Goal: Information Seeking & Learning: Learn about a topic

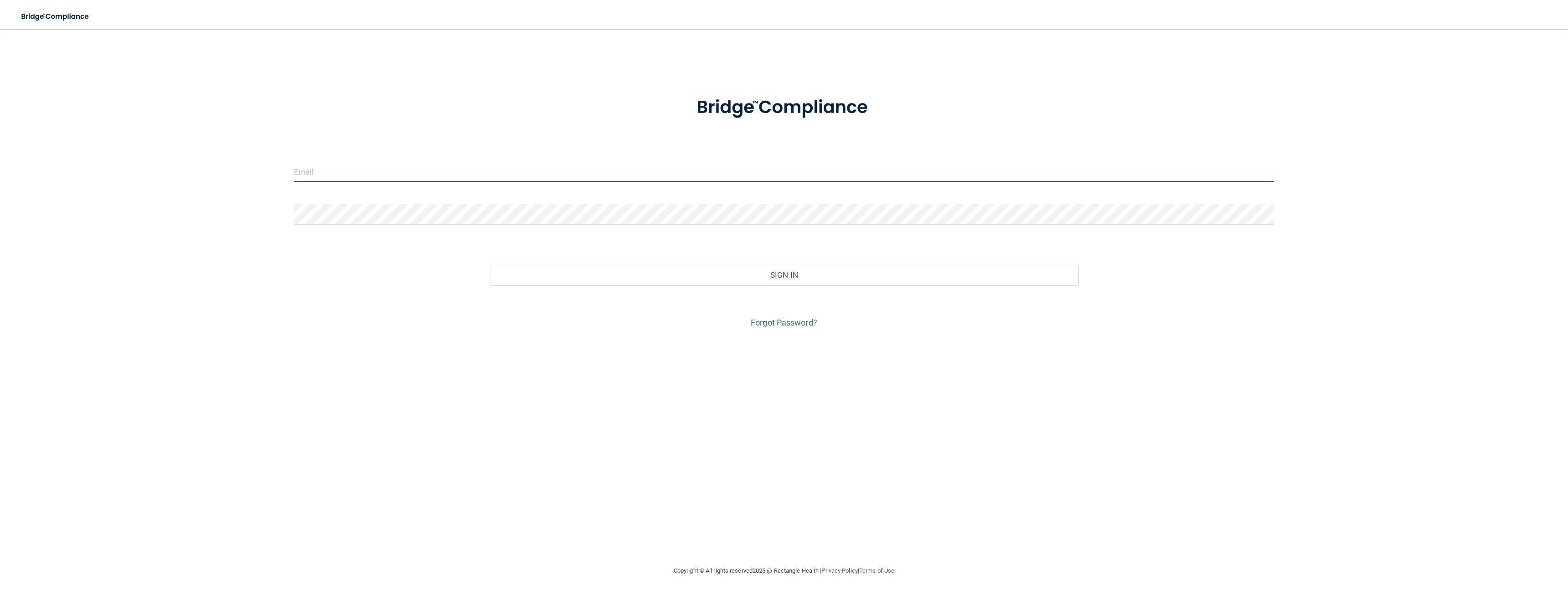
click at [548, 172] on input "email" at bounding box center [784, 172] width 980 height 21
type input "[EMAIL_ADDRESS][DOMAIN_NAME]"
click at [490, 265] on button "Sign In" at bounding box center [784, 275] width 588 height 20
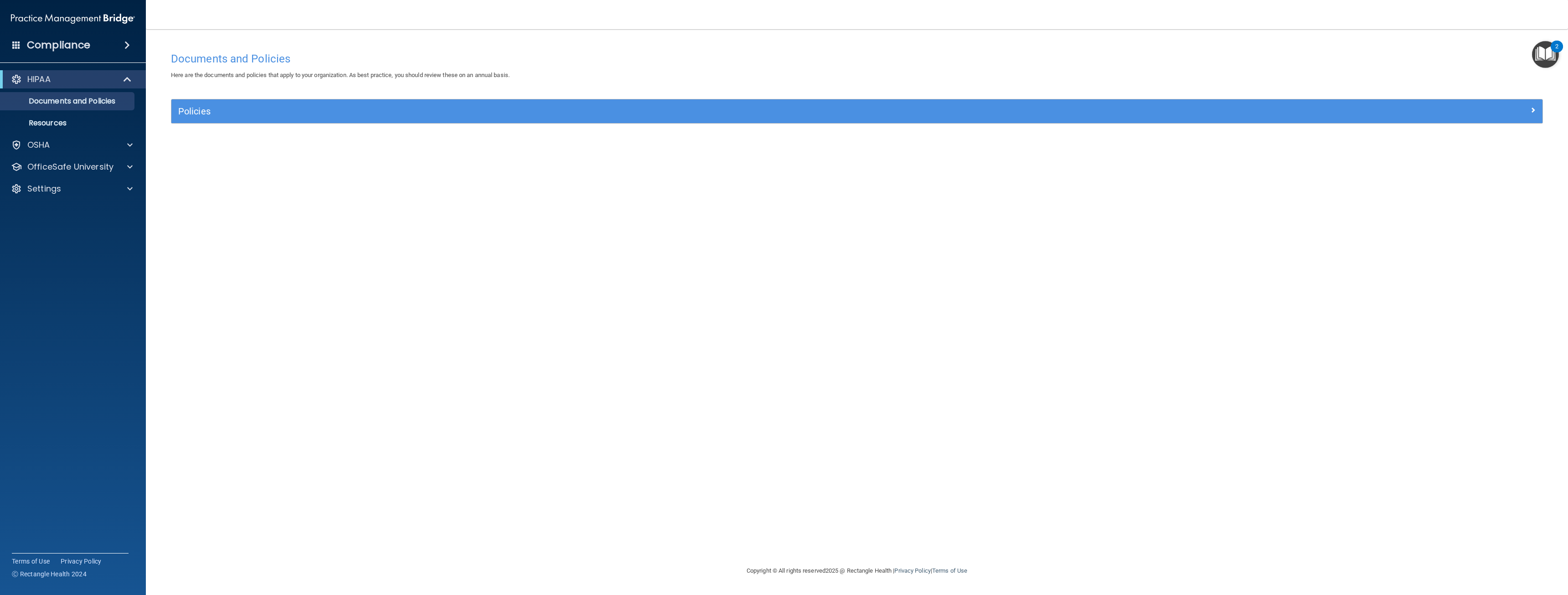
click at [1545, 46] on img "Open Resource Center, 2 new notifications" at bounding box center [1545, 54] width 27 height 27
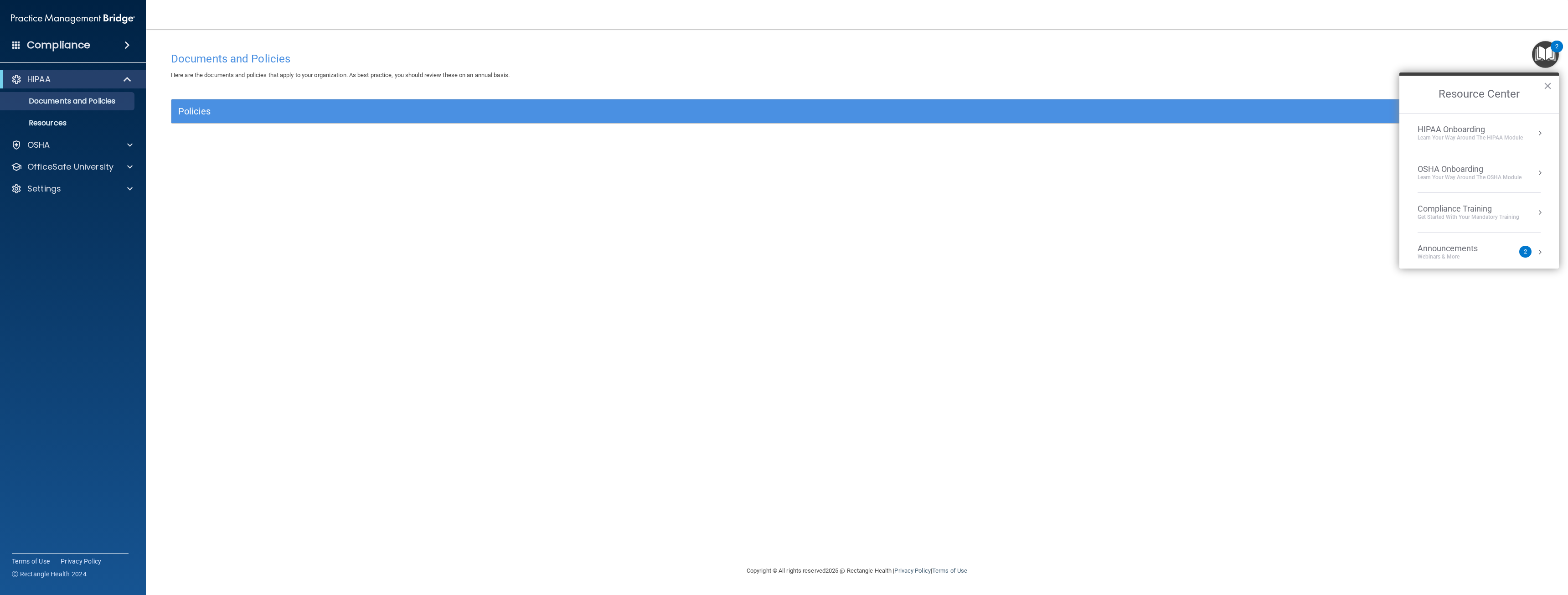
click at [1339, 81] on div "Here are the documents and policies that apply to your organization. As best pr…" at bounding box center [857, 76] width 1385 height 11
click at [1556, 57] on div "2" at bounding box center [1556, 52] width 3 height 12
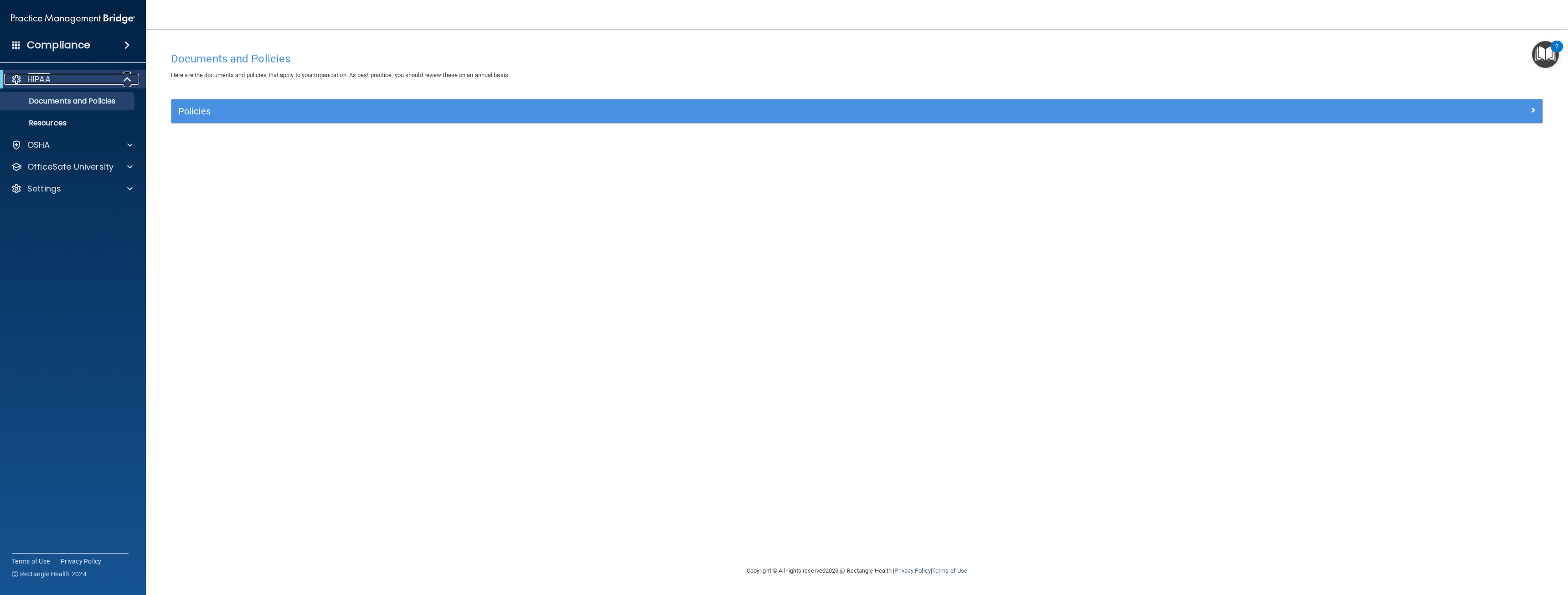
click at [68, 74] on div "HIPAA" at bounding box center [60, 79] width 113 height 11
click at [69, 99] on p "Documents and Policies" at bounding box center [68, 101] width 124 height 9
click at [60, 124] on p "Resources" at bounding box center [68, 123] width 124 height 9
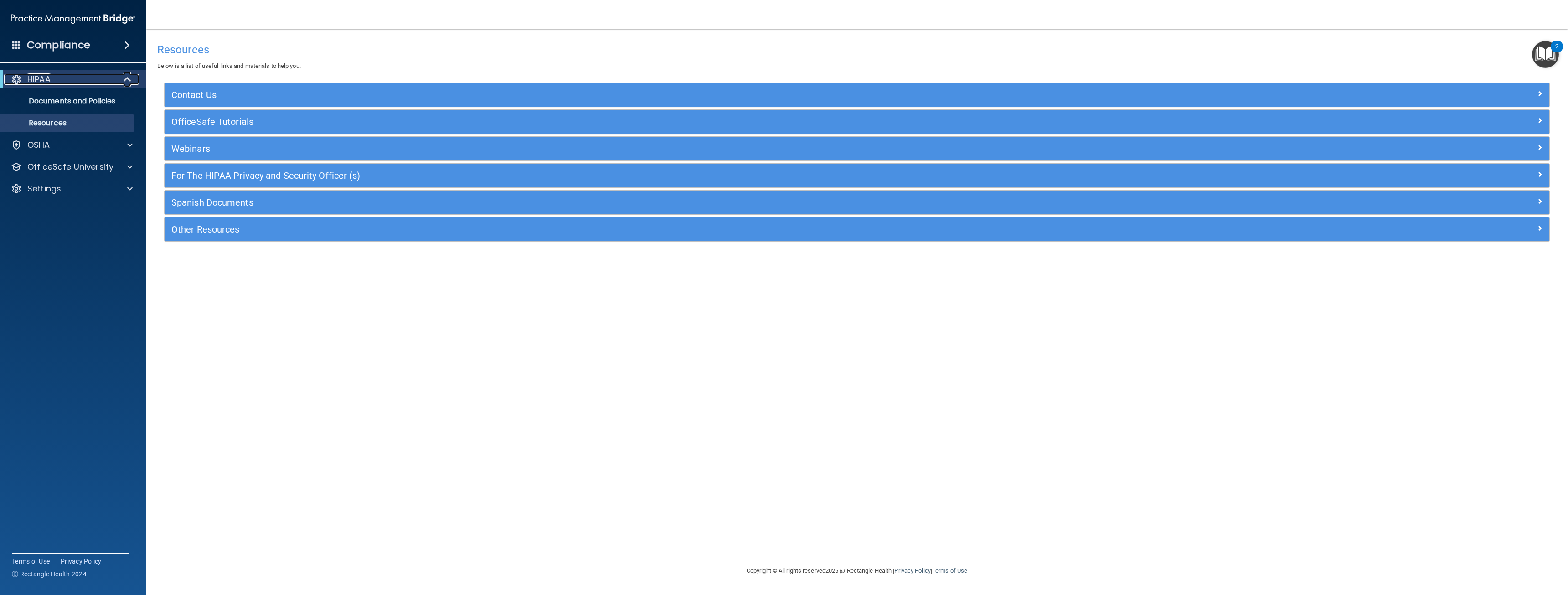
click at [95, 80] on div "HIPAA" at bounding box center [60, 79] width 113 height 11
click at [17, 43] on span at bounding box center [16, 44] width 8 height 8
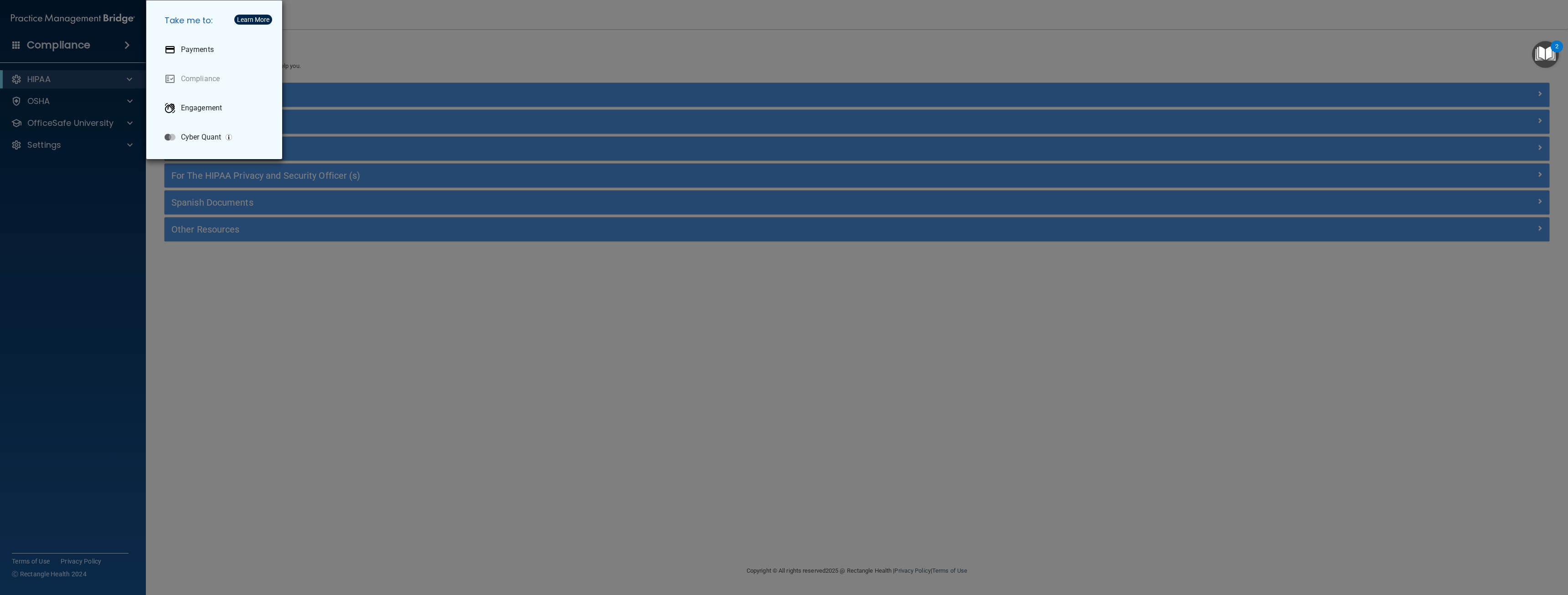
click at [303, 256] on div "Take me to: Payments Compliance Engagement Cyber Quant" at bounding box center [784, 297] width 1568 height 595
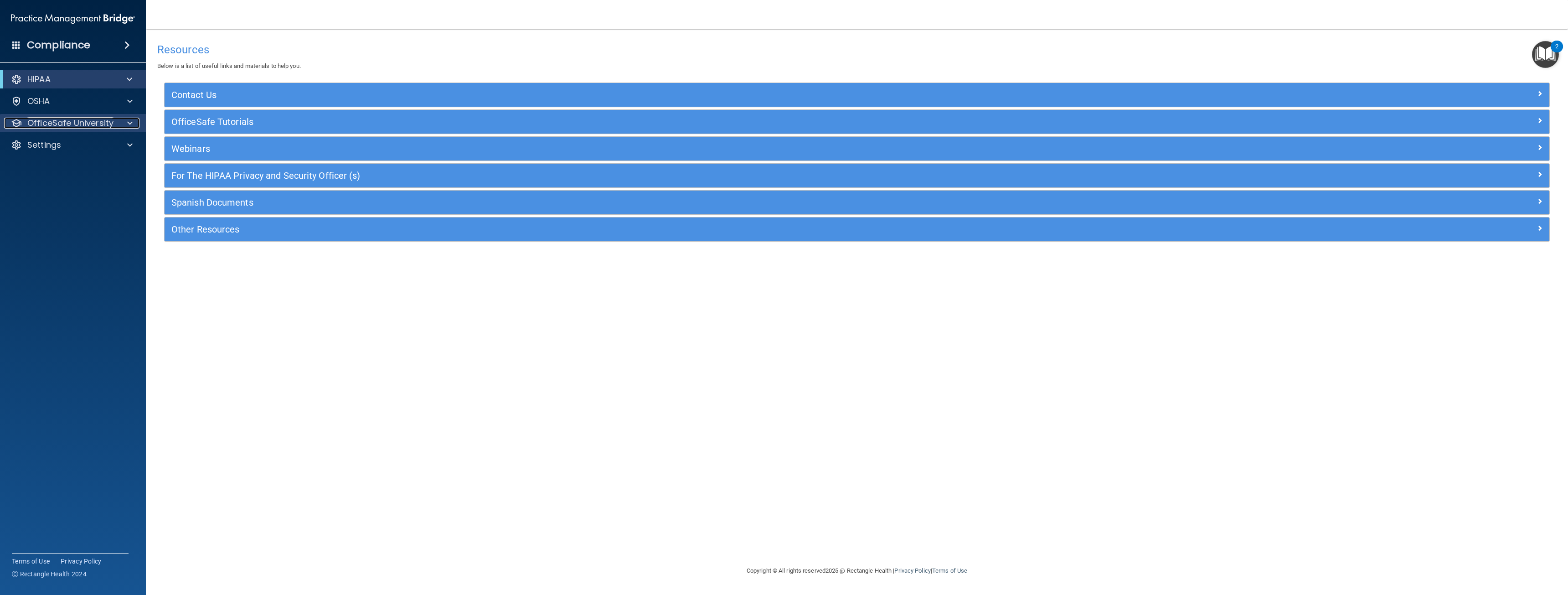
click at [132, 128] on span at bounding box center [130, 123] width 5 height 11
click at [69, 141] on p "HIPAA Training" at bounding box center [44, 145] width 75 height 9
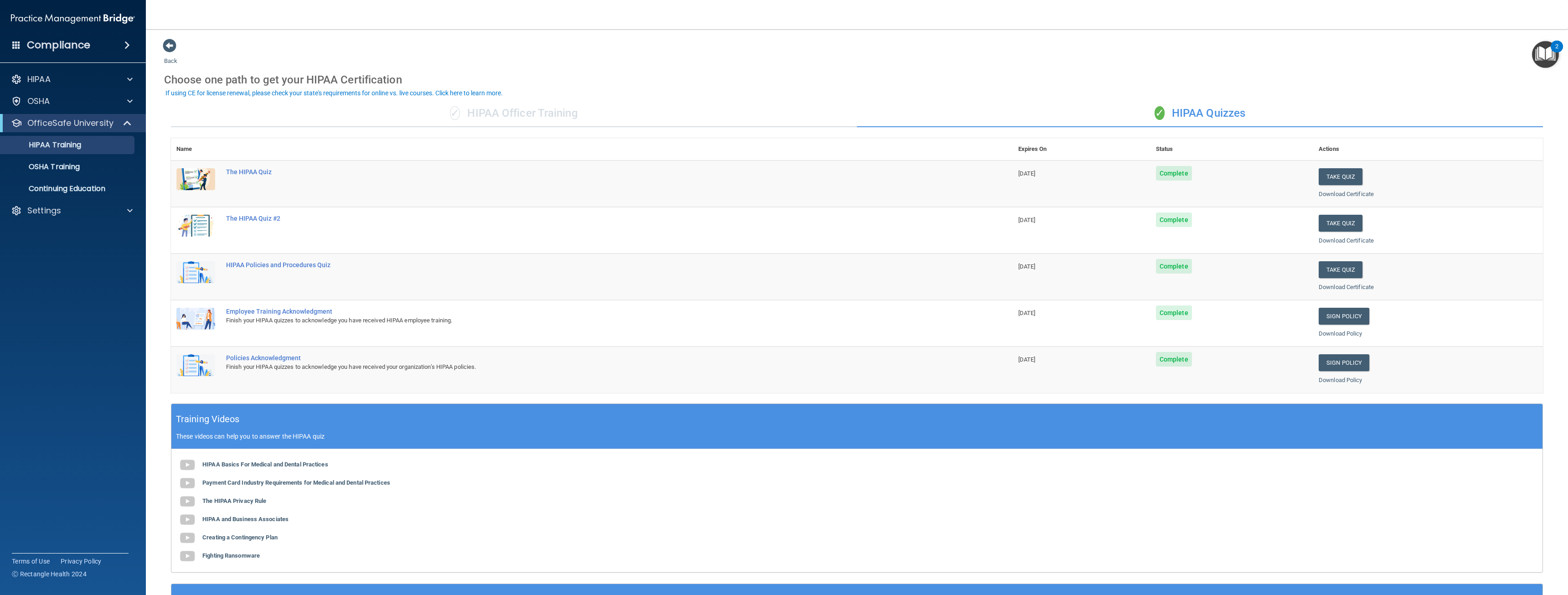
click at [1211, 111] on div "✓ HIPAA Quizzes" at bounding box center [1200, 113] width 686 height 27
click at [1553, 61] on img "Open Resource Center, 2 new notifications" at bounding box center [1545, 54] width 27 height 27
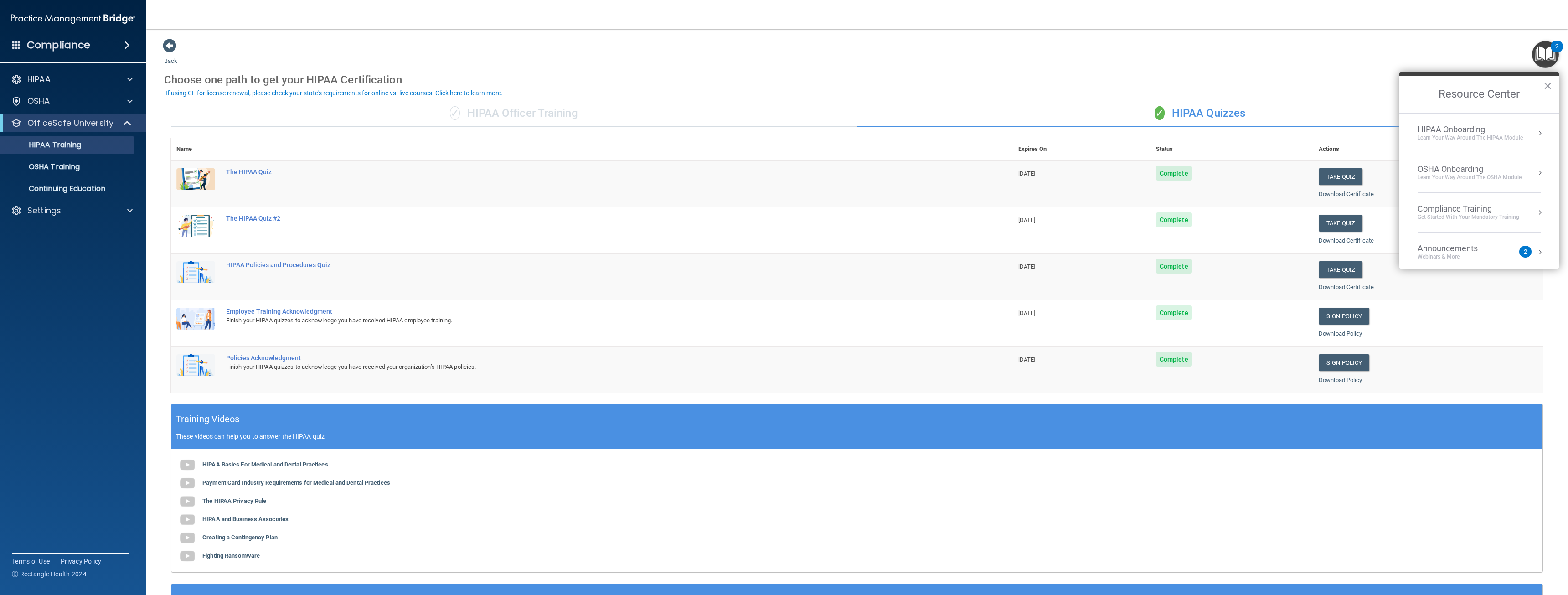
click at [1535, 133] on button "Resource Center" at bounding box center [1539, 133] width 9 height 9
click at [1528, 127] on div "Welcome to Your Training! Start Here" at bounding box center [1482, 129] width 115 height 16
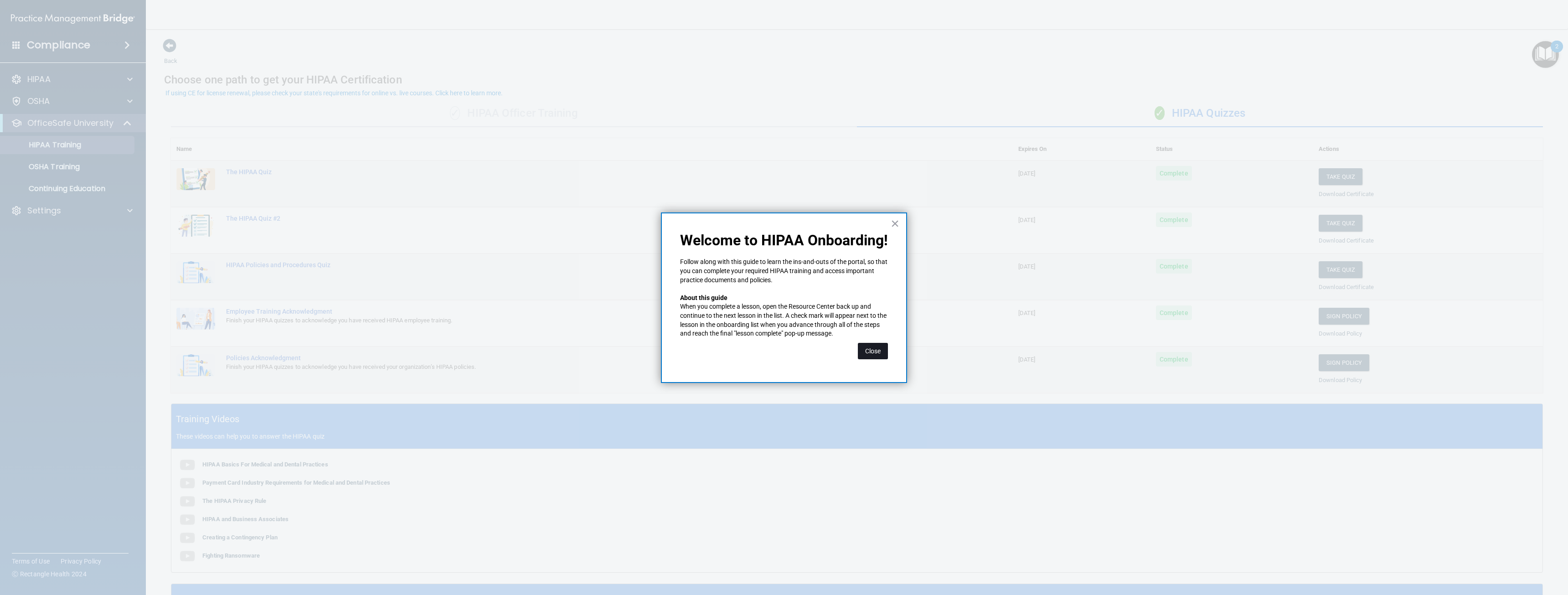
click at [878, 352] on button "Close" at bounding box center [872, 351] width 30 height 16
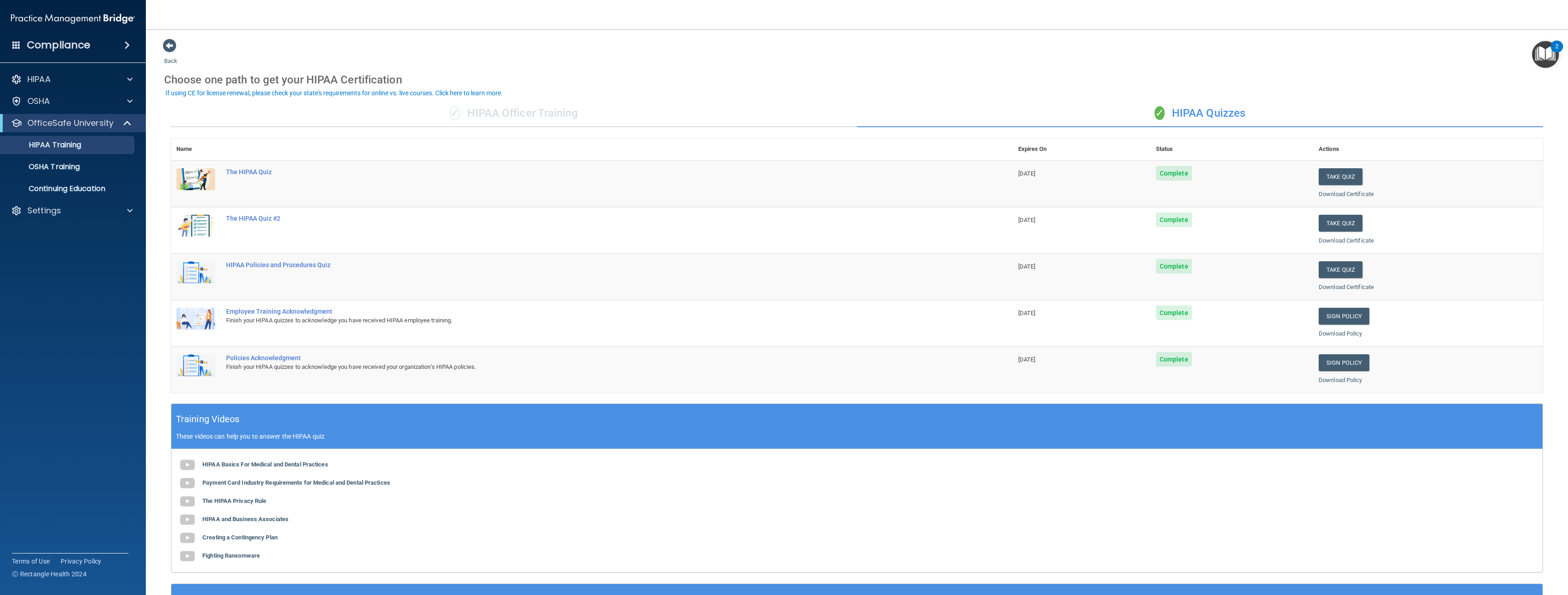
click at [1549, 55] on img "Open Resource Center, 2 new notifications" at bounding box center [1545, 54] width 27 height 27
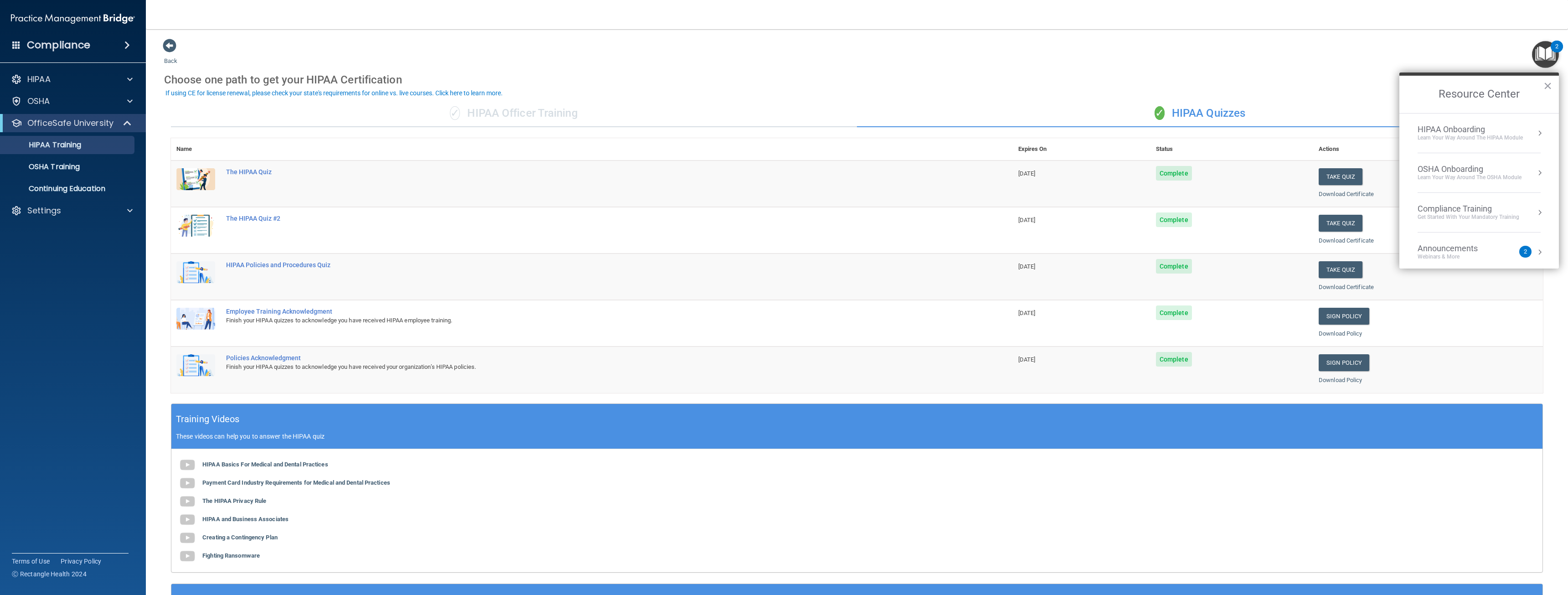
click at [1535, 132] on button "Resource Center" at bounding box center [1539, 133] width 9 height 9
click at [1511, 158] on div "Completed 0 of 5" at bounding box center [1482, 161] width 115 height 6
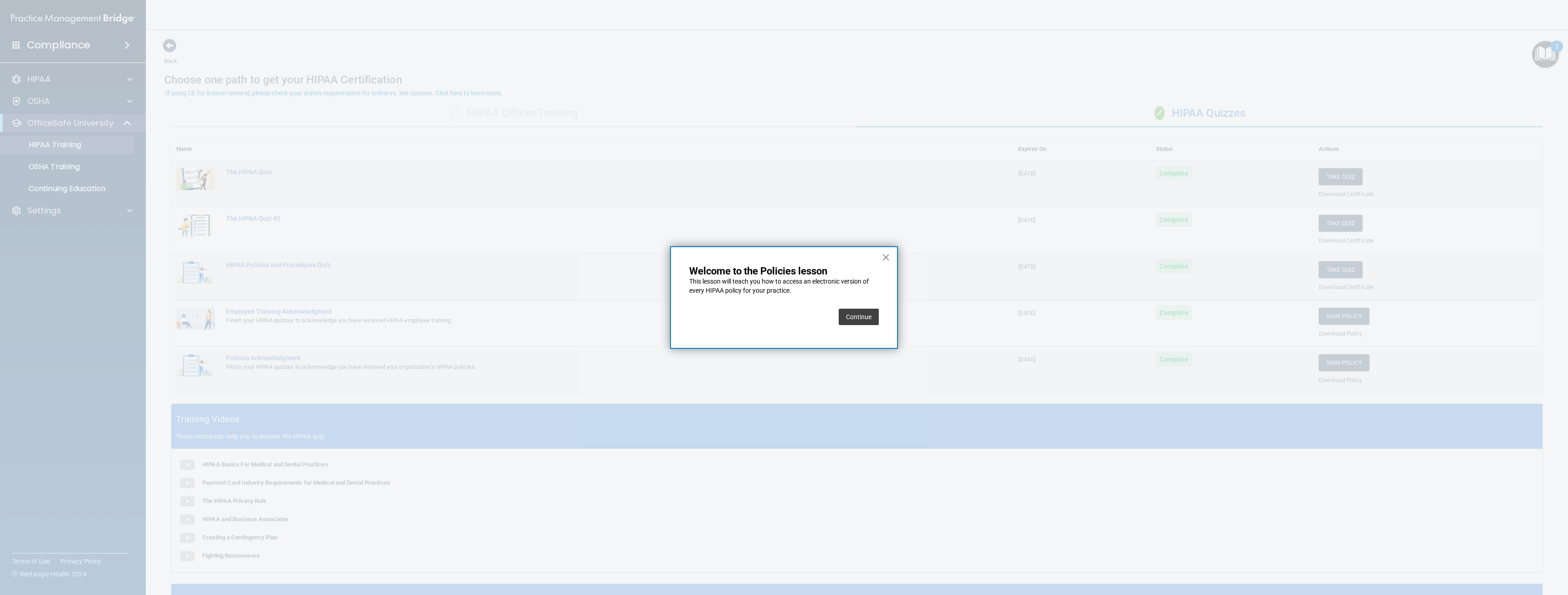
click at [855, 312] on button "Continue" at bounding box center [859, 317] width 40 height 16
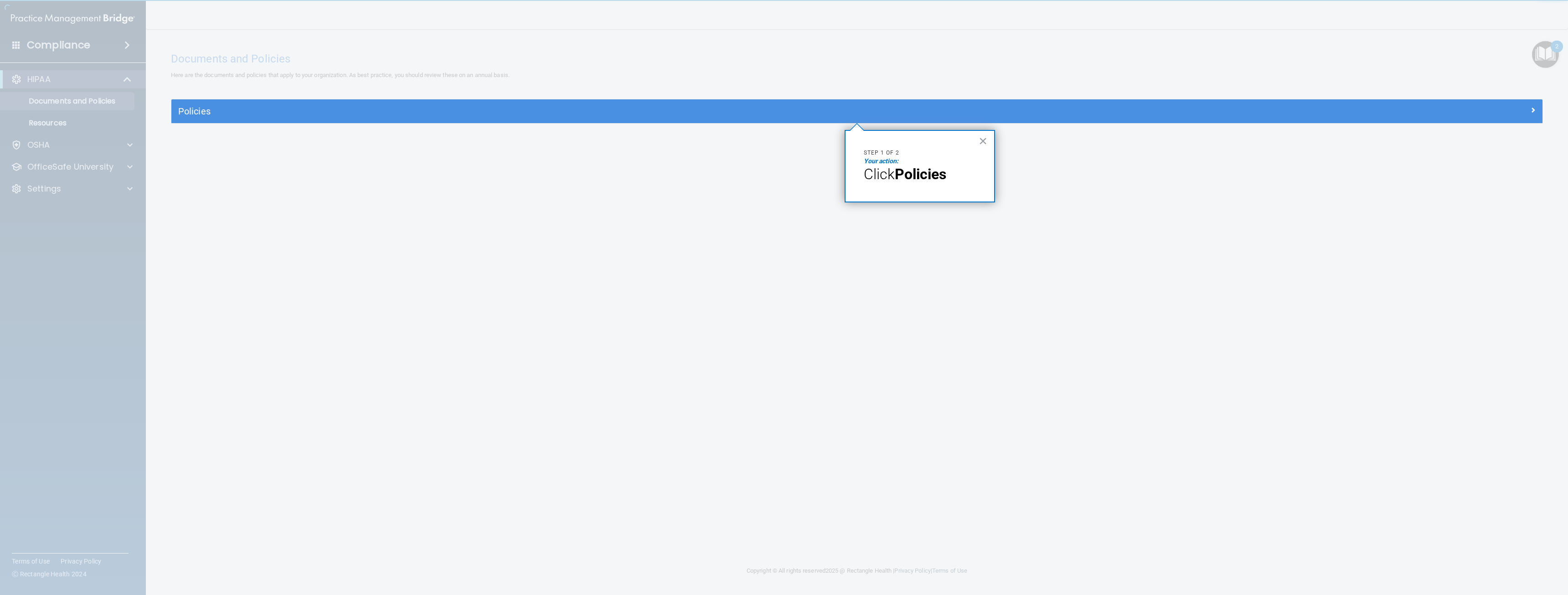
click at [920, 163] on p "Your action:" at bounding box center [920, 161] width 112 height 9
click at [879, 171] on span "Click" at bounding box center [879, 174] width 31 height 17
click at [874, 161] on em "Your action:" at bounding box center [881, 161] width 35 height 7
click at [926, 174] on strong "Policies" at bounding box center [920, 174] width 52 height 17
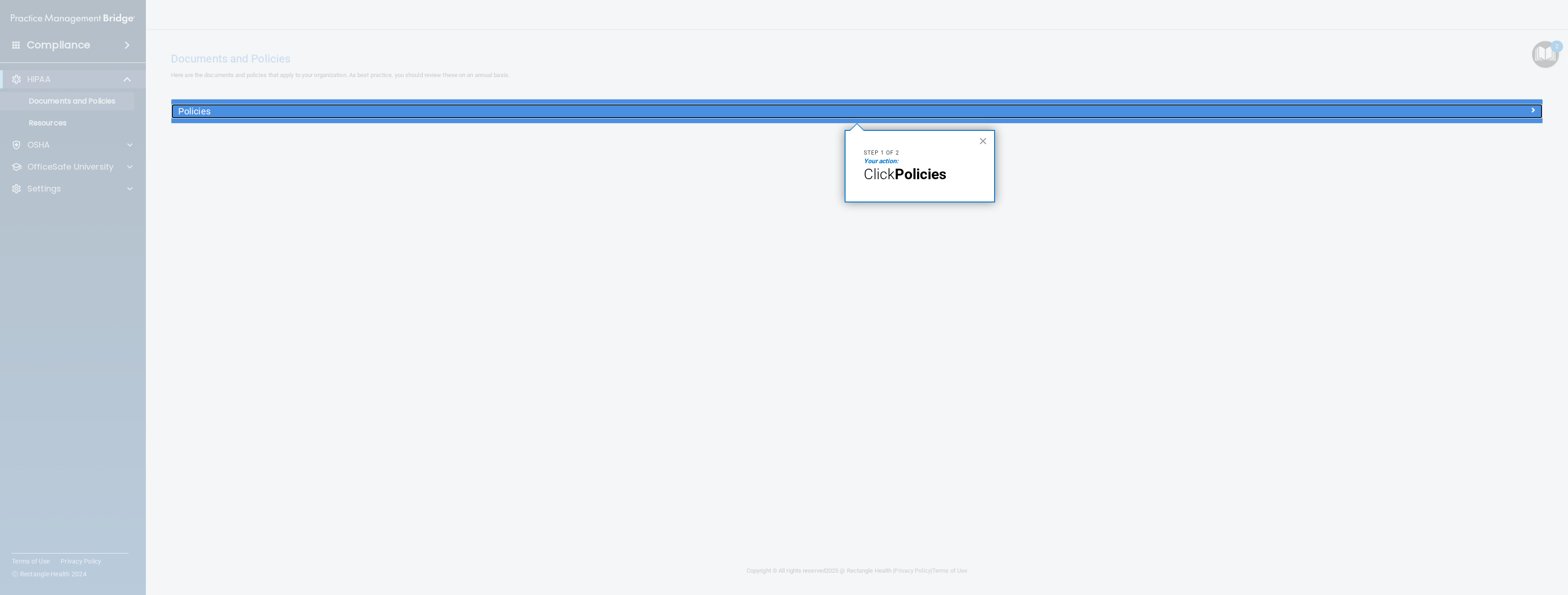
click at [197, 109] on h5 "Policies" at bounding box center [685, 111] width 1015 height 10
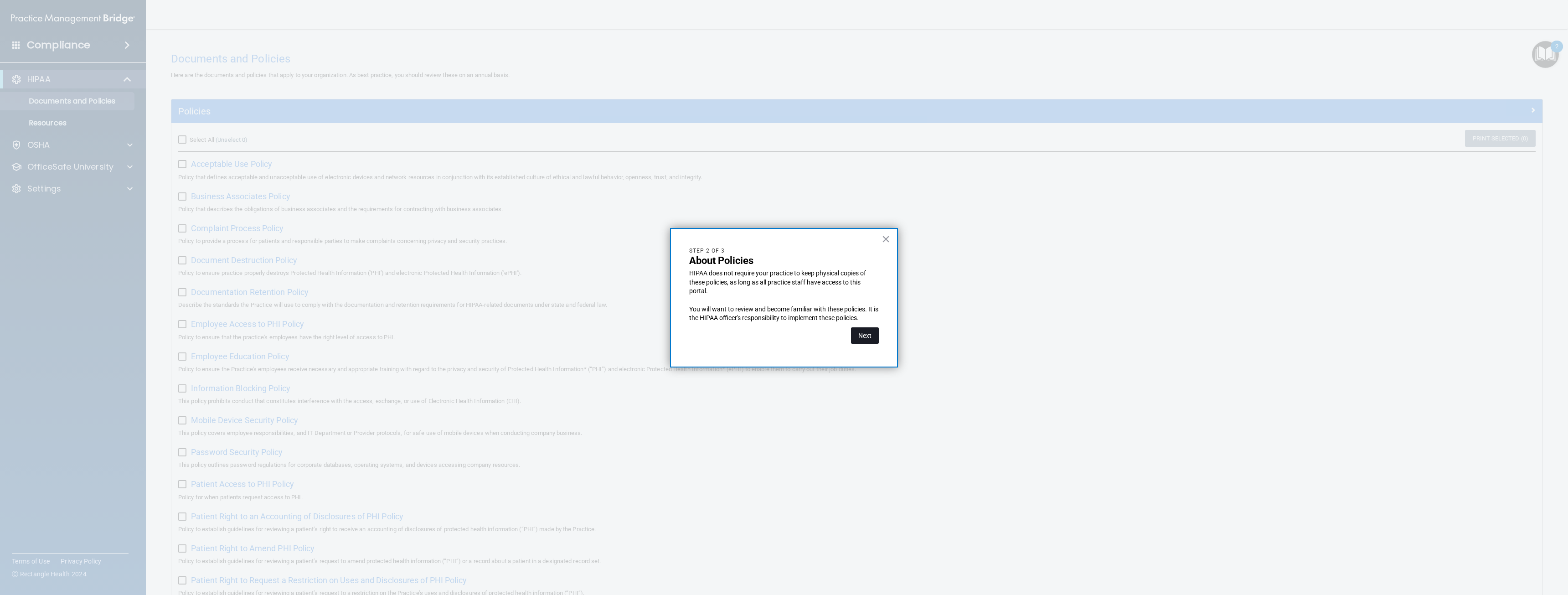
click at [865, 337] on button "Next" at bounding box center [865, 336] width 28 height 16
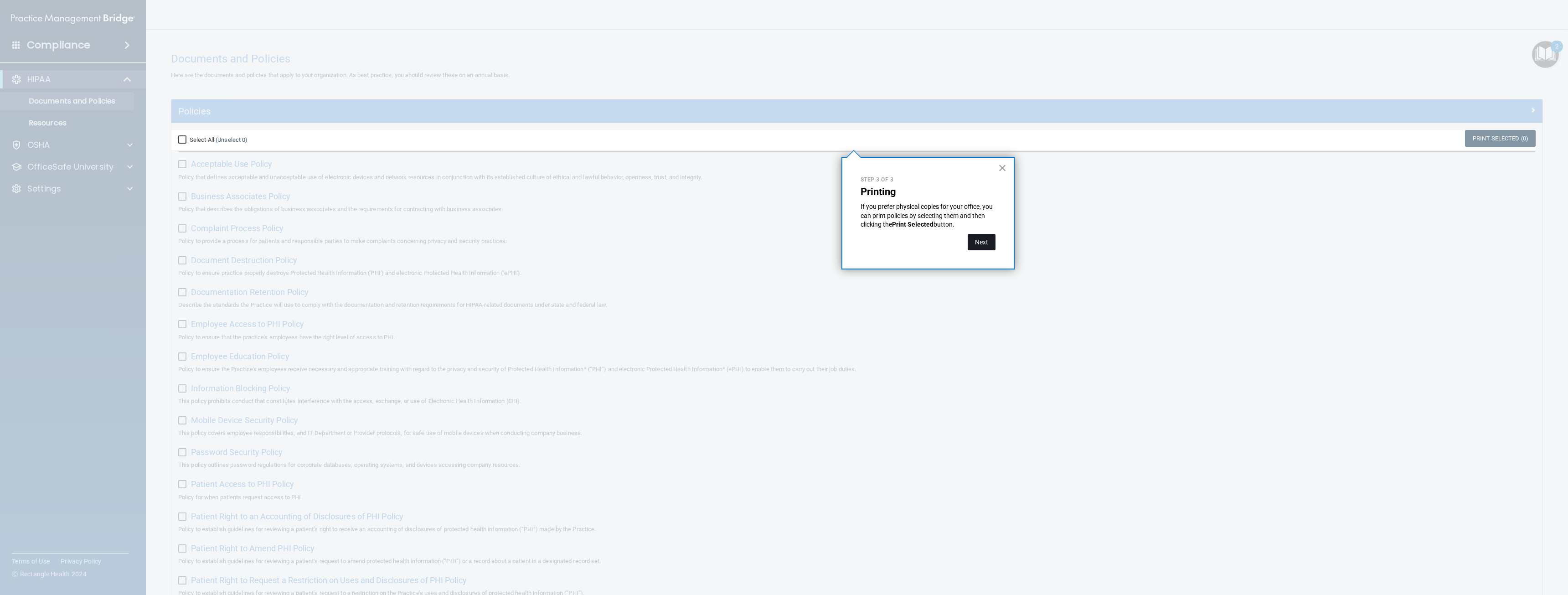
click at [989, 246] on button "Next" at bounding box center [982, 242] width 28 height 16
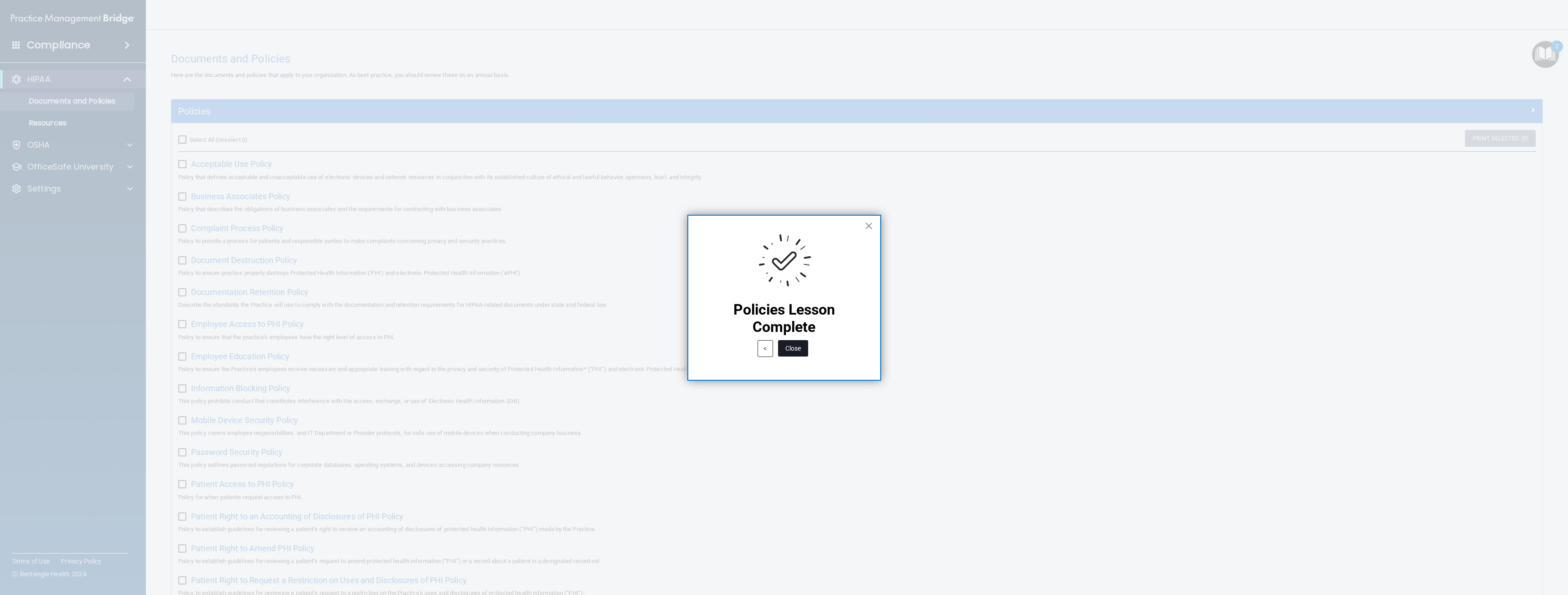
click at [800, 353] on button "Close" at bounding box center [793, 348] width 30 height 16
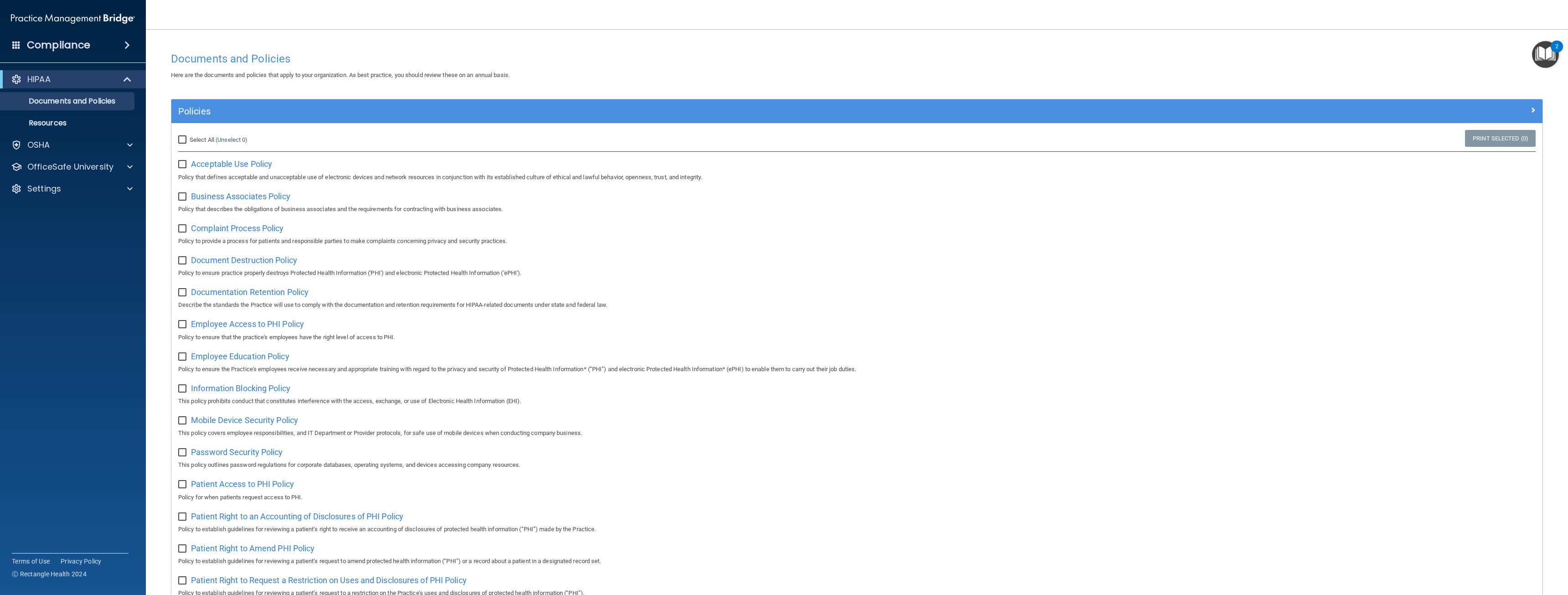
click at [181, 142] on input "Select All (Unselect 0) Unselect All" at bounding box center [183, 140] width 10 height 7
checkbox input "true"
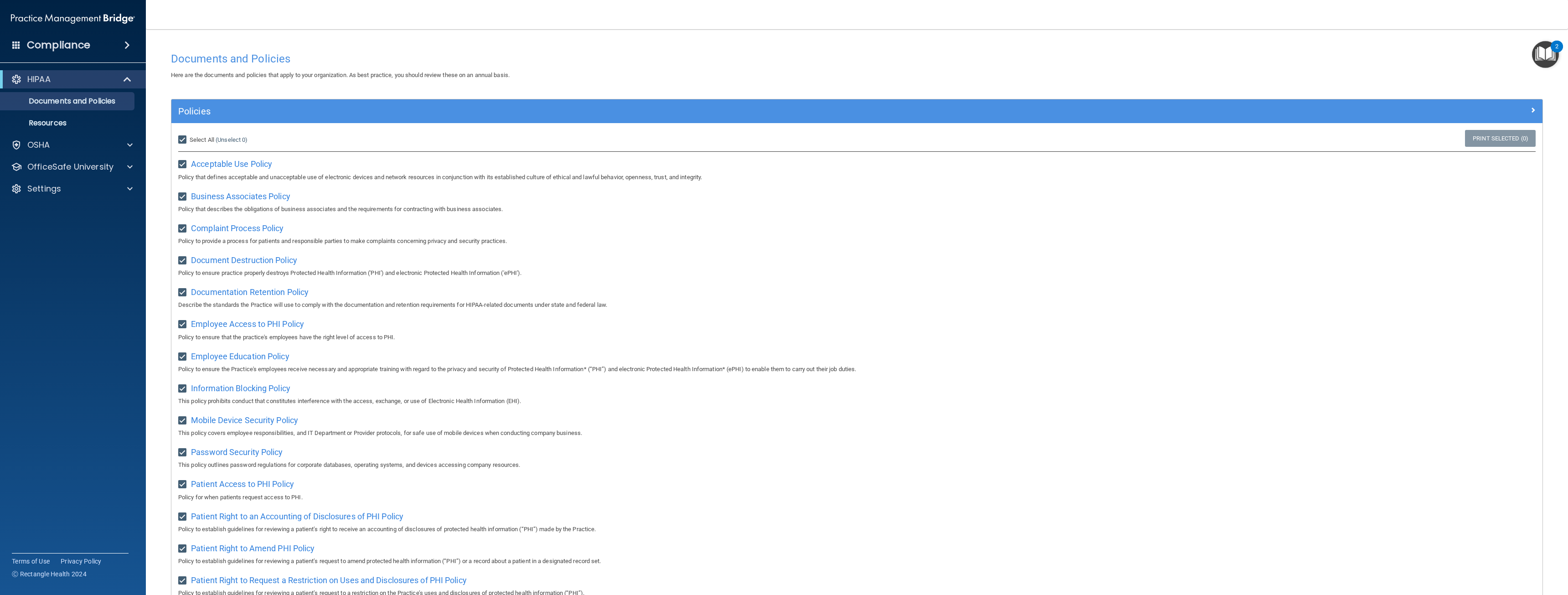
checkbox input "true"
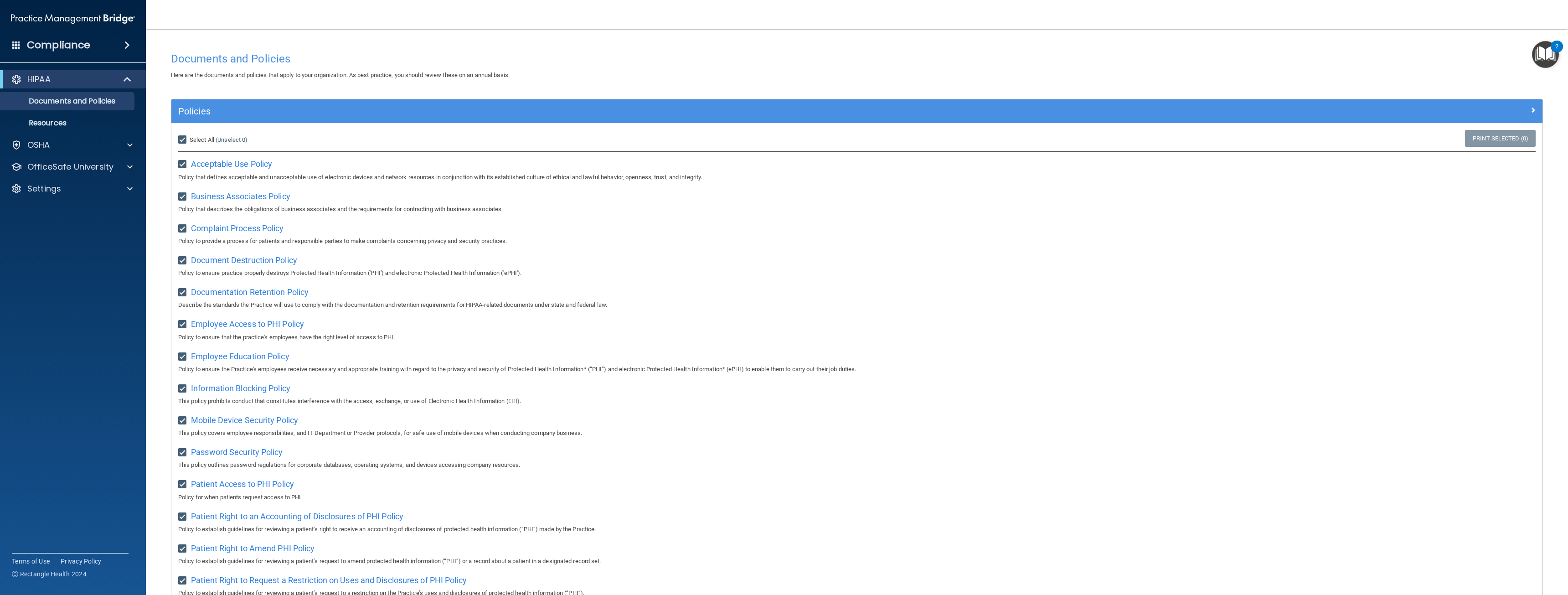
checkbox input "true"
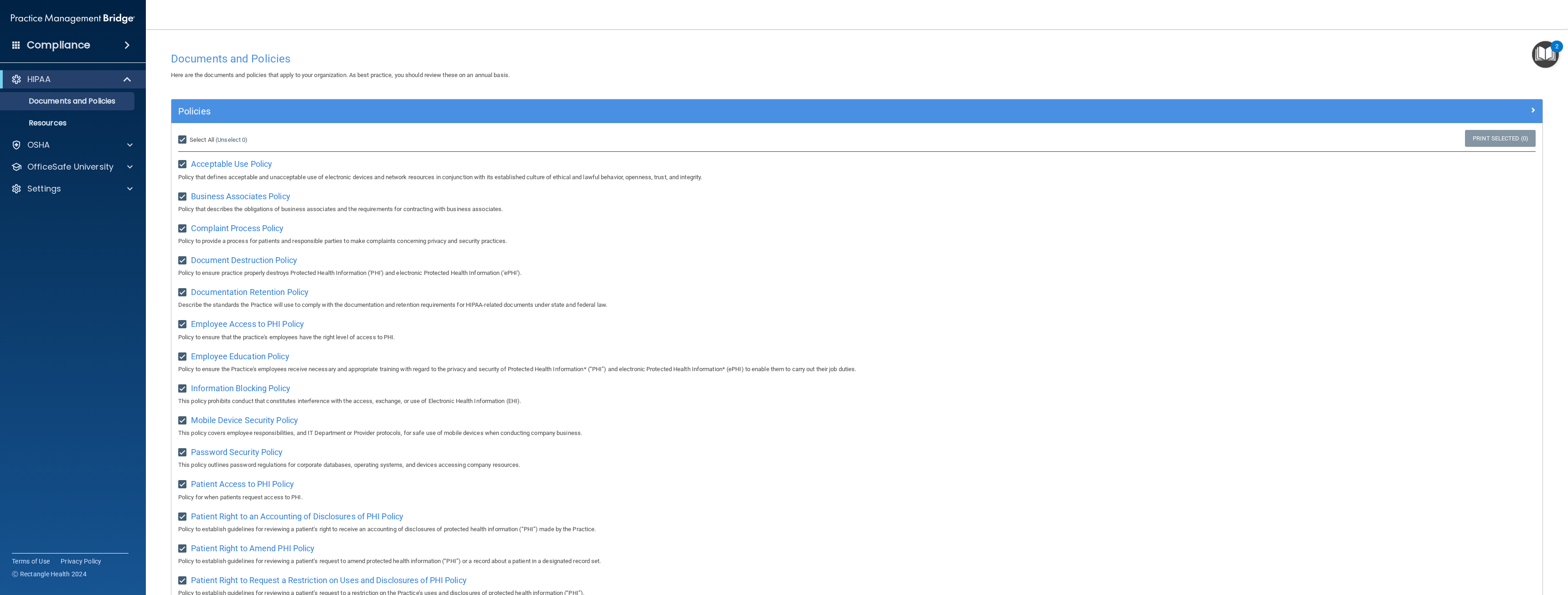
checkbox input "true"
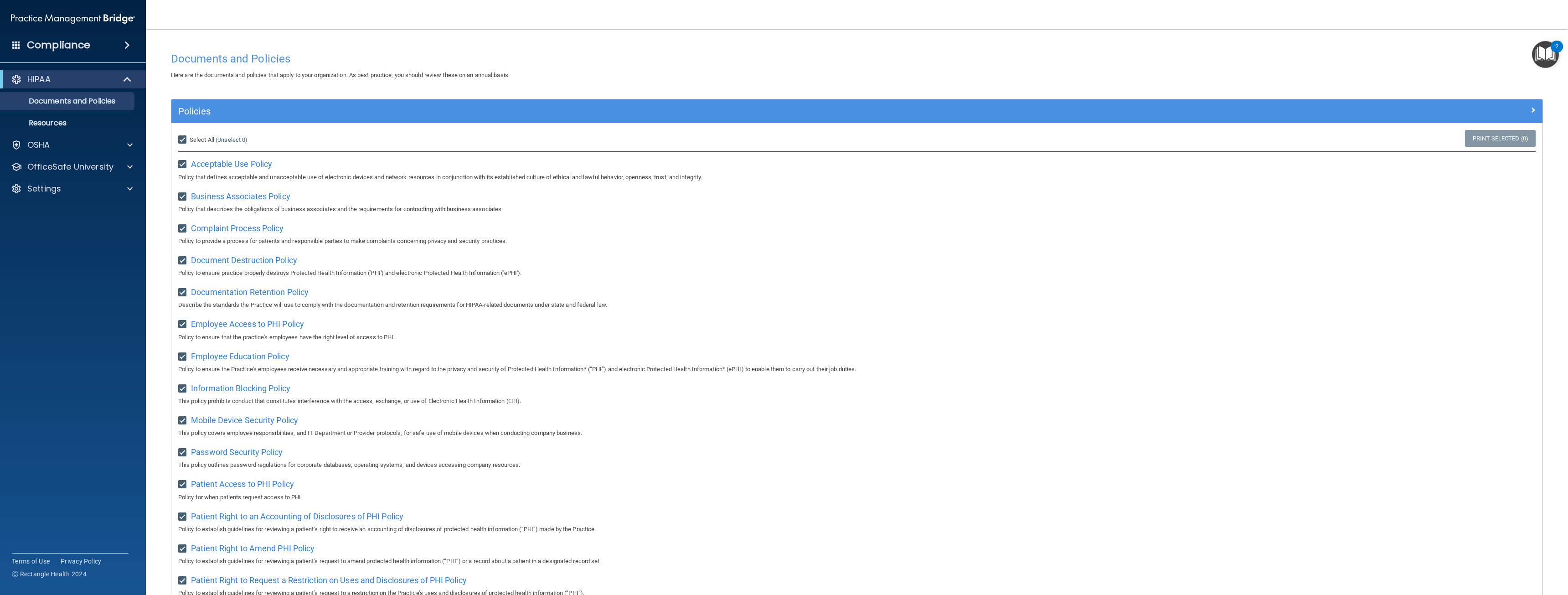
checkbox input "true"
click at [1550, 62] on img "Open Resource Center, 2 new notifications" at bounding box center [1545, 54] width 27 height 27
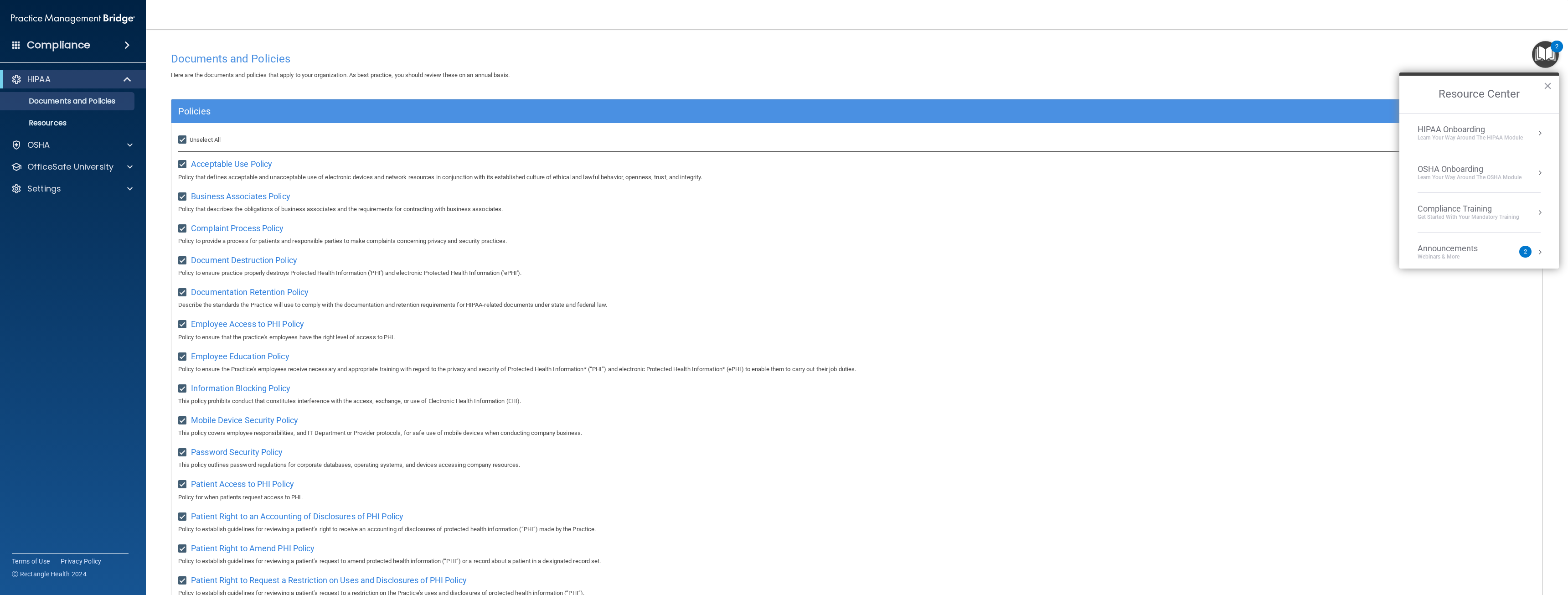
click at [1553, 59] on img "Open Resource Center, 2 new notifications" at bounding box center [1545, 54] width 27 height 27
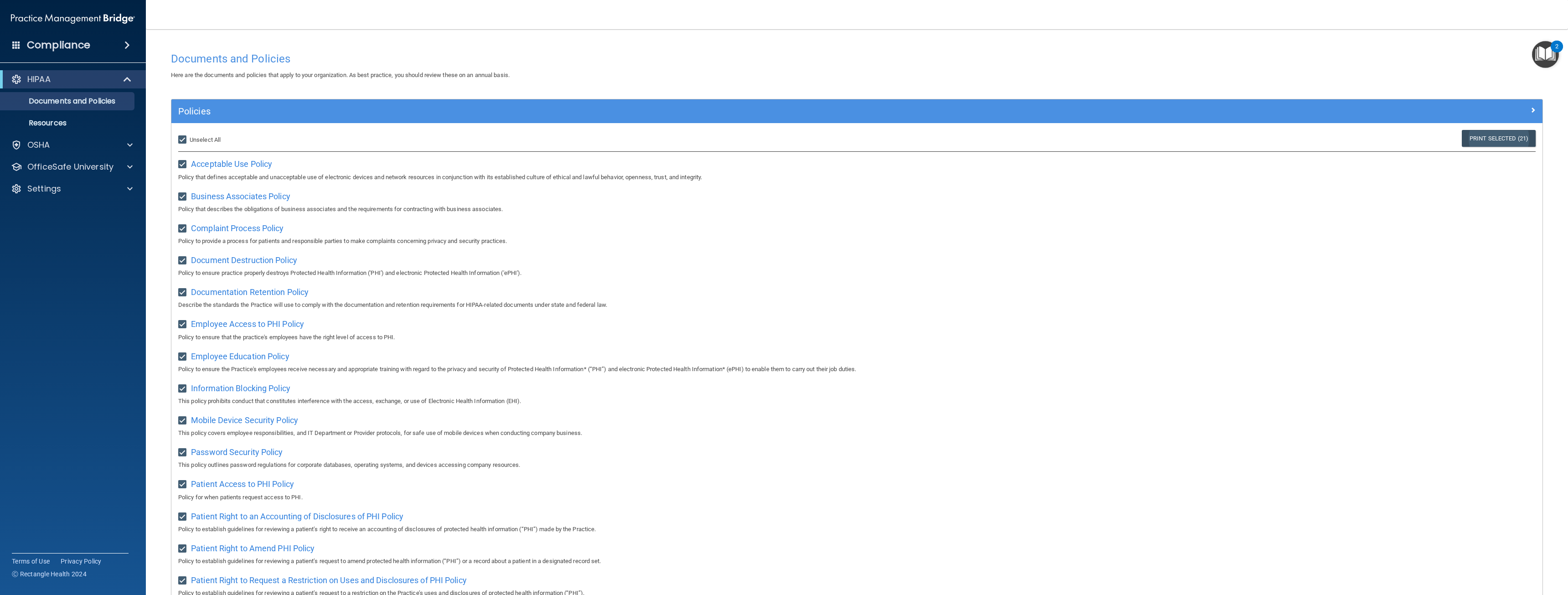
click at [1494, 136] on link "Print Selected (21)" at bounding box center [1499, 138] width 74 height 17
click at [1559, 59] on main "Documents and Policies Here are the documents and policies that apply to your o…" at bounding box center [857, 312] width 1422 height 566
click at [1536, 42] on img "Open Resource Center, 2 new notifications" at bounding box center [1545, 54] width 27 height 27
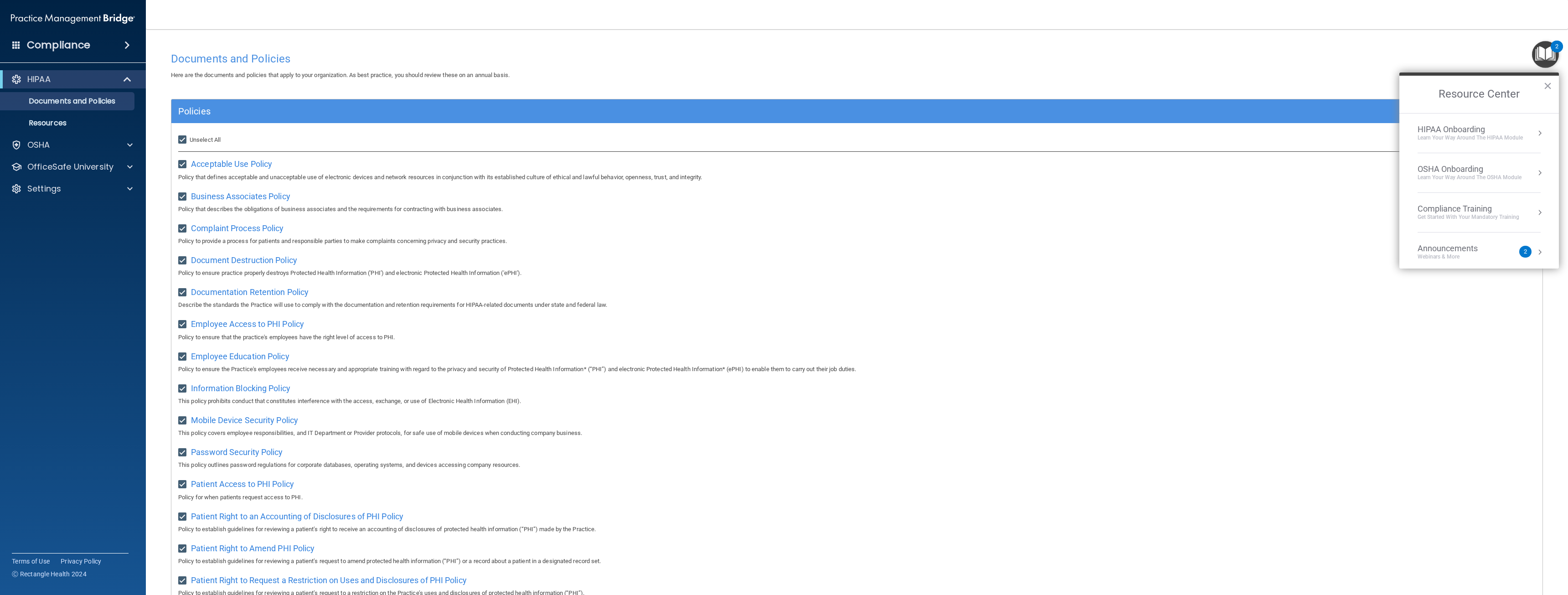
click at [1511, 132] on div "HIPAA Onboarding" at bounding box center [1470, 129] width 105 height 10
click at [1463, 175] on div "About HIPAA Training" at bounding box center [1482, 175] width 115 height 8
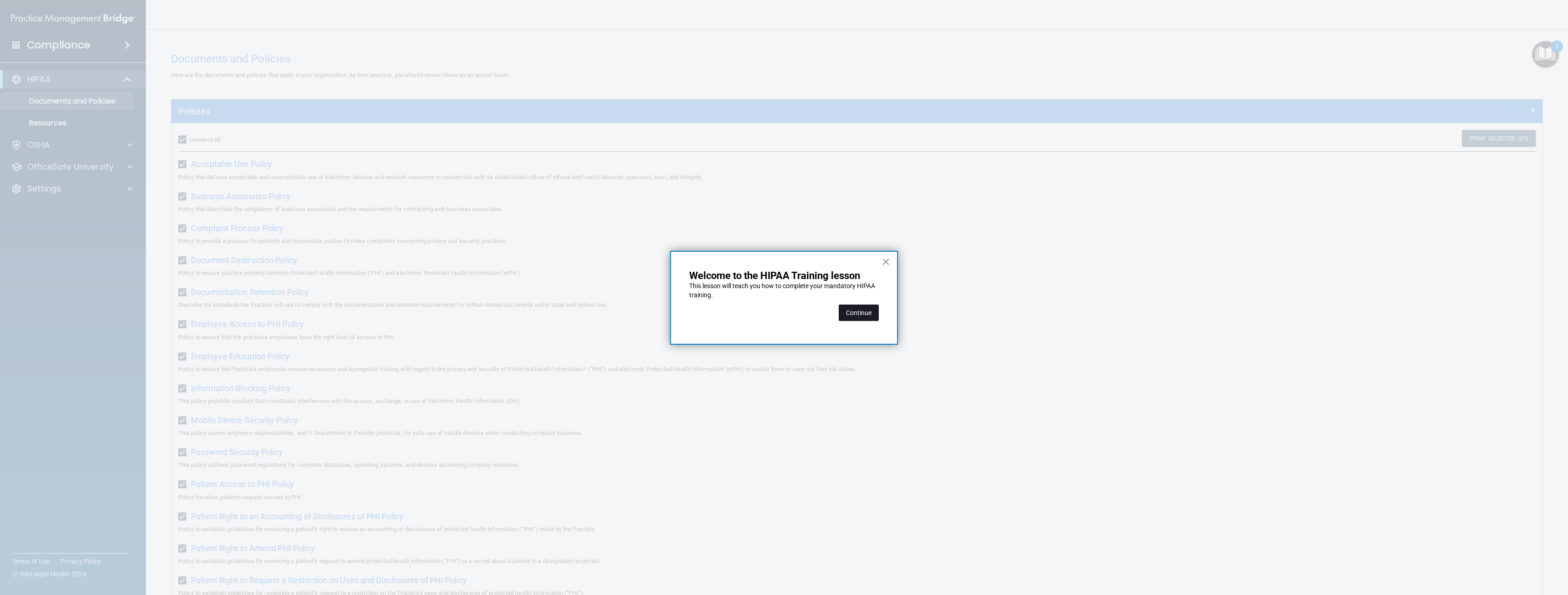
click at [859, 317] on button "Continue" at bounding box center [859, 312] width 40 height 16
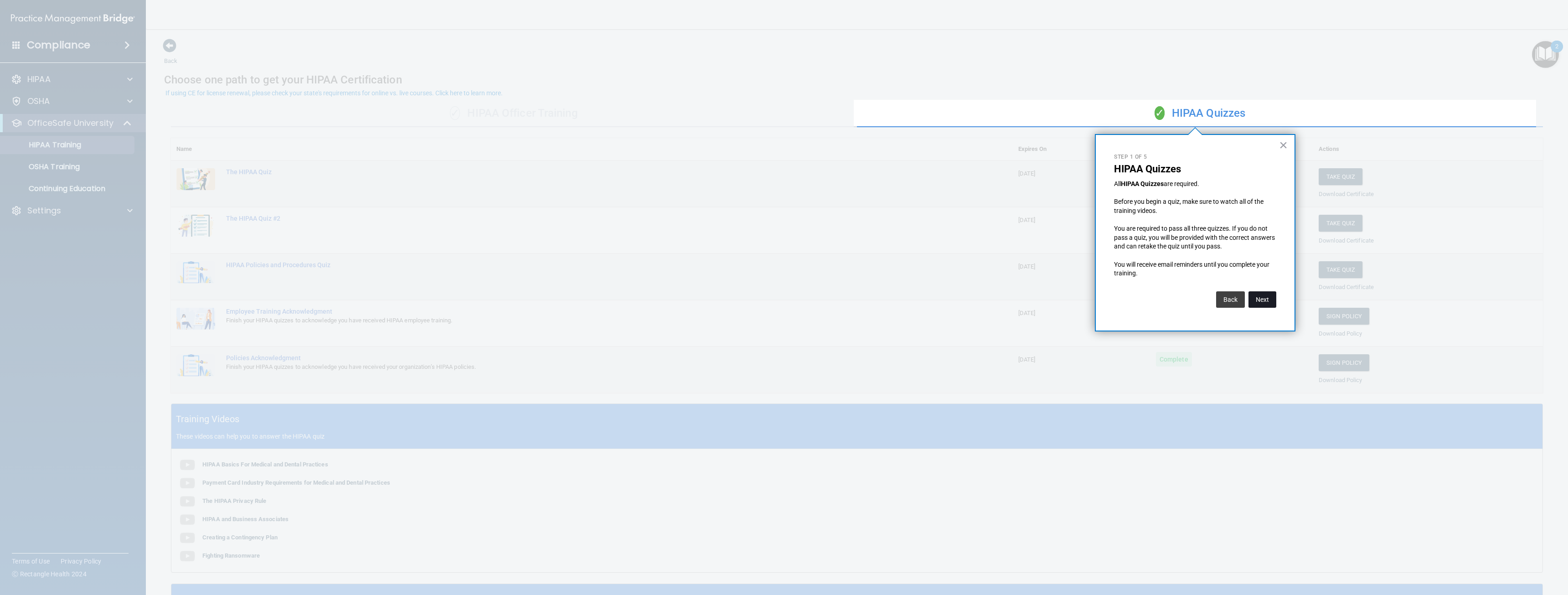
click at [1265, 298] on button "Next" at bounding box center [1262, 300] width 28 height 16
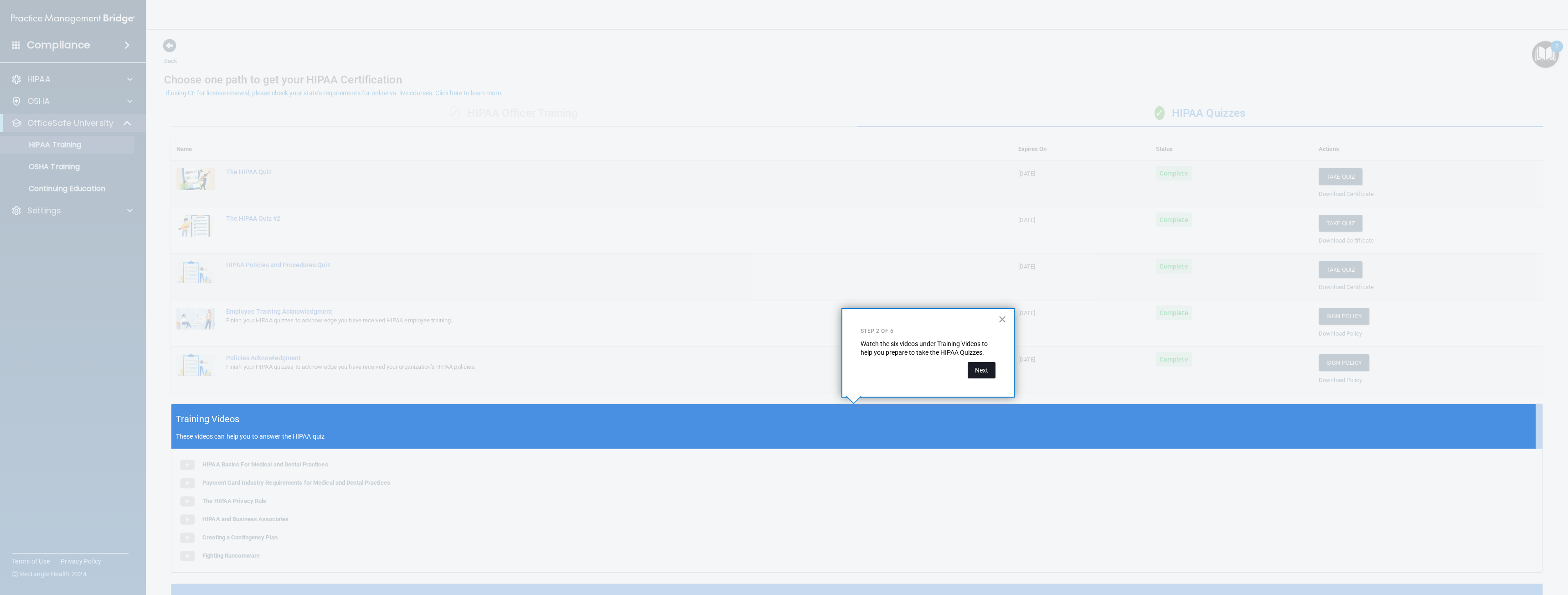
click at [984, 365] on button "Next" at bounding box center [982, 370] width 28 height 16
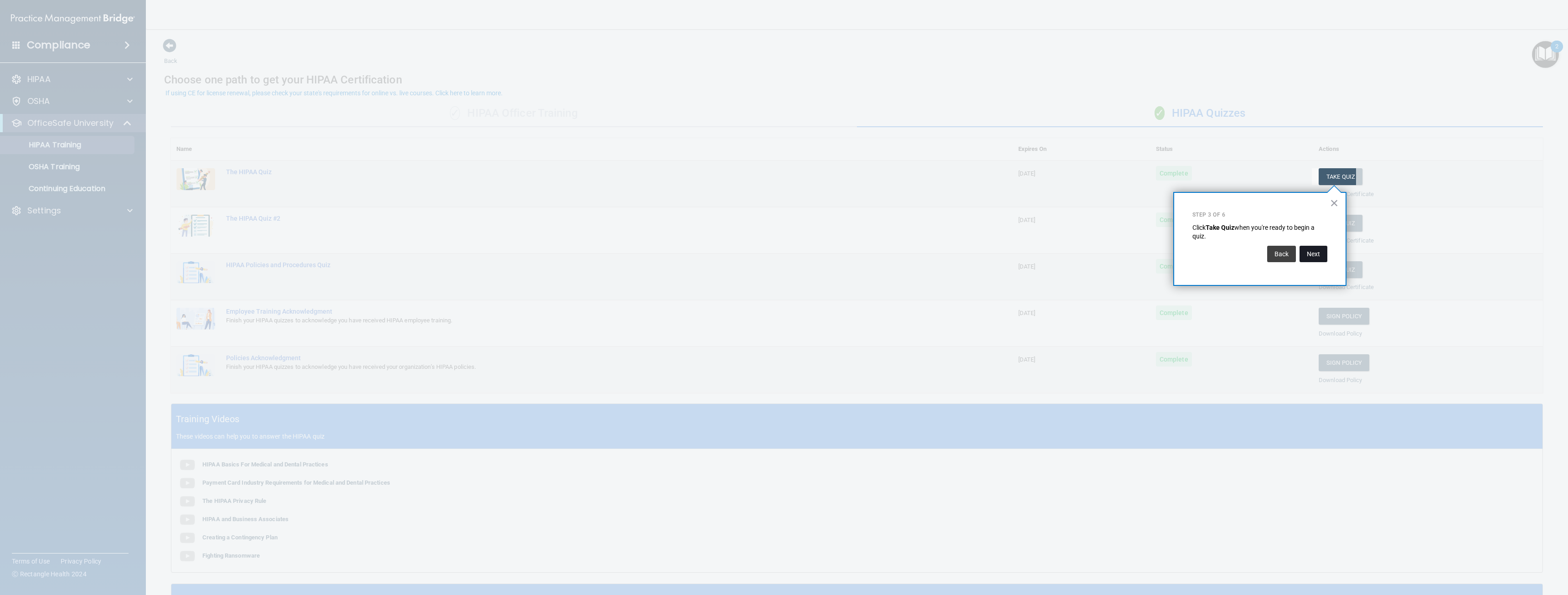
click at [1322, 249] on button "Next" at bounding box center [1314, 254] width 28 height 16
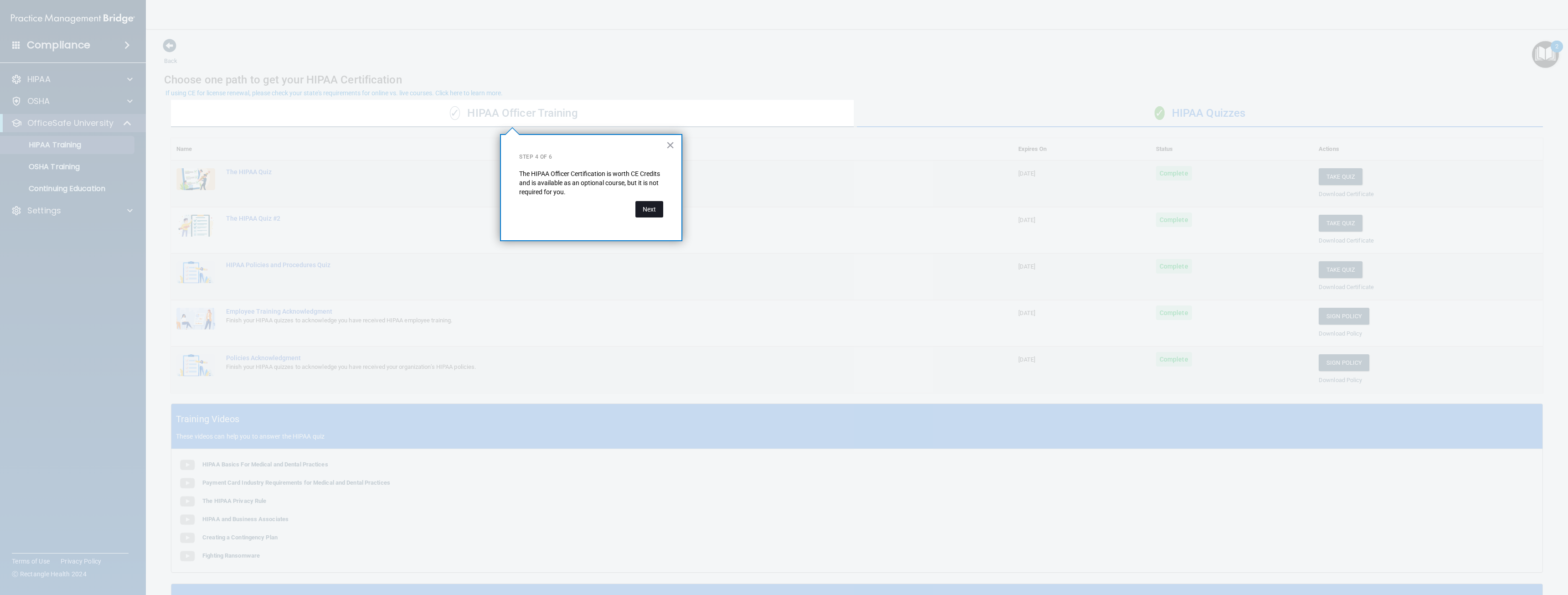
click at [657, 206] on button "Next" at bounding box center [649, 209] width 28 height 16
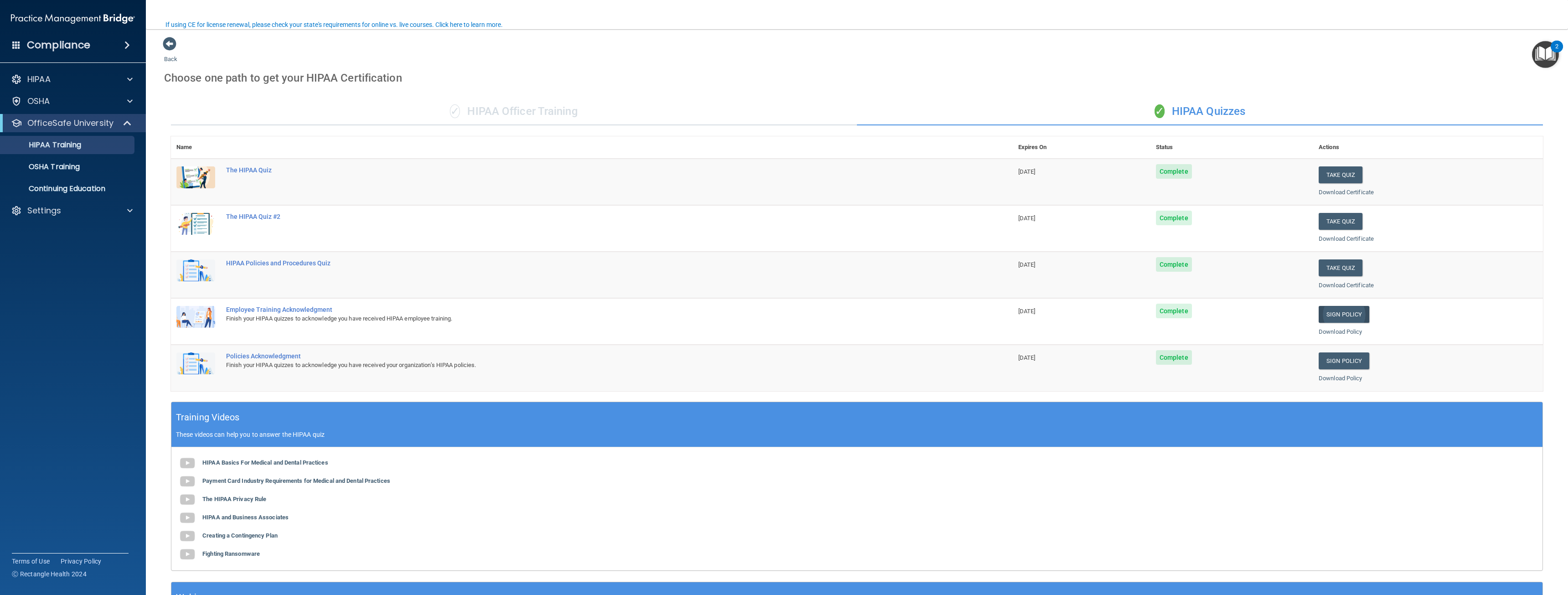
scroll to position [1, 0]
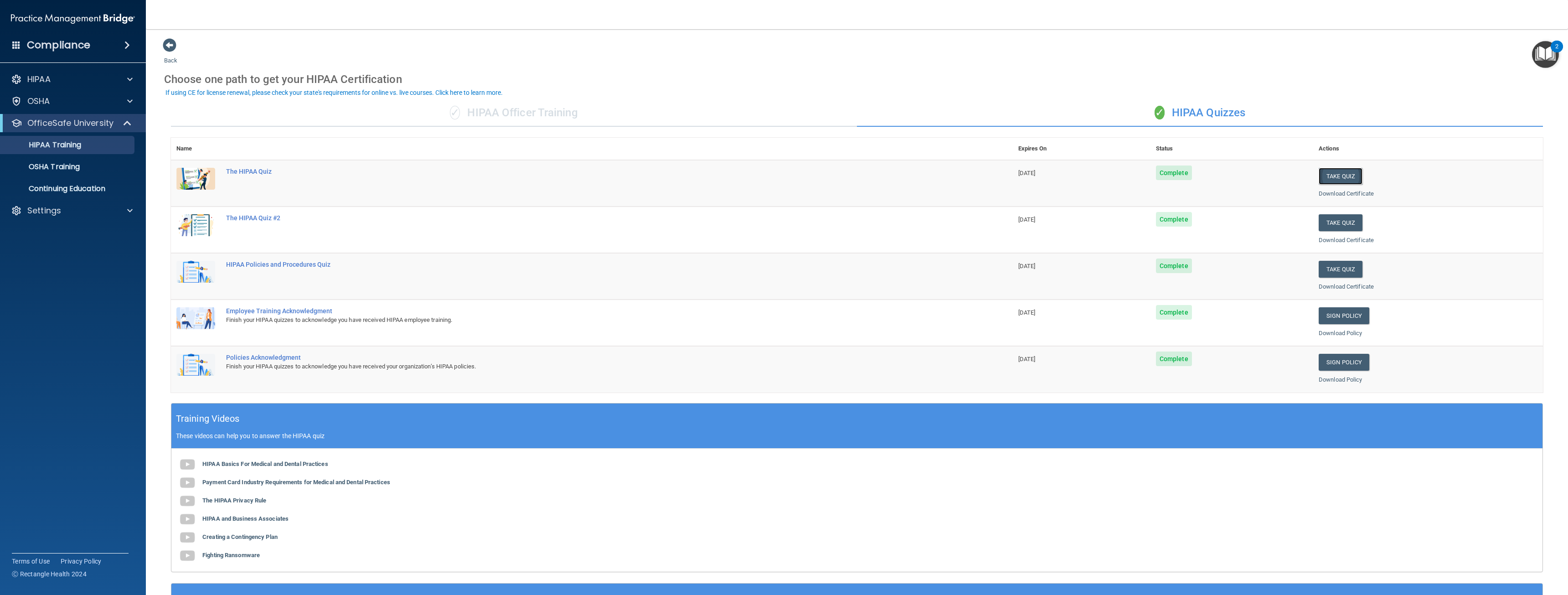
click at [1344, 172] on button "Take Quiz" at bounding box center [1340, 177] width 44 height 17
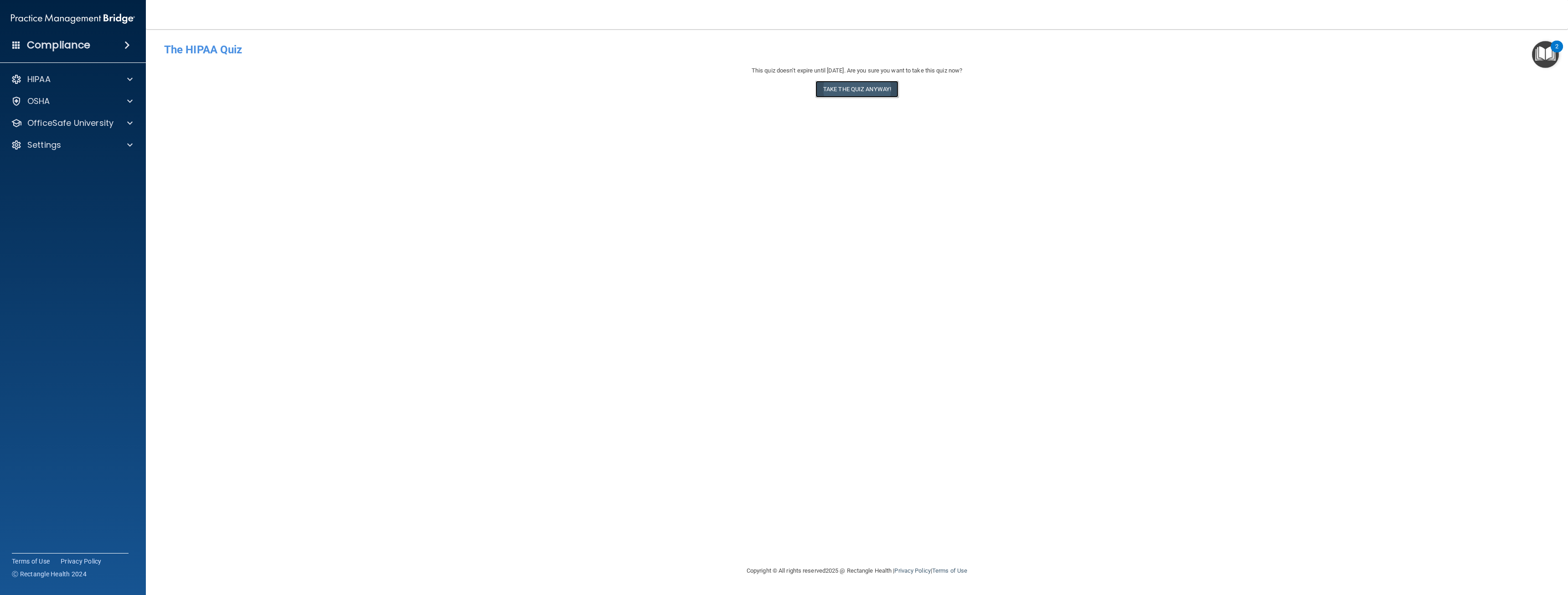
click at [856, 88] on button "Take the quiz anyway!" at bounding box center [857, 90] width 83 height 17
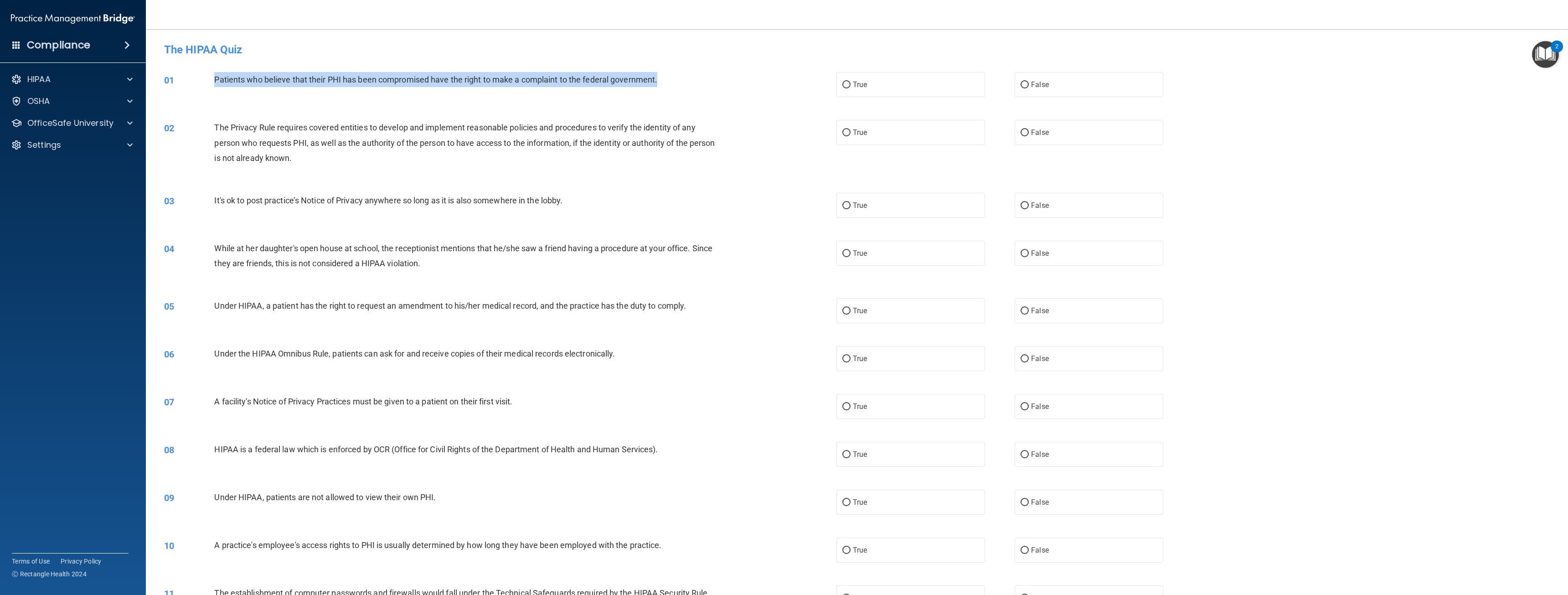
drag, startPoint x: 654, startPoint y: 81, endPoint x: 211, endPoint y: 78, distance: 443.0
click at [211, 78] on div "01 Patients who believe that their PHI has been compromised have the right to m…" at bounding box center [500, 82] width 699 height 19
copy div "Patients who believe that their PHI has been compromised have the right to make…"
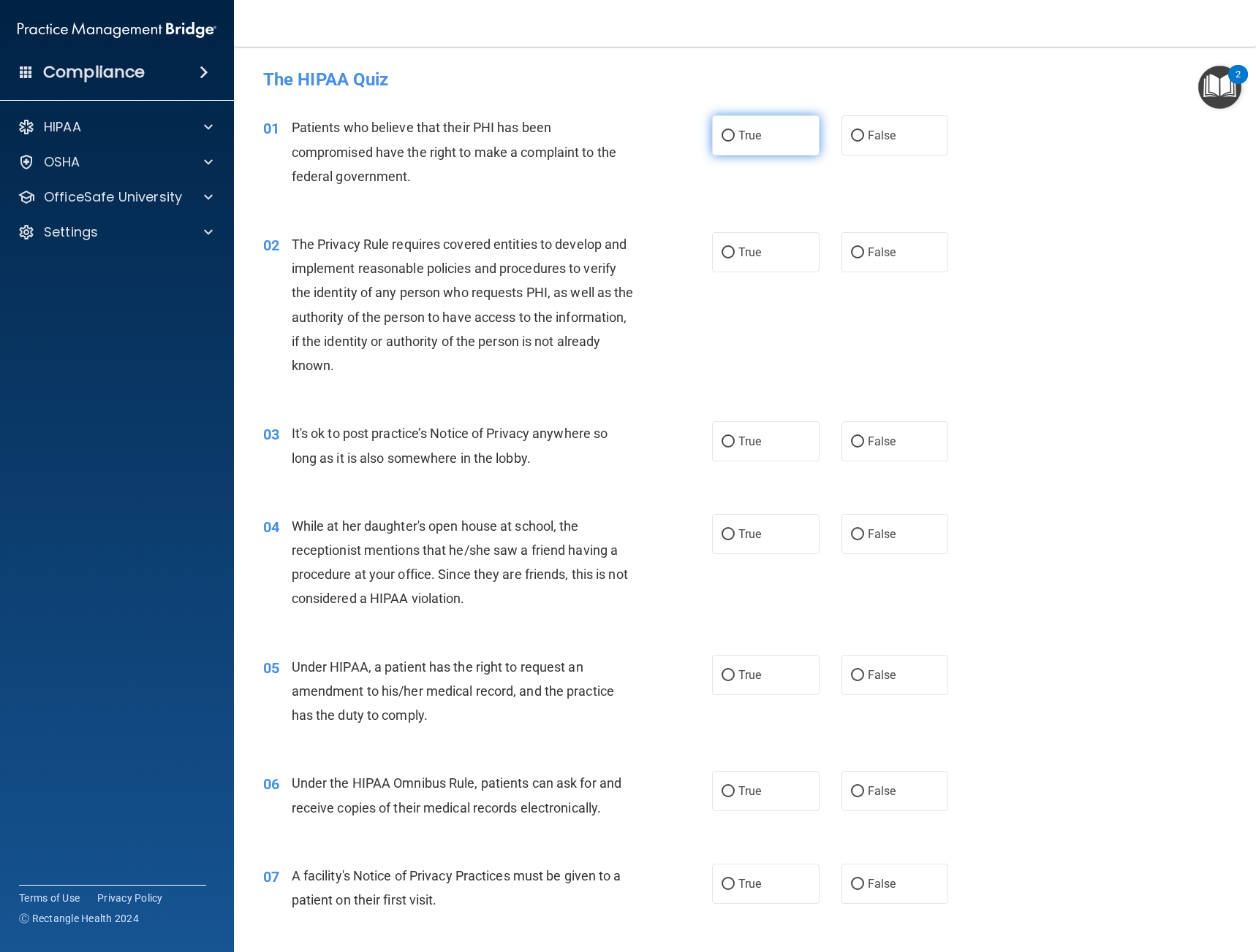
click at [752, 138] on span "True" at bounding box center [749, 136] width 22 height 14
click at [735, 138] on input "True" at bounding box center [727, 136] width 13 height 11
radio input "true"
click at [1140, 347] on div "02 The Privacy Rule requires covered entities to develop and implement reasonab…" at bounding box center [744, 308] width 985 height 189
click at [1088, 365] on div "02 The Privacy Rule requires covered entities to develop and implement reasonab…" at bounding box center [744, 308] width 985 height 189
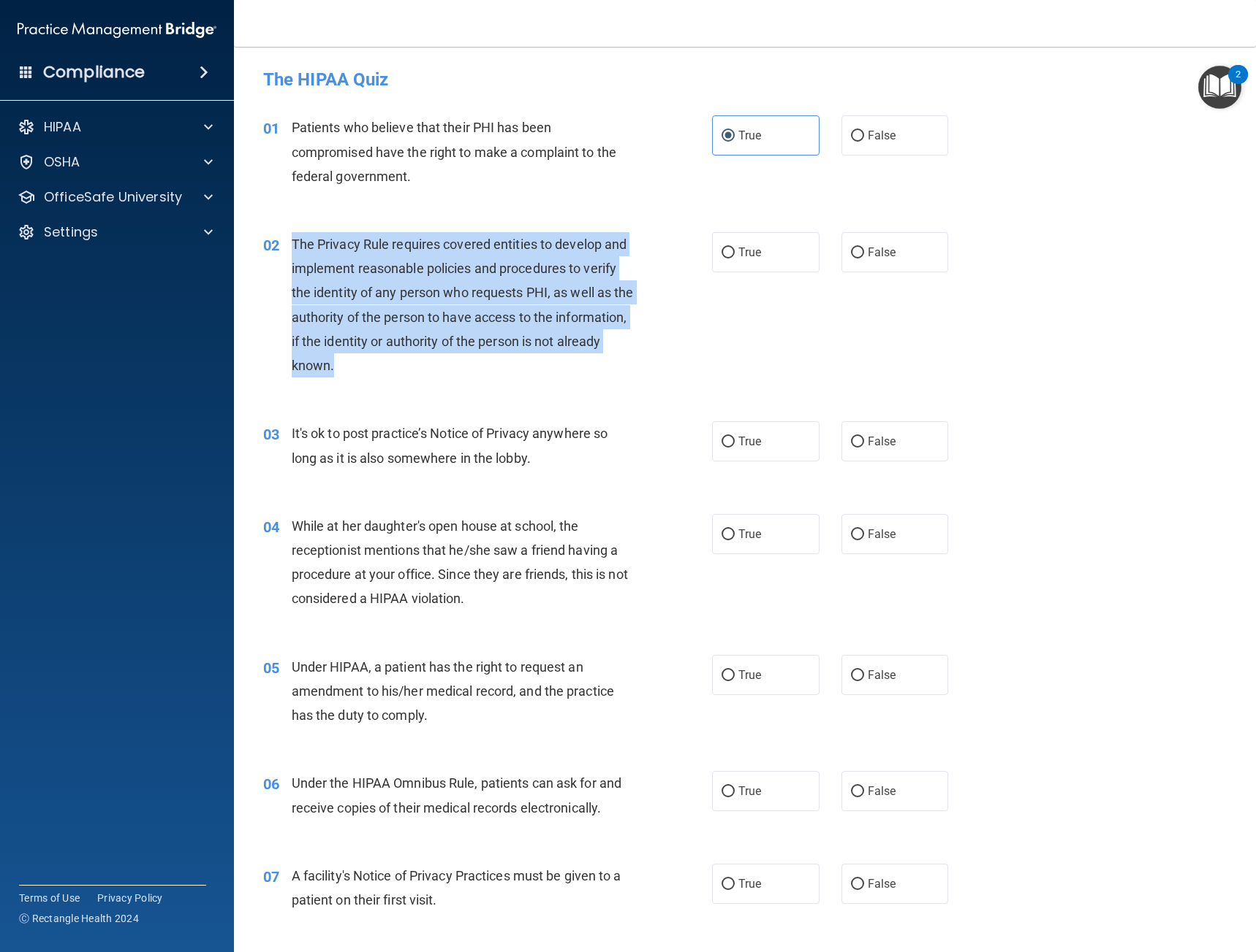
drag, startPoint x: 421, startPoint y: 363, endPoint x: 292, endPoint y: 242, distance: 176.9
click at [292, 242] on div "The Privacy Rule requires covered entities to develop and implement reasonable …" at bounding box center [468, 304] width 353 height 145
copy span "The Privacy Rule requires covered entities to develop and implement reasonable …"
click at [639, 281] on div "The Privacy Rule requires covered entities to develop and implement reasonable …" at bounding box center [468, 304] width 353 height 145
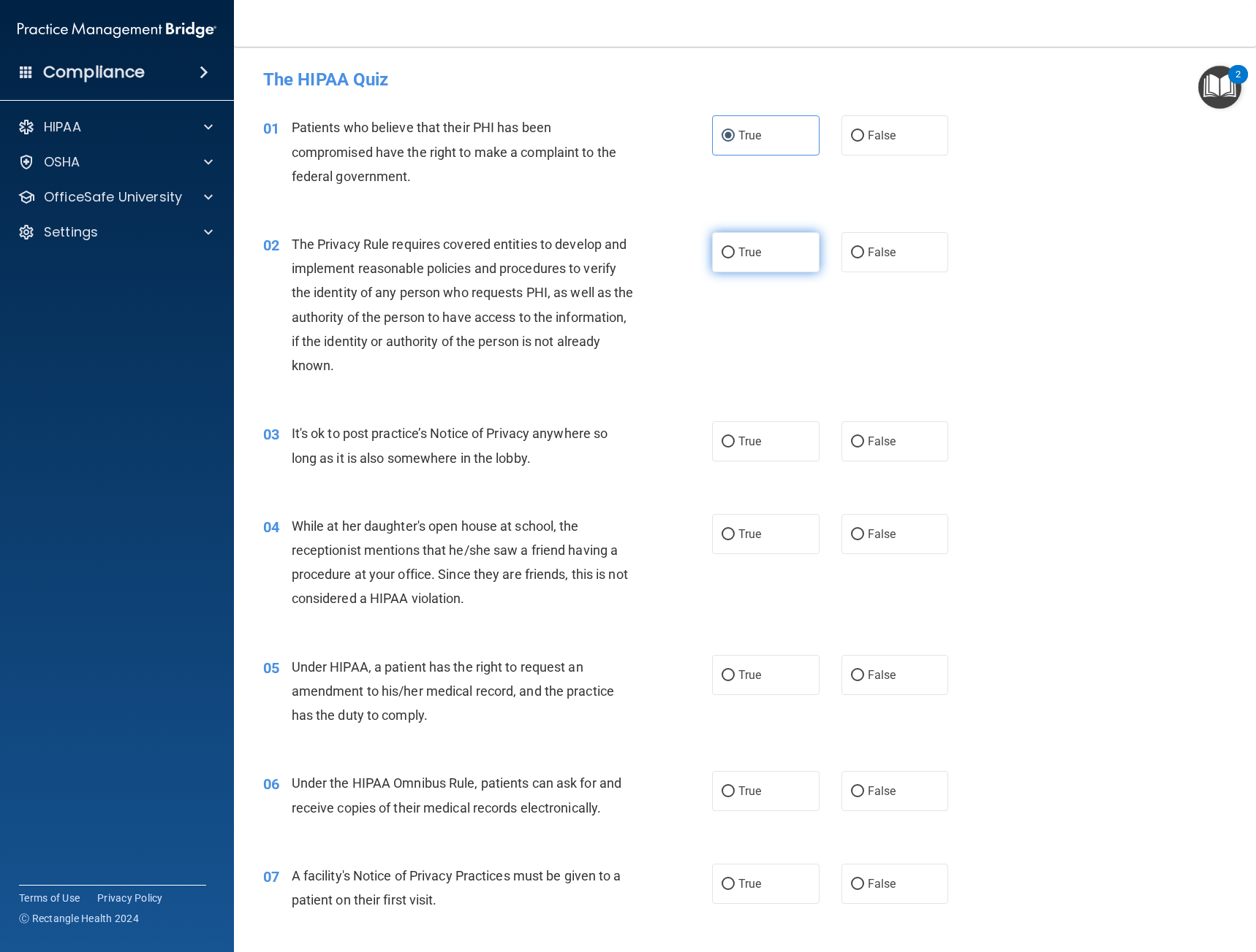
click at [742, 258] on span "True" at bounding box center [749, 253] width 22 height 14
click at [735, 258] on input "True" at bounding box center [727, 253] width 13 height 11
radio input "true"
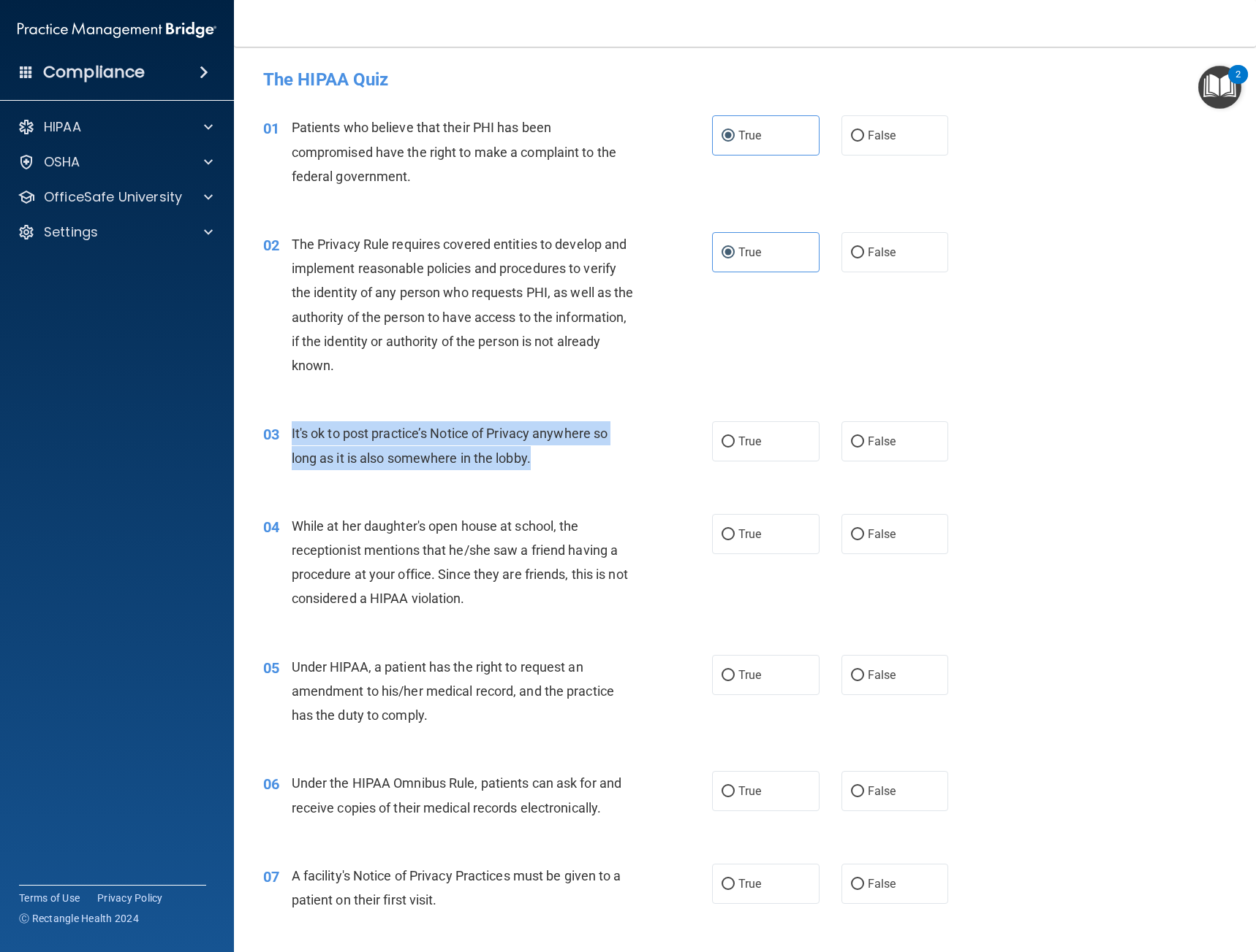
drag, startPoint x: 493, startPoint y: 451, endPoint x: 292, endPoint y: 433, distance: 201.8
click at [292, 433] on div "It's ok to post practice’s Notice of Privacy anywhere so long as it is also som…" at bounding box center [468, 445] width 353 height 48
copy span "It's ok to post practice’s Notice of Privacy anywhere so long as it is also som…"
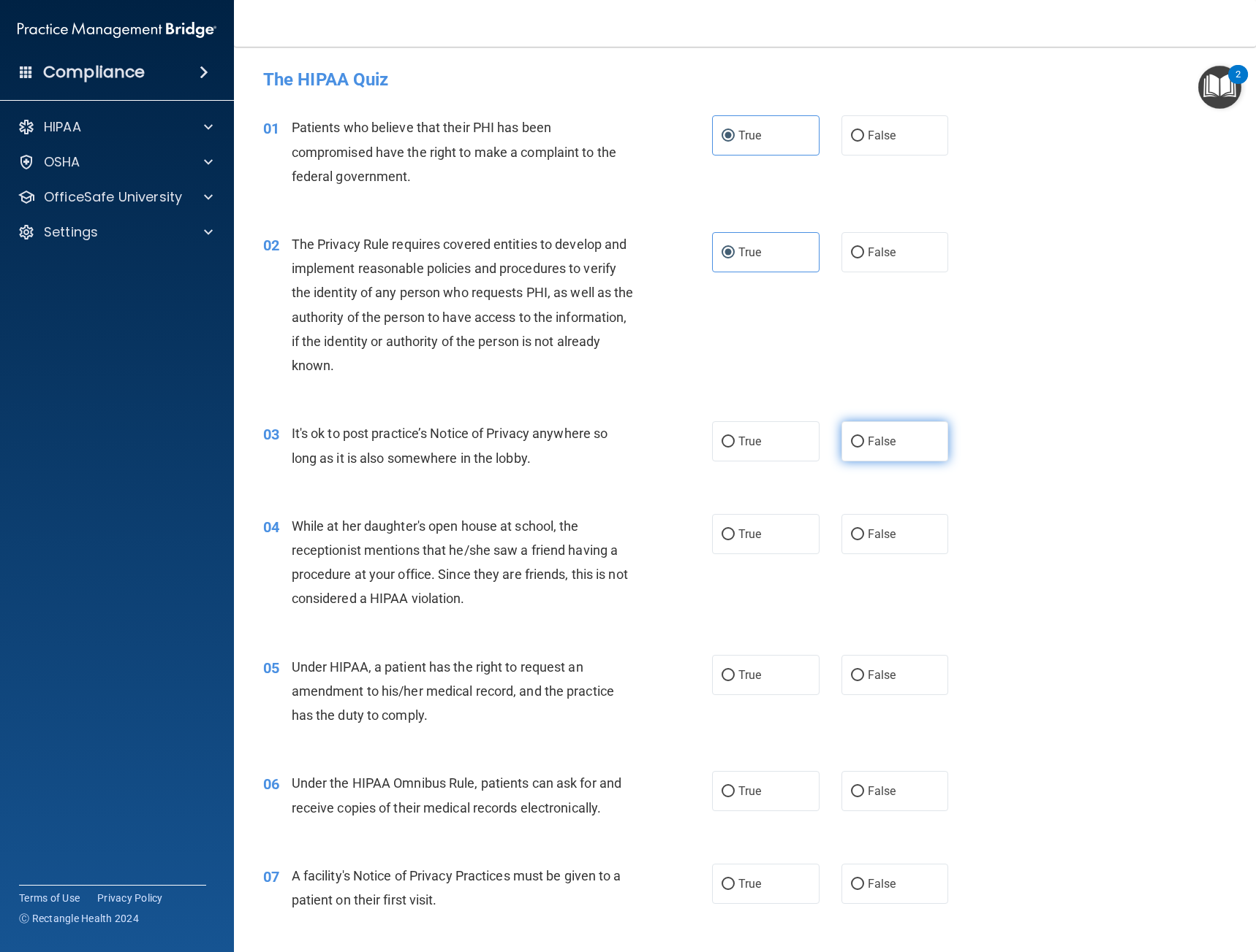
click at [940, 441] on label "False" at bounding box center [895, 441] width 107 height 40
click at [864, 441] on input "False" at bounding box center [857, 442] width 13 height 11
radio input "true"
click at [1070, 438] on div "03 It's ok to post practice’s Notice of Privacy anywhere so long as it is also …" at bounding box center [744, 449] width 985 height 92
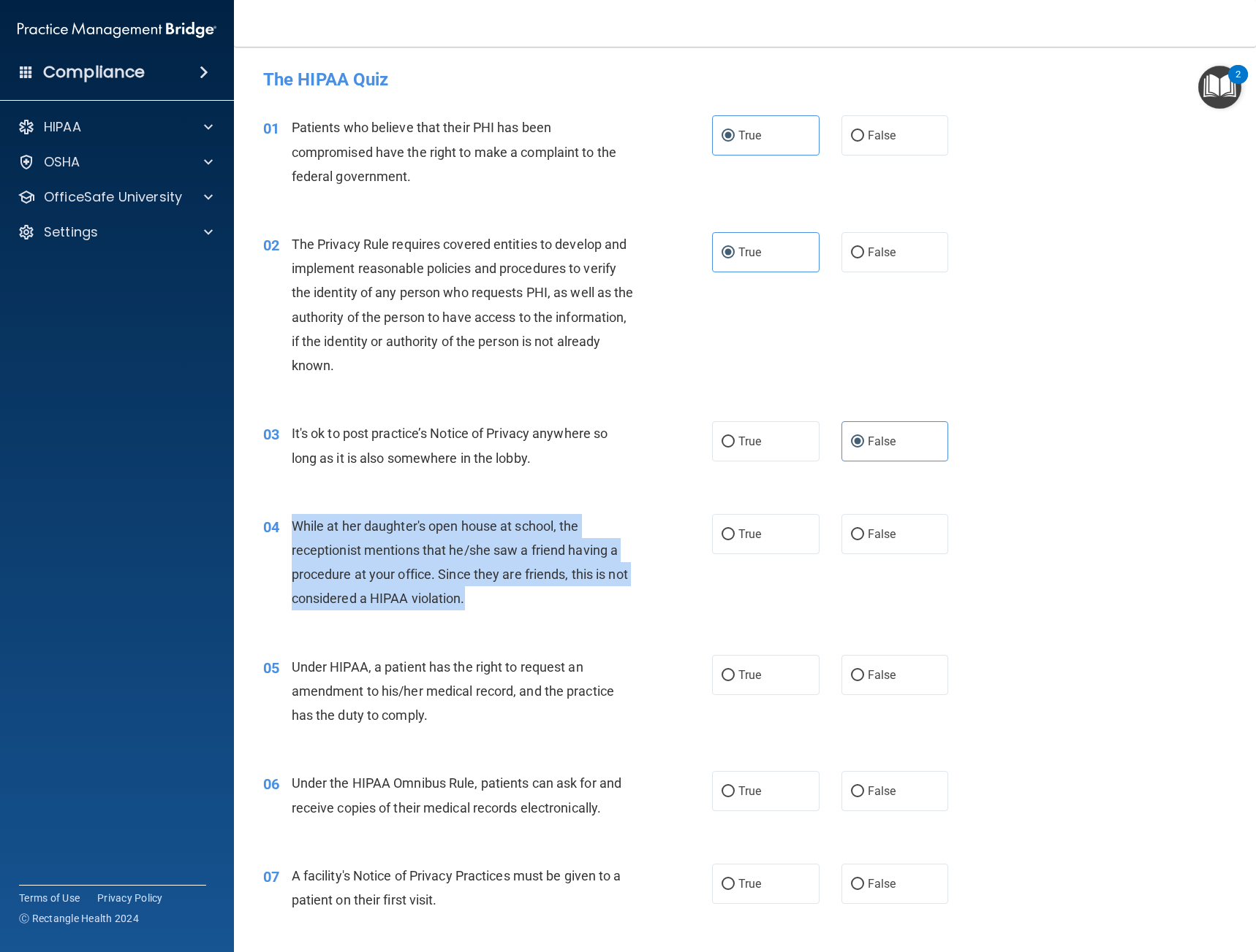
drag, startPoint x: 414, startPoint y: 570, endPoint x: 281, endPoint y: 518, distance: 142.8
click at [281, 518] on div "04 While at her daughter's open house at school, the receptionist mentions that…" at bounding box center [487, 566] width 493 height 104
copy div "While at her daughter's open house at school, the receptionist mentions that he…"
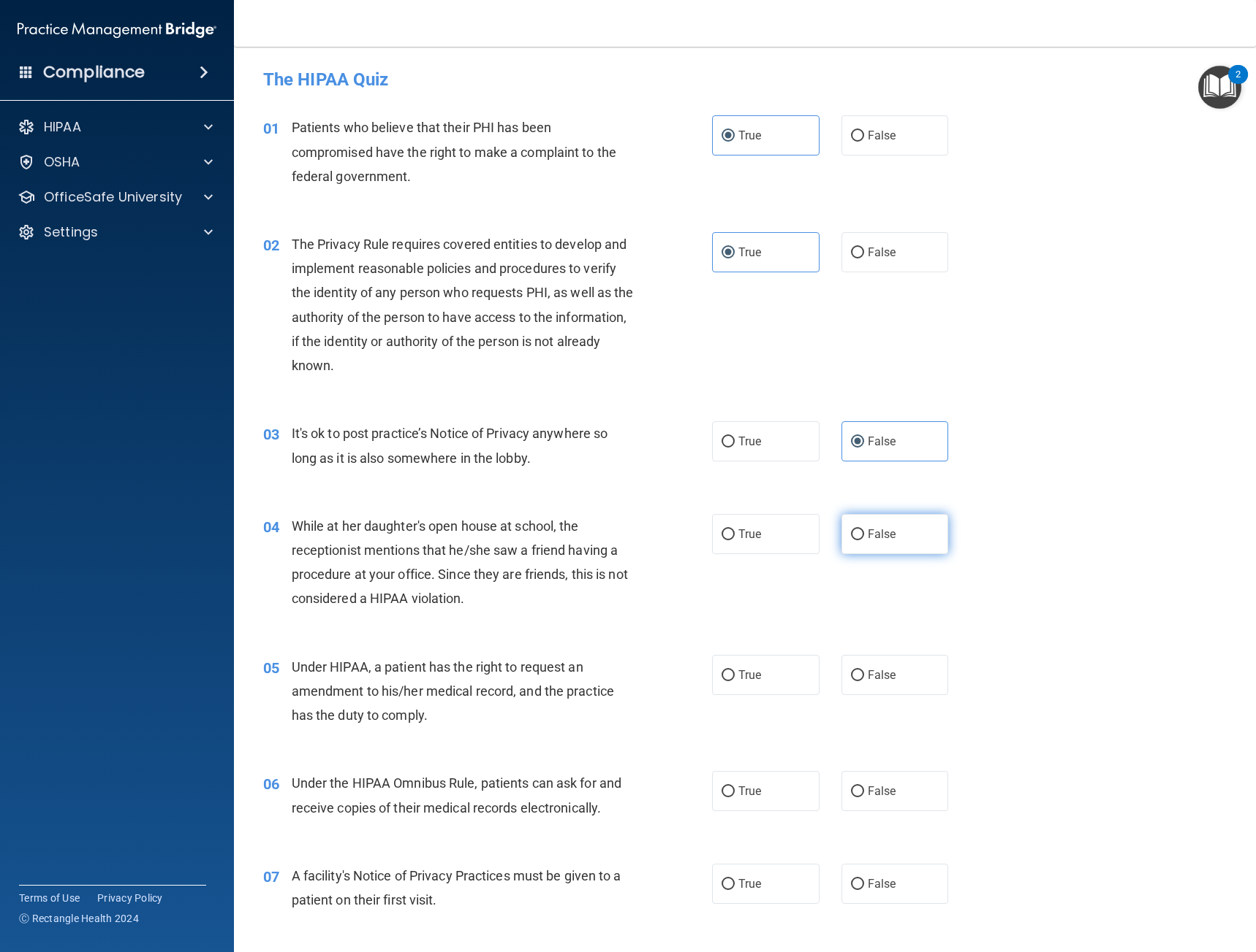
click at [921, 536] on label "False" at bounding box center [895, 534] width 107 height 40
click at [864, 536] on input "False" at bounding box center [857, 535] width 13 height 11
radio input "true"
click at [1236, 566] on main "- The HIPAA Quiz This quiz doesn’t expire until [DATE]. Are you sure you want t…" at bounding box center [745, 499] width 1022 height 906
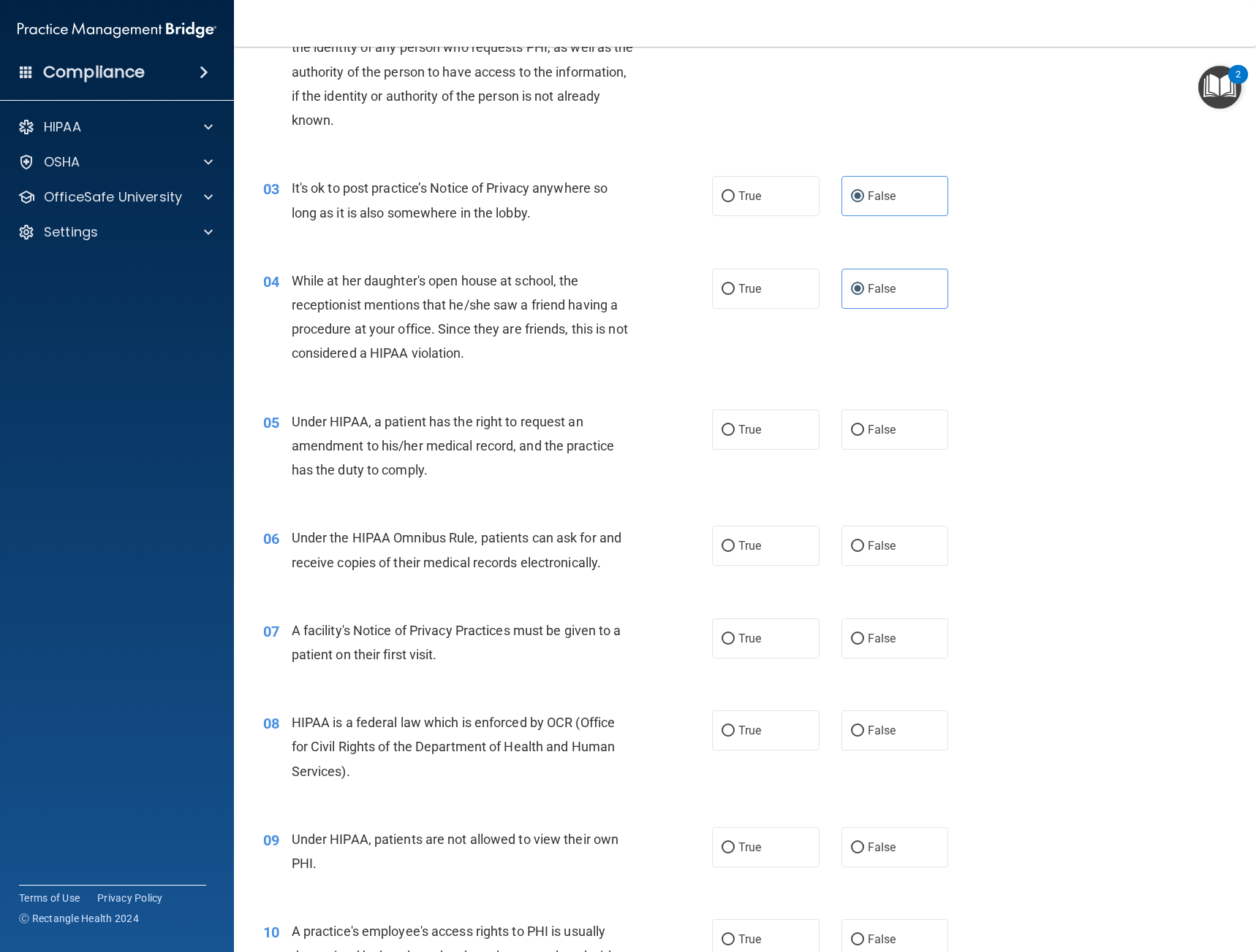
scroll to position [293, 0]
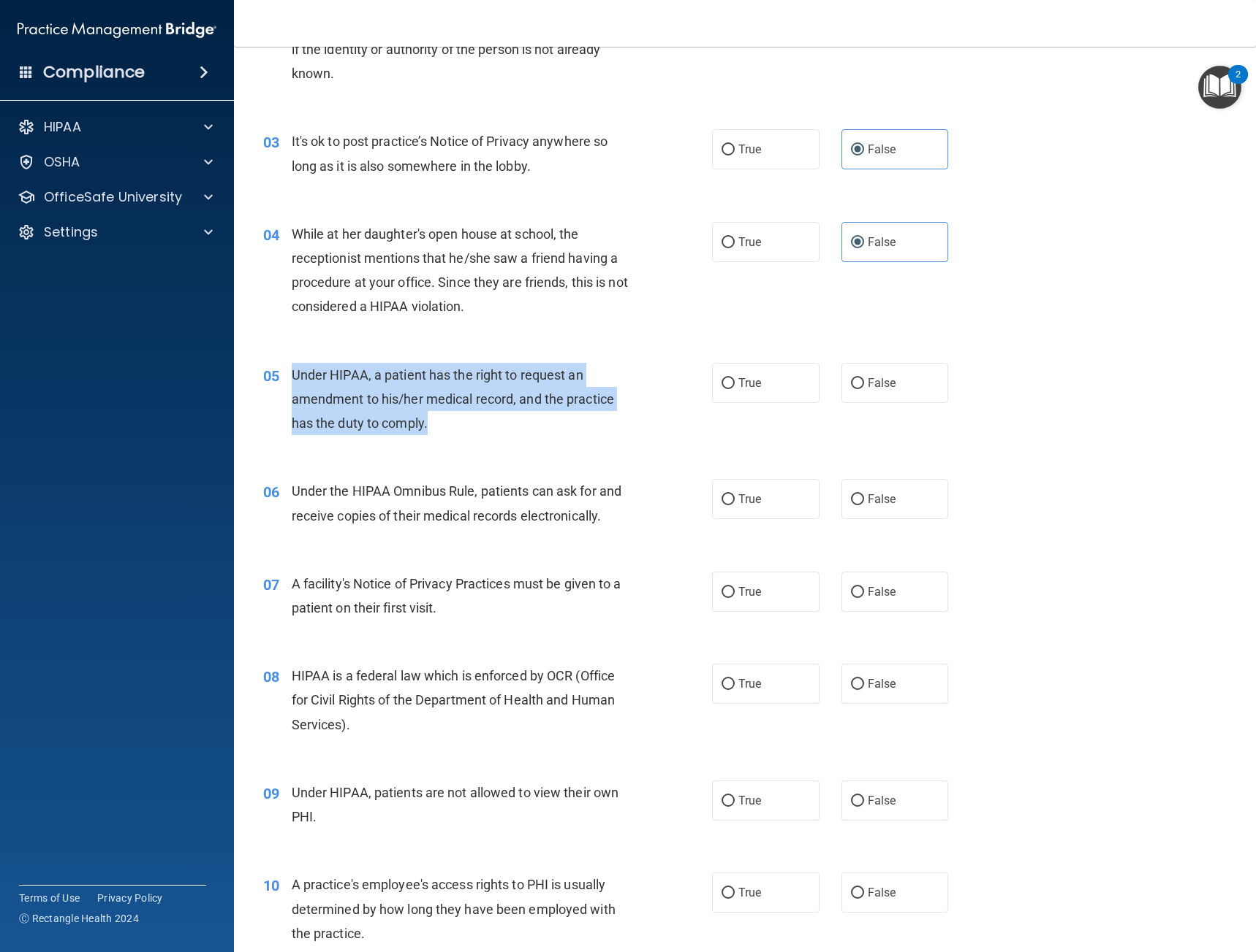
drag, startPoint x: 467, startPoint y: 435, endPoint x: 291, endPoint y: 378, distance: 185.0
click at [292, 378] on div "Under HIPAA, a patient has the right to request an amendment to his/her medical…" at bounding box center [468, 399] width 353 height 73
copy span "Under HIPAA, a patient has the right to request an amendment to his/her medical…"
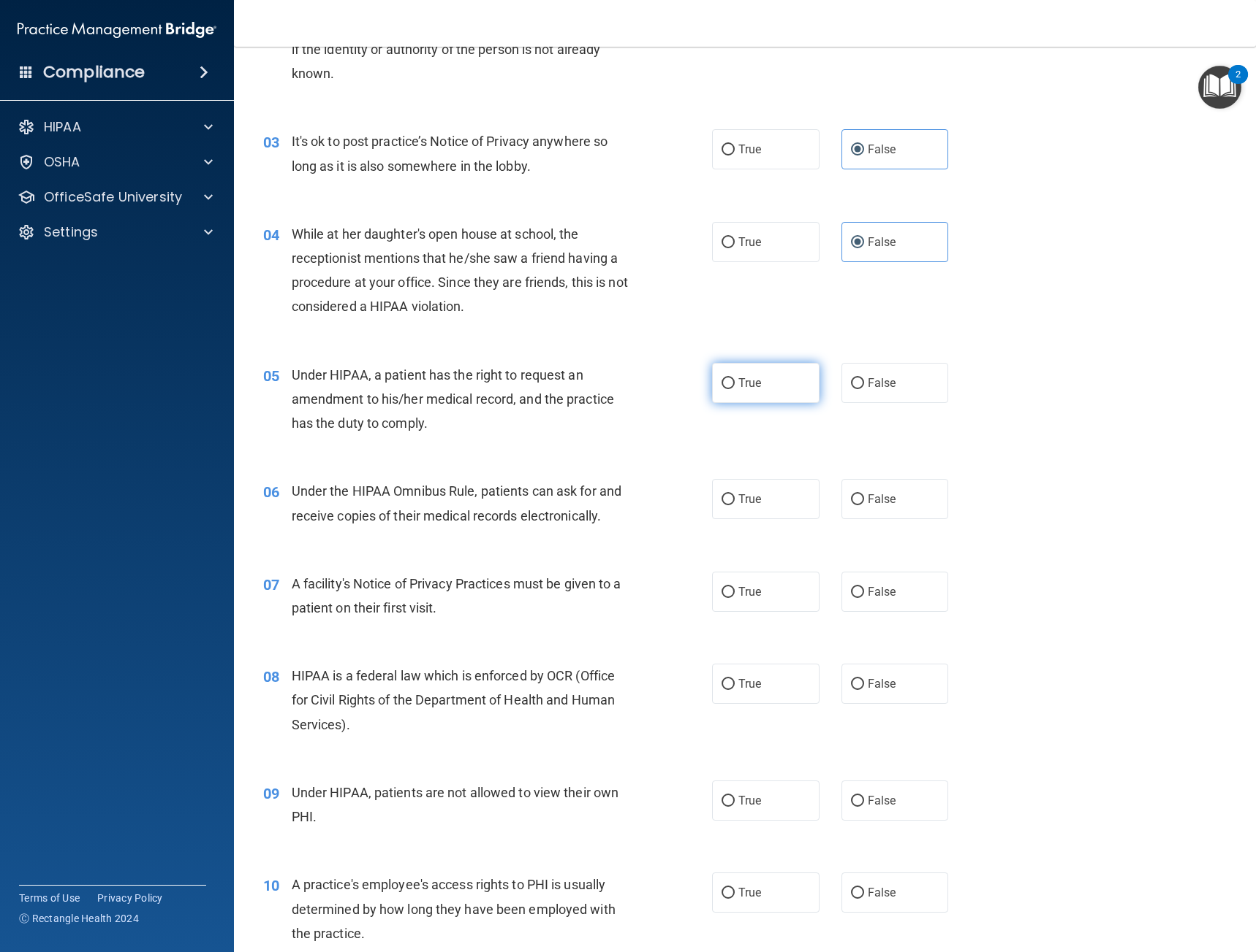
click at [750, 376] on label "True" at bounding box center [765, 382] width 107 height 40
click at [735, 378] on input "True" at bounding box center [727, 383] width 13 height 11
radio input "true"
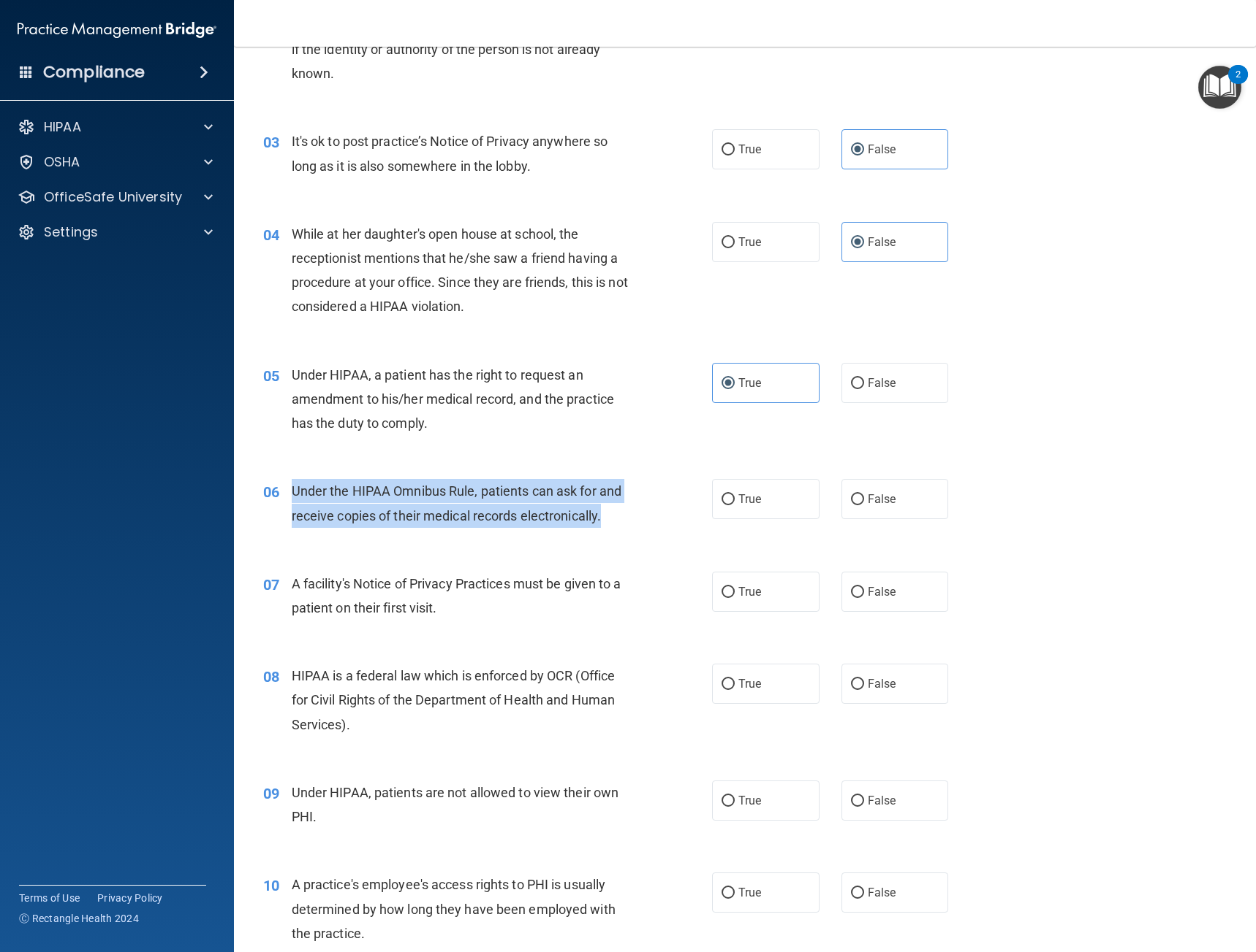
drag, startPoint x: 625, startPoint y: 517, endPoint x: 280, endPoint y: 504, distance: 345.2
click at [280, 504] on div "06 Under the HIPAA Omnibus Rule, patients can ask for and receive copies of the…" at bounding box center [487, 506] width 493 height 56
copy div "Under the HIPAA Omnibus Rule, patients can ask for and receive copies of their …"
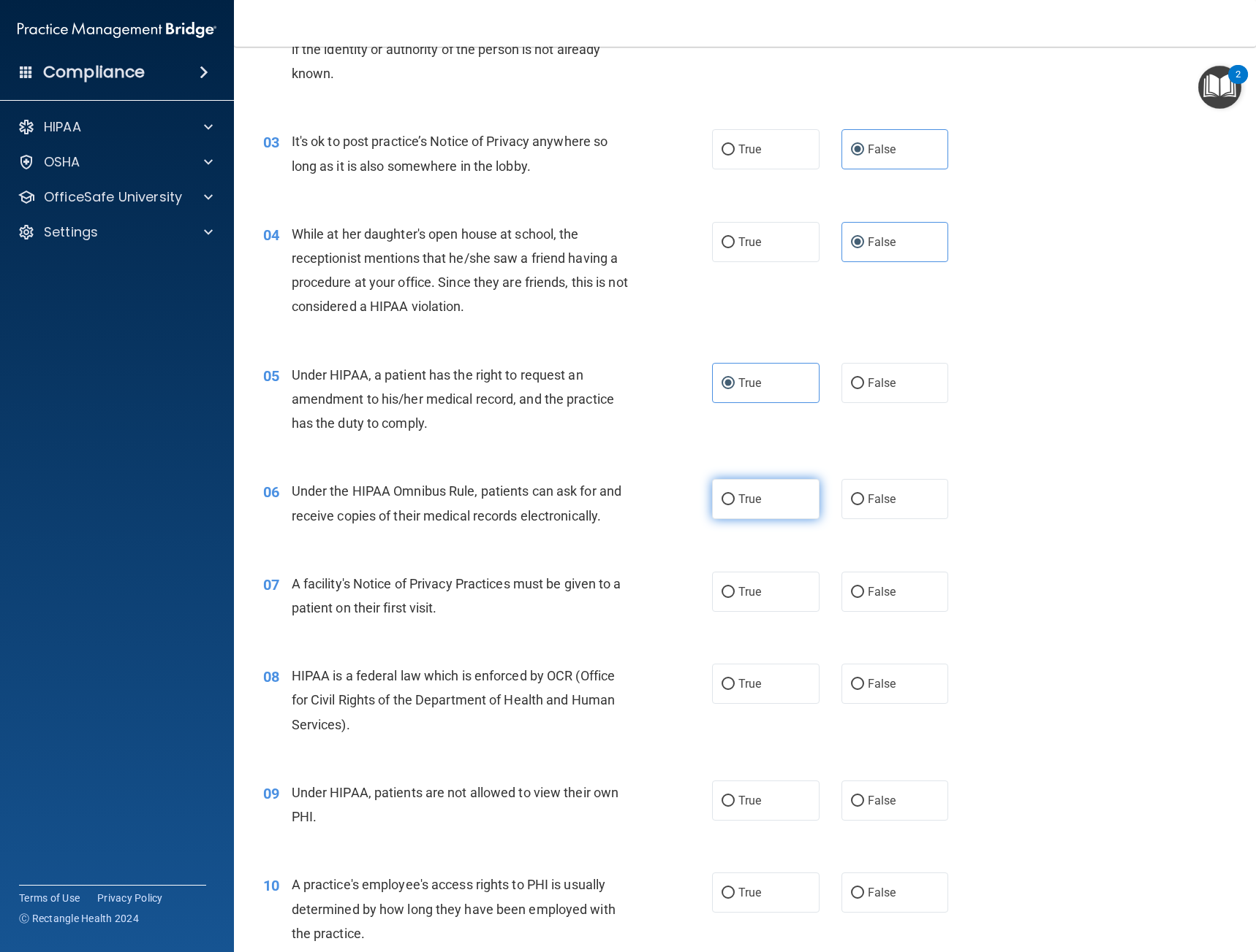
click at [742, 501] on span "True" at bounding box center [749, 499] width 22 height 14
click at [735, 501] on input "True" at bounding box center [727, 499] width 13 height 11
radio input "true"
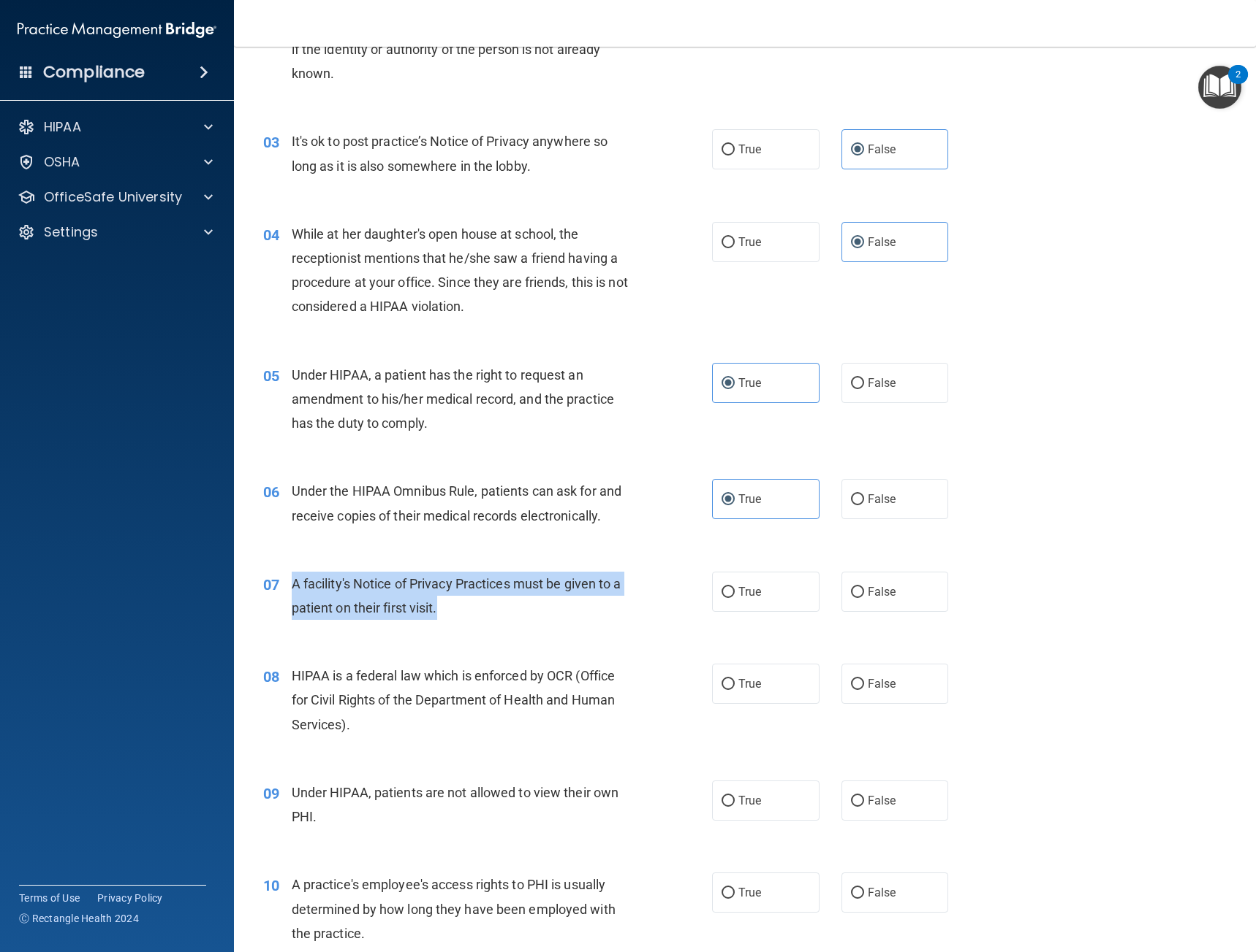
drag, startPoint x: 461, startPoint y: 615, endPoint x: 289, endPoint y: 580, distance: 175.5
click at [289, 580] on div "07 A facility's Notice of Privacy Practices must be given to a patient on their…" at bounding box center [487, 599] width 493 height 56
copy div "A facility's Notice of Privacy Practices must be given to a patient on their fi…"
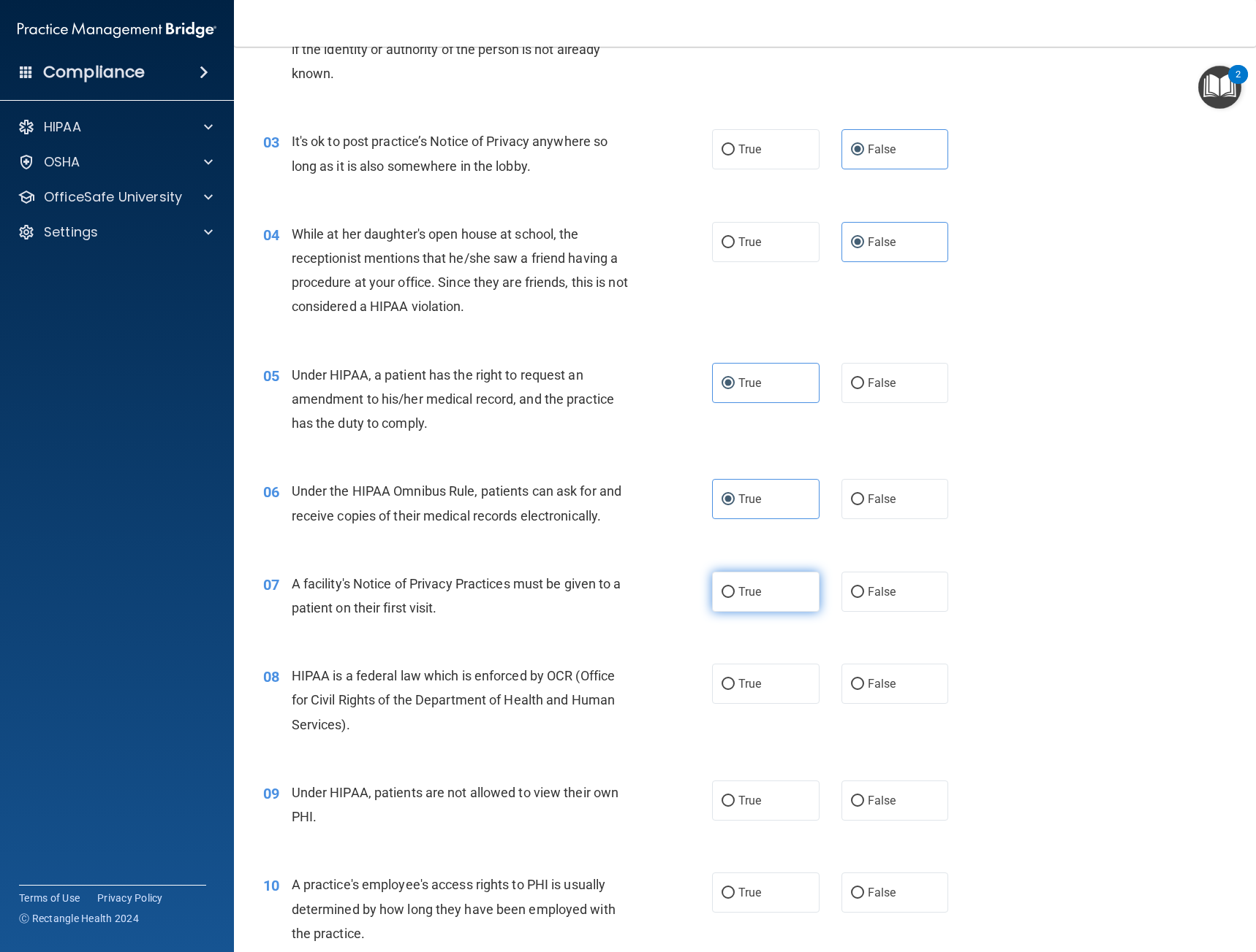
click at [711, 598] on label "True" at bounding box center [765, 591] width 107 height 40
click at [721, 598] on input "True" at bounding box center [727, 592] width 13 height 11
radio input "true"
click at [606, 675] on span "HIPAA is a federal law which is enforced by OCR (Office for Civil Rights of the…" at bounding box center [454, 699] width 324 height 63
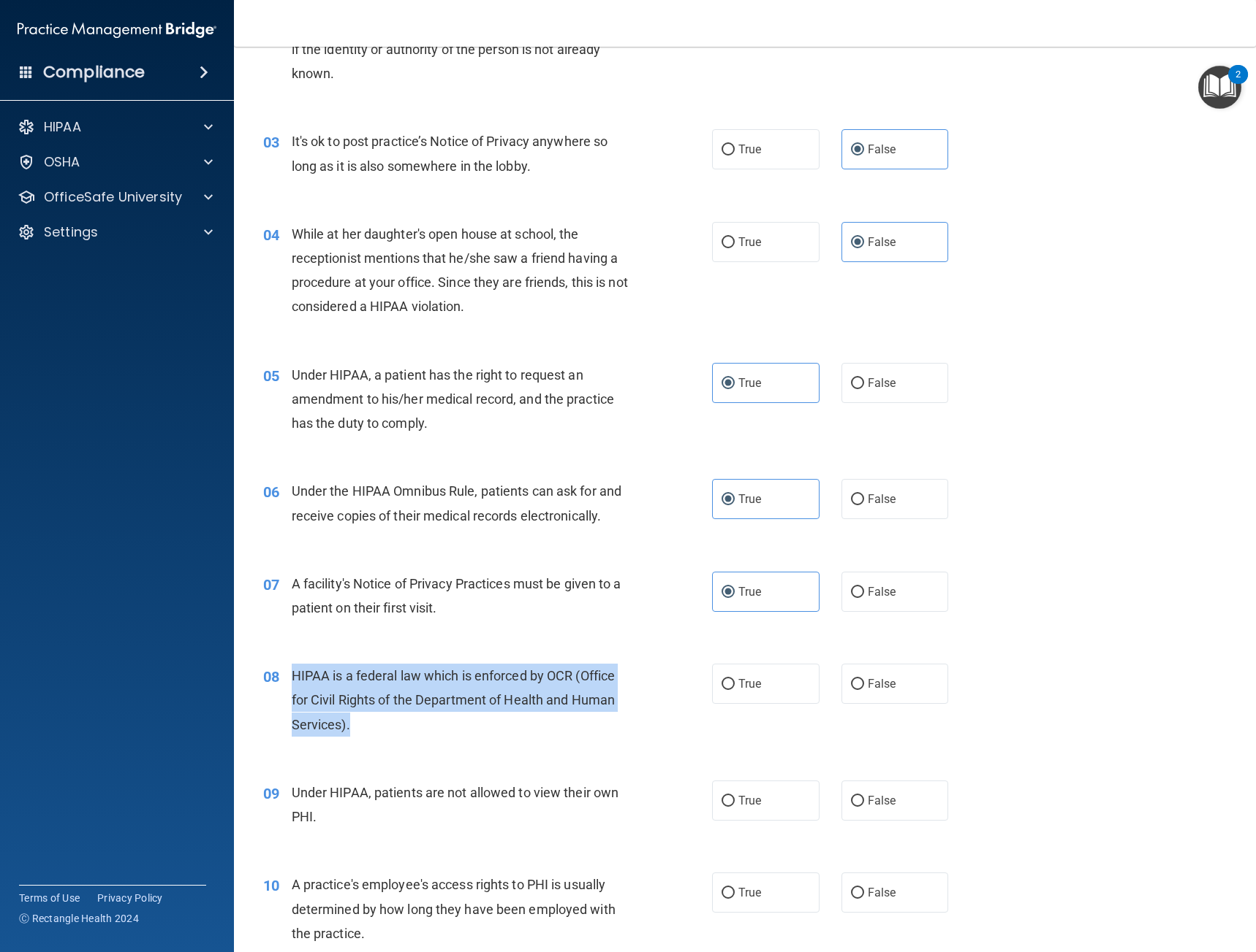
drag, startPoint x: 360, startPoint y: 710, endPoint x: 290, endPoint y: 670, distance: 80.6
click at [290, 670] on div "08 HIPAA is a federal law which is enforced by OCR (Office for Civil Rights of …" at bounding box center [487, 704] width 493 height 80
copy div "HIPAA is a federal law which is enforced by OCR (Office for Civil Rights of the…"
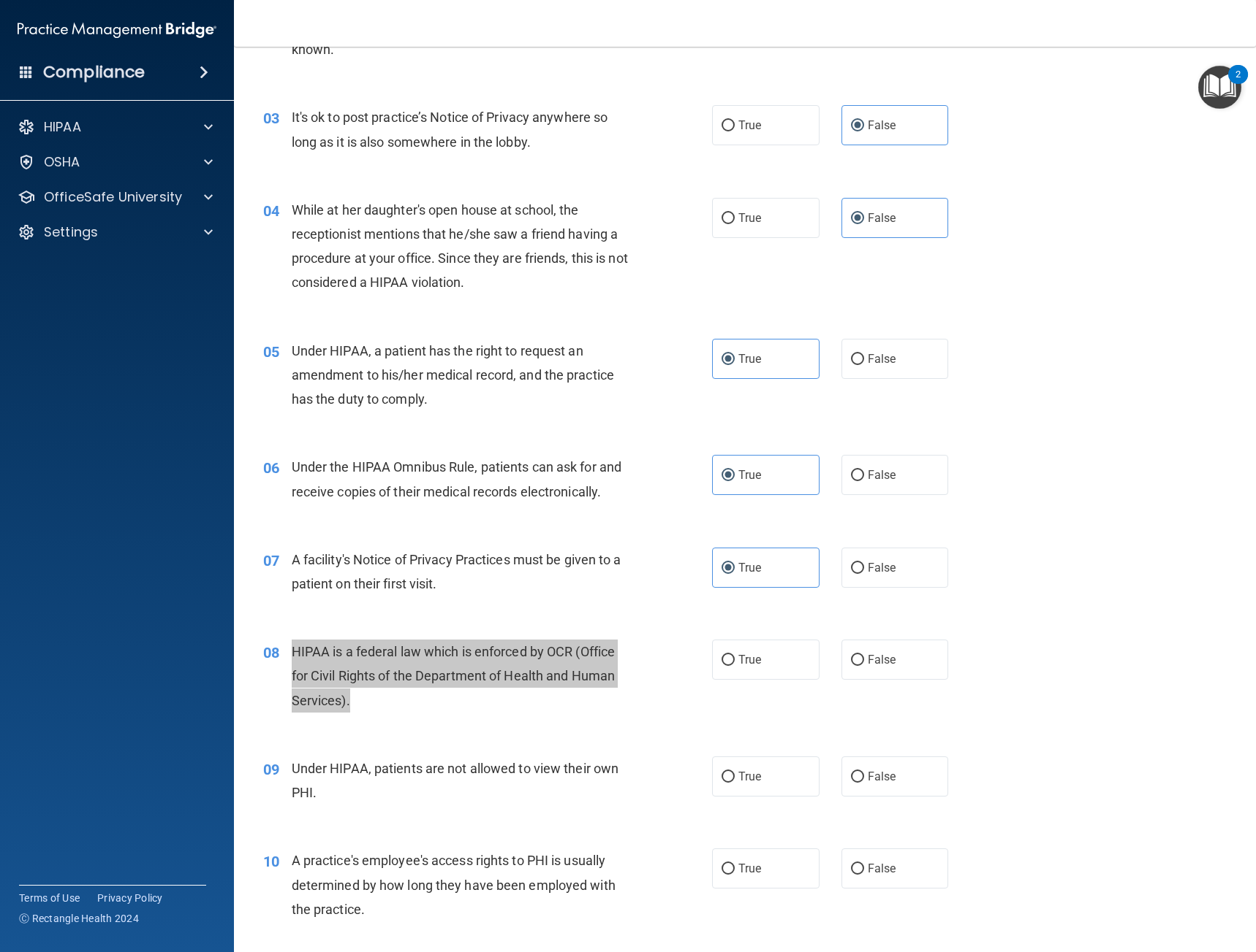
scroll to position [365, 0]
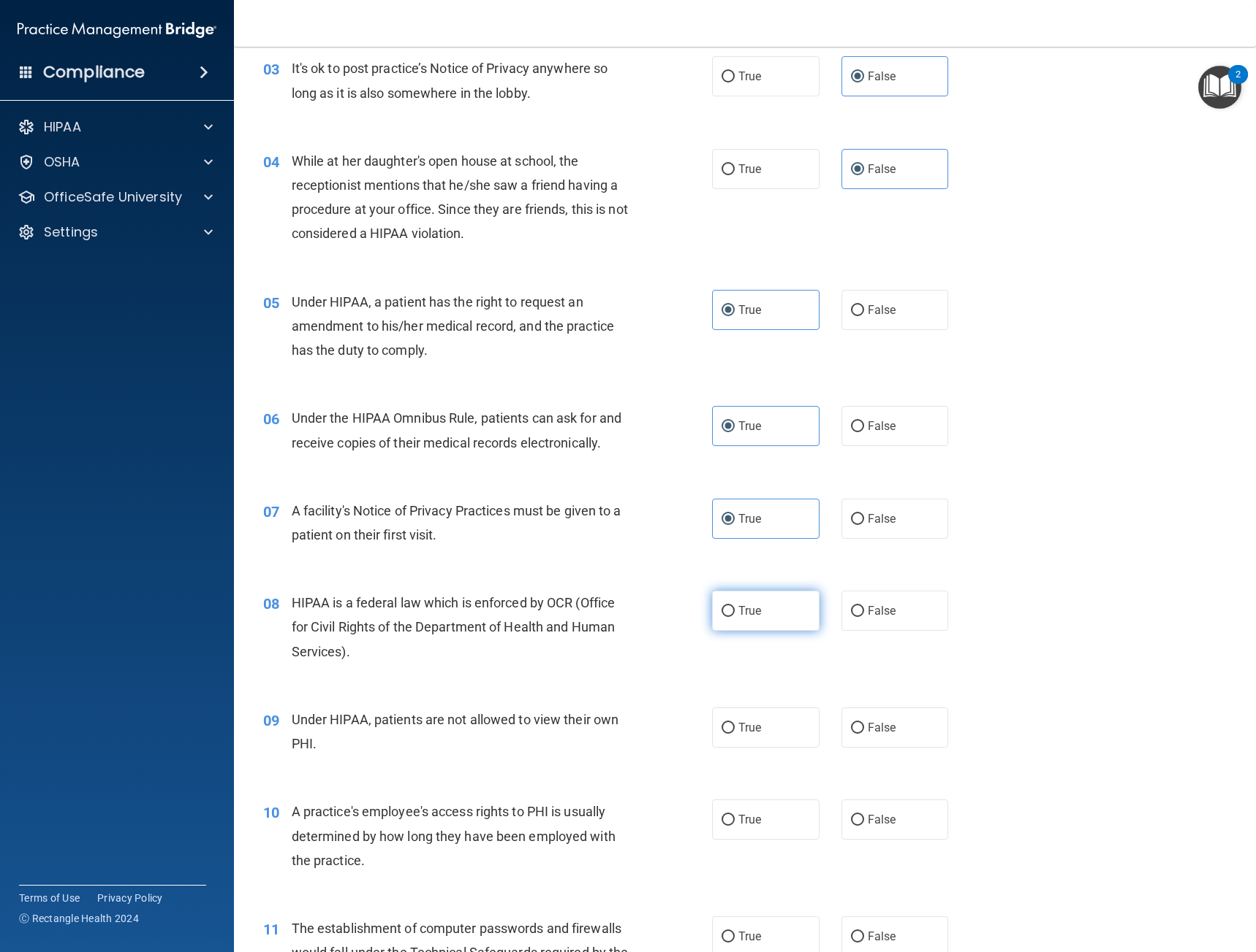
drag, startPoint x: 755, startPoint y: 611, endPoint x: 744, endPoint y: 617, distance: 12.5
click at [755, 611] on span "True" at bounding box center [749, 611] width 22 height 14
click at [735, 611] on input "True" at bounding box center [727, 612] width 13 height 11
radio input "true"
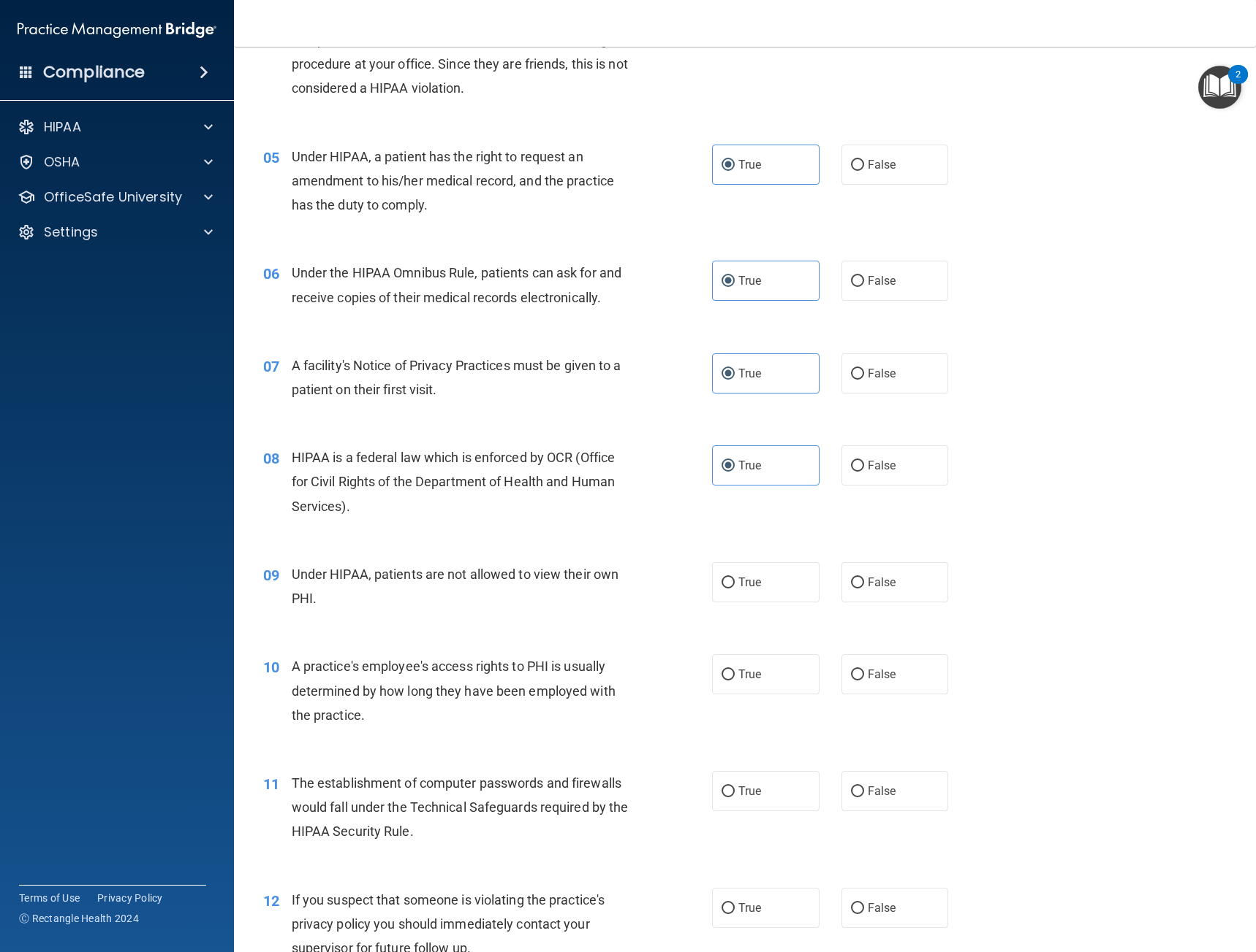
scroll to position [511, 0]
drag, startPoint x: 318, startPoint y: 598, endPoint x: 295, endPoint y: 572, distance: 34.7
click at [295, 572] on div "Under HIPAA, patients are not allowed to view their own PHI." at bounding box center [468, 585] width 353 height 48
copy span "Under HIPAA, patients are not allowed to view their own PHI."
click at [547, 600] on div "Under HIPAA, patients are not allowed to view their own PHI." at bounding box center [468, 585] width 353 height 48
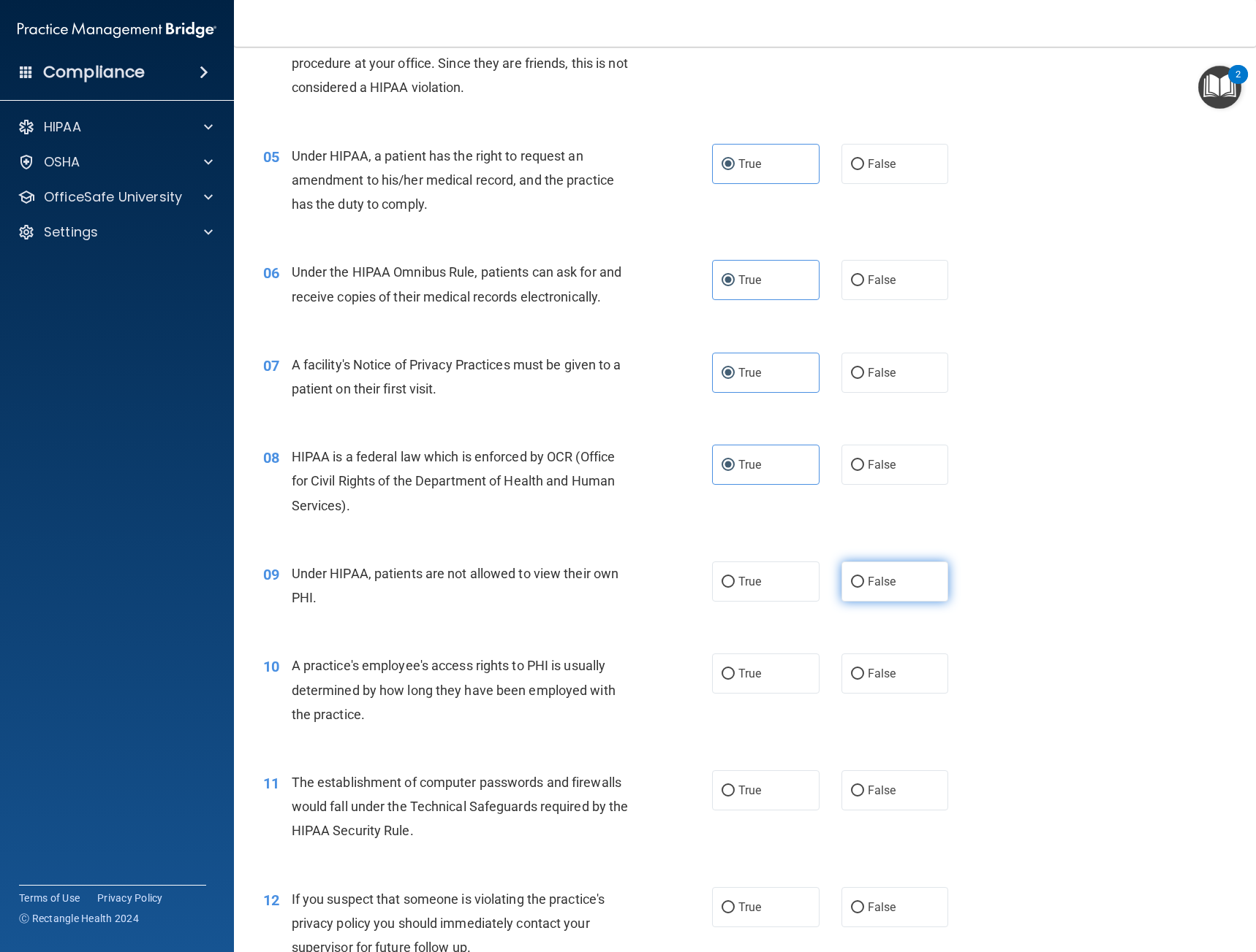
click at [905, 576] on label "False" at bounding box center [895, 581] width 107 height 40
click at [864, 577] on input "False" at bounding box center [857, 582] width 13 height 11
radio input "true"
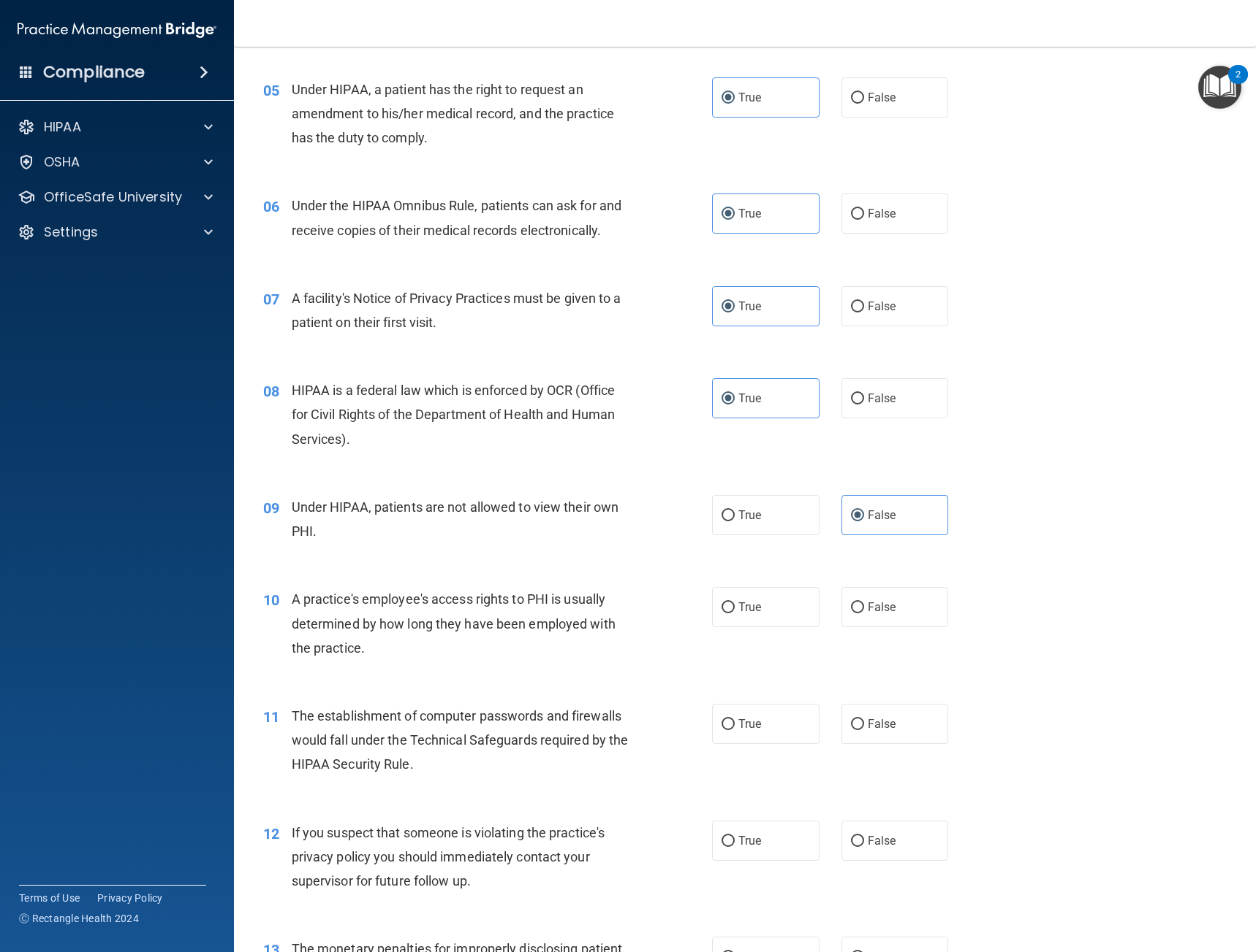
scroll to position [584, 0]
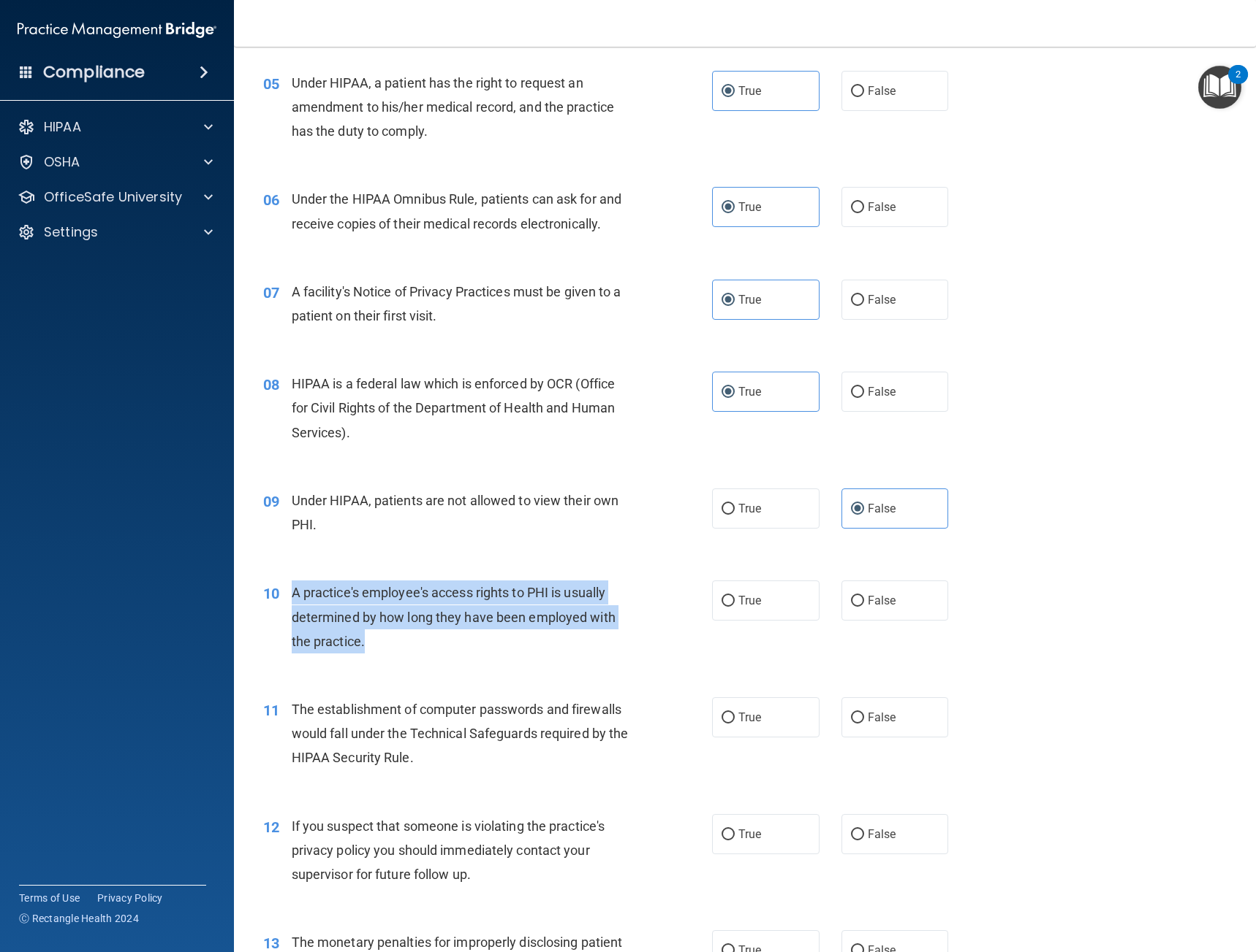
drag, startPoint x: 365, startPoint y: 634, endPoint x: 278, endPoint y: 592, distance: 96.6
click at [278, 592] on div "10 A practice's employee's access rights to PHI is usually determined by how lo…" at bounding box center [487, 620] width 493 height 80
copy div "A practice's employee's access rights to PHI is usually determined by how long …"
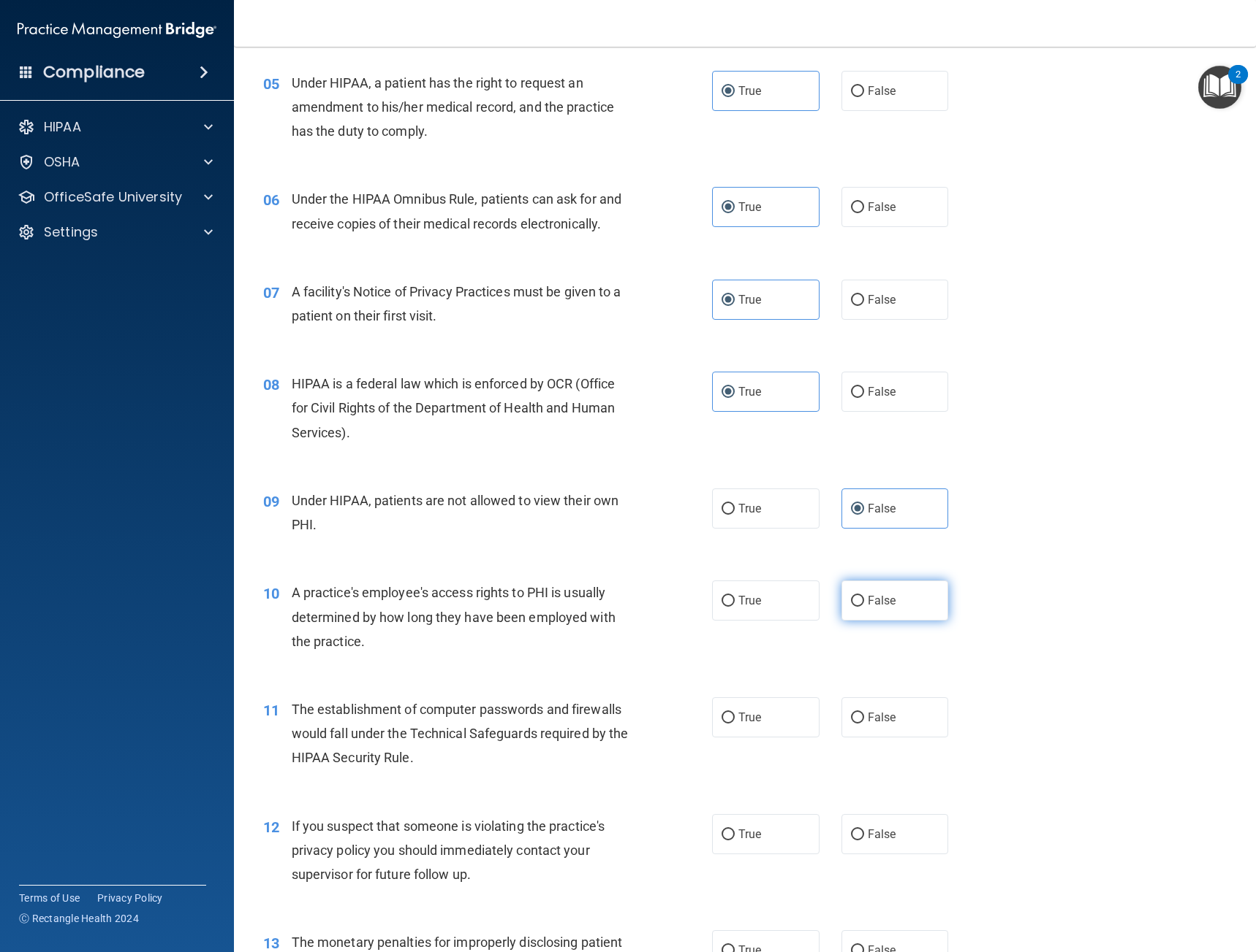
click at [845, 595] on label "False" at bounding box center [895, 600] width 107 height 40
click at [851, 596] on input "False" at bounding box center [857, 601] width 13 height 11
radio input "true"
click at [584, 639] on div "A practice's employee's access rights to PHI is usually determined by how long …" at bounding box center [468, 616] width 353 height 73
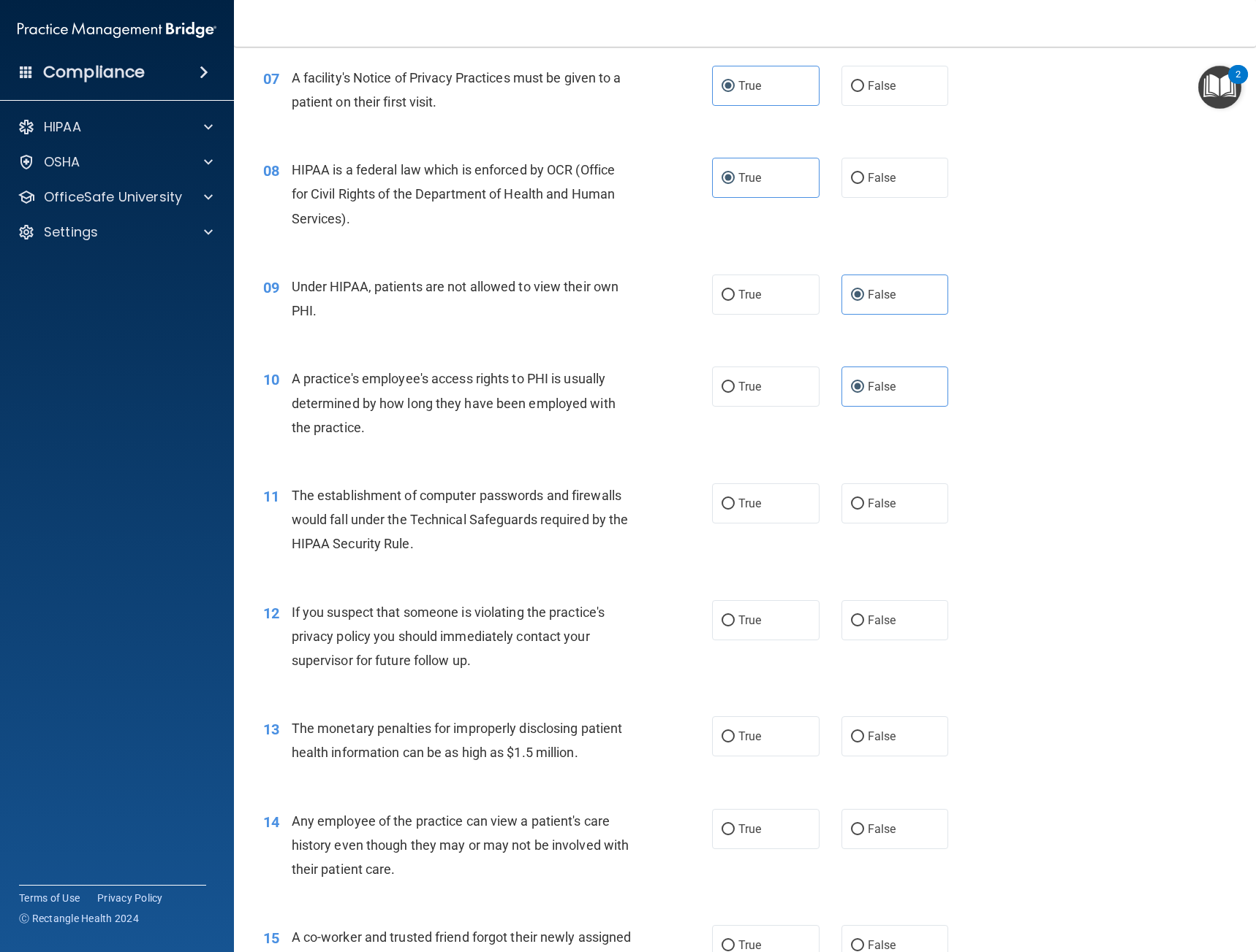
scroll to position [804, 0]
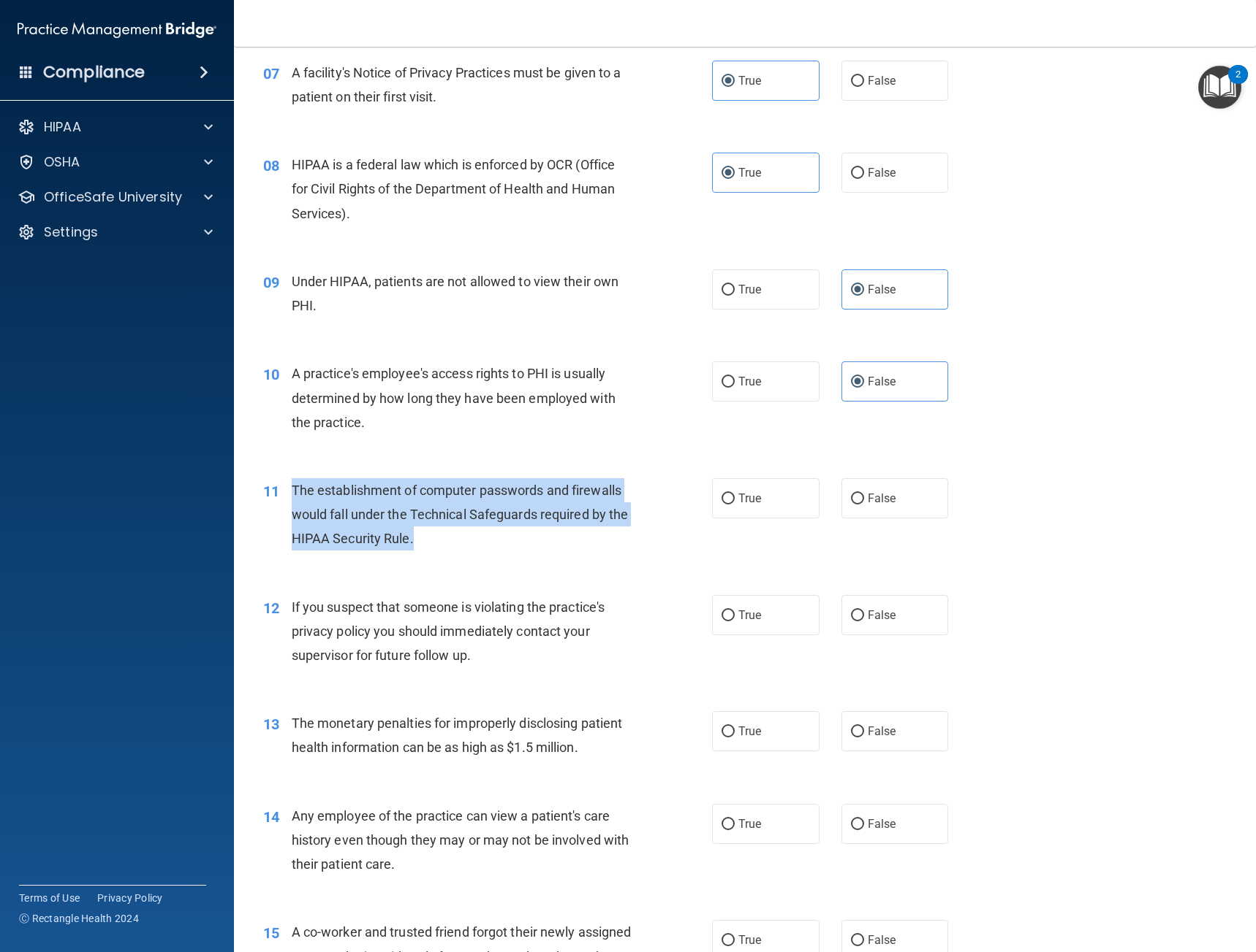
drag, startPoint x: 433, startPoint y: 536, endPoint x: 295, endPoint y: 485, distance: 147.1
click at [295, 485] on div "The establishment of computer passwords and firewalls would fall under the Tech…" at bounding box center [468, 514] width 353 height 73
click at [616, 540] on div "The establishment of computer passwords and firewalls would fall under the Tech…" at bounding box center [468, 514] width 353 height 73
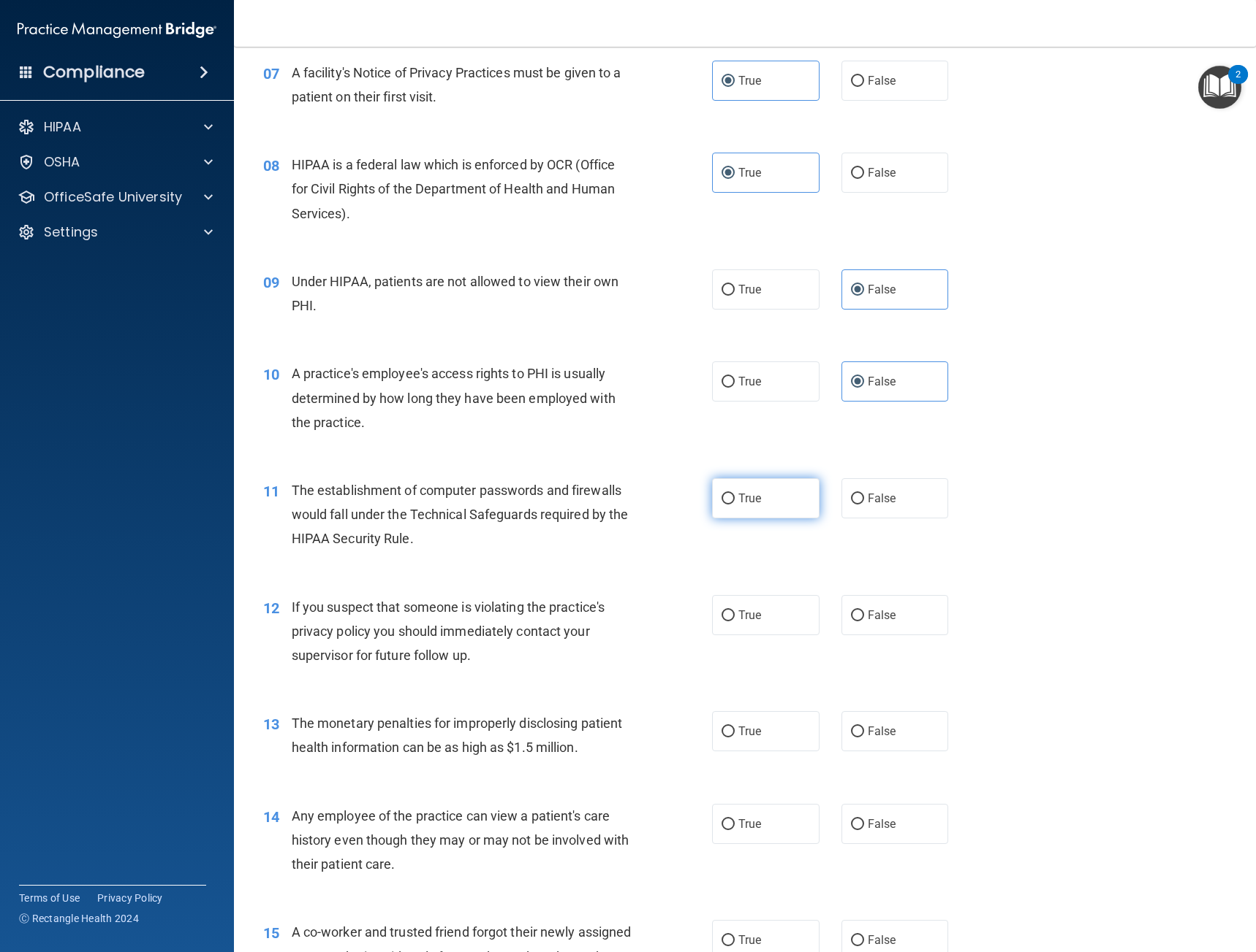
click at [759, 492] on label "True" at bounding box center [765, 497] width 107 height 40
click at [735, 494] on input "True" at bounding box center [727, 498] width 13 height 11
radio input "true"
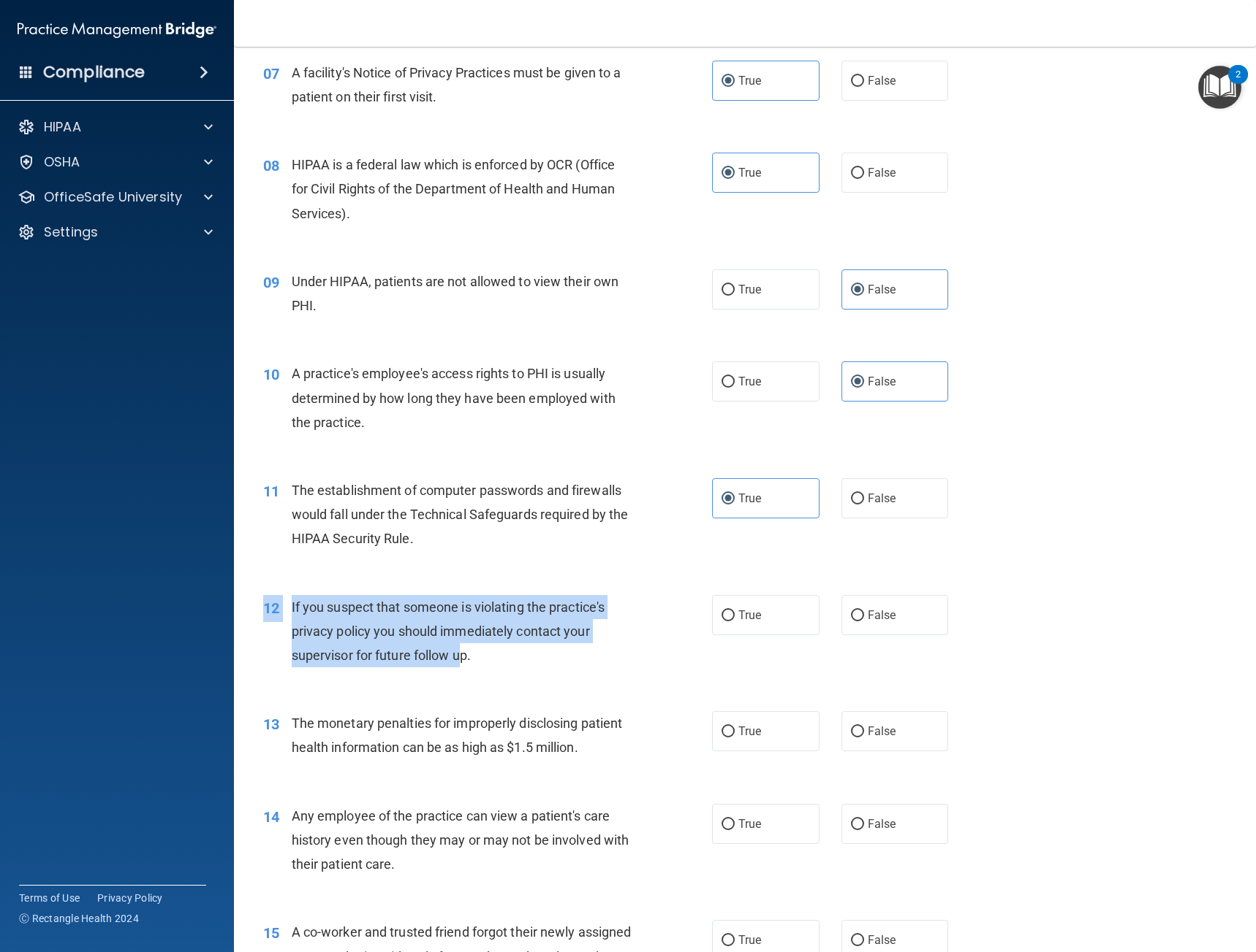
drag, startPoint x: 490, startPoint y: 676, endPoint x: 462, endPoint y: 654, distance: 35.6
click at [462, 654] on div "12 If you suspect that someone is violating the practice's privacy policy you s…" at bounding box center [744, 636] width 985 height 117
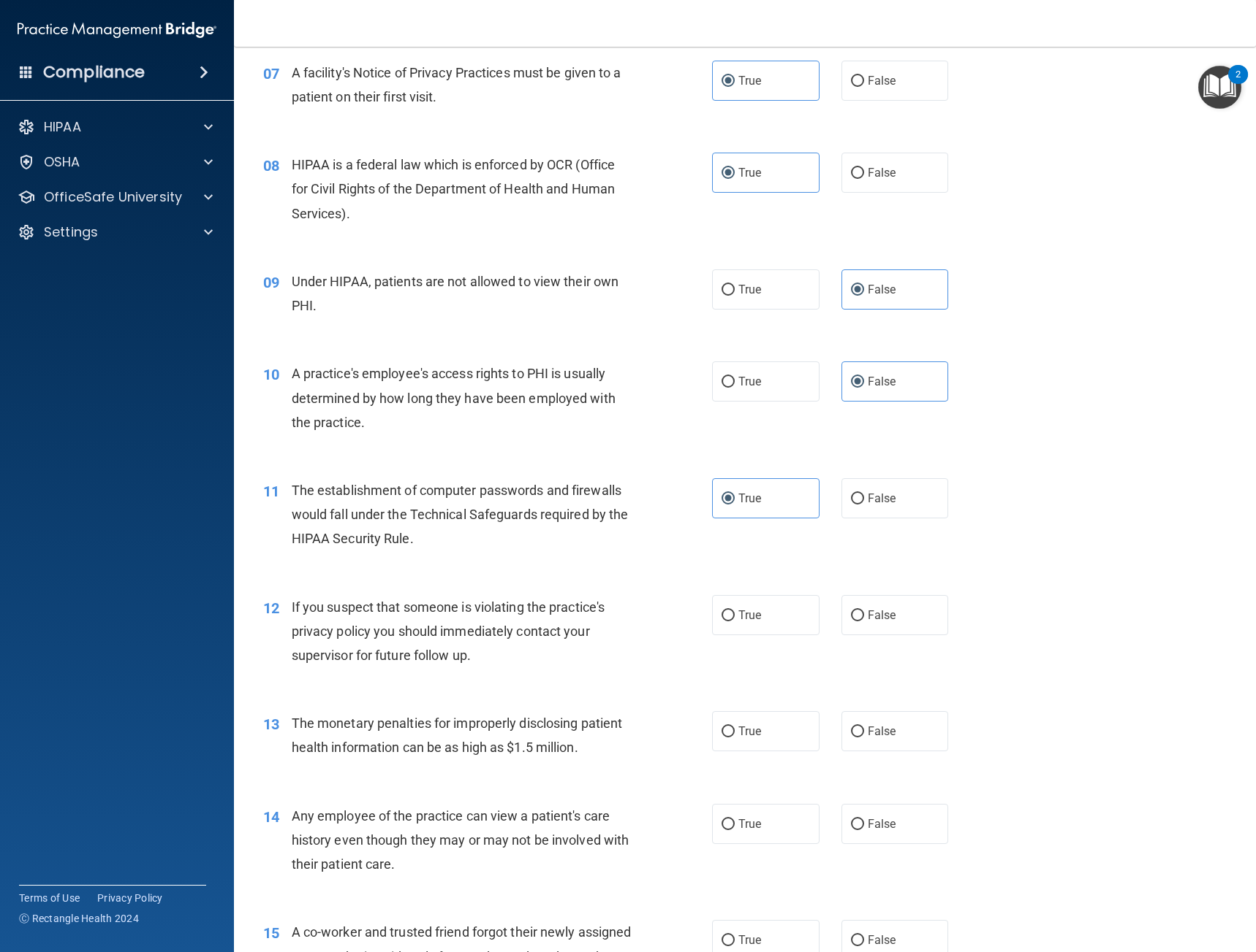
click at [481, 654] on div "If you suspect that someone is violating the practice's privacy policy you shou…" at bounding box center [468, 631] width 353 height 73
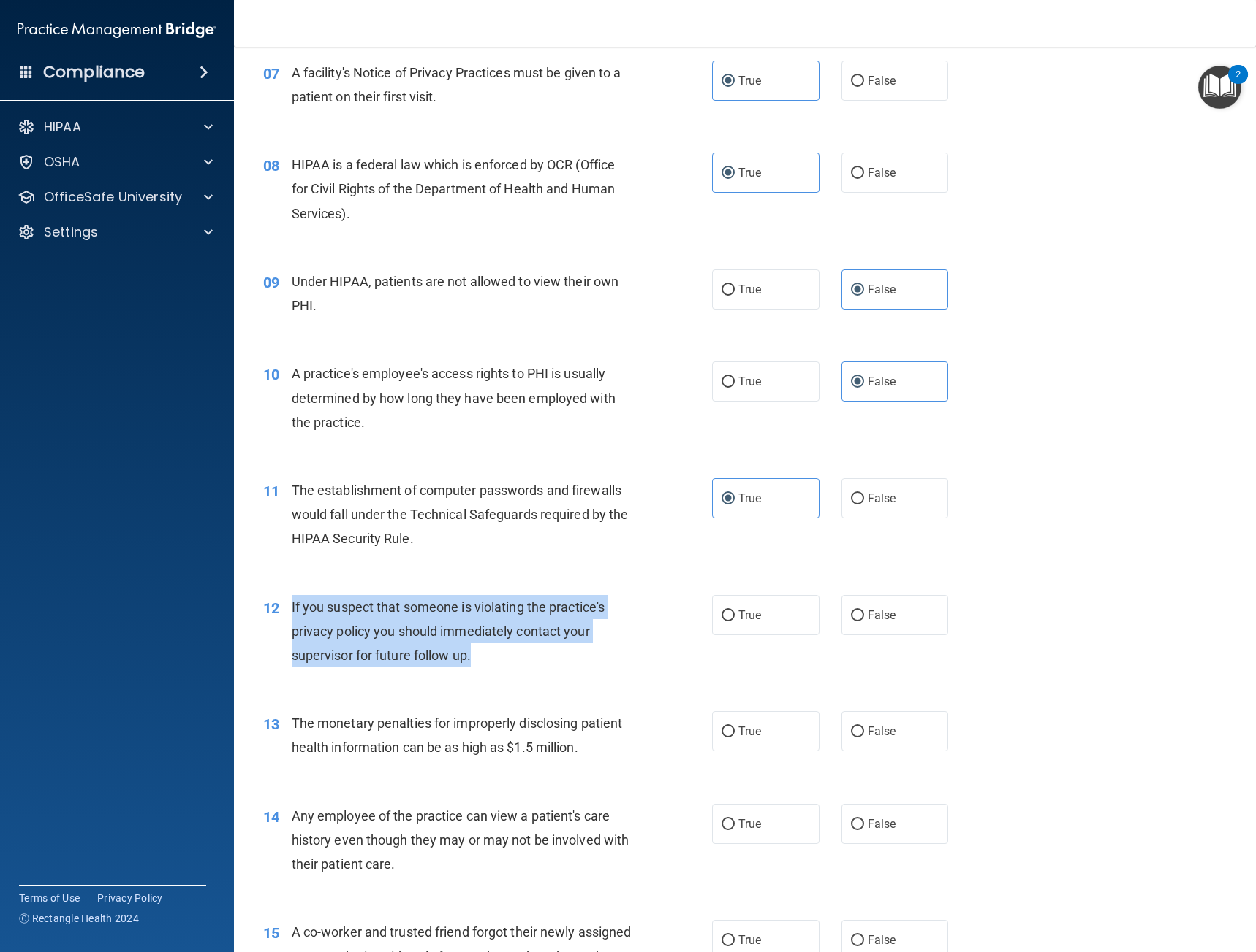
drag, startPoint x: 495, startPoint y: 654, endPoint x: 284, endPoint y: 604, distance: 216.8
click at [284, 604] on div "12 If you suspect that someone is violating the practice's privacy policy you s…" at bounding box center [487, 635] width 493 height 80
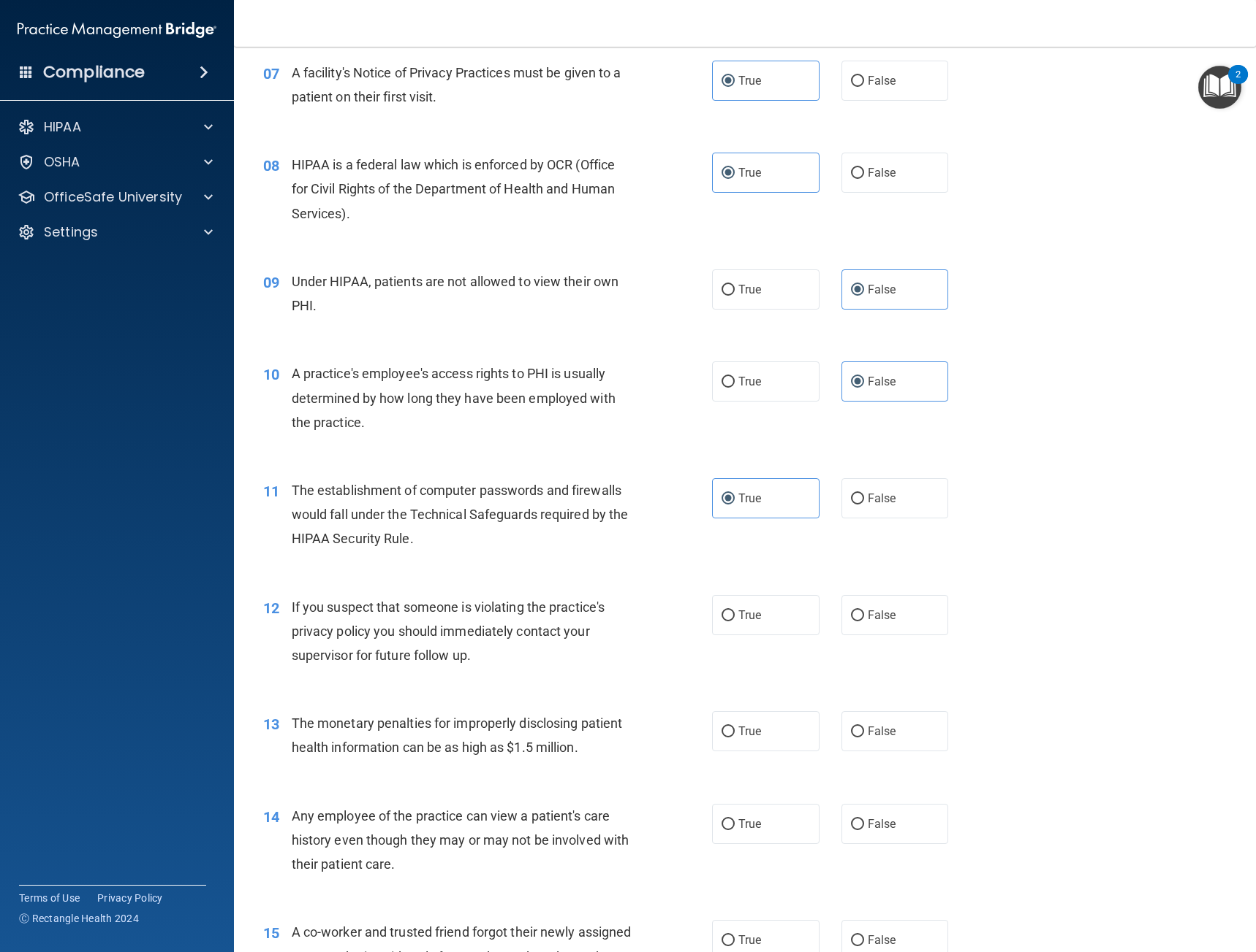
drag, startPoint x: 999, startPoint y: 638, endPoint x: 945, endPoint y: 644, distance: 54.3
click at [999, 638] on div "12 If you suspect that someone is violating the practice's privacy policy you s…" at bounding box center [744, 636] width 985 height 117
click at [770, 633] on label "True" at bounding box center [765, 615] width 107 height 40
click at [735, 621] on input "True" at bounding box center [727, 615] width 13 height 11
radio input "true"
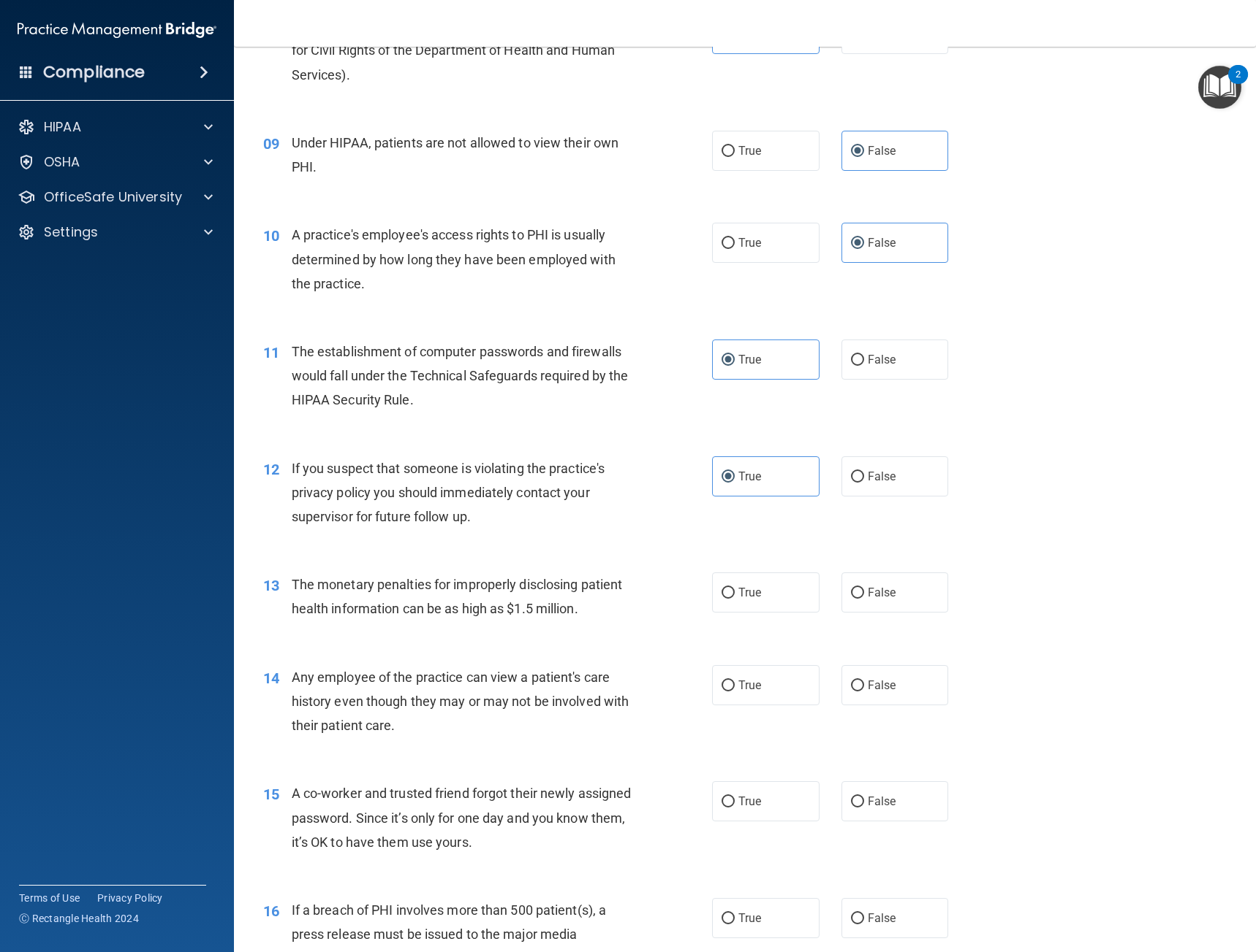
scroll to position [949, 0]
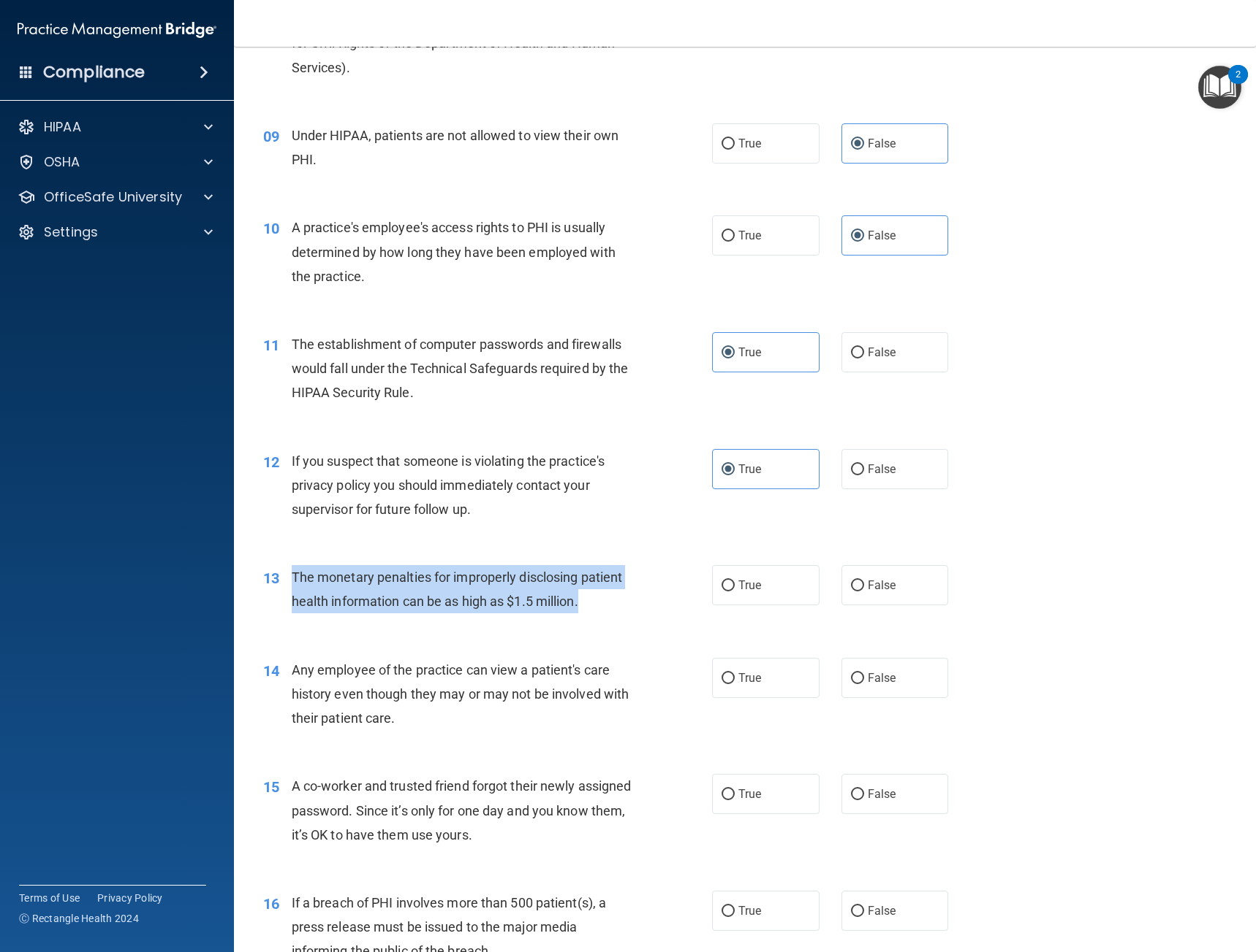
drag, startPoint x: 543, startPoint y: 599, endPoint x: 293, endPoint y: 582, distance: 250.6
click at [293, 582] on div "The monetary penalties for improperly disclosing patient health information can…" at bounding box center [468, 589] width 353 height 48
click at [555, 613] on div "The monetary penalties for improperly disclosing patient health information can…" at bounding box center [468, 589] width 353 height 48
drag, startPoint x: 590, startPoint y: 605, endPoint x: 278, endPoint y: 566, distance: 314.4
click at [278, 566] on div "13 The monetary penalties for improperly disclosing patient health information …" at bounding box center [487, 593] width 493 height 56
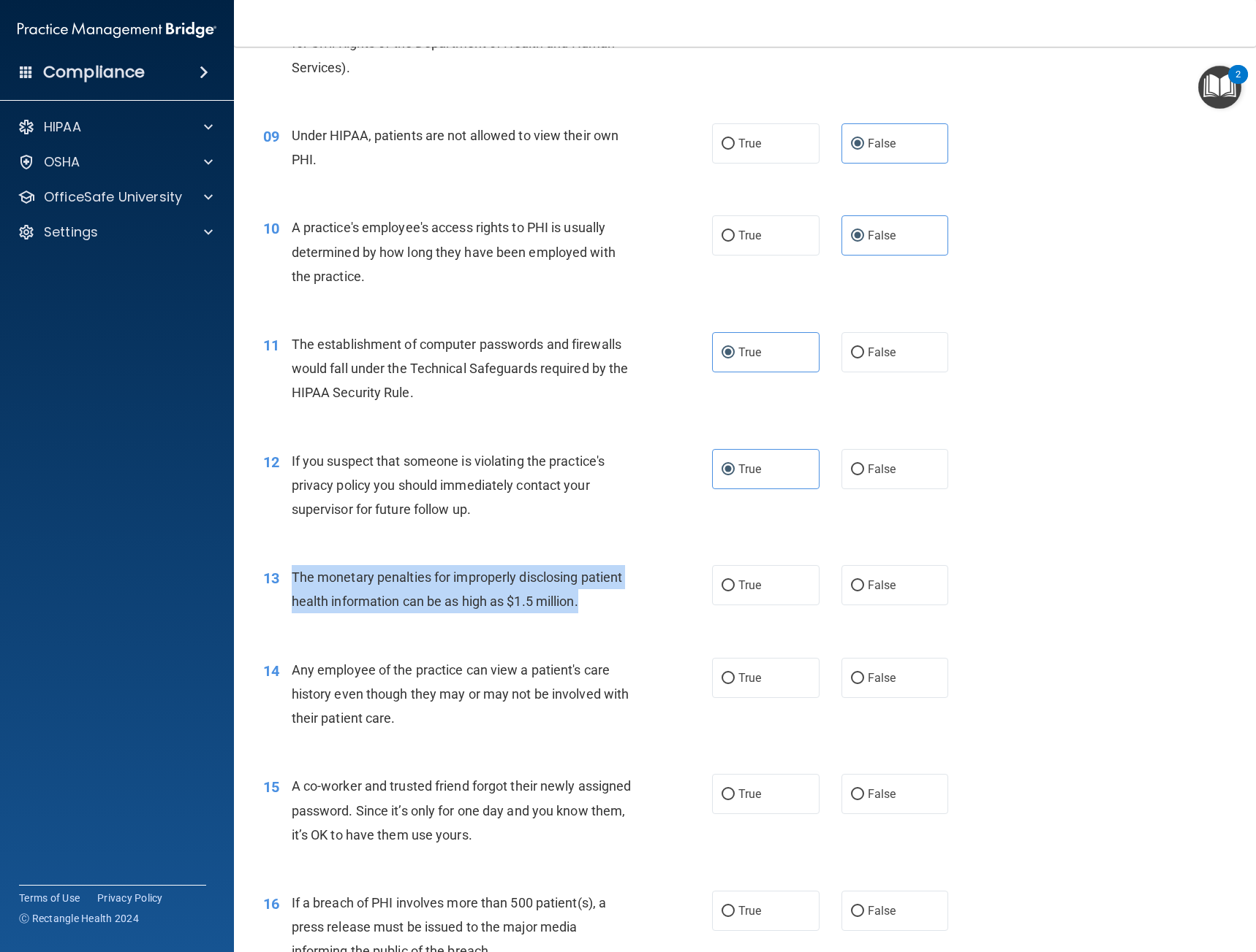
click at [655, 616] on div "13 The monetary penalties for improperly disclosing patient health information …" at bounding box center [487, 593] width 493 height 56
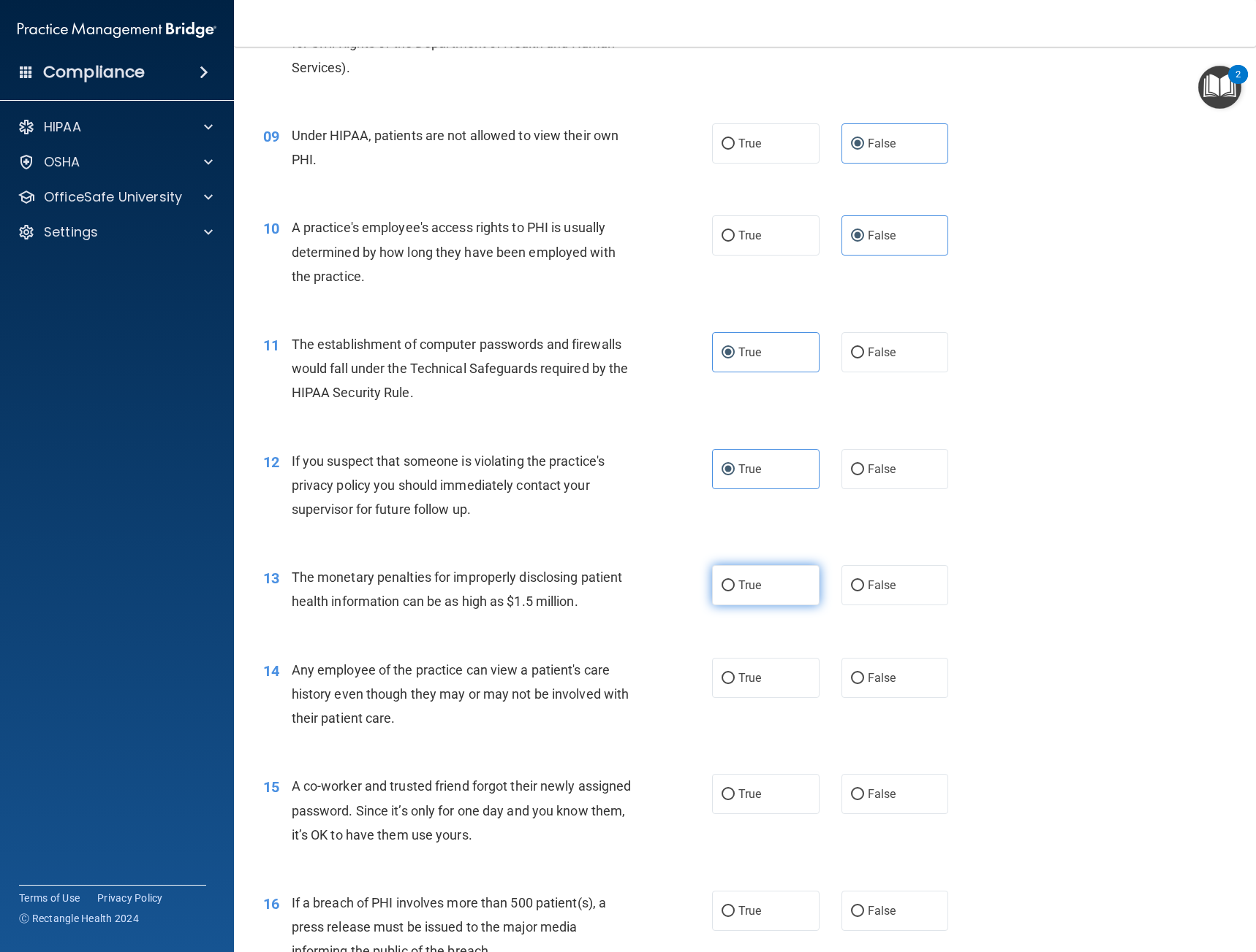
click at [744, 592] on span "True" at bounding box center [749, 585] width 22 height 14
click at [735, 592] on input "True" at bounding box center [727, 585] width 13 height 11
radio input "true"
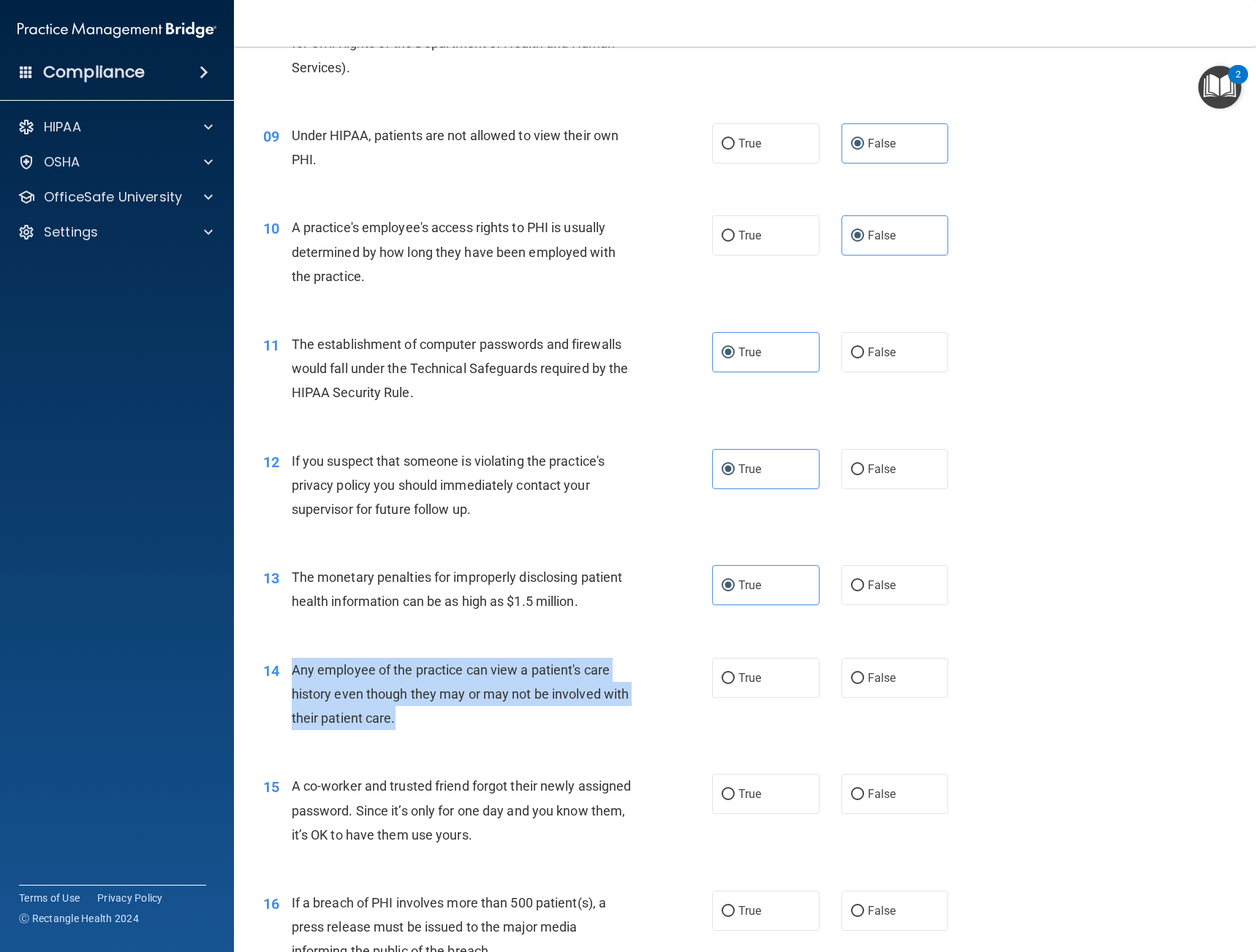
drag, startPoint x: 415, startPoint y: 714, endPoint x: 294, endPoint y: 670, distance: 128.8
click at [294, 670] on div "Any employee of the practice can view a patient's care history even though they…" at bounding box center [468, 694] width 353 height 73
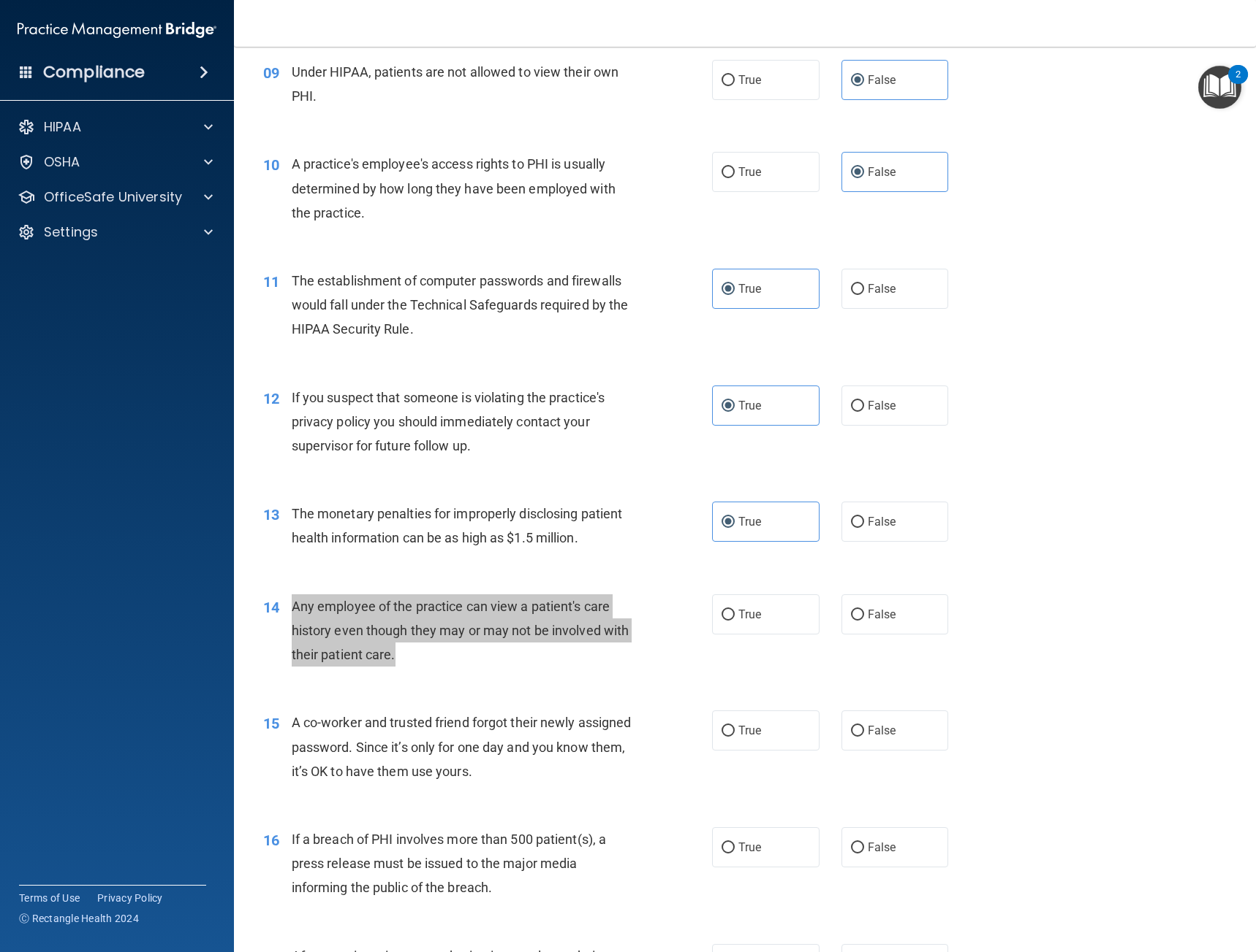
scroll to position [1022, 0]
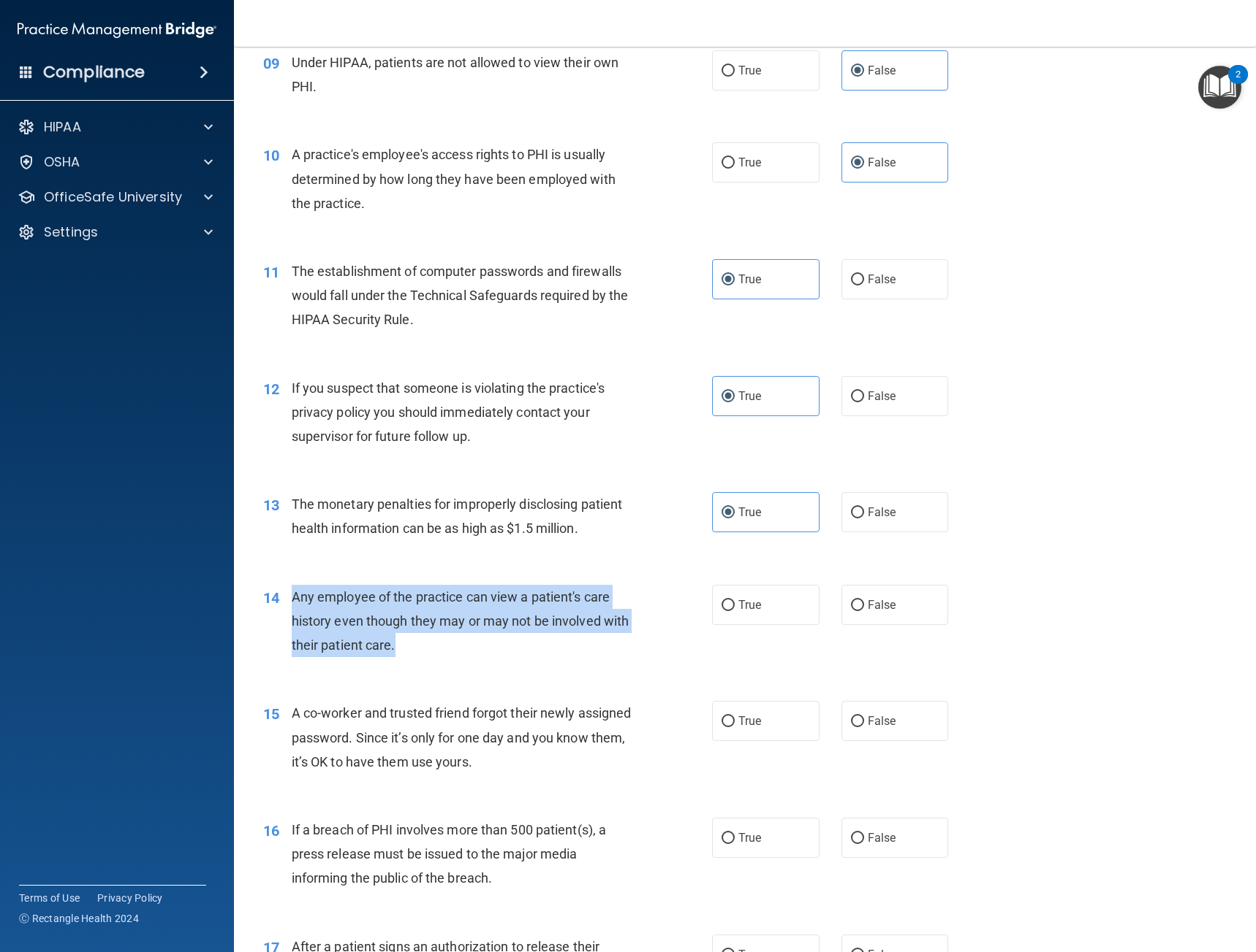
click at [622, 654] on div "Any employee of the practice can view a patient's care history even though they…" at bounding box center [468, 621] width 353 height 73
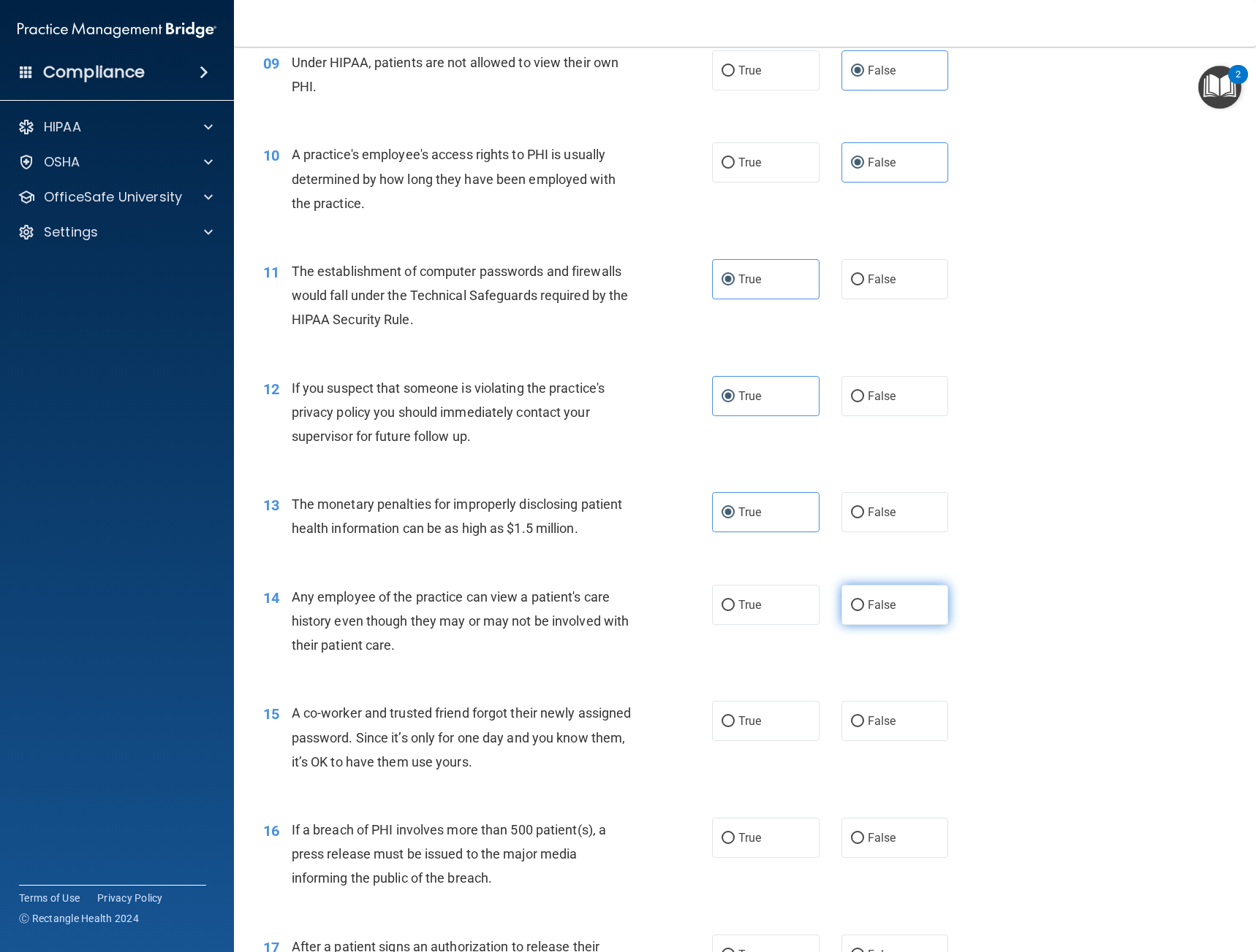
click at [877, 598] on span "False" at bounding box center [881, 605] width 28 height 14
click at [864, 601] on input "False" at bounding box center [857, 606] width 13 height 11
radio input "true"
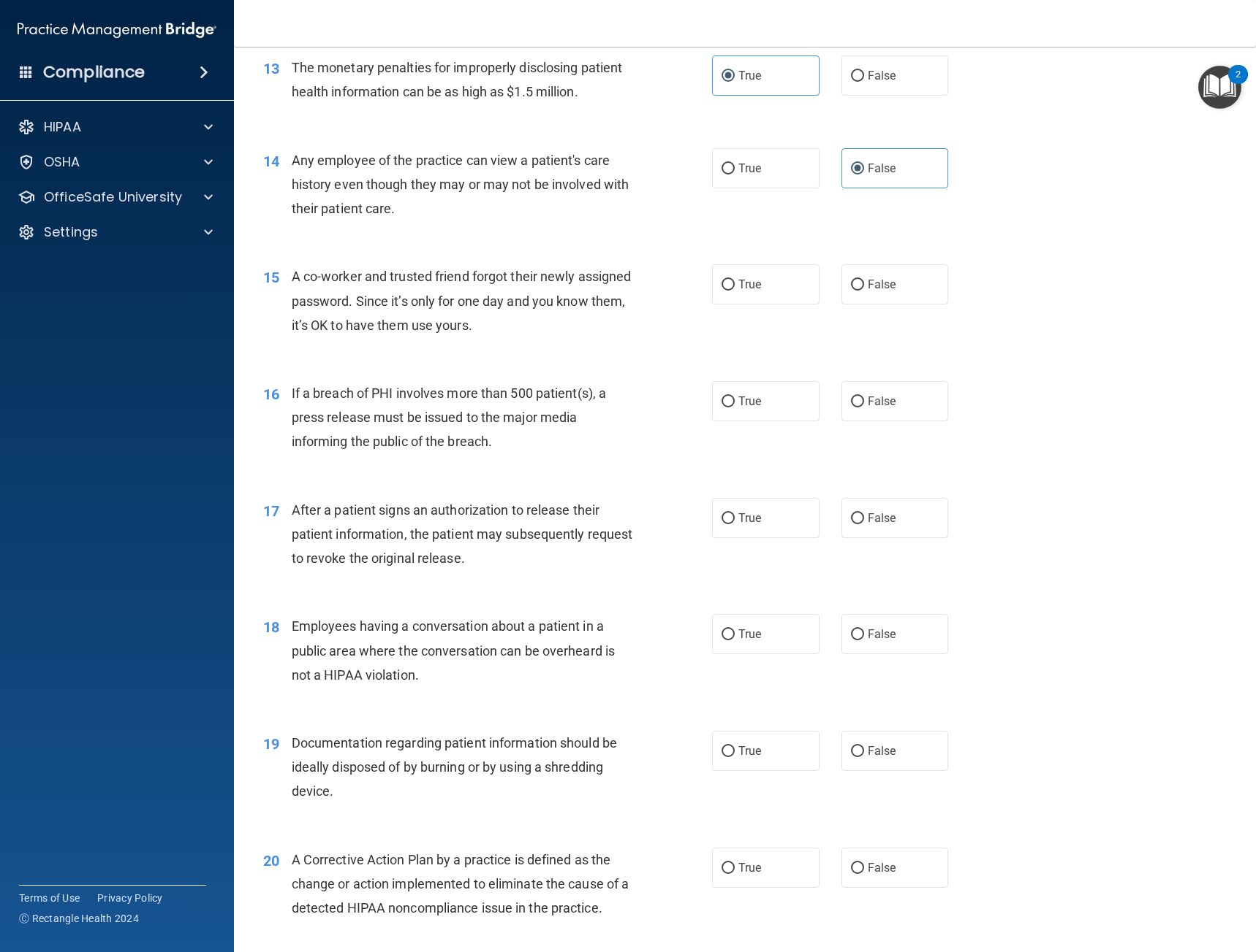
scroll to position [1423, 0]
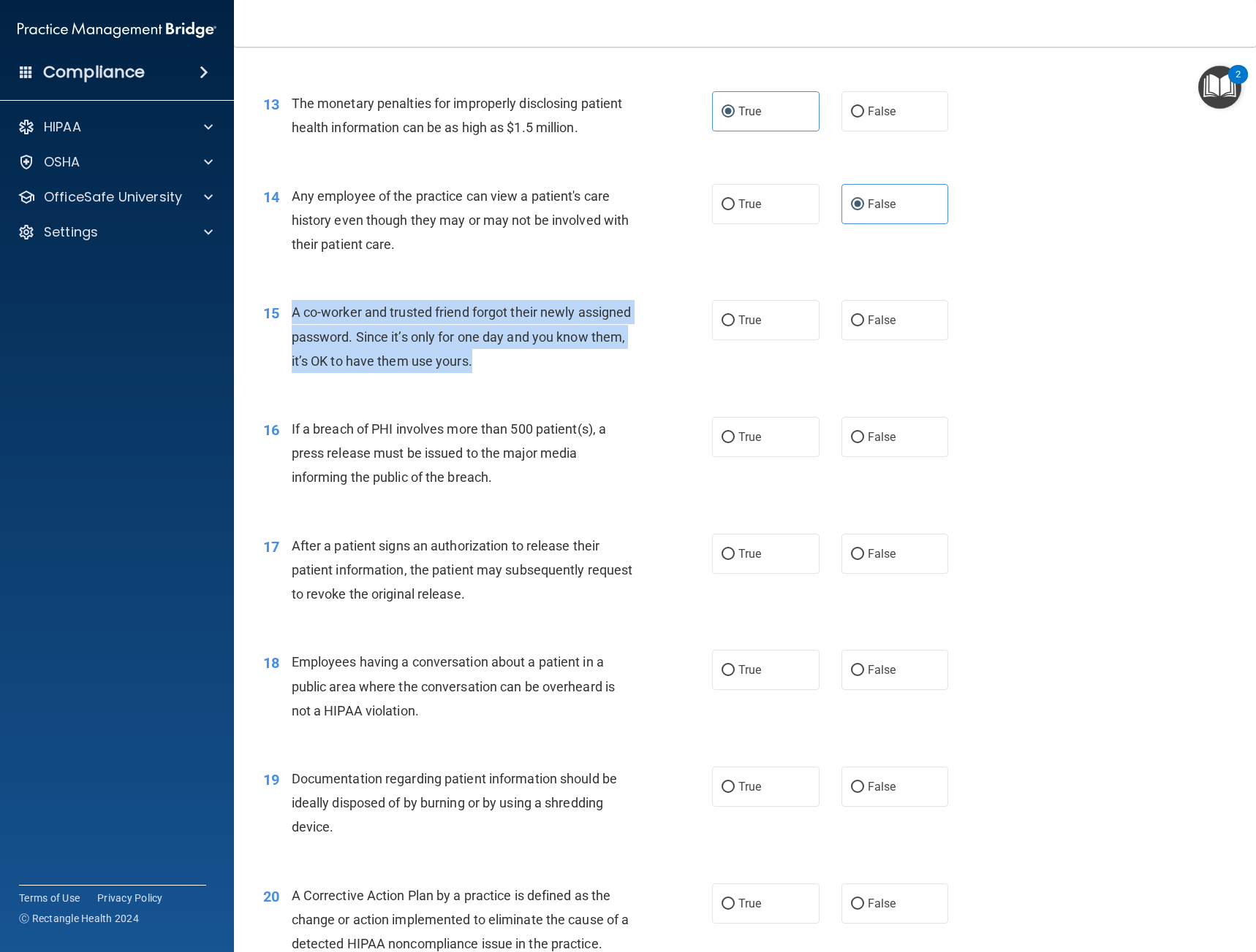
drag, startPoint x: 563, startPoint y: 372, endPoint x: 286, endPoint y: 310, distance: 283.9
click at [286, 310] on div "15 A co-worker and trusted friend forgot their newly assigned password. Since i…" at bounding box center [487, 340] width 493 height 80
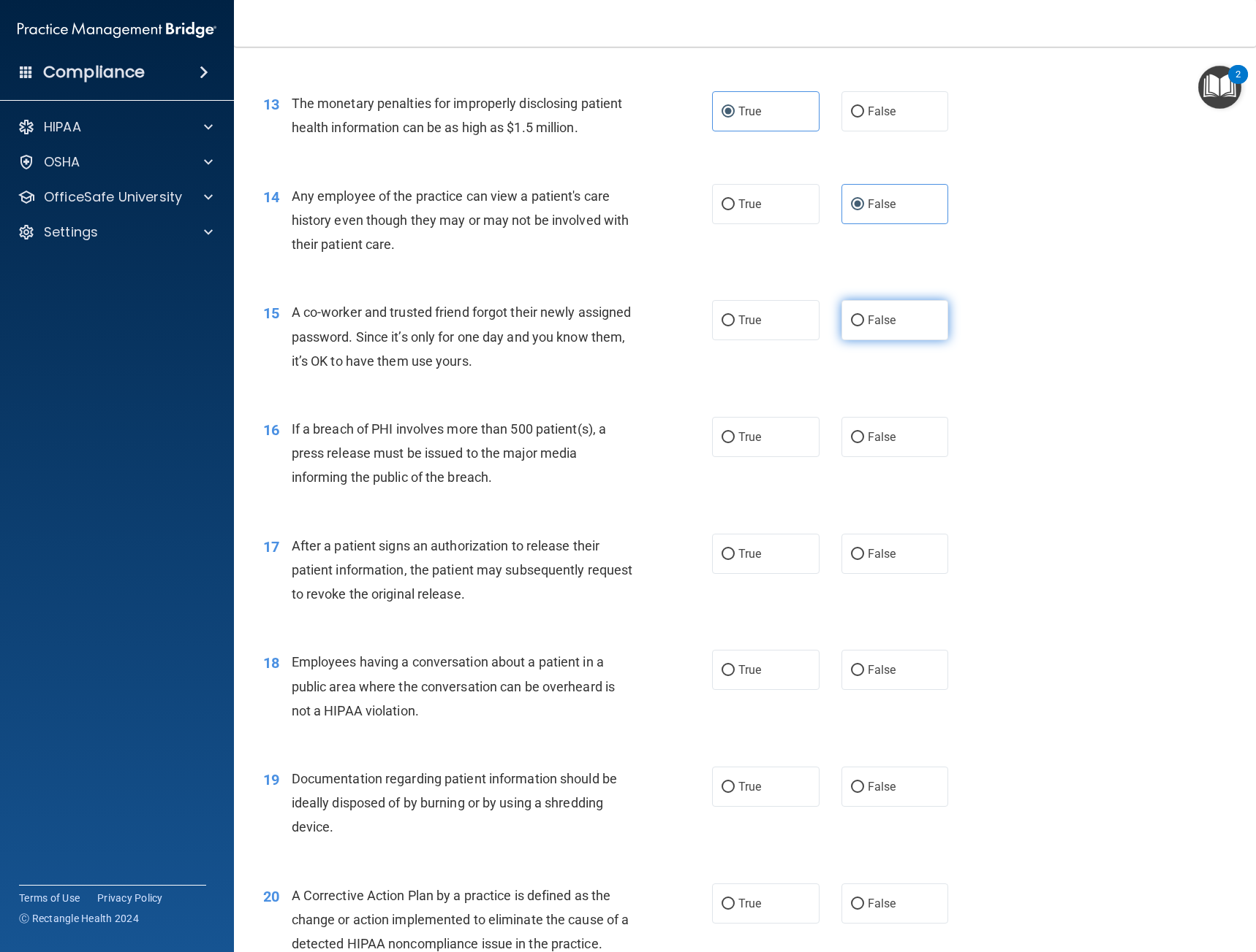
click at [909, 324] on label "False" at bounding box center [895, 320] width 107 height 40
click at [864, 324] on input "False" at bounding box center [857, 320] width 13 height 11
radio input "true"
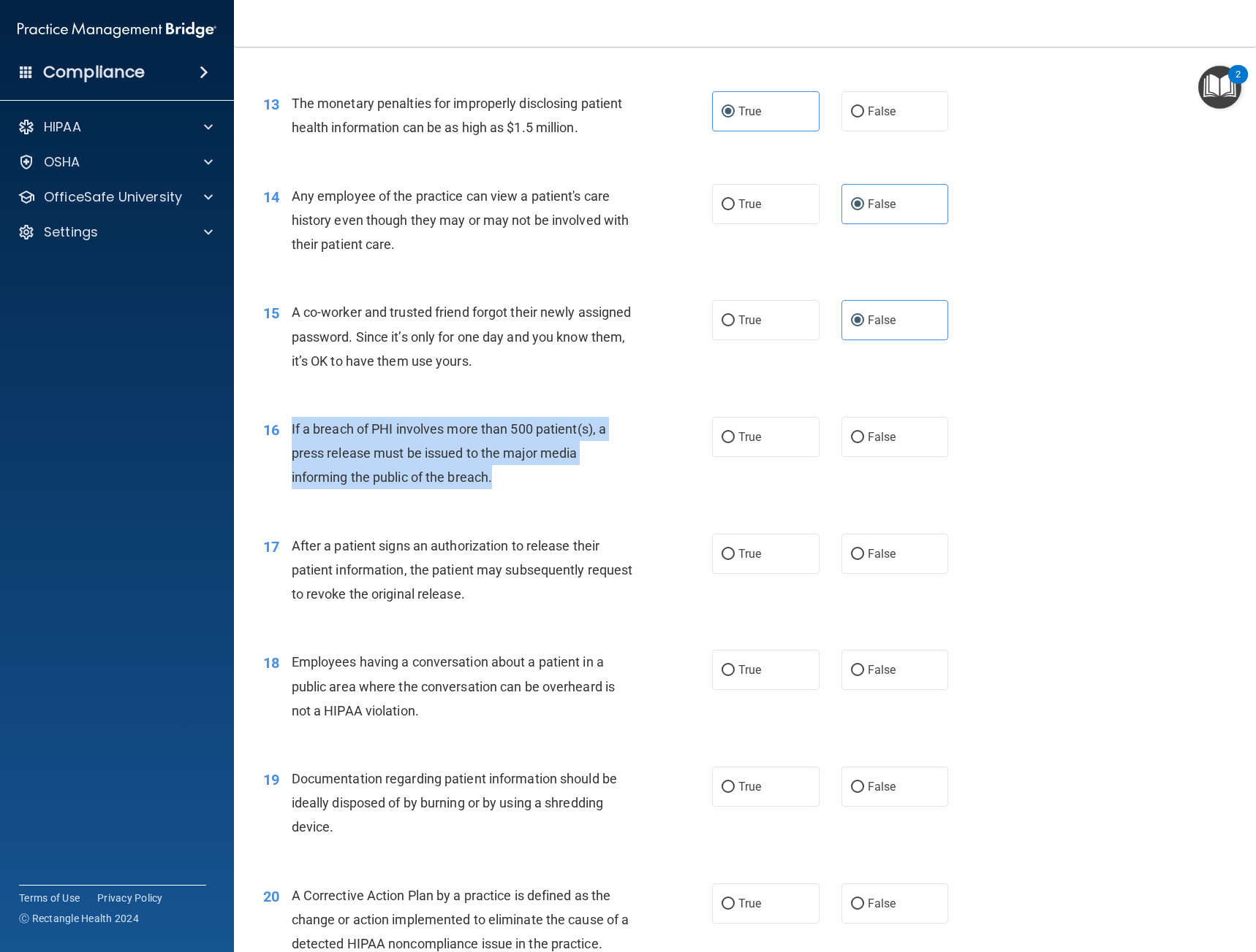
drag, startPoint x: 510, startPoint y: 488, endPoint x: 290, endPoint y: 435, distance: 226.3
click at [290, 435] on div "16 If a breach of PHI involves more than 500 patient(s), a press release must b…" at bounding box center [487, 457] width 493 height 80
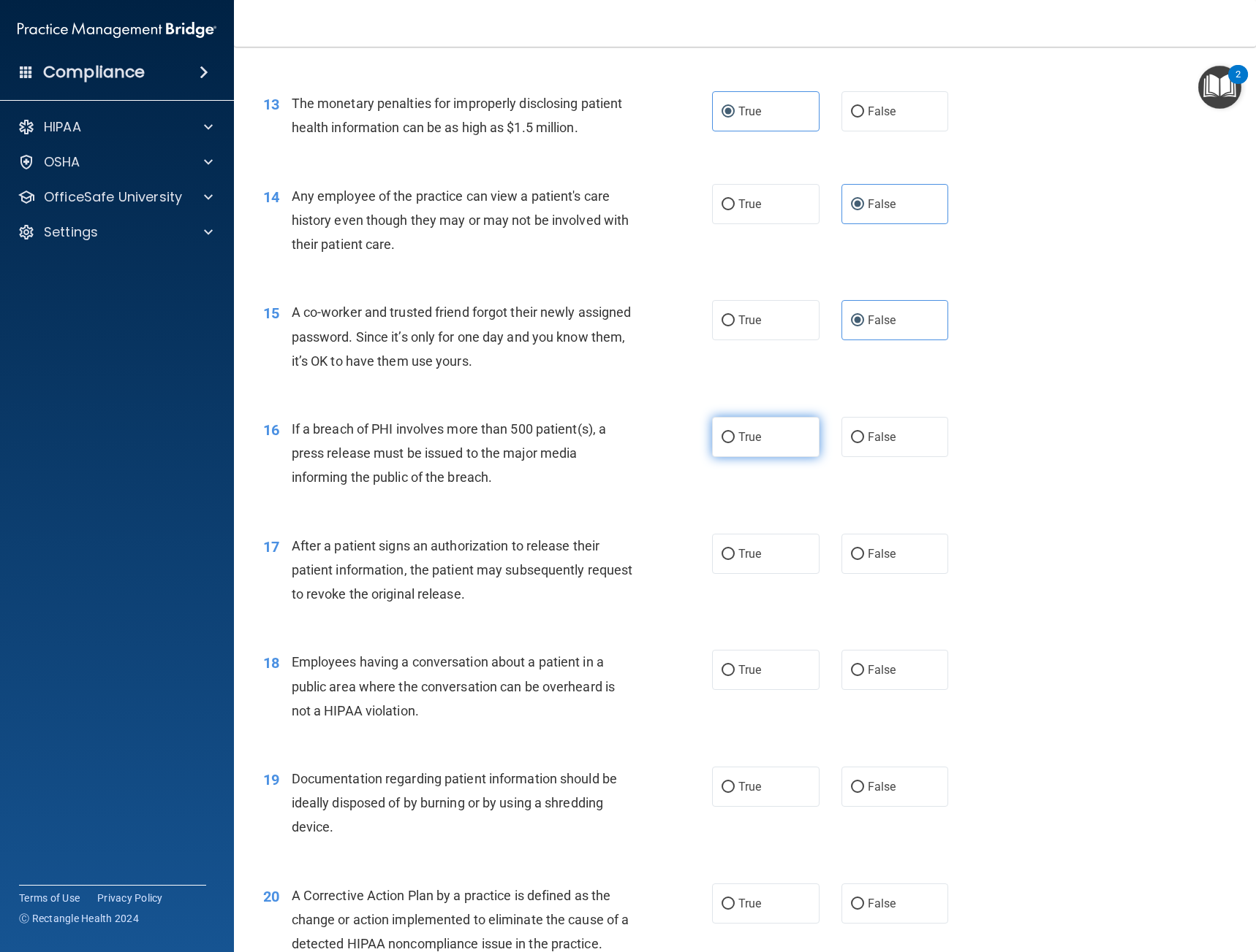
click at [790, 433] on label "True" at bounding box center [765, 437] width 107 height 40
click at [735, 433] on input "True" at bounding box center [727, 437] width 13 height 11
radio input "true"
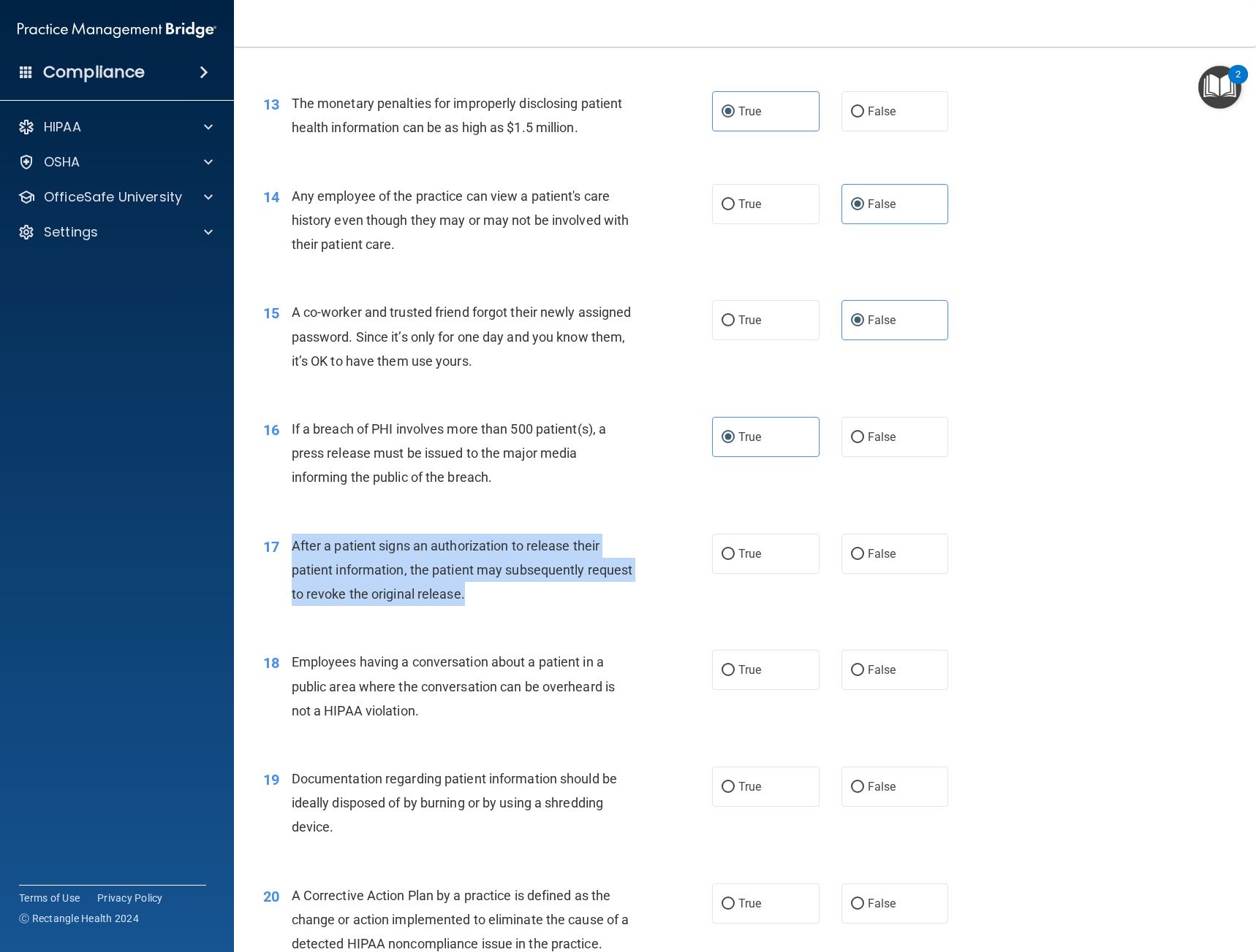
drag, startPoint x: 526, startPoint y: 599, endPoint x: 290, endPoint y: 542, distance: 242.8
click at [290, 542] on div "17 After a patient signs an authorization to release their patient information,…" at bounding box center [487, 574] width 493 height 80
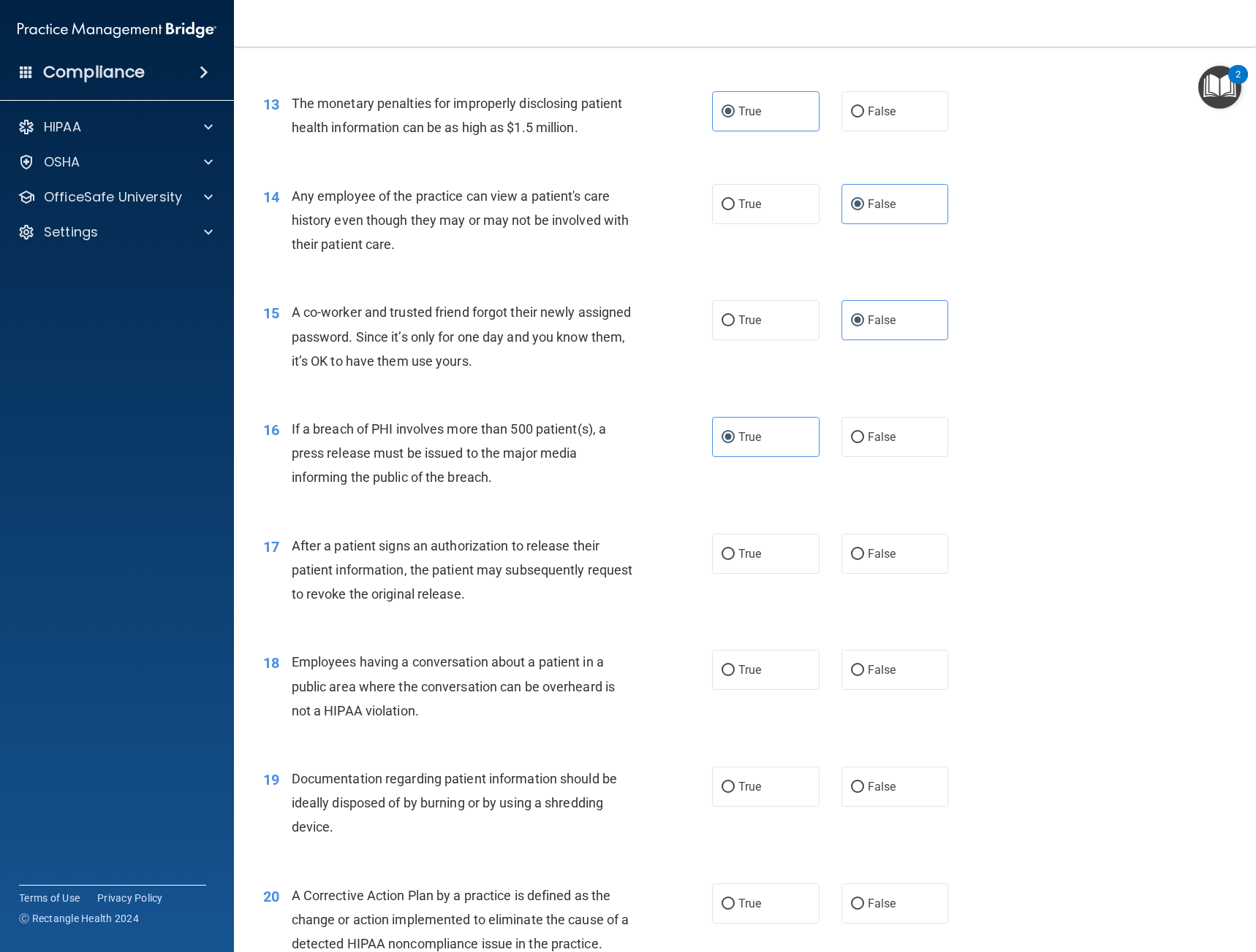
click at [670, 630] on div "17 After a patient signs an authorization to release their patient information,…" at bounding box center [744, 575] width 985 height 117
click at [773, 561] on label "True" at bounding box center [765, 553] width 107 height 40
click at [735, 560] on input "True" at bounding box center [727, 554] width 13 height 11
radio input "true"
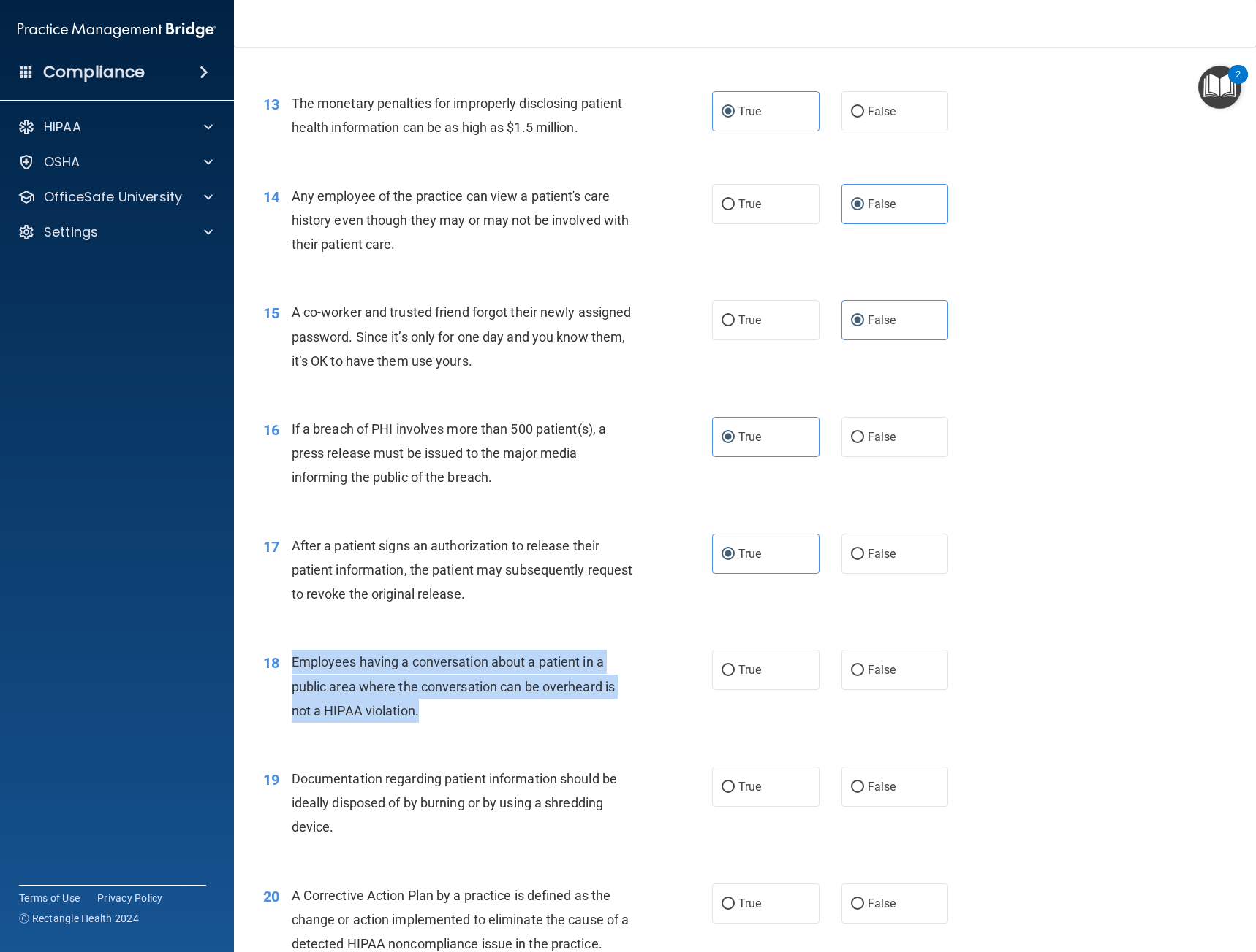
drag, startPoint x: 425, startPoint y: 708, endPoint x: 284, endPoint y: 655, distance: 150.6
click at [284, 655] on div "18 Employees having a conversation about a patient in a public area where the c…" at bounding box center [487, 690] width 493 height 80
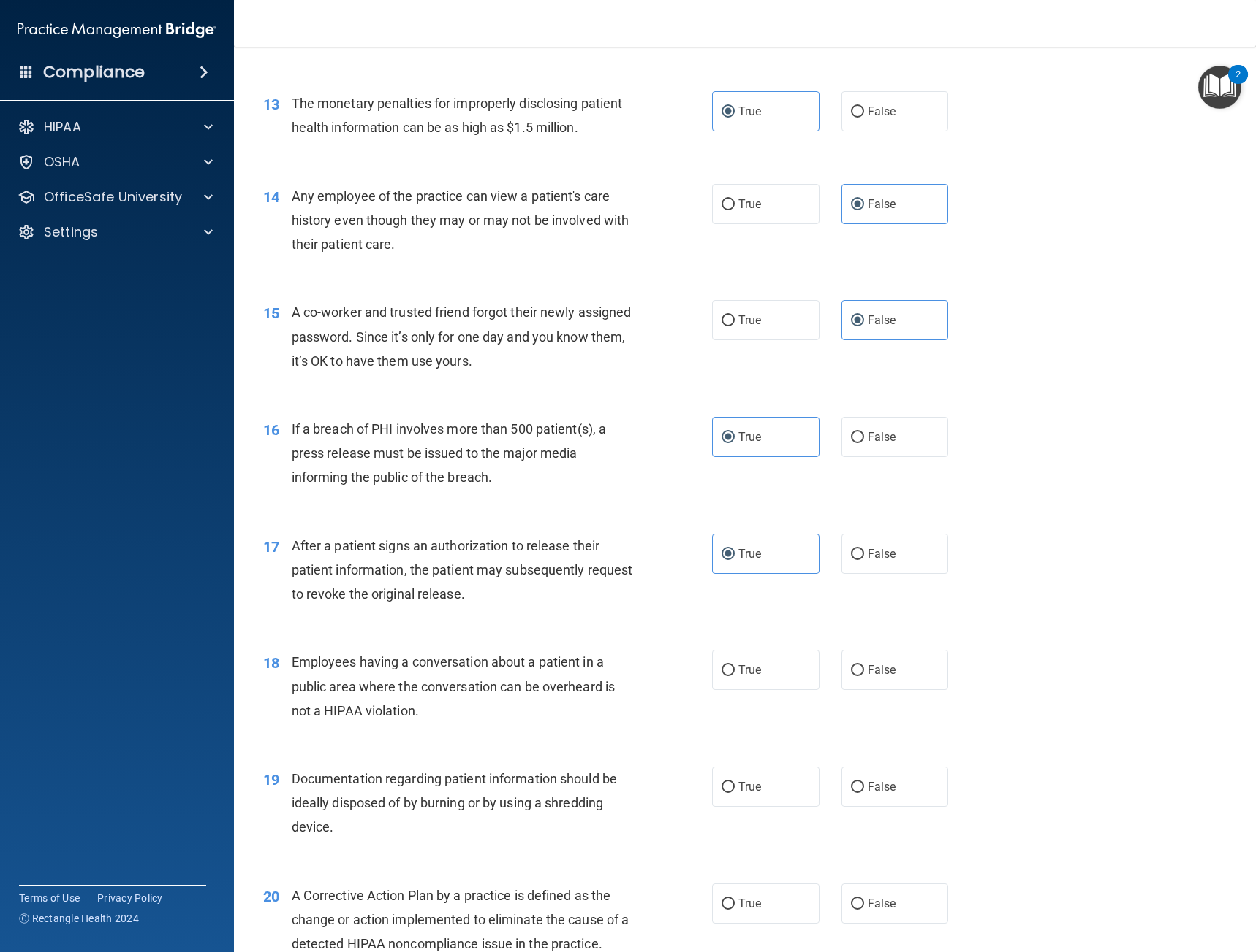
drag, startPoint x: 865, startPoint y: 661, endPoint x: 831, endPoint y: 670, distance: 35.2
click at [865, 661] on label "False" at bounding box center [895, 669] width 107 height 40
click at [864, 665] on input "False" at bounding box center [857, 670] width 13 height 11
radio input "true"
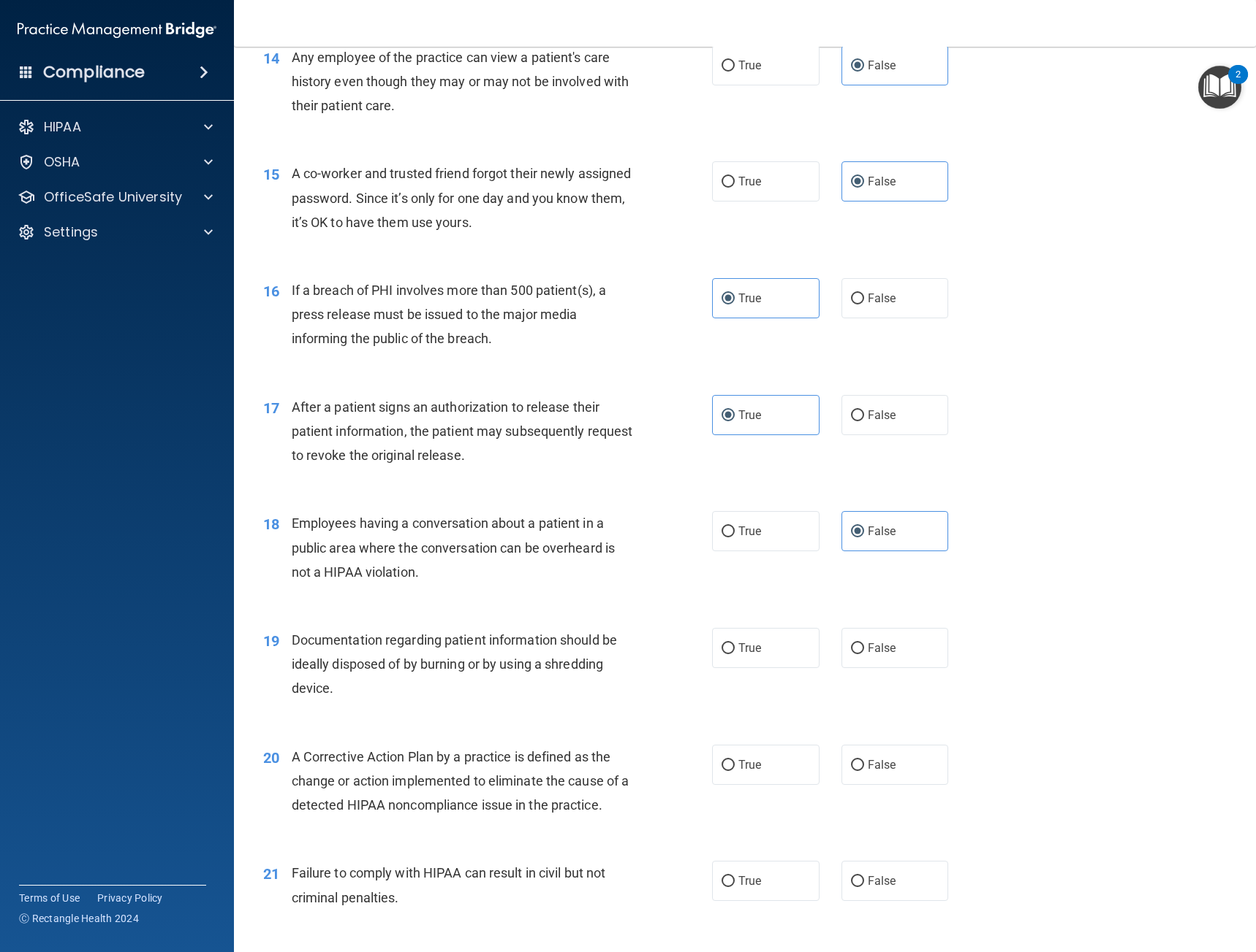
scroll to position [1643, 0]
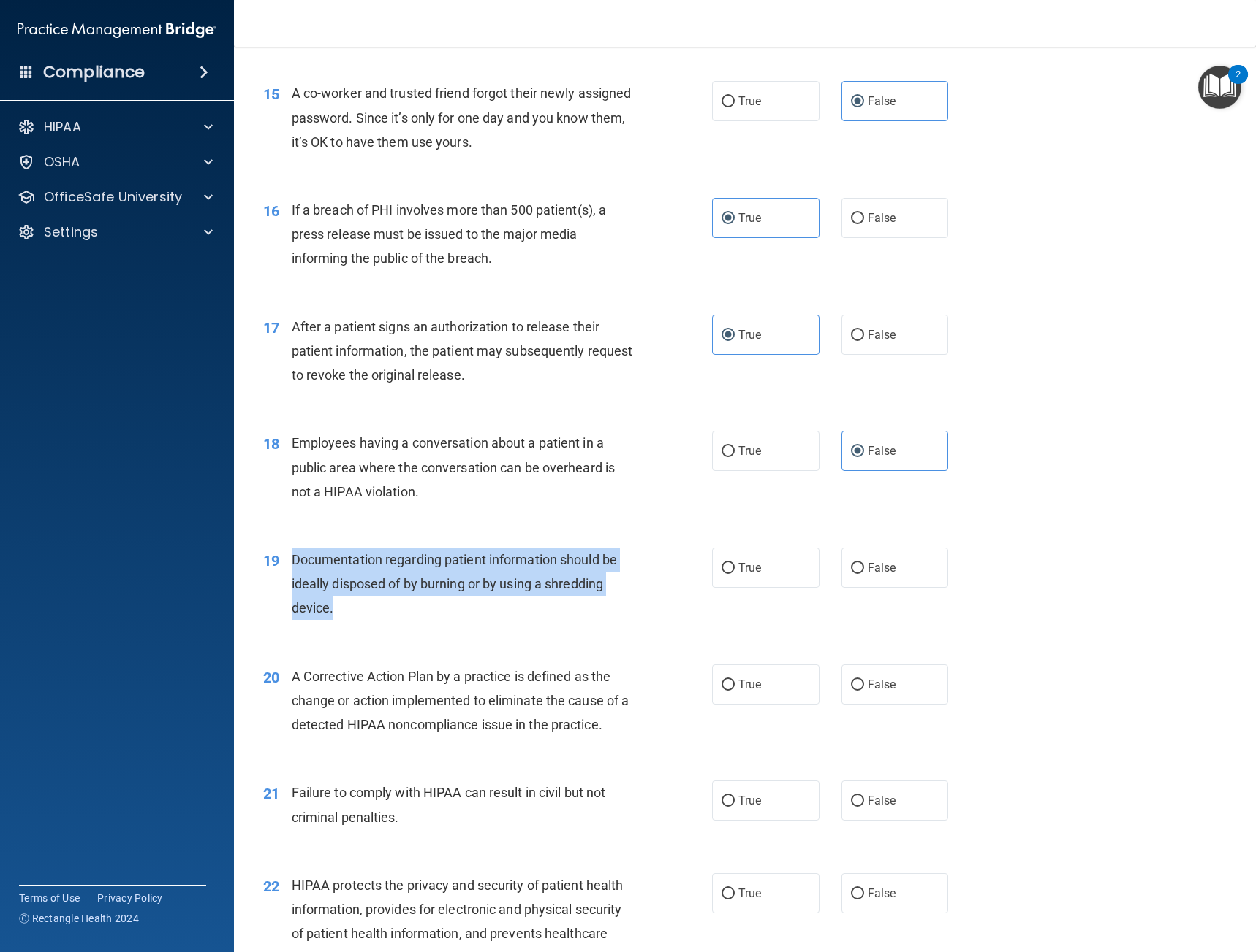
drag, startPoint x: 330, startPoint y: 598, endPoint x: 291, endPoint y: 565, distance: 51.1
click at [292, 565] on div "Documentation regarding patient information should be ideally disposed of by bu…" at bounding box center [468, 584] width 353 height 73
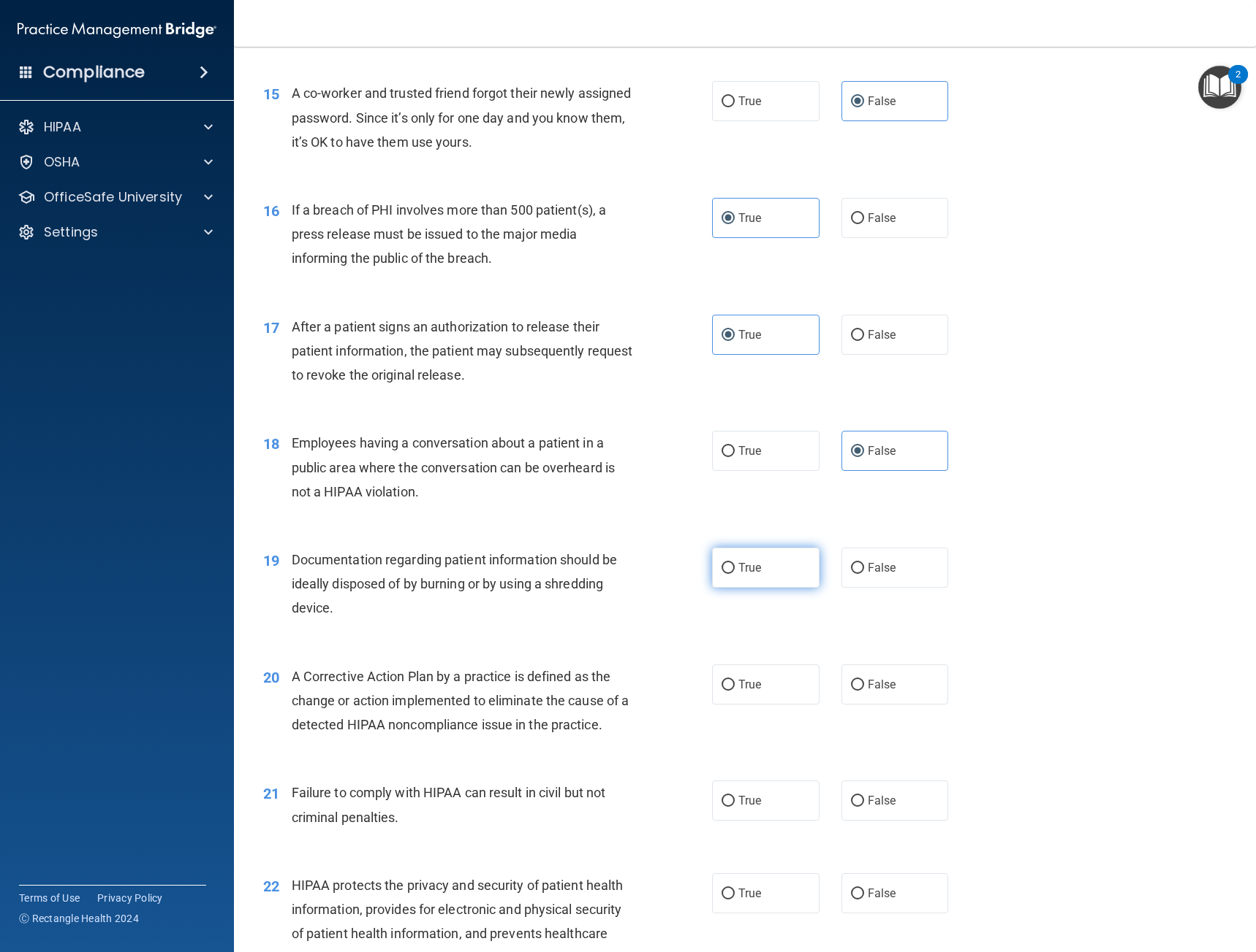
click at [739, 572] on span "True" at bounding box center [749, 568] width 22 height 14
click at [735, 572] on input "True" at bounding box center [727, 568] width 13 height 11
radio input "true"
click at [601, 717] on span "A Corrective Action Plan by a practice is defined as the change or action imple…" at bounding box center [461, 700] width 338 height 63
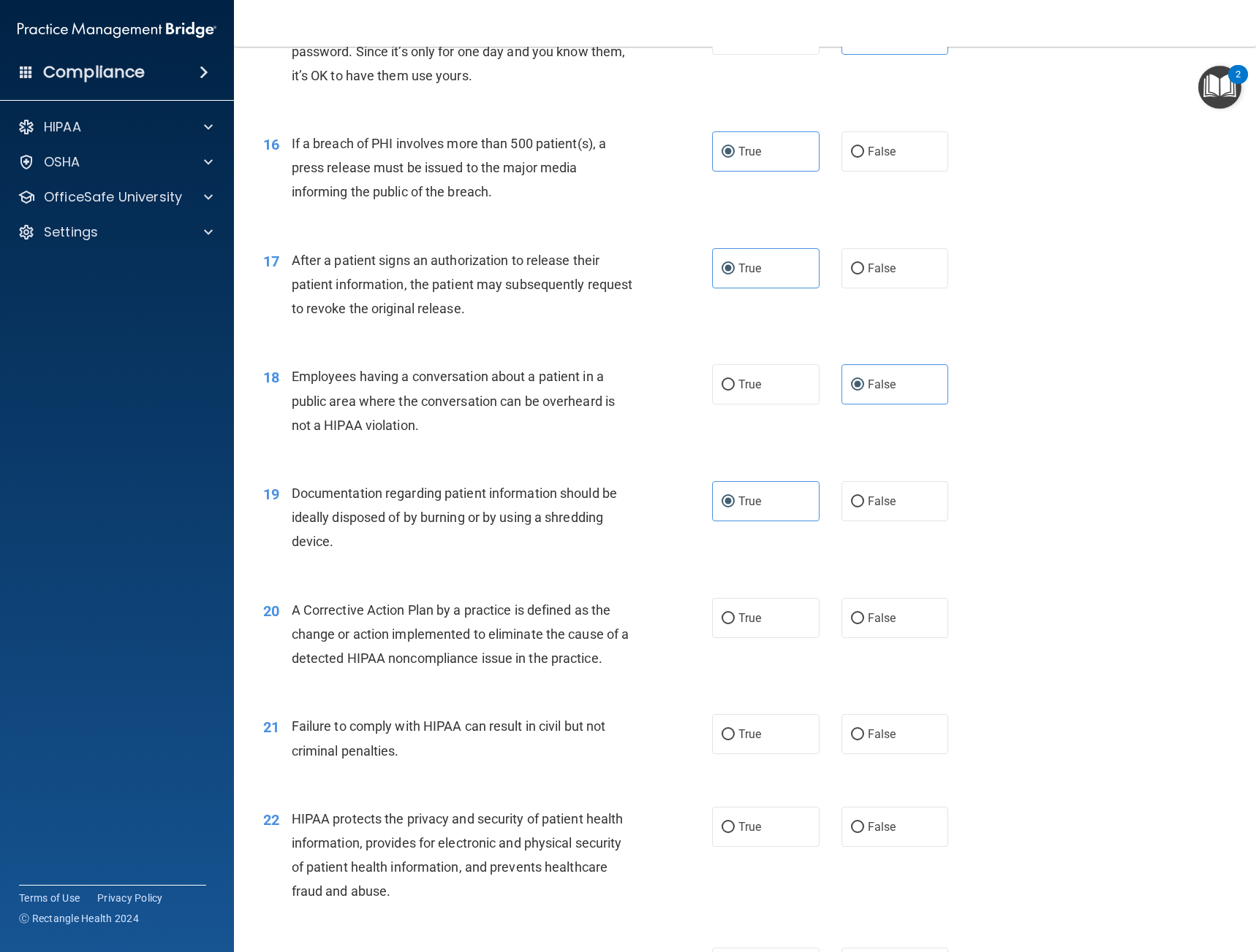
scroll to position [1716, 0]
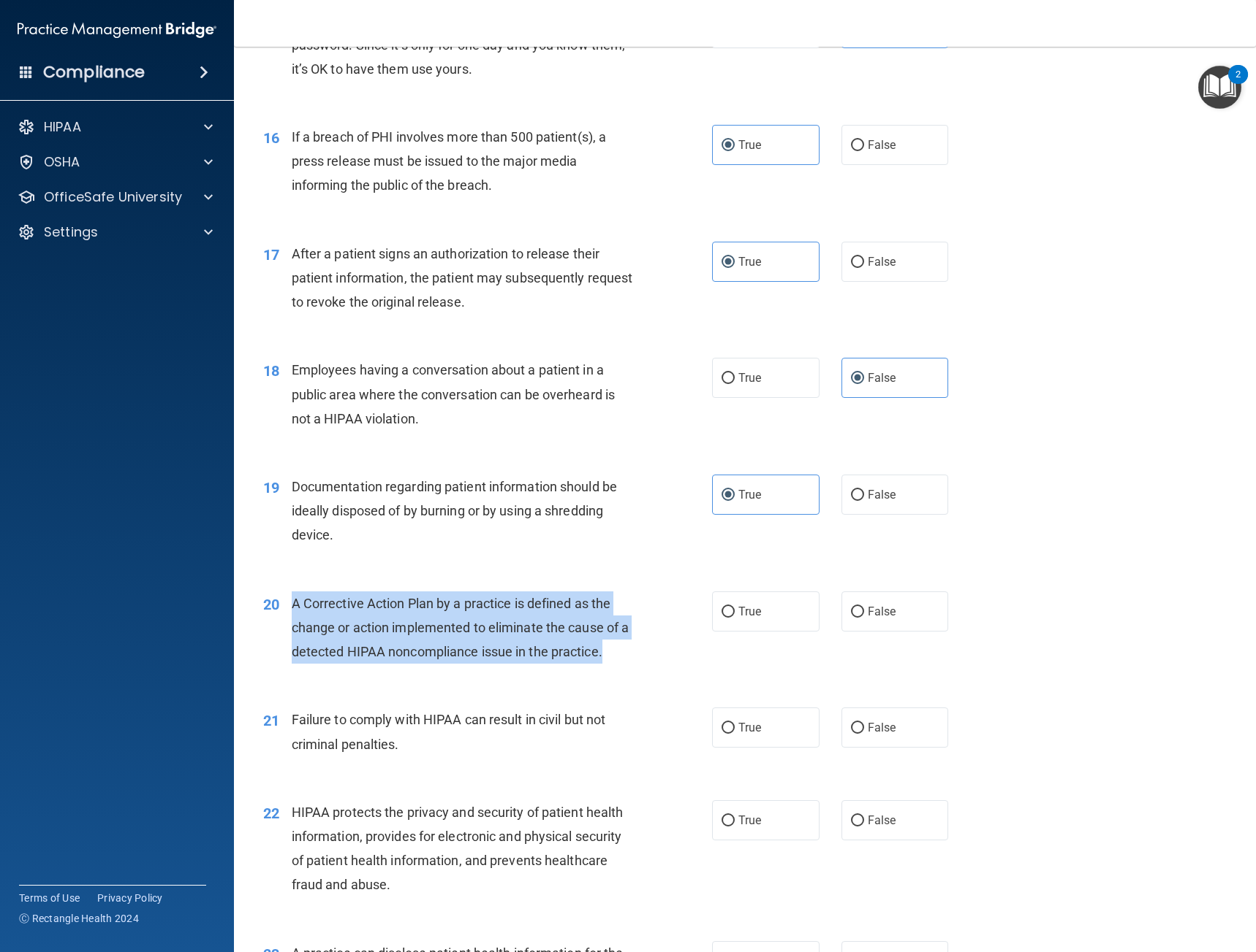
drag, startPoint x: 632, startPoint y: 648, endPoint x: 292, endPoint y: 601, distance: 343.2
click at [292, 601] on div "A Corrective Action Plan by a practice is defined as the change or action imple…" at bounding box center [468, 628] width 353 height 73
click at [325, 615] on div "A Corrective Action Plan by a practice is defined as the change or action imple…" at bounding box center [468, 628] width 353 height 73
drag, startPoint x: 619, startPoint y: 655, endPoint x: 295, endPoint y: 604, distance: 328.0
click at [295, 604] on div "A Corrective Action Plan by a practice is defined as the change or action imple…" at bounding box center [468, 628] width 353 height 73
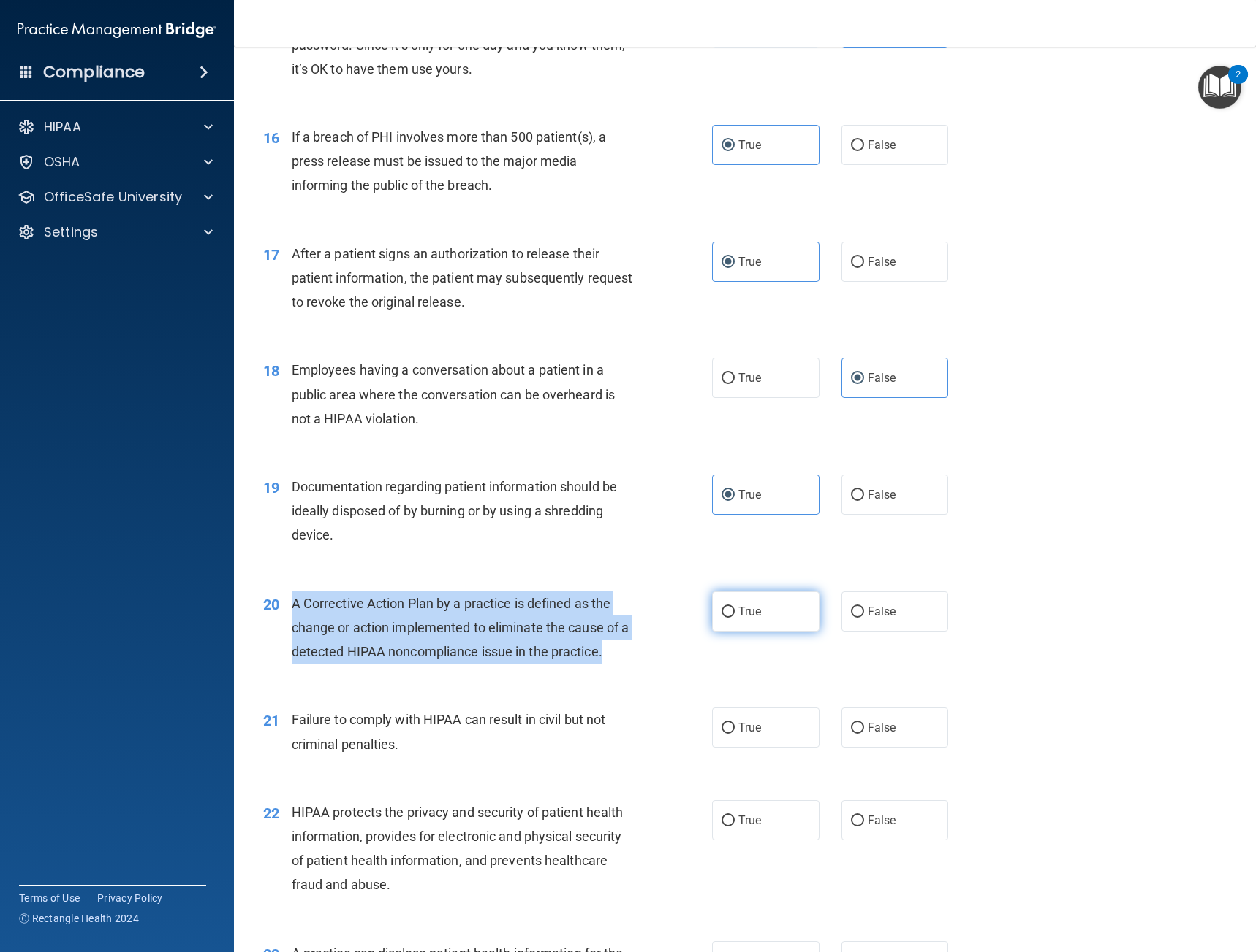
click at [721, 610] on input "True" at bounding box center [727, 612] width 13 height 11
radio input "true"
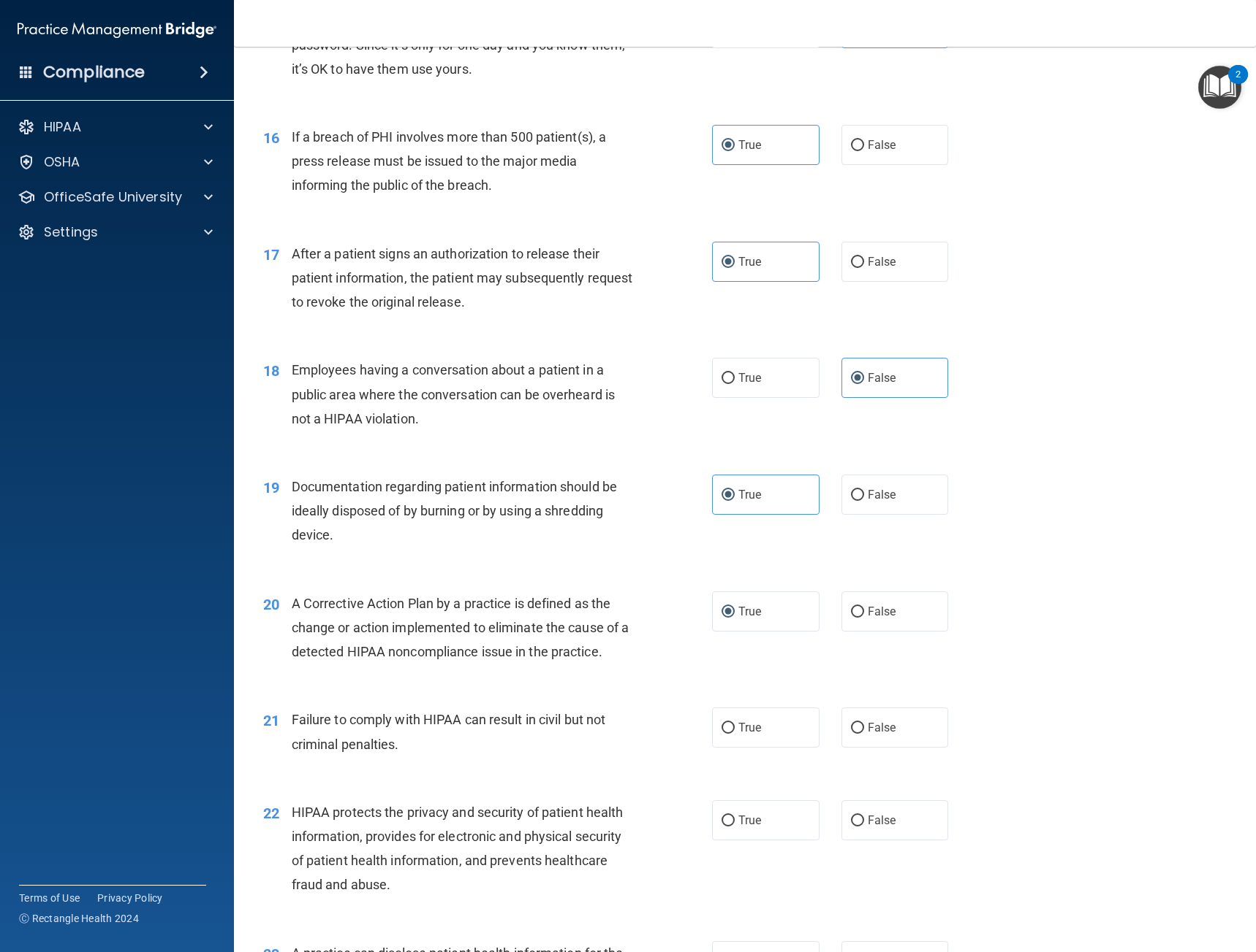
click at [644, 697] on div "21 Failure to comply with HIPAA can result in civil but not criminal penalties.…" at bounding box center [744, 735] width 985 height 92
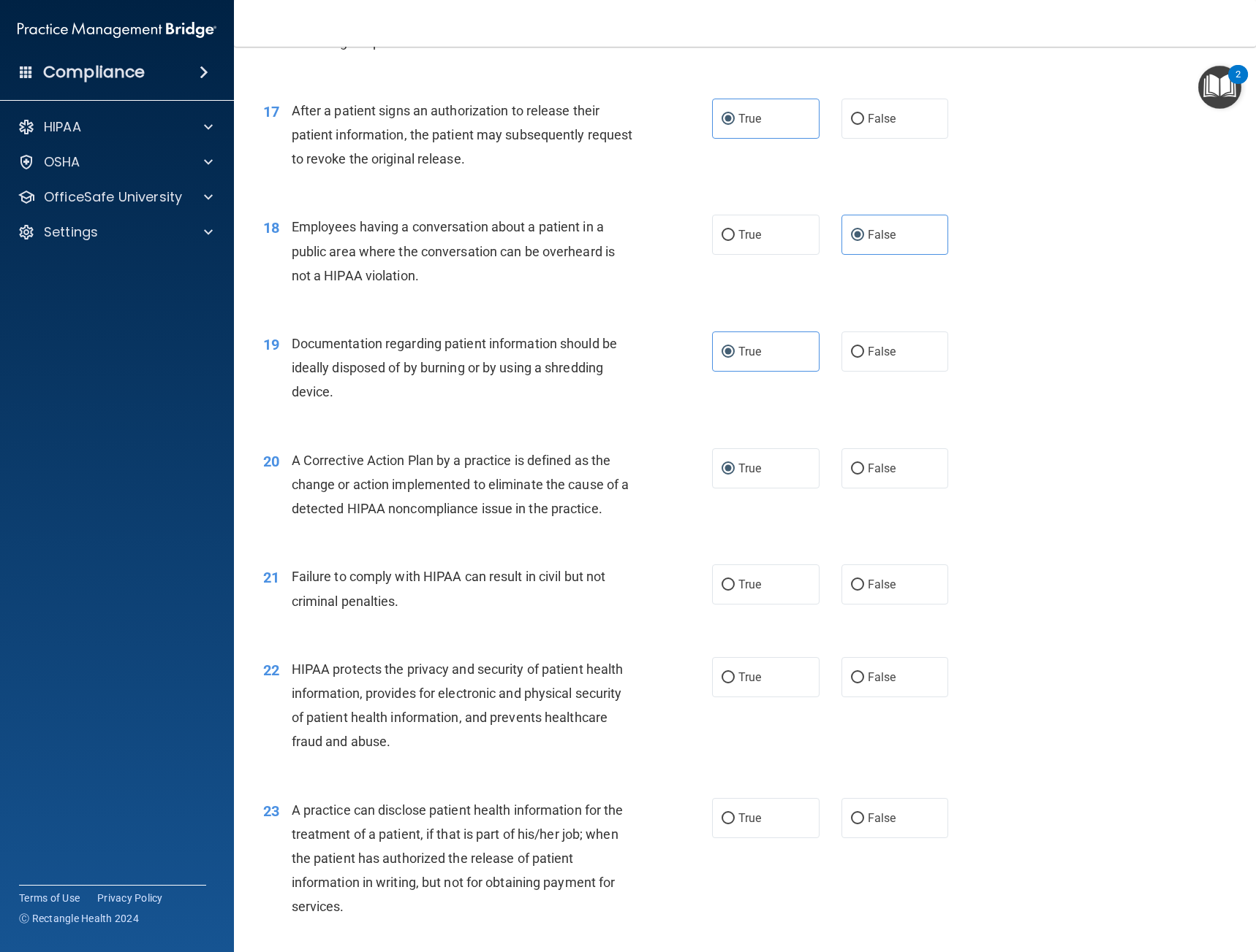
scroll to position [1862, 0]
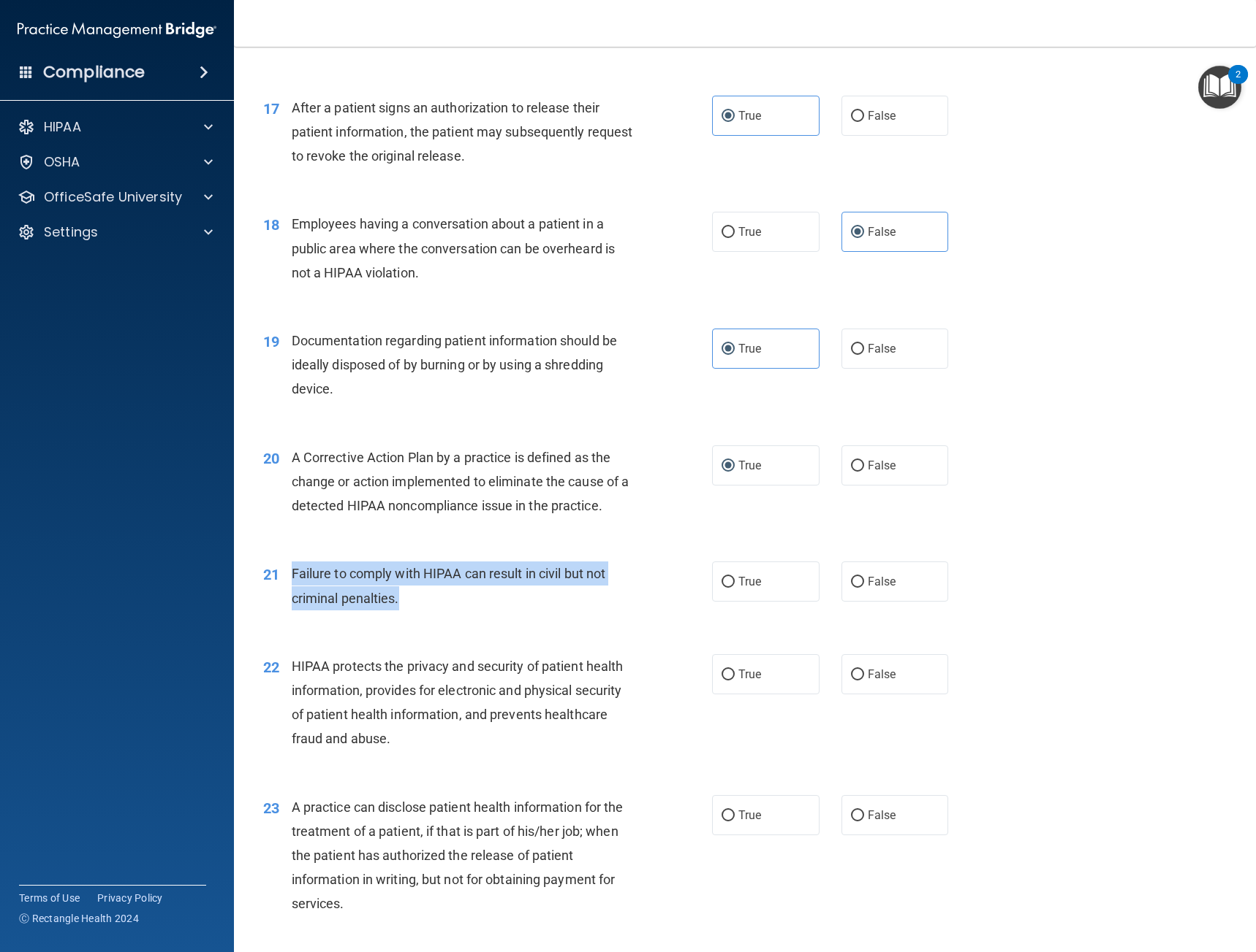
drag, startPoint x: 369, startPoint y: 589, endPoint x: 293, endPoint y: 566, distance: 79.4
click at [293, 566] on div "Failure to comply with HIPAA can result in civil but not criminal penalties." at bounding box center [468, 585] width 353 height 48
click at [912, 529] on div "20 A Corrective Action Plan by a practice is defined as the change or action im…" at bounding box center [744, 486] width 985 height 117
click at [880, 572] on label "False" at bounding box center [895, 581] width 107 height 40
click at [864, 577] on input "False" at bounding box center [857, 582] width 13 height 11
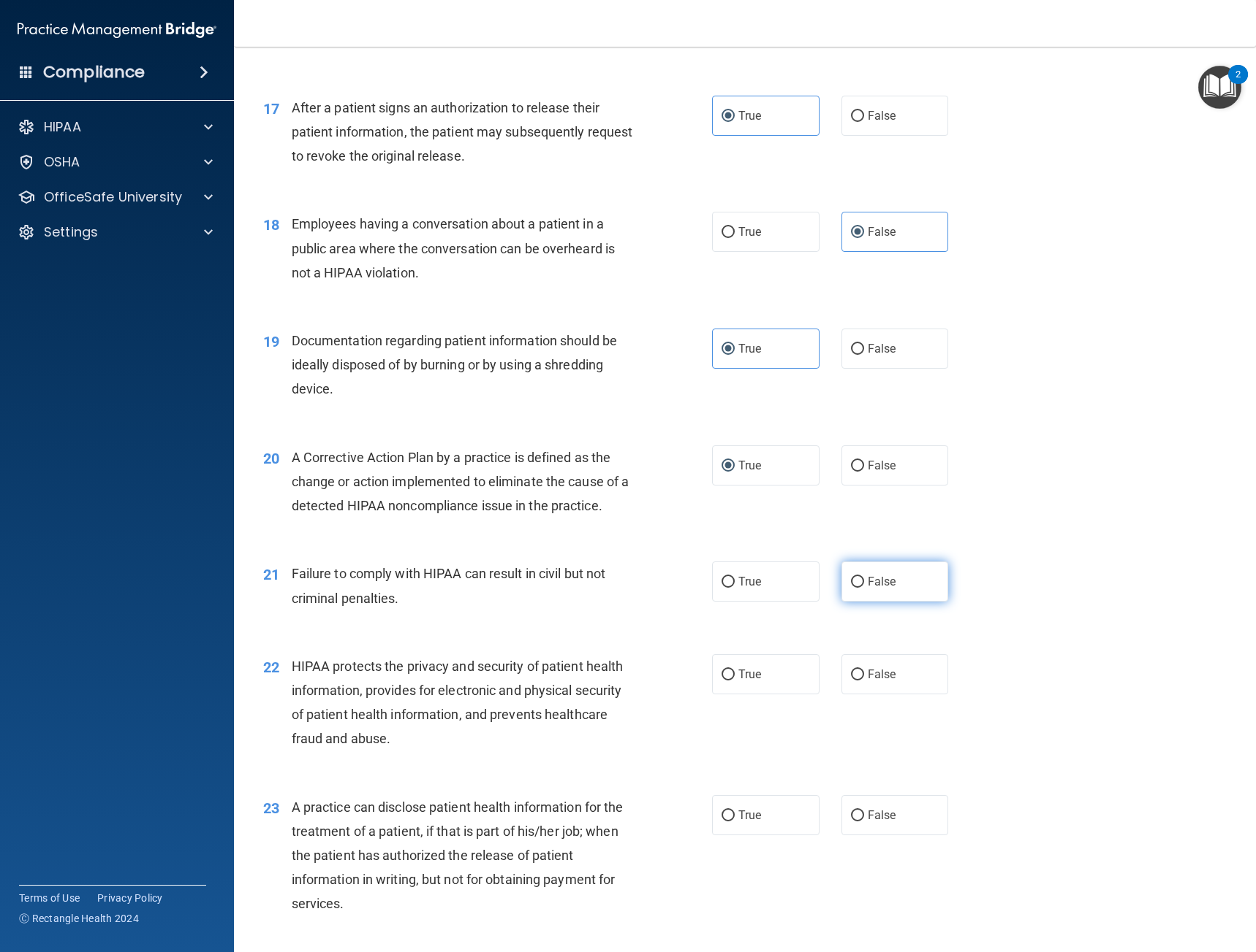
radio input "true"
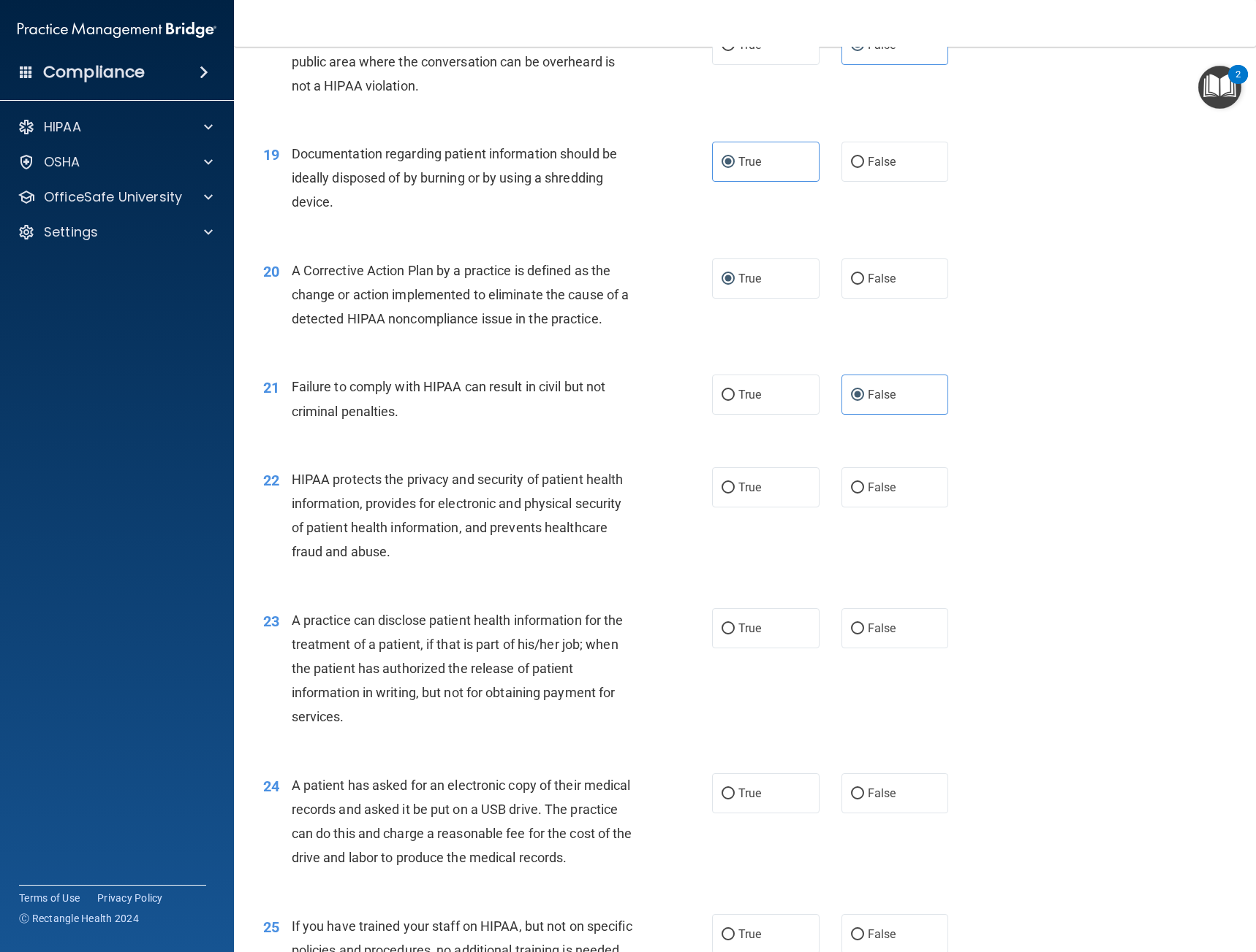
scroll to position [2081, 0]
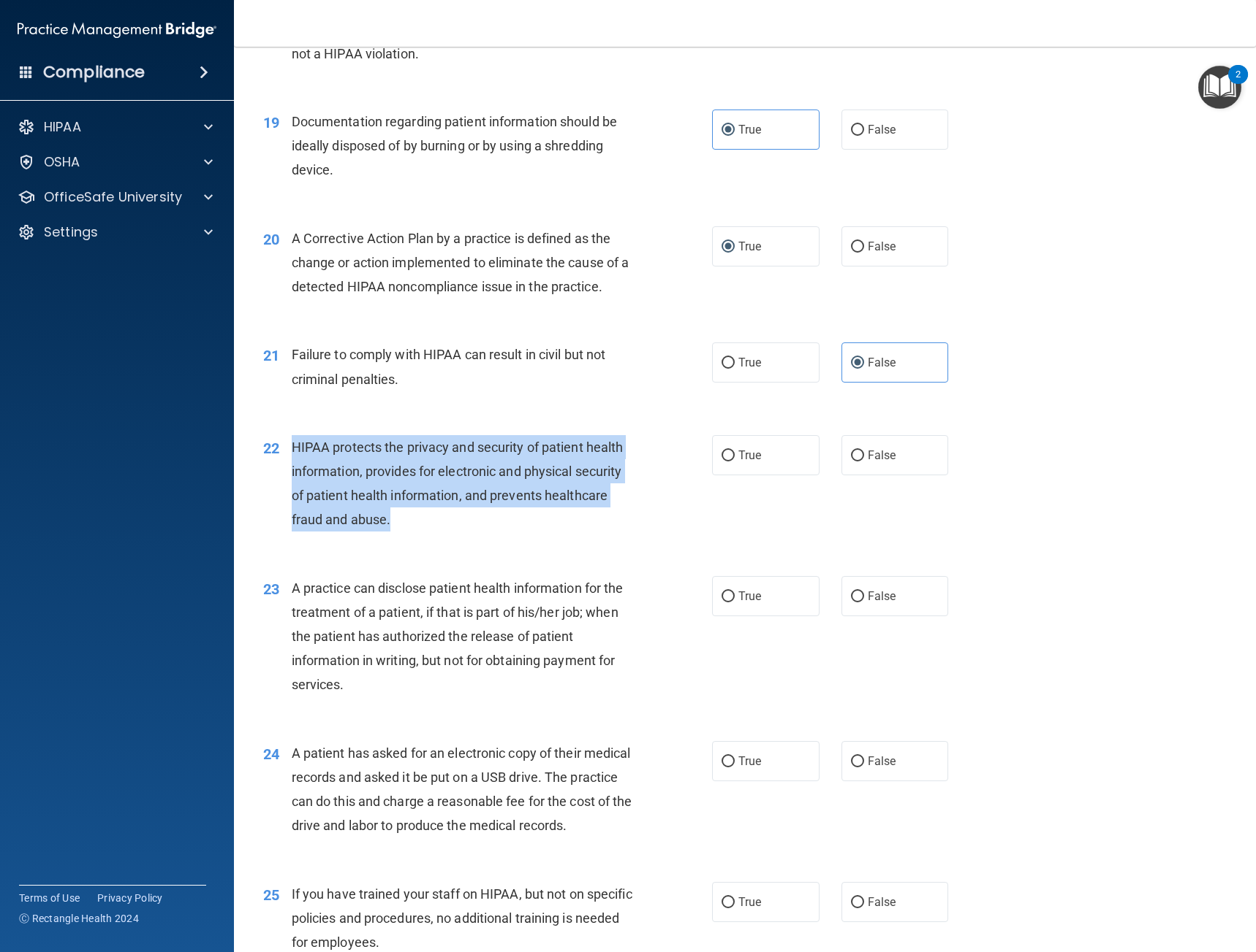
drag, startPoint x: 356, startPoint y: 496, endPoint x: 293, endPoint y: 444, distance: 81.7
click at [293, 444] on div "HIPAA protects the privacy and security of patient health information, provides…" at bounding box center [468, 484] width 353 height 98
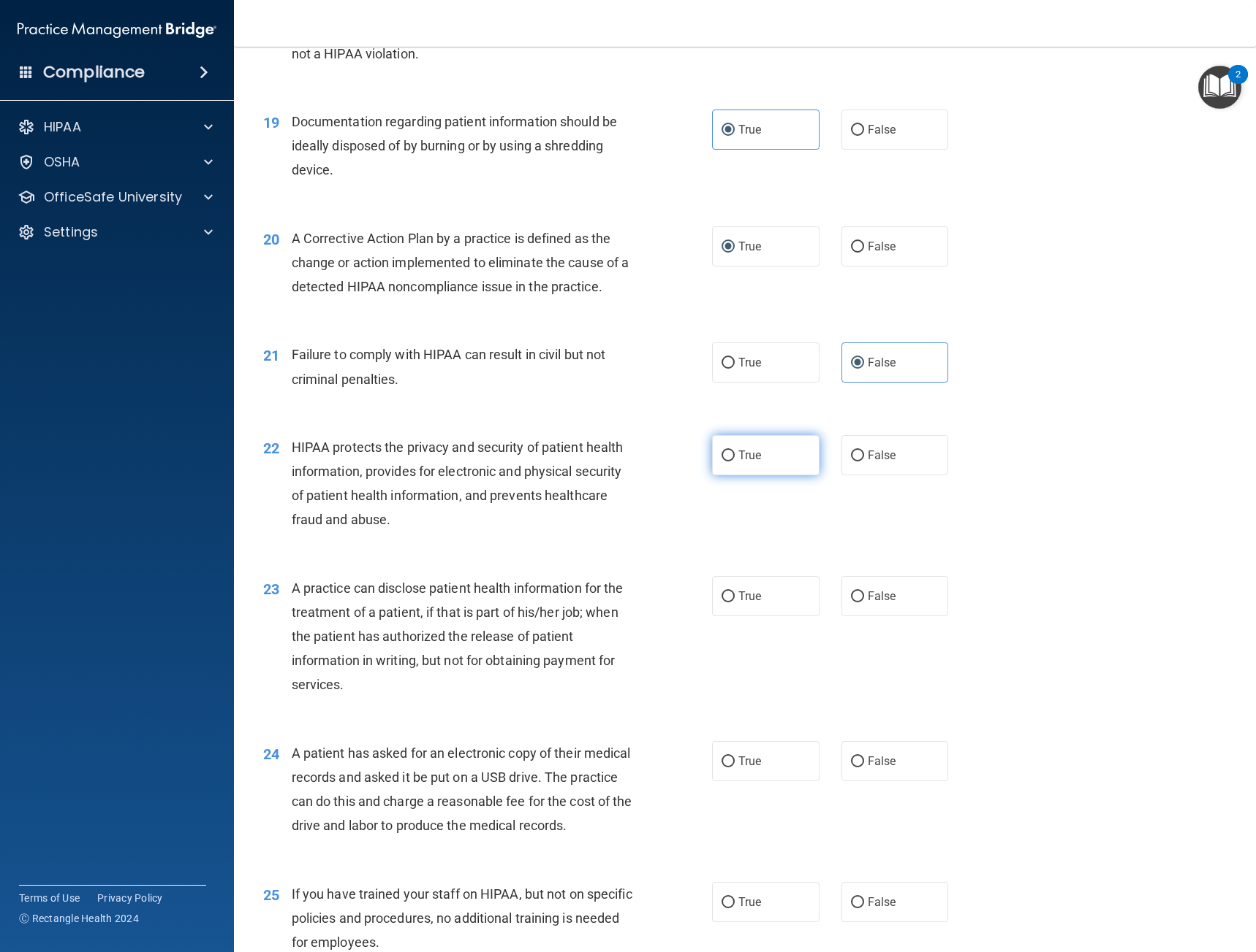
drag, startPoint x: 791, startPoint y: 467, endPoint x: 785, endPoint y: 470, distance: 6.7
click at [791, 467] on label "True" at bounding box center [765, 455] width 107 height 40
click at [735, 461] on input "True" at bounding box center [727, 456] width 13 height 11
radio input "true"
click at [528, 583] on span "A practice can disclose patient health information for the treatment of a patie…" at bounding box center [458, 636] width 332 height 112
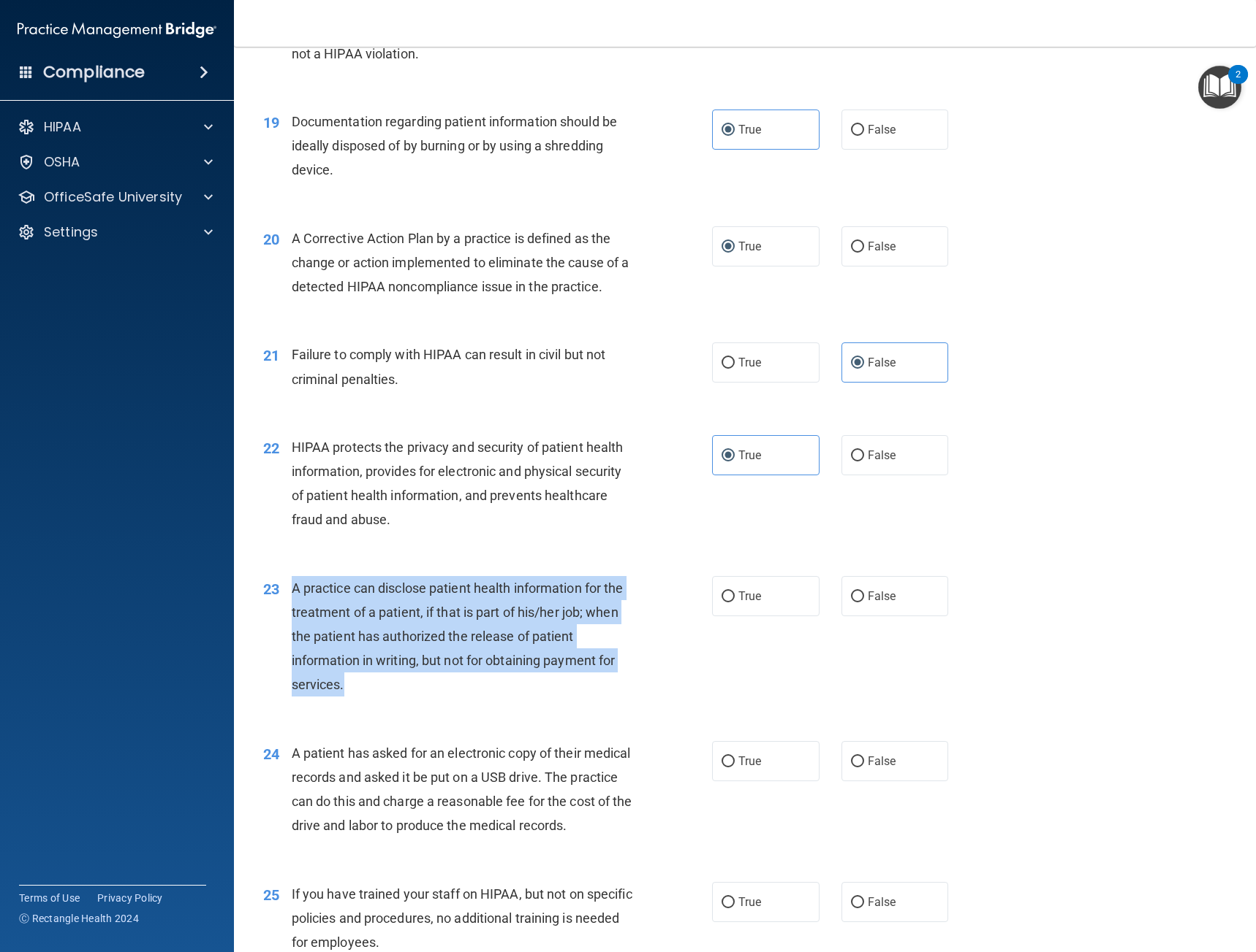
drag, startPoint x: 387, startPoint y: 684, endPoint x: 284, endPoint y: 577, distance: 148.5
click at [284, 577] on div "23 A practice can disclose patient health information for the treatment of a pa…" at bounding box center [487, 641] width 493 height 129
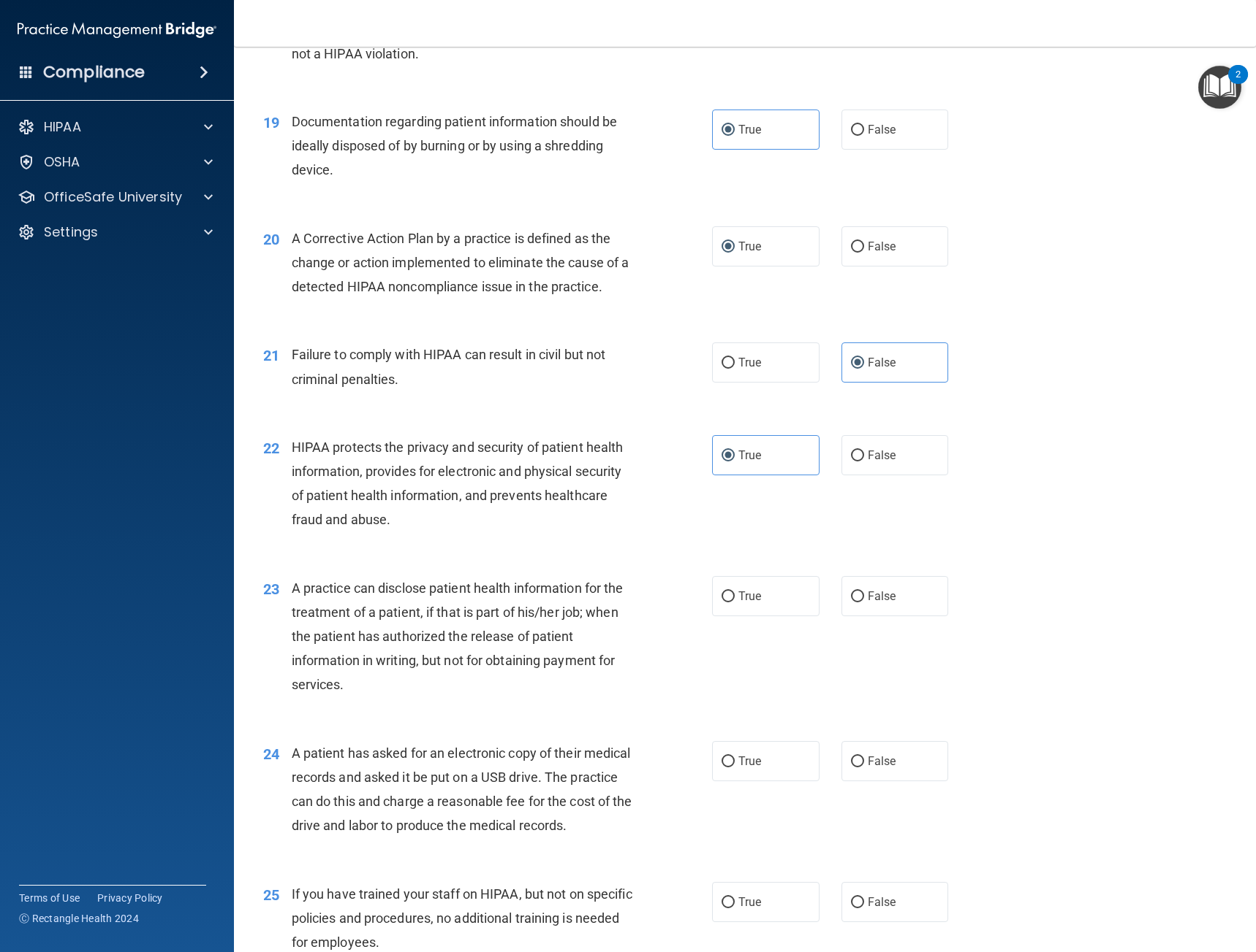
click at [976, 542] on div "22 HIPAA protects the privacy and security of patient health information, provi…" at bounding box center [744, 488] width 985 height 141
click at [909, 579] on label "False" at bounding box center [895, 596] width 107 height 40
click at [864, 592] on input "False" at bounding box center [857, 597] width 13 height 11
radio input "true"
click at [573, 716] on div "23 A practice can disclose patient health information for the treatment of a pa…" at bounding box center [744, 640] width 985 height 165
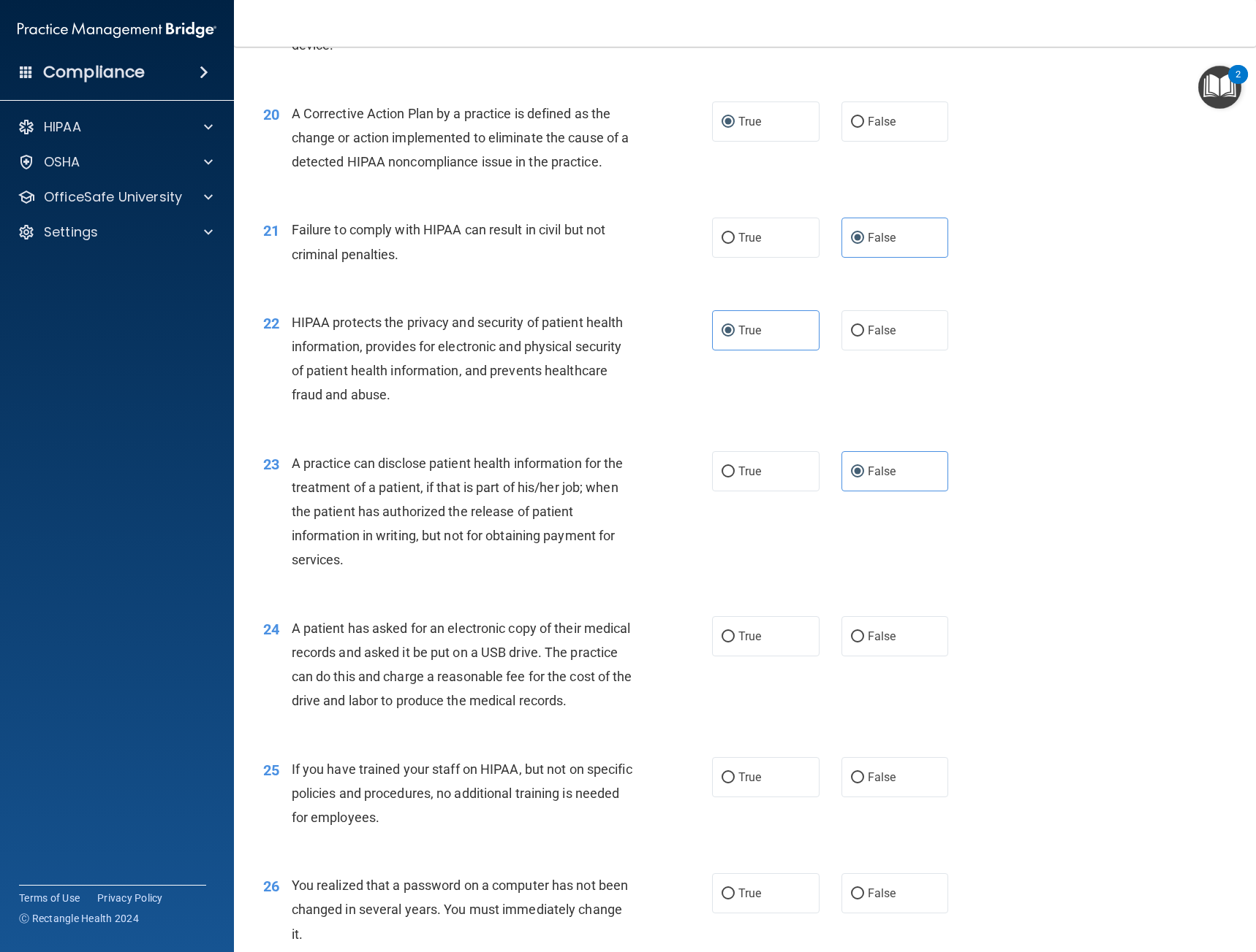
scroll to position [2227, 0]
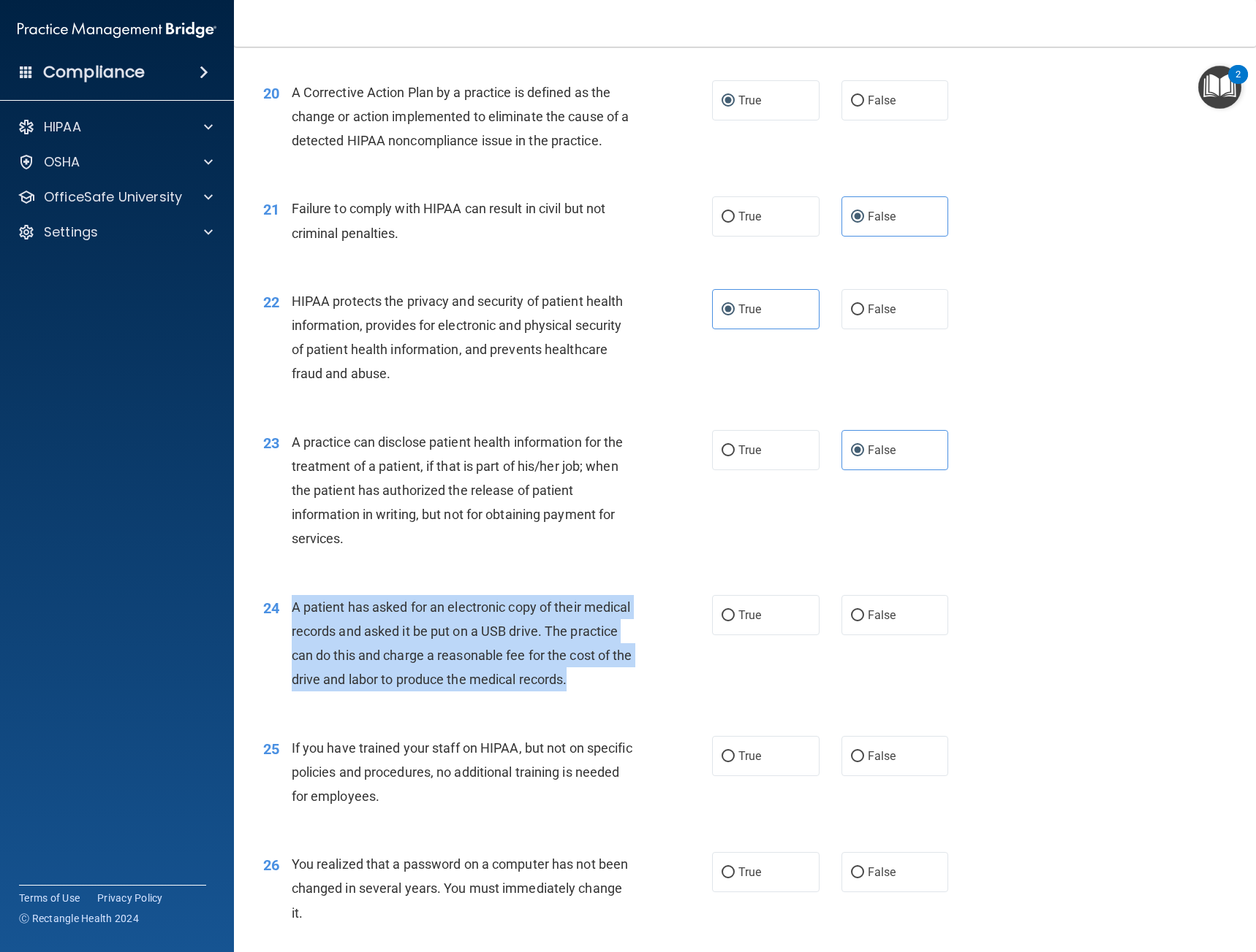
drag, startPoint x: 333, startPoint y: 699, endPoint x: 295, endPoint y: 608, distance: 98.6
click at [295, 608] on div "A patient has asked for an electronic copy of their medical records and asked i…" at bounding box center [468, 644] width 353 height 98
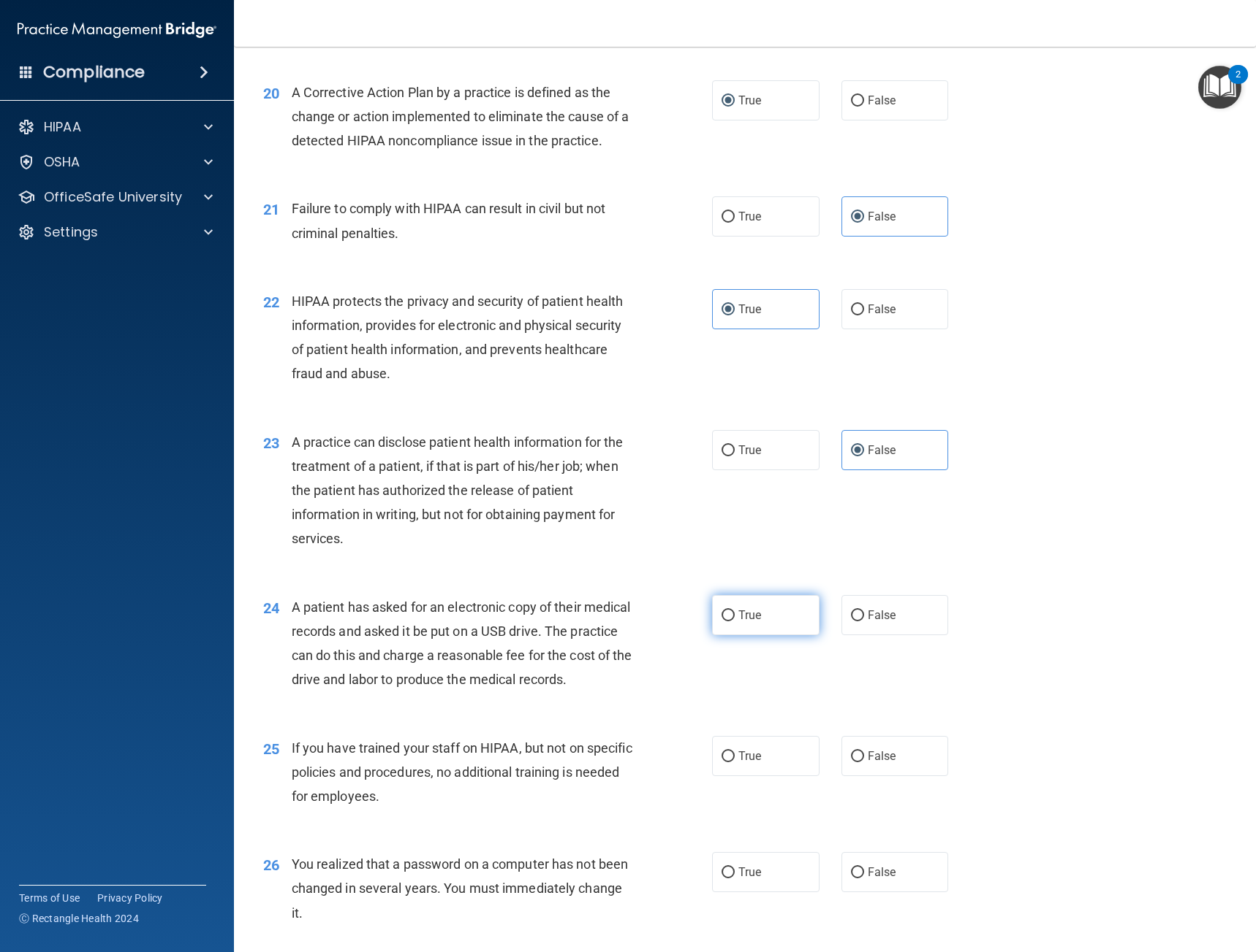
click at [756, 595] on label "True" at bounding box center [765, 615] width 107 height 40
click at [735, 611] on input "True" at bounding box center [727, 615] width 13 height 11
radio input "true"
click at [647, 699] on div "24 A patient has asked for an electronic copy of their medical records and aske…" at bounding box center [487, 647] width 493 height 104
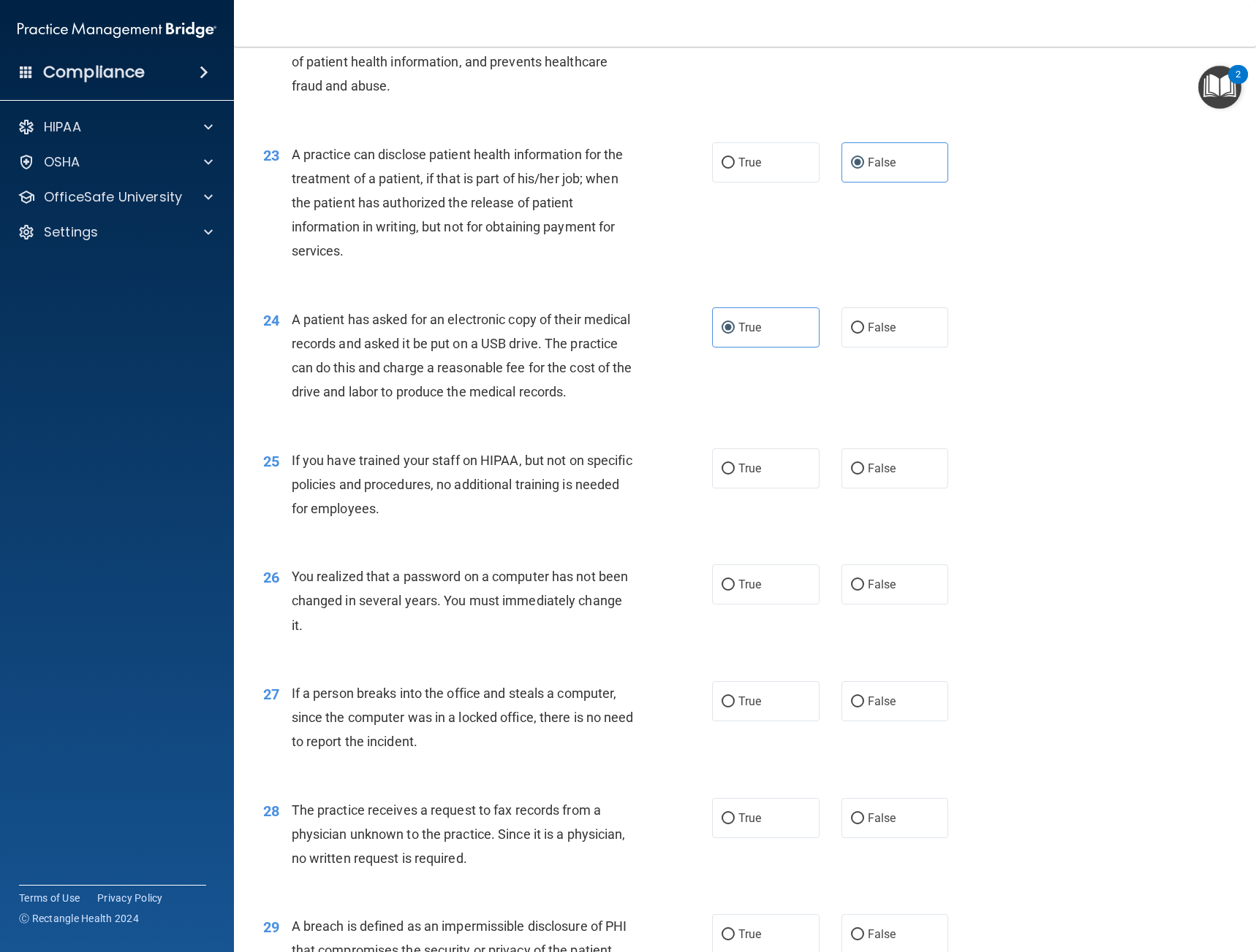
scroll to position [2519, 0]
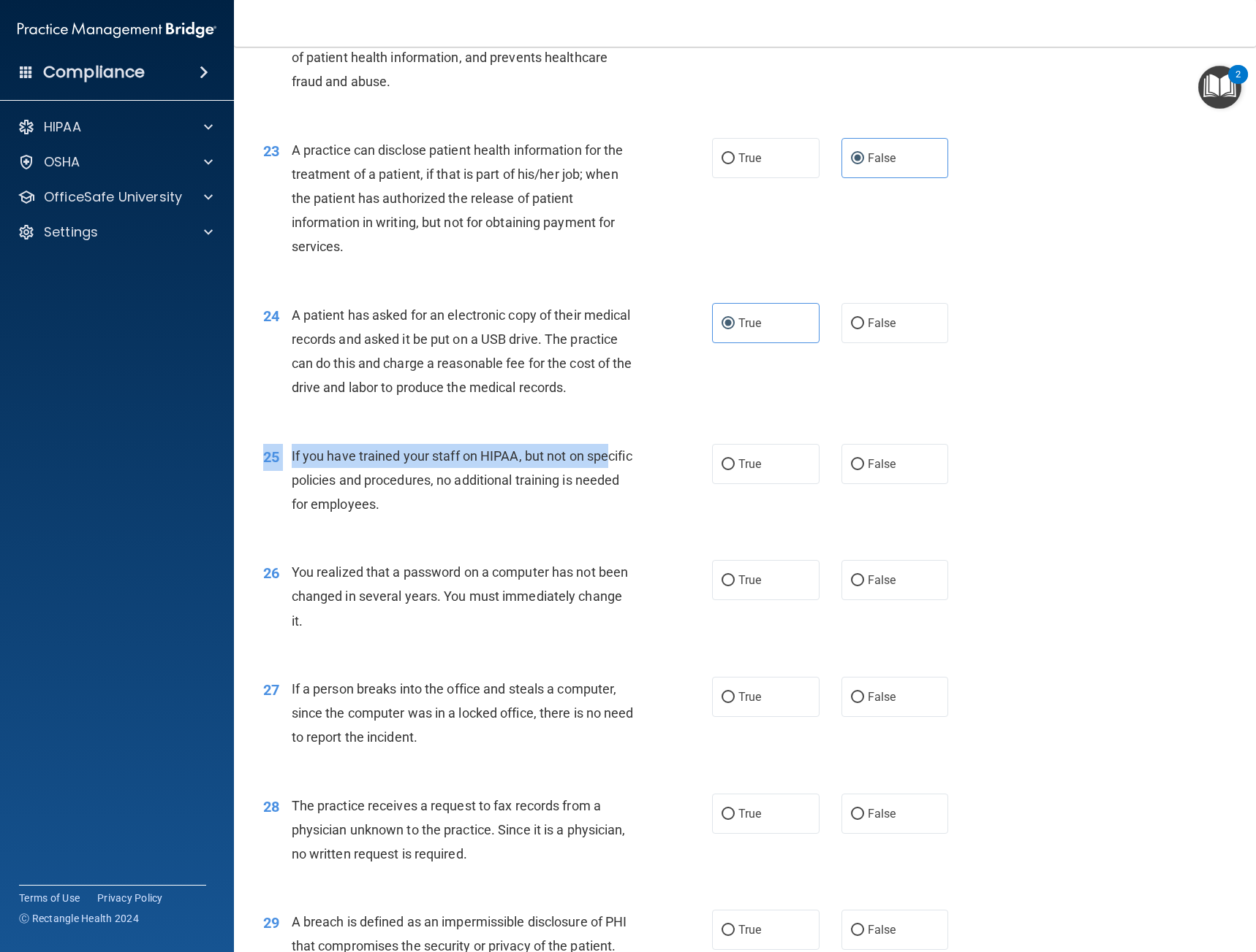
drag, startPoint x: 444, startPoint y: 548, endPoint x: 335, endPoint y: 504, distance: 117.5
click at [315, 504] on div "25 If you have trained your staff on HIPAA, but not on specific policies and pr…" at bounding box center [744, 485] width 985 height 117
click at [432, 510] on span "If you have trained your staff on HIPAA, but not on specific policies and proce…" at bounding box center [462, 480] width 341 height 63
drag, startPoint x: 430, startPoint y: 518, endPoint x: 292, endPoint y: 481, distance: 142.9
click at [292, 481] on div "If you have trained your staff on HIPAA, but not on specific policies and proce…" at bounding box center [468, 480] width 353 height 73
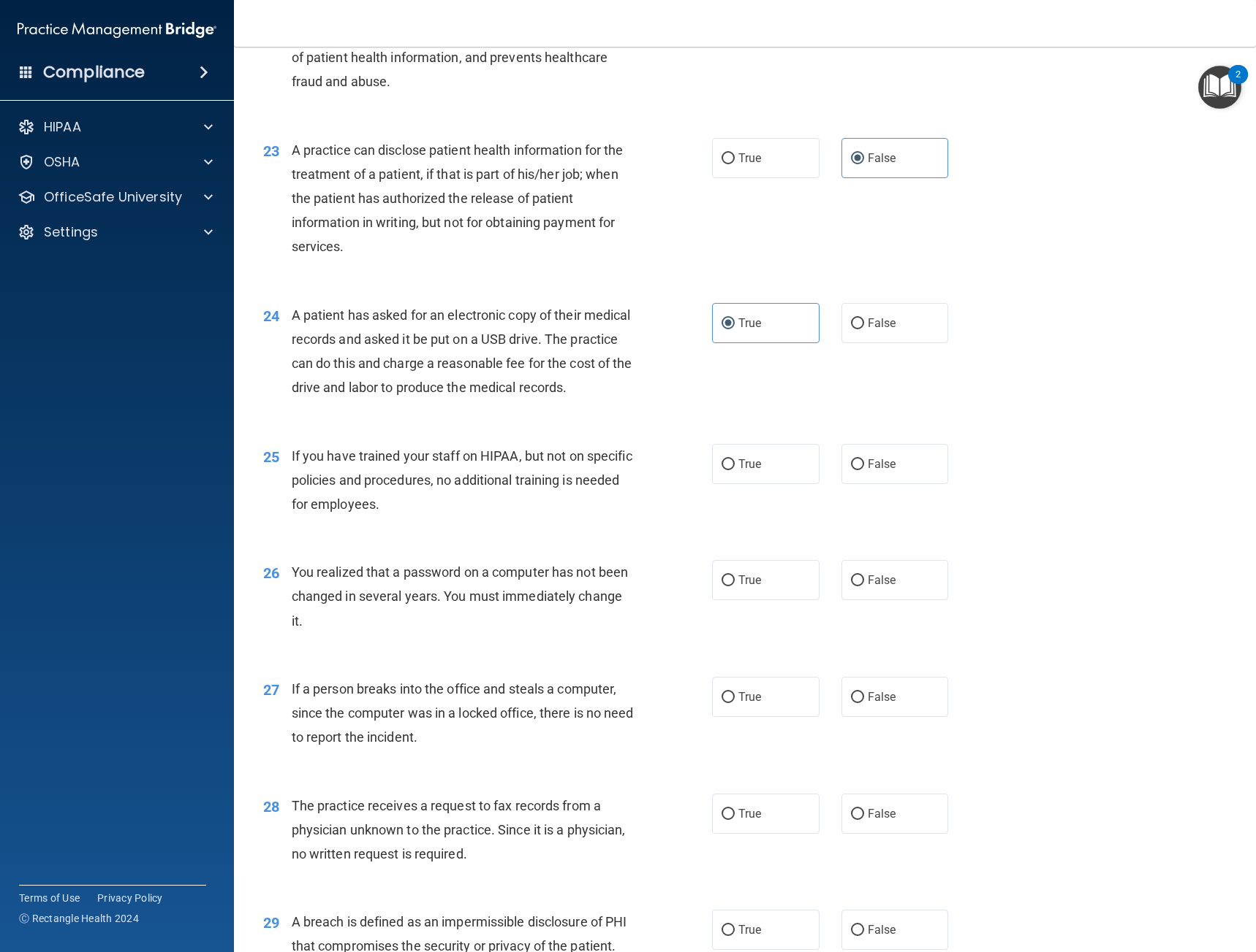
click at [524, 573] on div "26 You realized that a password on a computer has not been changed in several y…" at bounding box center [744, 601] width 985 height 117
click at [889, 484] on label "False" at bounding box center [895, 463] width 107 height 40
click at [864, 470] on input "False" at bounding box center [857, 464] width 13 height 11
radio input "true"
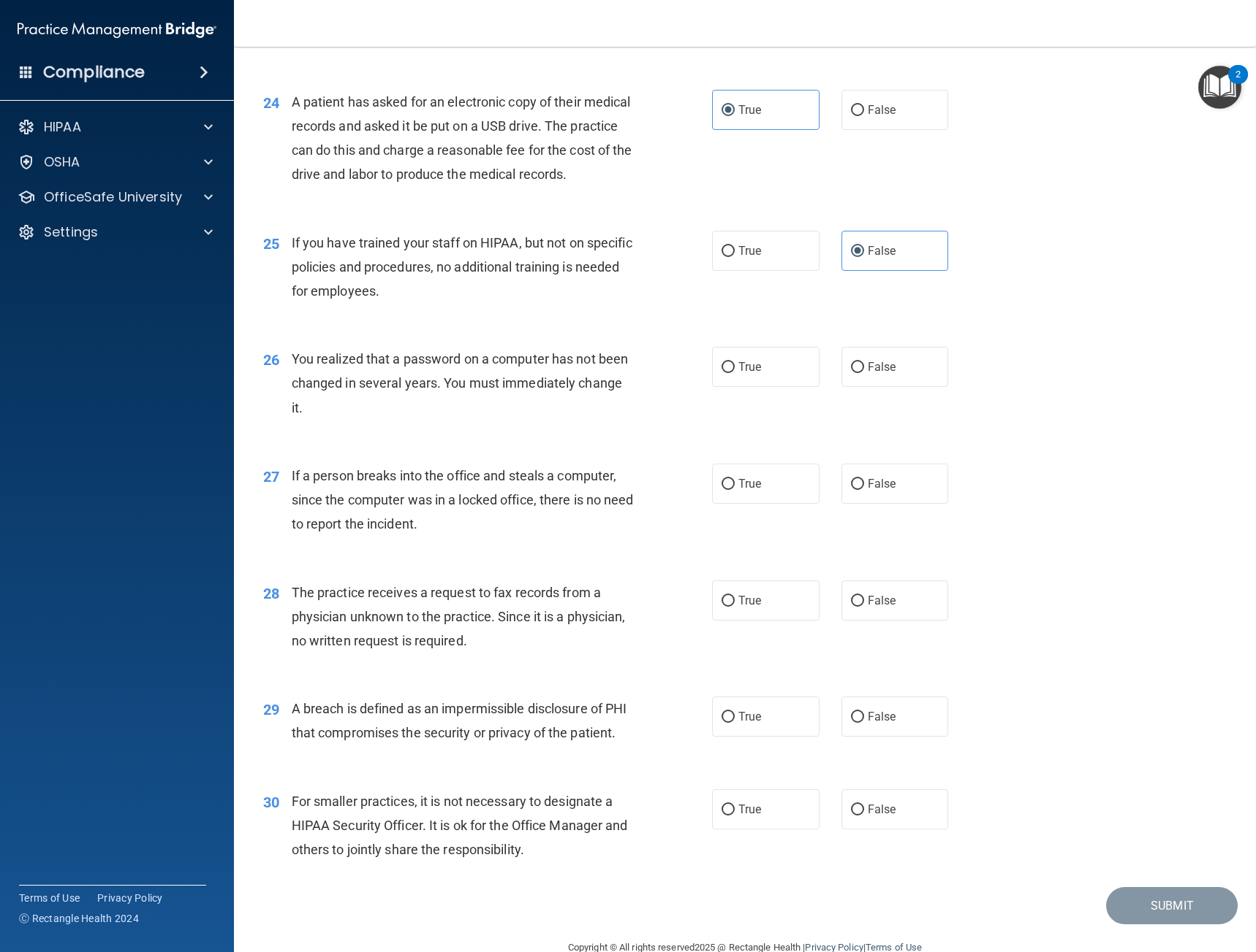
scroll to position [2738, 0]
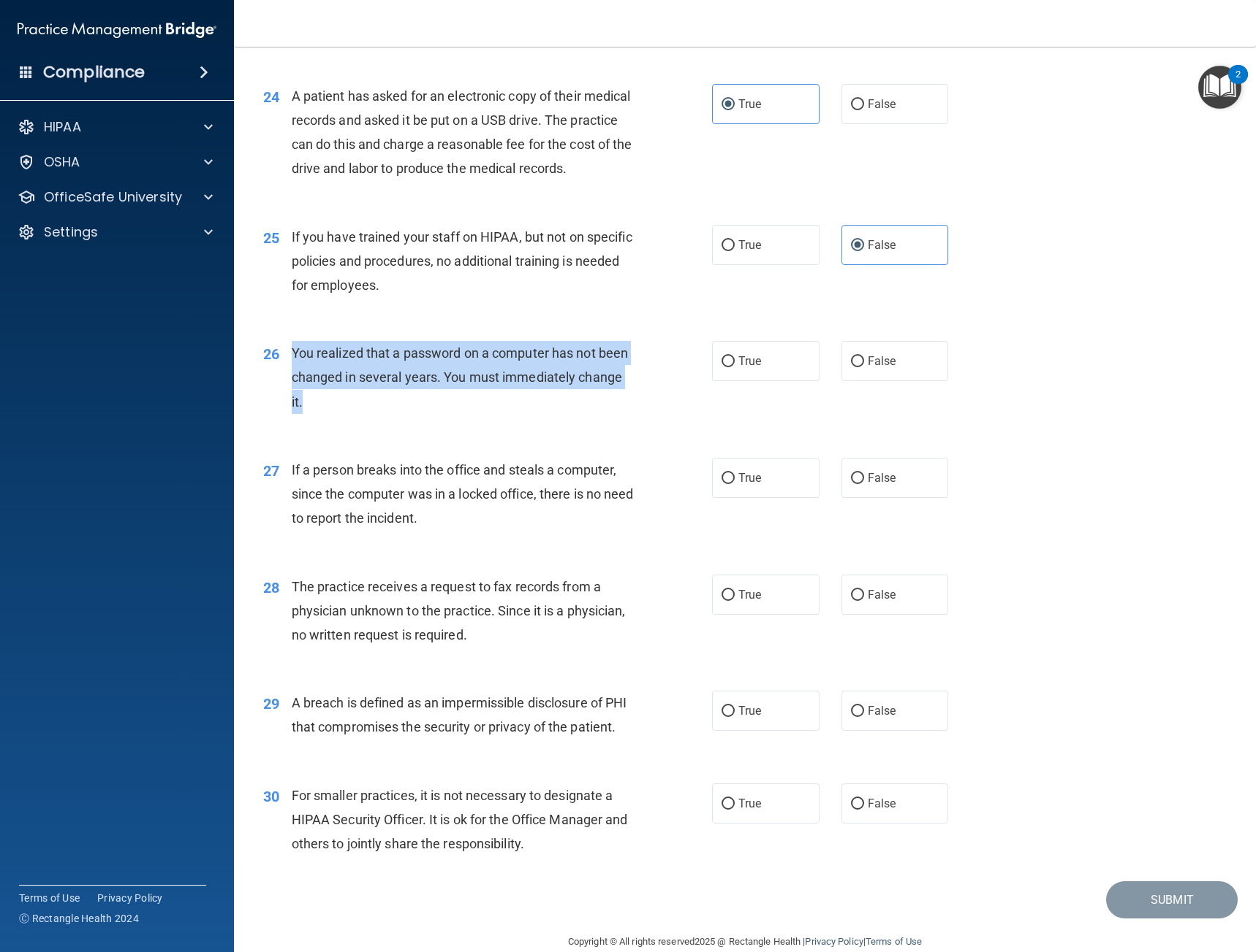
drag, startPoint x: 364, startPoint y: 423, endPoint x: 287, endPoint y: 379, distance: 88.7
click at [287, 379] on div "26 You realized that a password on a computer has not been changed in several y…" at bounding box center [487, 381] width 493 height 80
click at [591, 415] on div "You realized that a password on a computer has not been changed in several year…" at bounding box center [468, 377] width 353 height 73
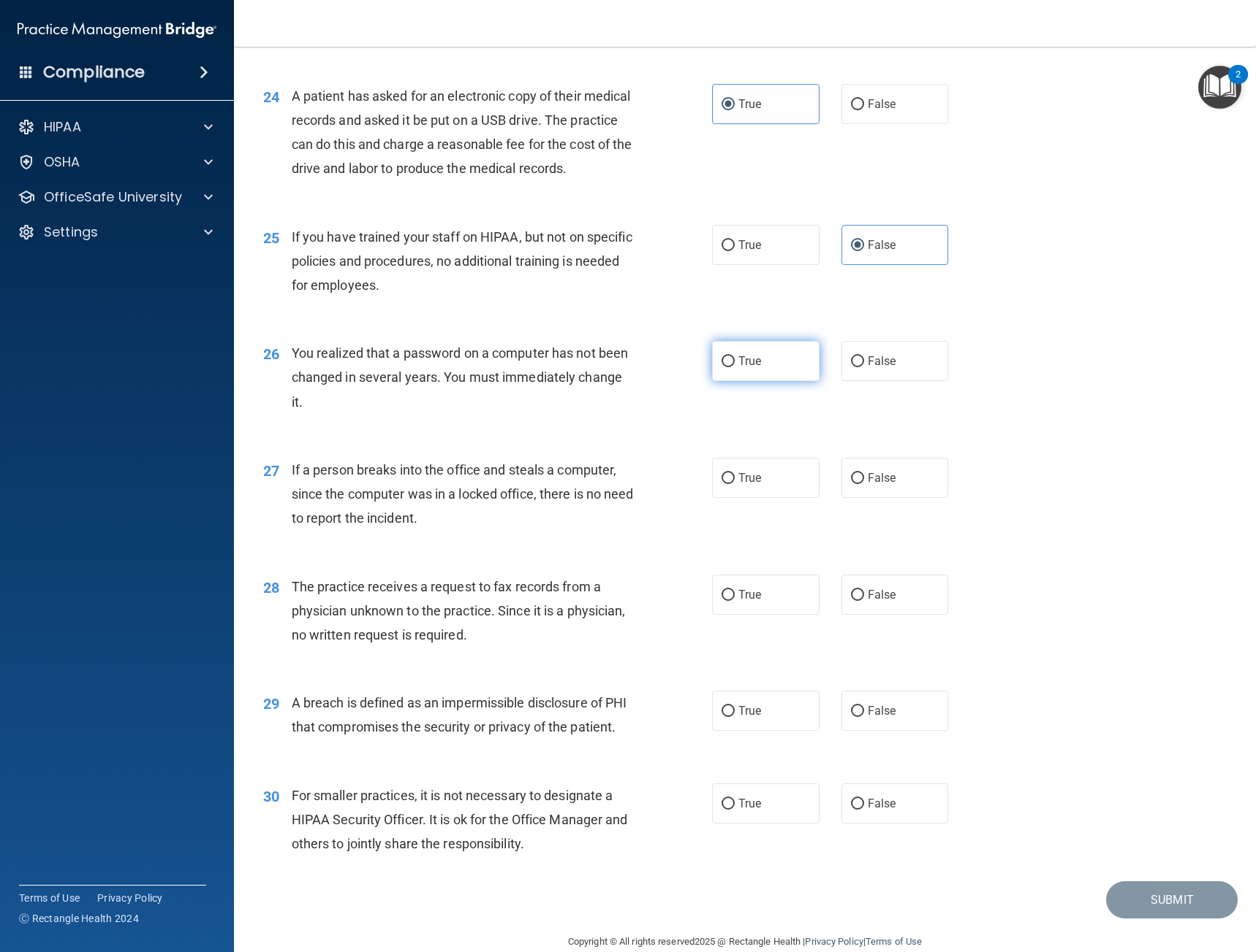
click at [739, 368] on span "True" at bounding box center [749, 361] width 22 height 14
click at [735, 368] on input "True" at bounding box center [727, 361] width 13 height 11
radio input "true"
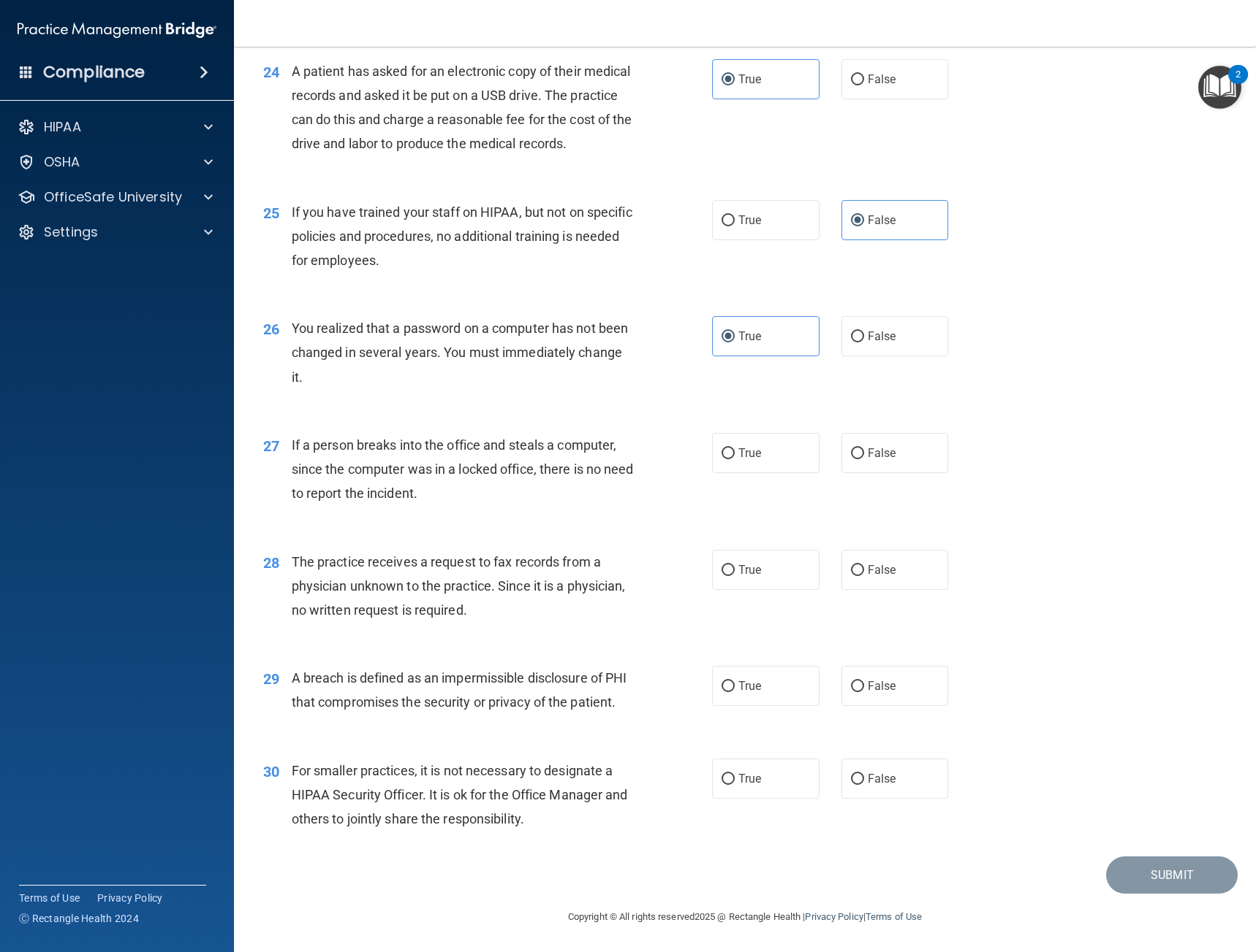
scroll to position [2811, 0]
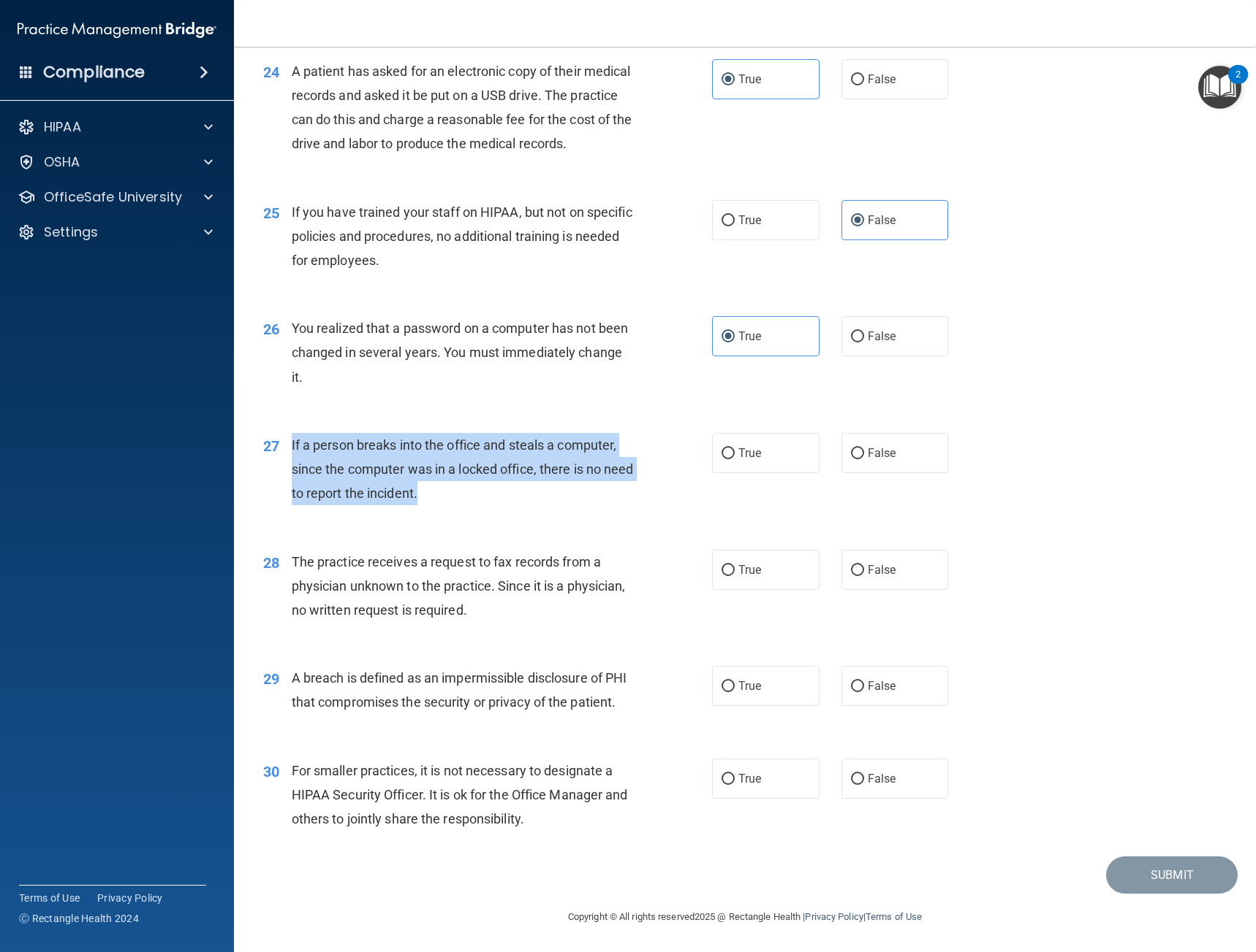
drag, startPoint x: 451, startPoint y: 470, endPoint x: 283, endPoint y: 424, distance: 174.2
click at [283, 433] on div "27 If a person breaks into the office and steals a computer, since the computer…" at bounding box center [487, 473] width 493 height 80
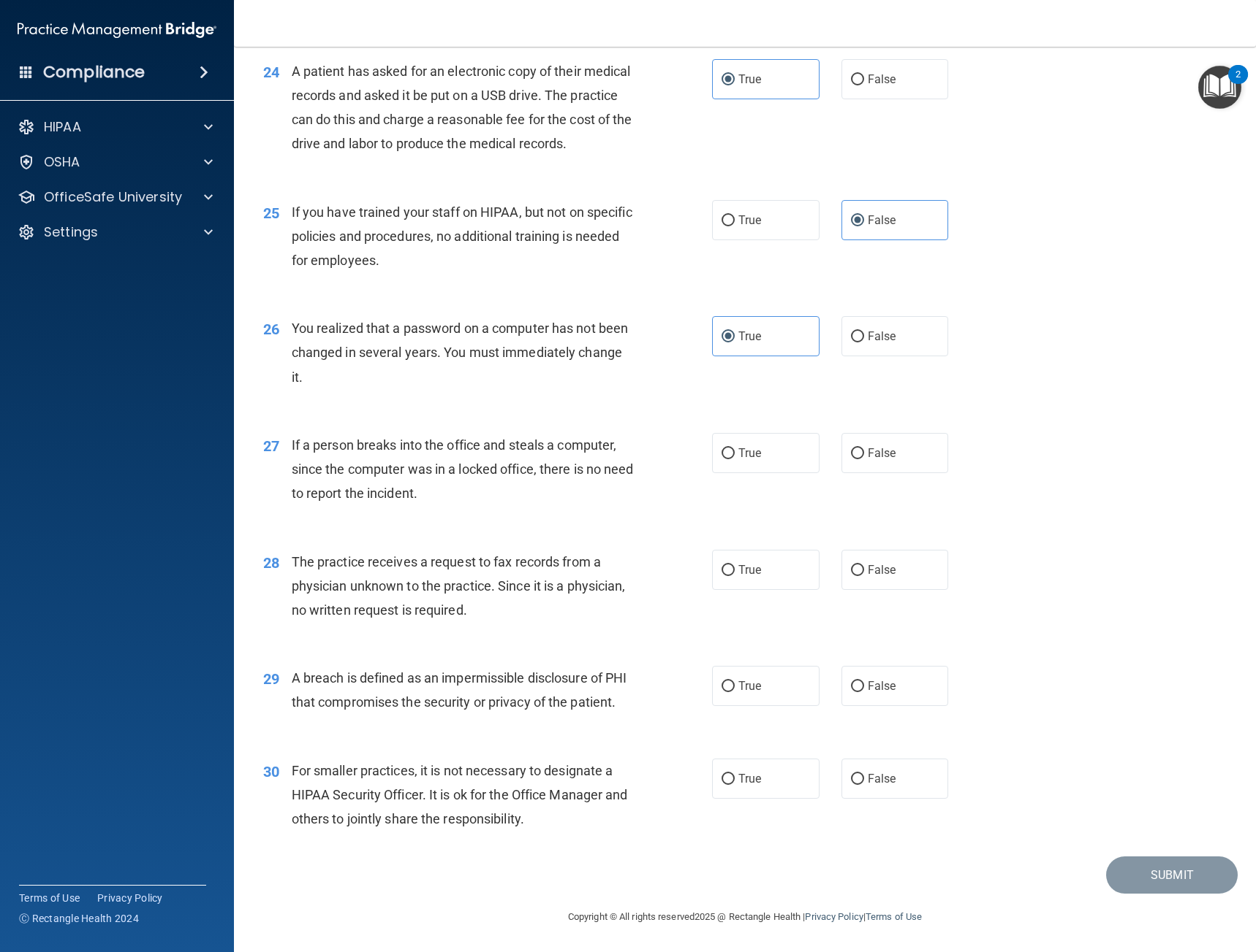
click at [641, 504] on div "27 If a person breaks into the office and steals a computer, since the computer…" at bounding box center [744, 473] width 985 height 117
click at [858, 444] on label "False" at bounding box center [895, 453] width 107 height 40
click at [858, 449] on input "False" at bounding box center [857, 454] width 13 height 11
radio input "true"
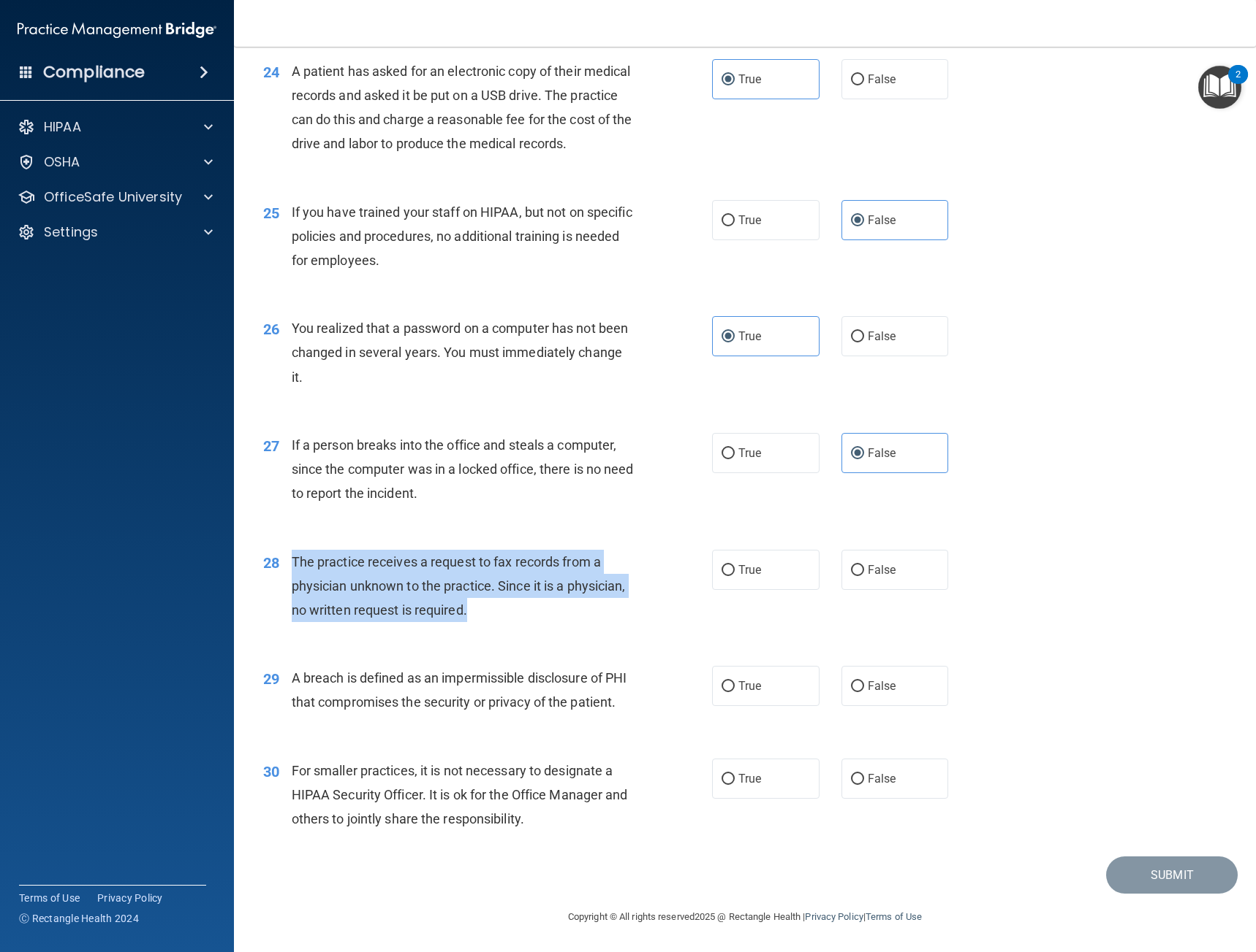
drag, startPoint x: 477, startPoint y: 592, endPoint x: 294, endPoint y: 538, distance: 190.8
click at [294, 550] on div "The practice receives a request to fax records from a physician unknown to the …" at bounding box center [468, 586] width 353 height 73
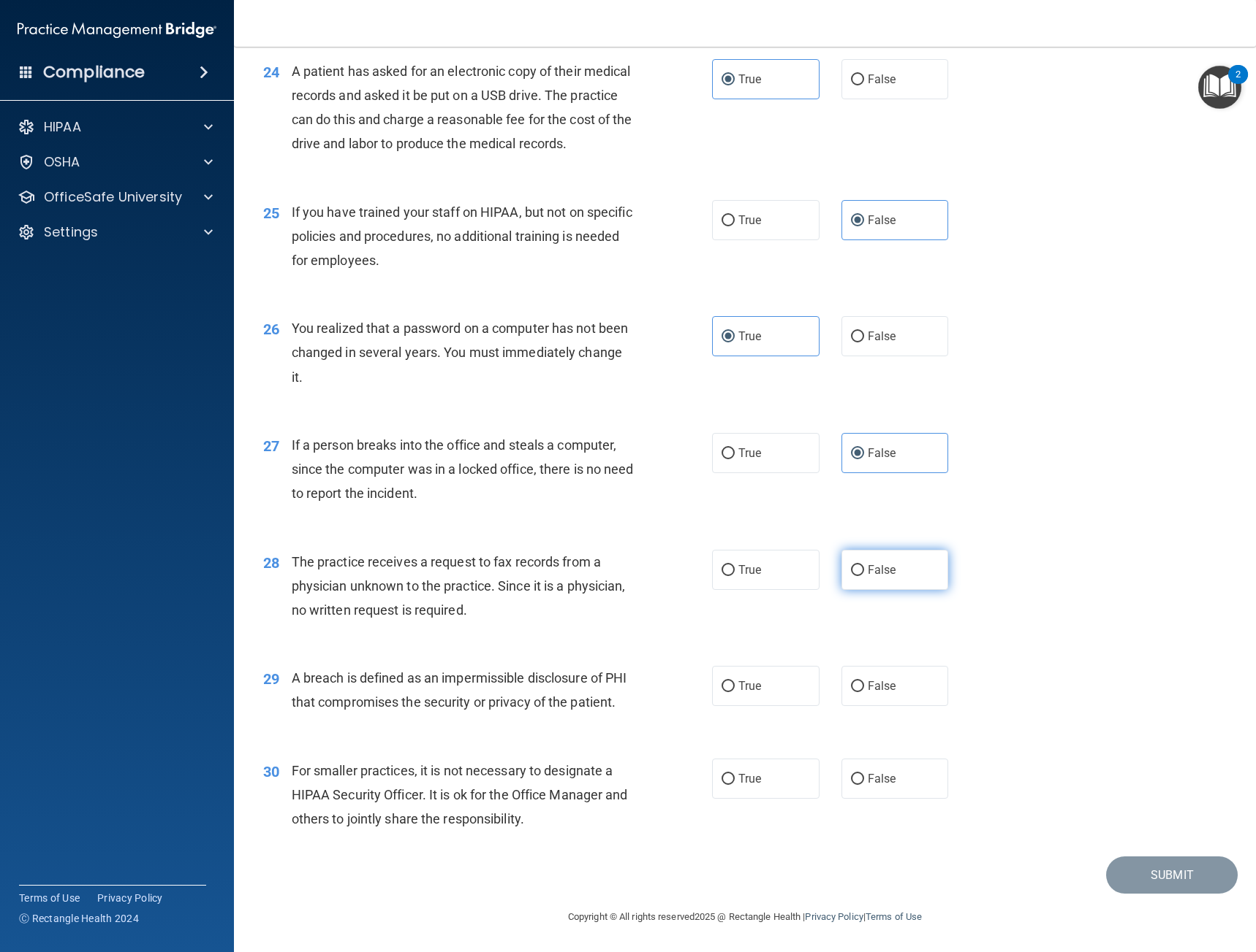
click at [898, 563] on label "False" at bounding box center [895, 570] width 107 height 40
click at [864, 566] on input "False" at bounding box center [857, 571] width 13 height 11
radio input "true"
click at [607, 620] on div "28 The practice receives a request to fax records from a physician unknown to t…" at bounding box center [744, 590] width 985 height 117
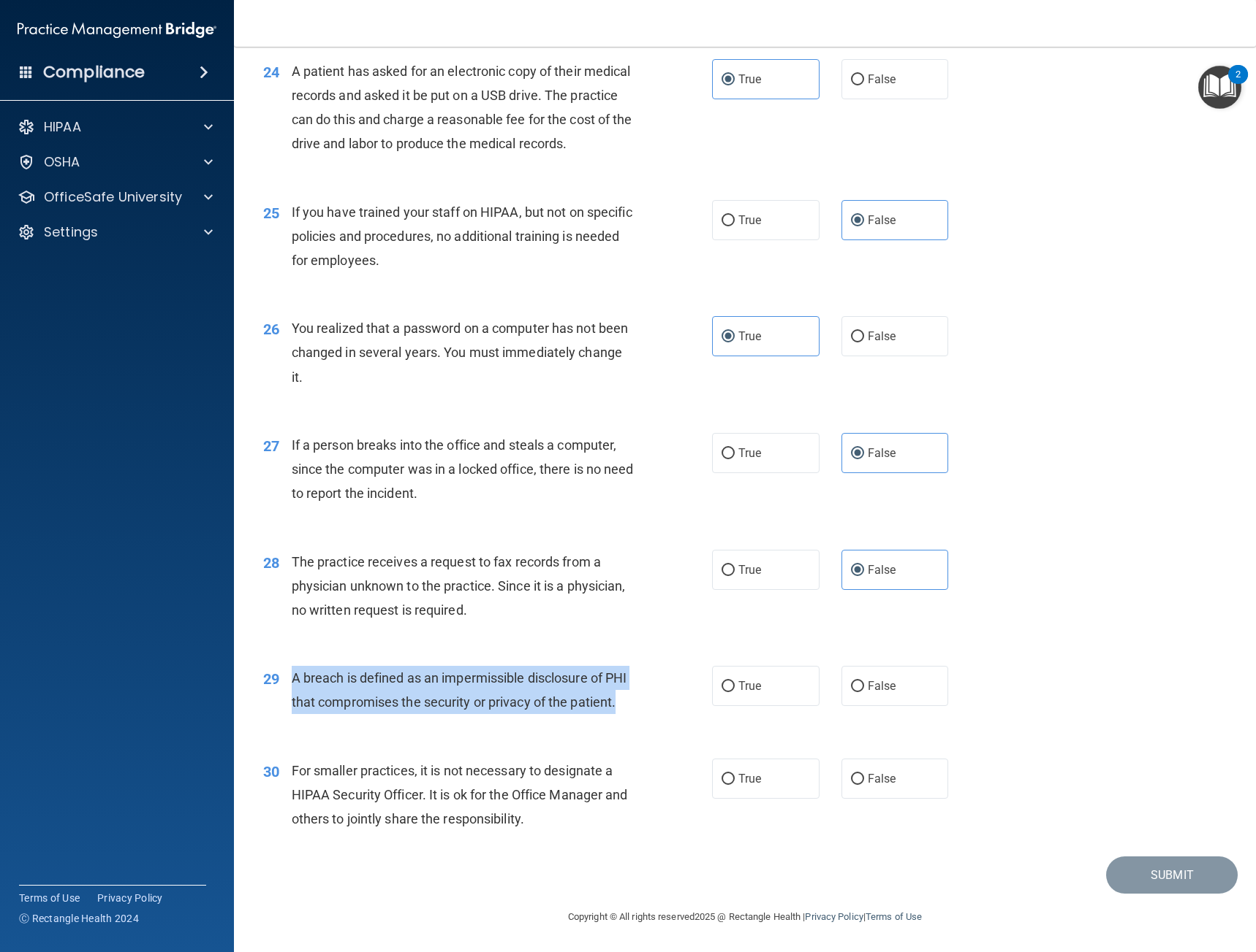
drag, startPoint x: 340, startPoint y: 701, endPoint x: 288, endPoint y: 652, distance: 71.4
click at [288, 666] on div "29 A breach is defined as an impermissible disclosure of PHI that compromises t…" at bounding box center [487, 694] width 493 height 56
click at [676, 666] on div "29 A breach is defined as an impermissible disclosure of PHI that compromises t…" at bounding box center [487, 694] width 493 height 56
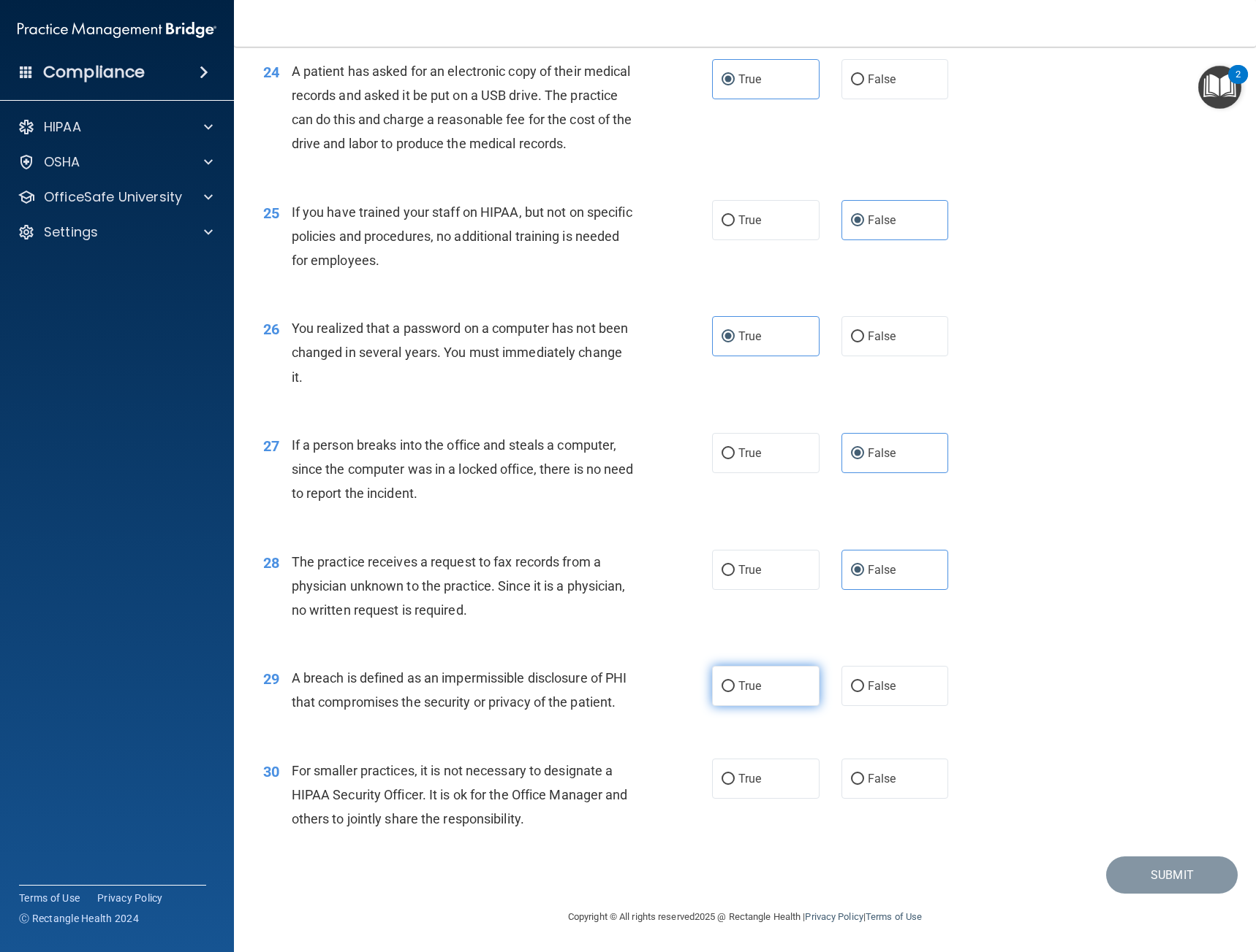
click at [738, 679] on span "True" at bounding box center [749, 686] width 22 height 14
click at [733, 682] on input "True" at bounding box center [727, 687] width 13 height 11
radio input "true"
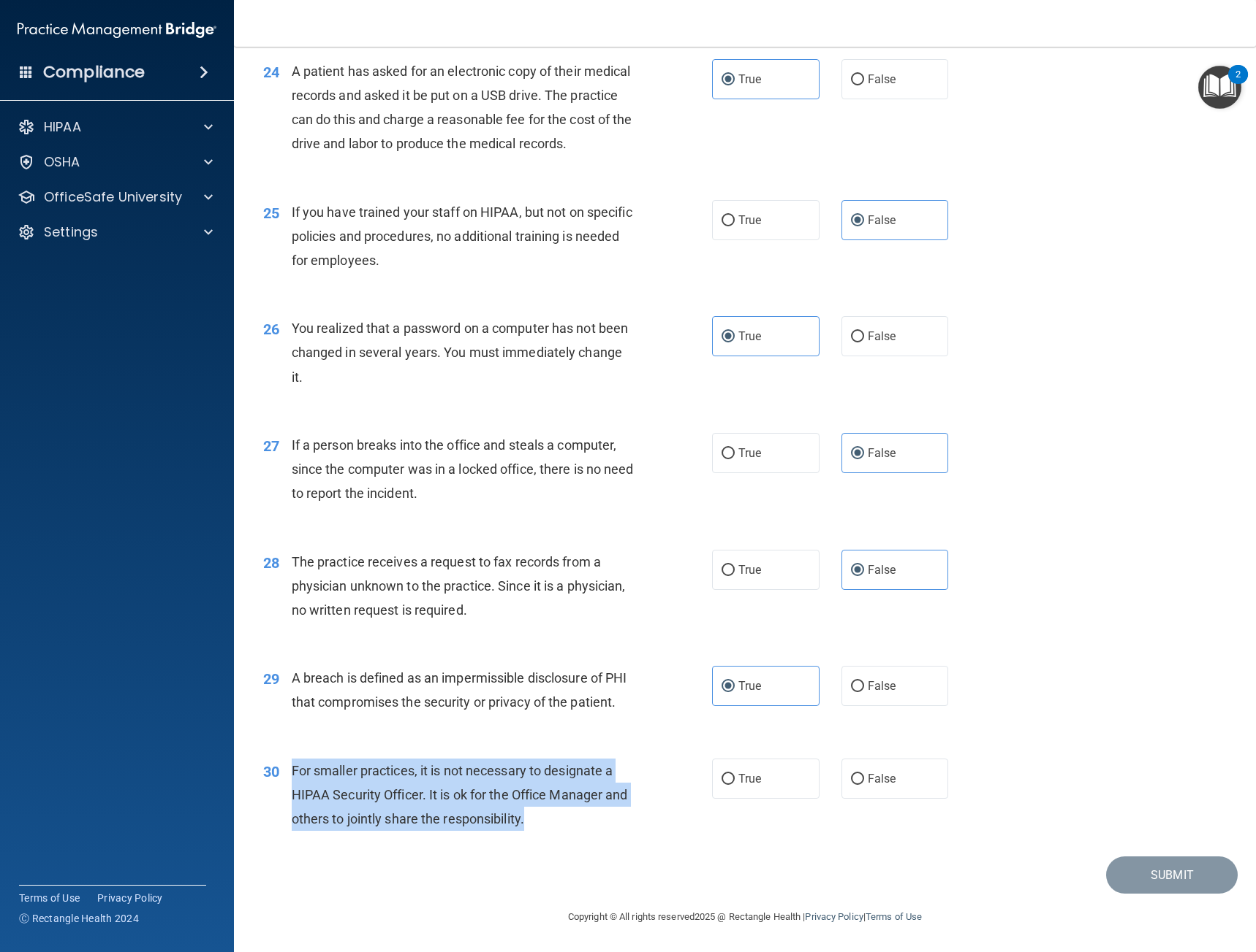
drag, startPoint x: 578, startPoint y: 818, endPoint x: 279, endPoint y: 772, distance: 302.5
click at [279, 772] on div "30 For smaller practices, it is not necessary to designate a HIPAA Security Off…" at bounding box center [487, 799] width 493 height 80
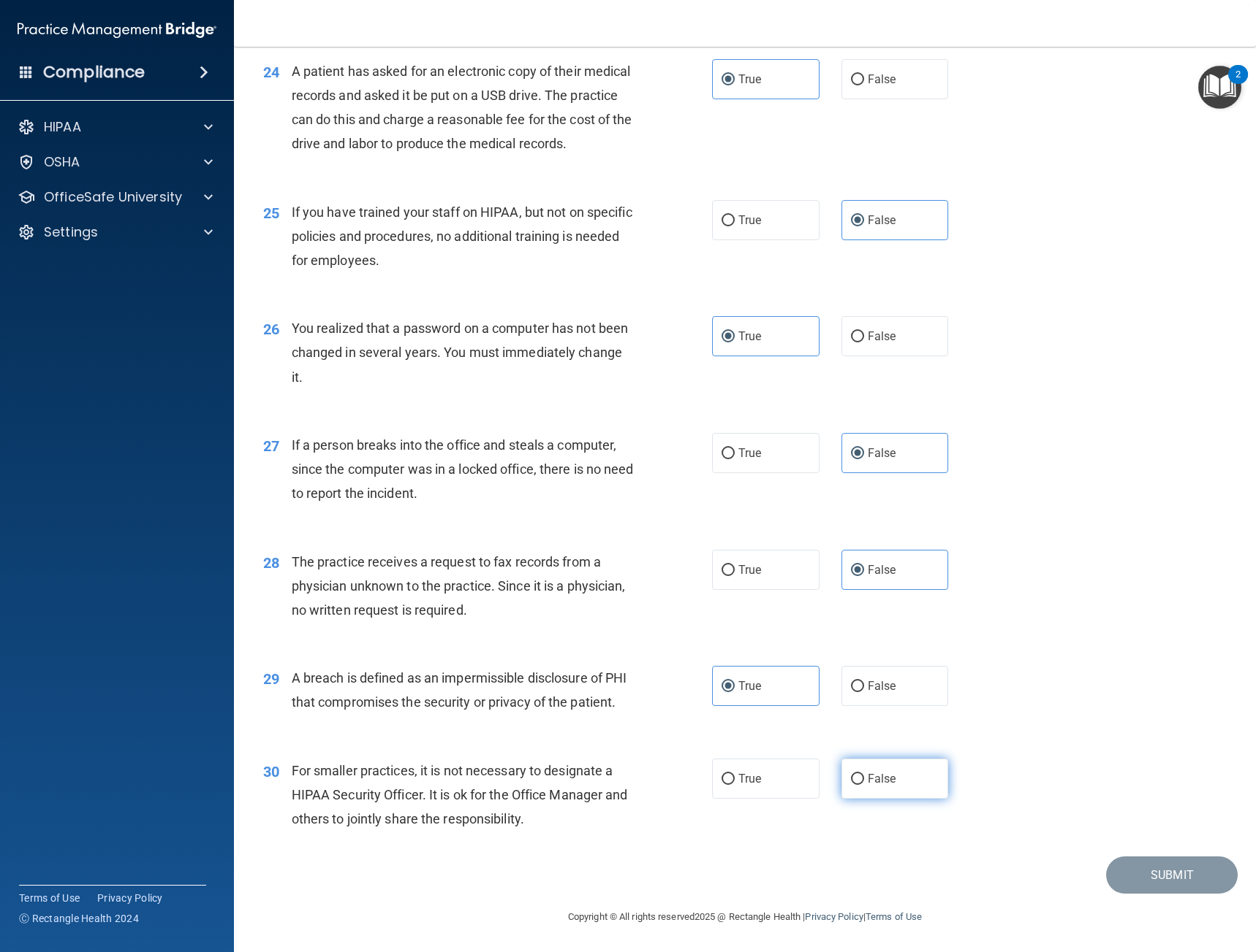
click at [918, 786] on label "False" at bounding box center [895, 778] width 107 height 40
click at [864, 785] on input "False" at bounding box center [857, 779] width 13 height 11
radio input "true"
click at [1115, 761] on div "30 For smaller practices, it is not necessary to designate a HIPAA Security Off…" at bounding box center [744, 799] width 985 height 117
click at [1176, 859] on button "Submit" at bounding box center [1171, 875] width 132 height 37
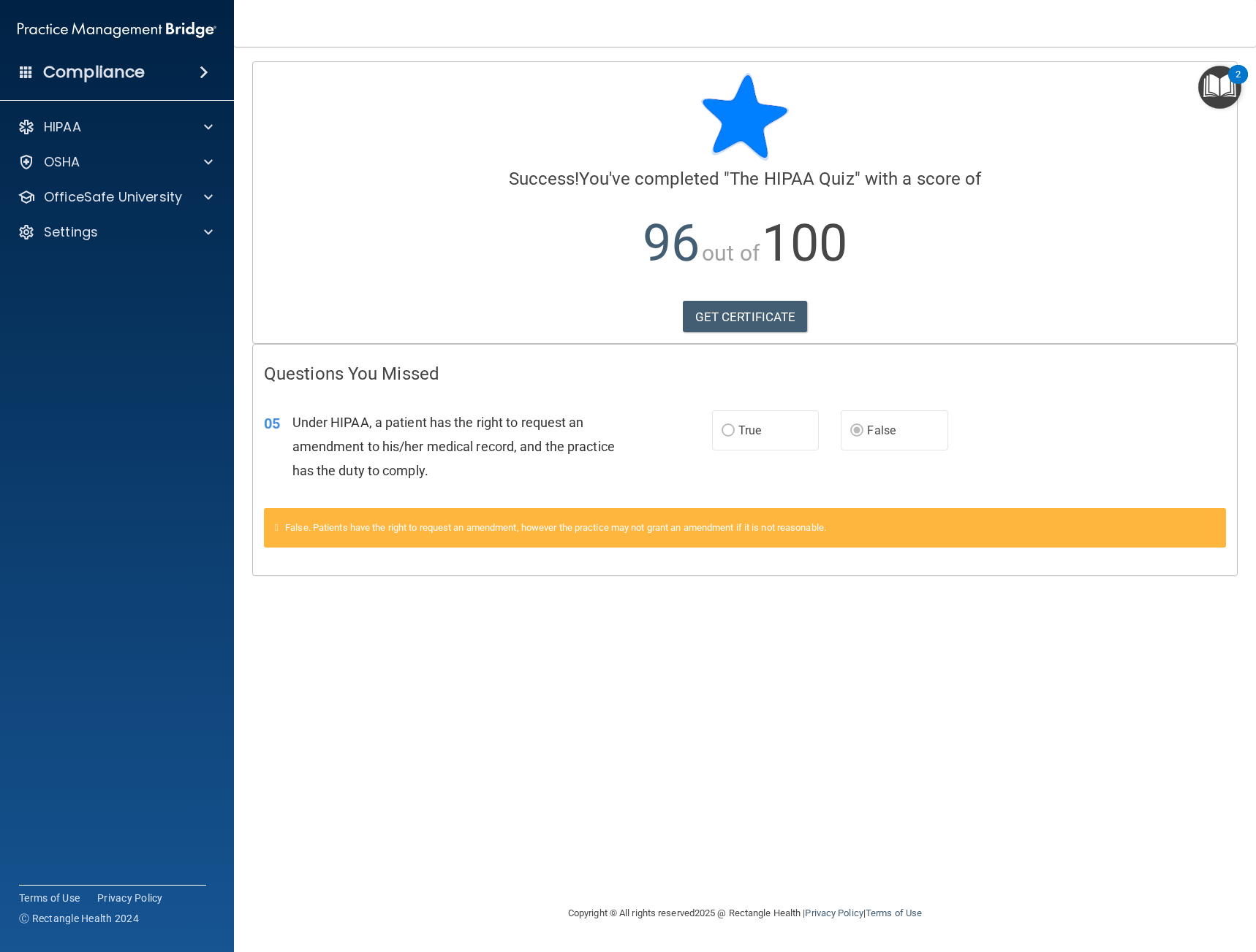
click at [848, 432] on label "False" at bounding box center [893, 430] width 106 height 40
click at [735, 326] on link "GET CERTIFICATE" at bounding box center [745, 317] width 125 height 32
click at [979, 406] on div "05 Under HIPAA, a patient has the right to request an amendment to his/her medi…" at bounding box center [745, 451] width 984 height 117
click at [1026, 161] on div "Success! You've completed " The HIPAA Quiz " with a score of 96 out of 100 GET …" at bounding box center [744, 182] width 961 height 218
click at [276, 514] on div "False. Patients have the right to request an amendment, however the practice ma…" at bounding box center [744, 528] width 961 height 39
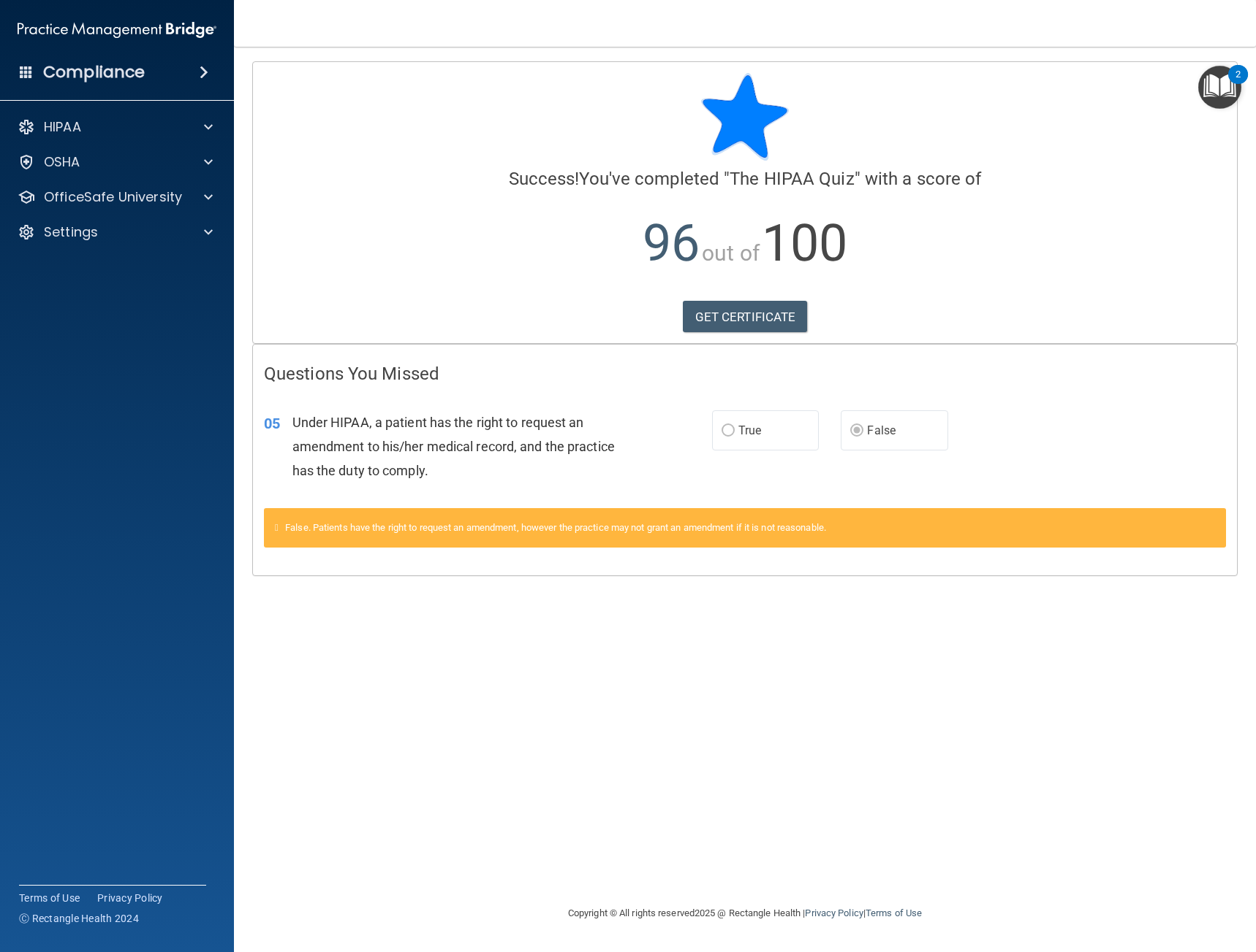
click at [1222, 92] on img "Open Resource Center, 2 new notifications" at bounding box center [1219, 87] width 43 height 43
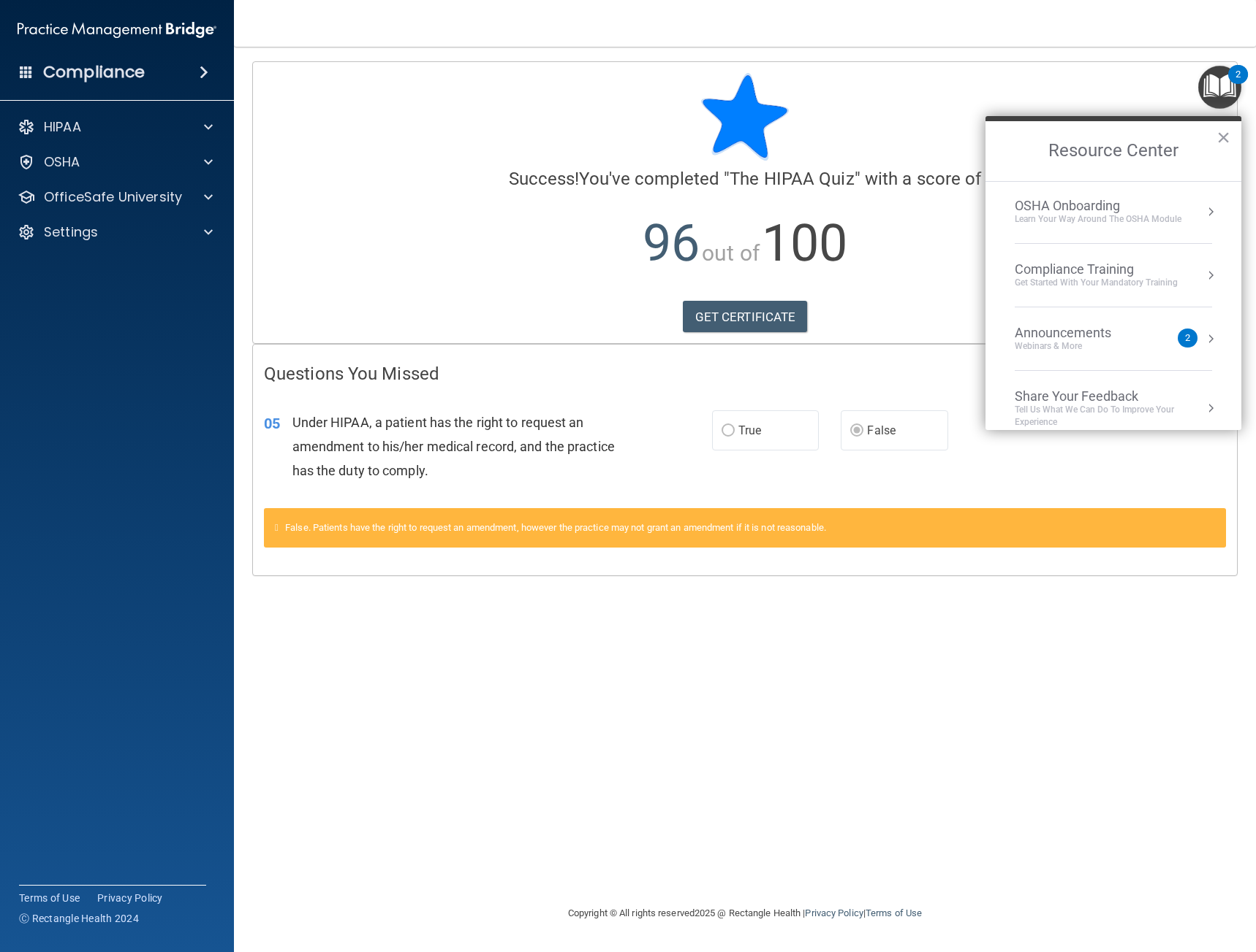
scroll to position [82, 0]
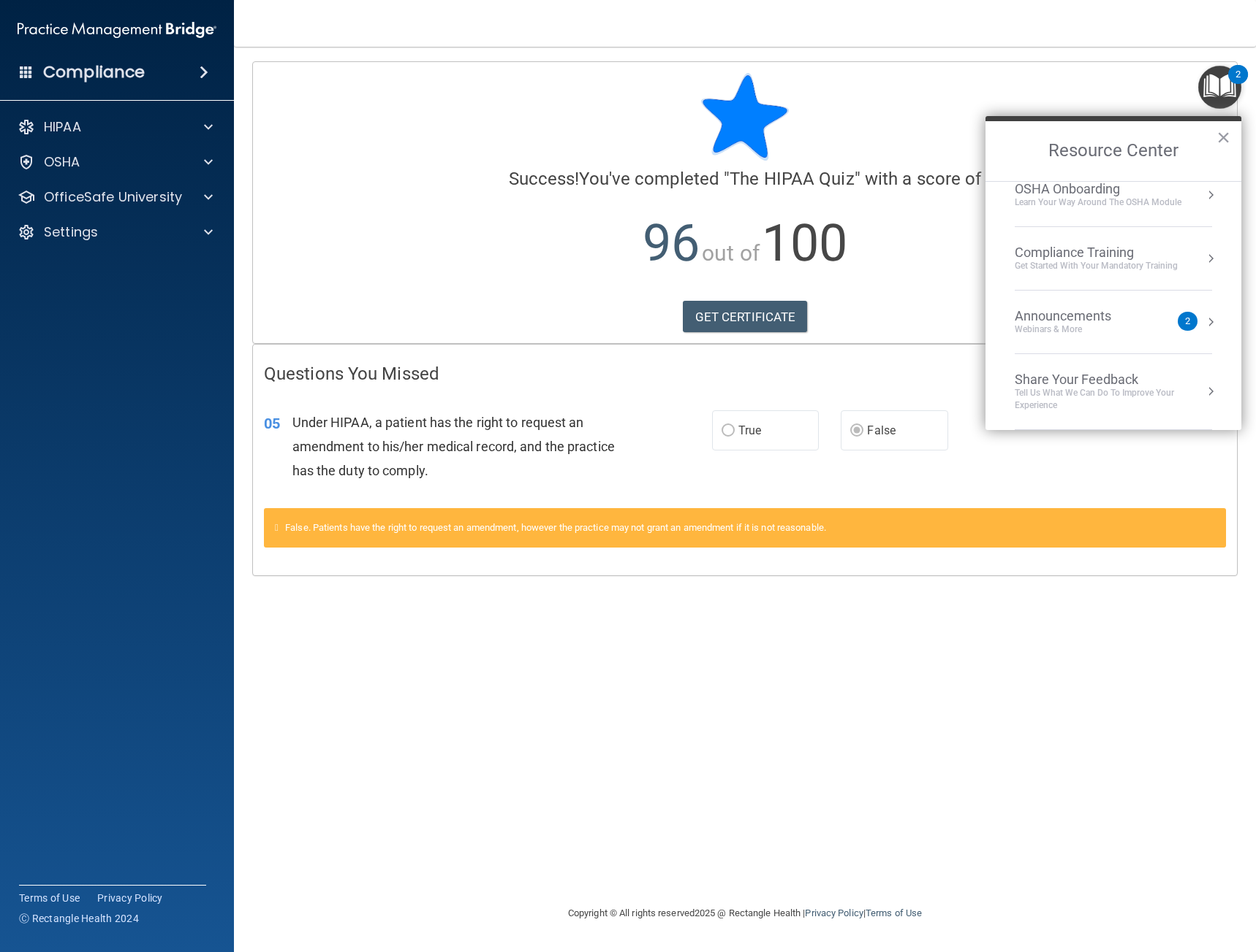
click at [1134, 248] on div "Compliance Training" at bounding box center [1095, 253] width 163 height 16
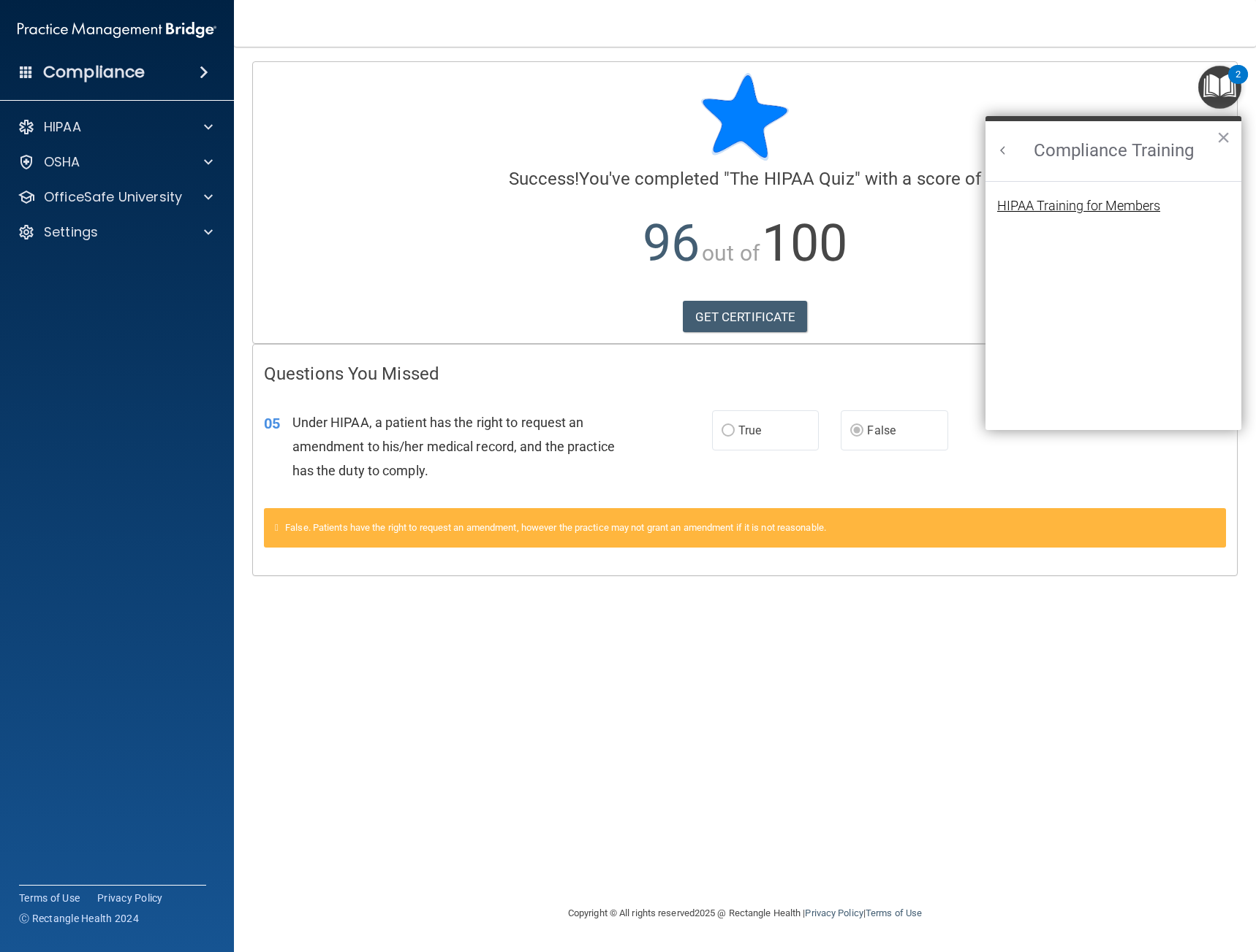
click at [1115, 202] on div "HIPAA Training for Members" at bounding box center [1077, 205] width 163 height 13
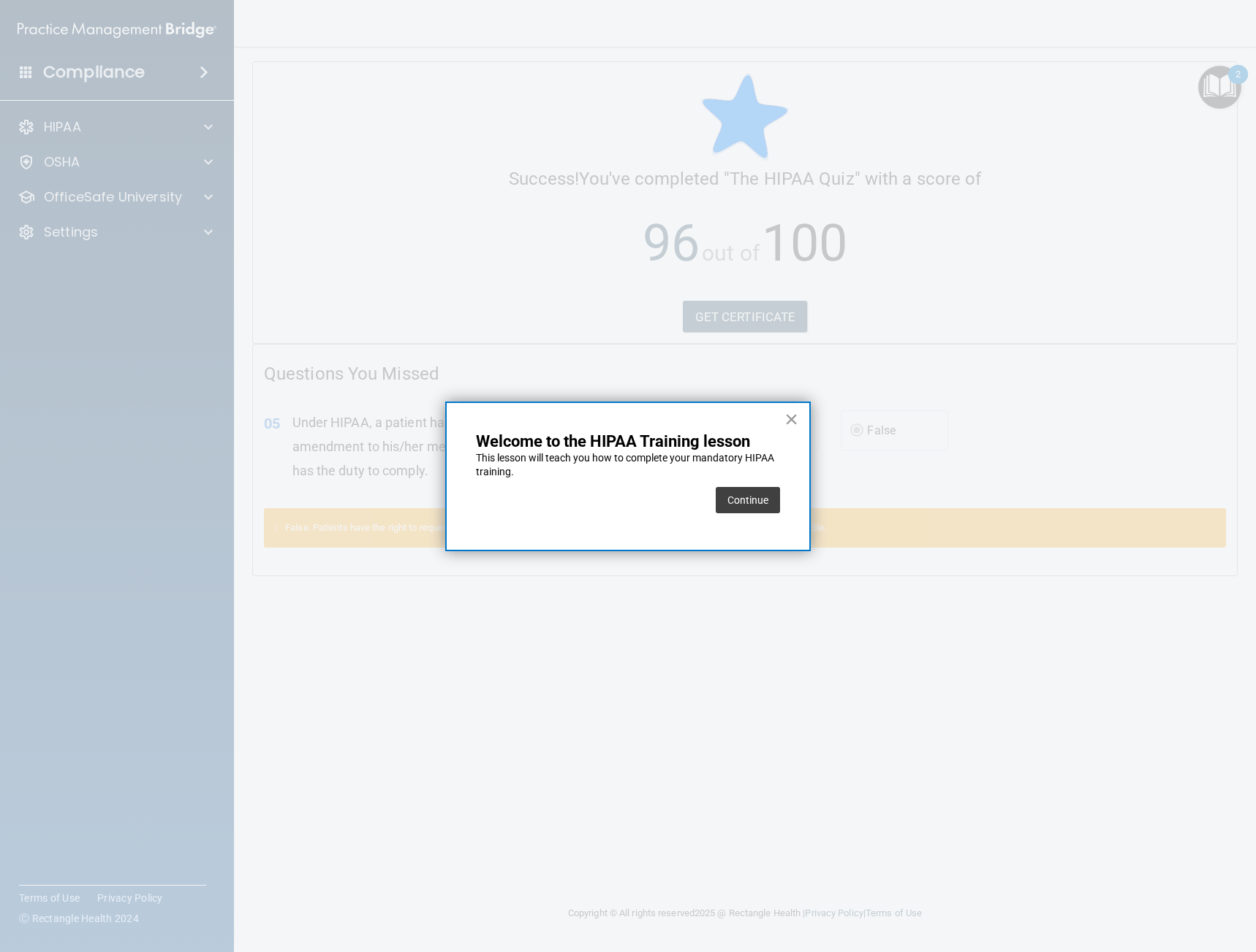
click at [789, 423] on button "×" at bounding box center [791, 419] width 14 height 23
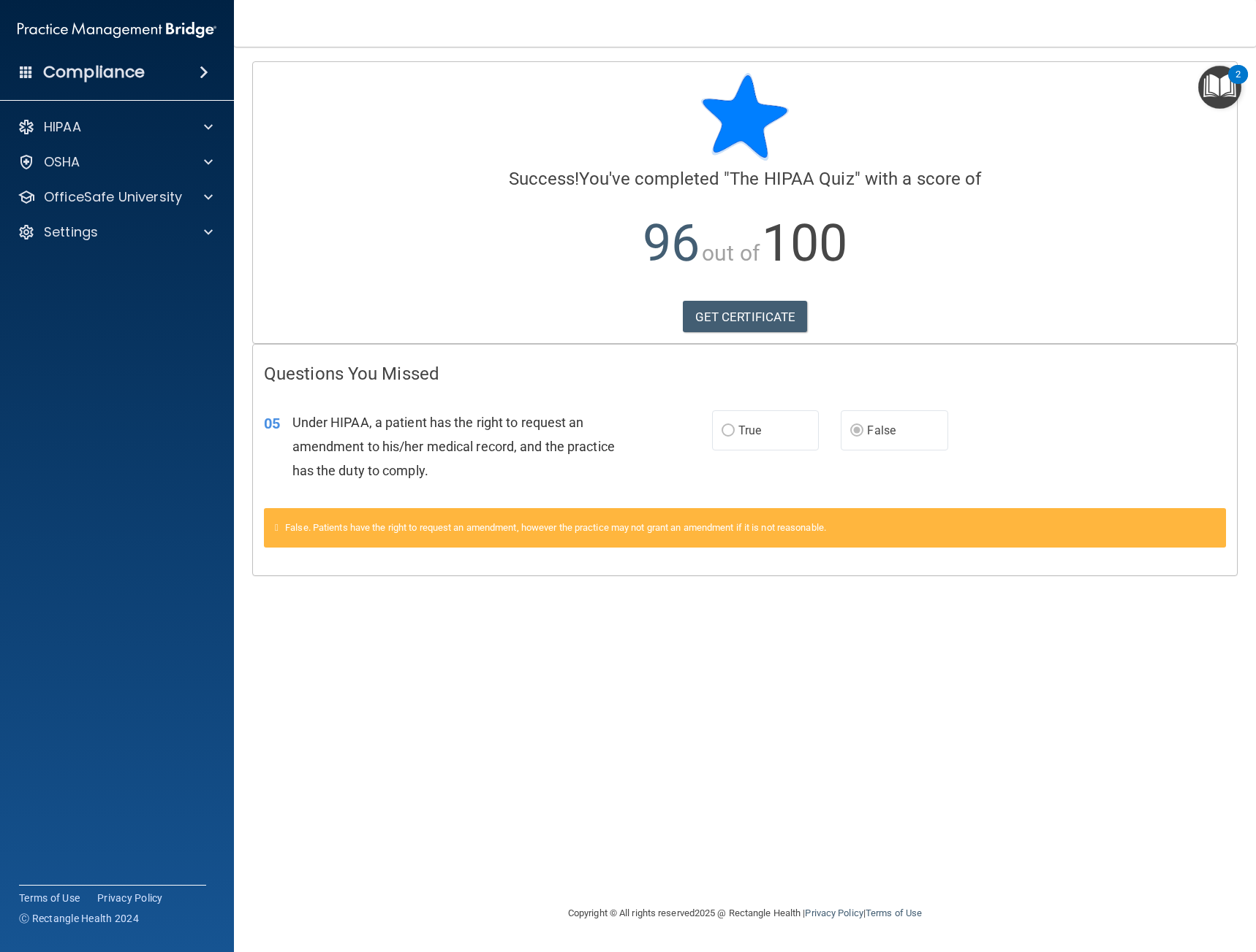
click at [1224, 74] on img "Open Resource Center, 2 new notifications" at bounding box center [1219, 87] width 43 height 43
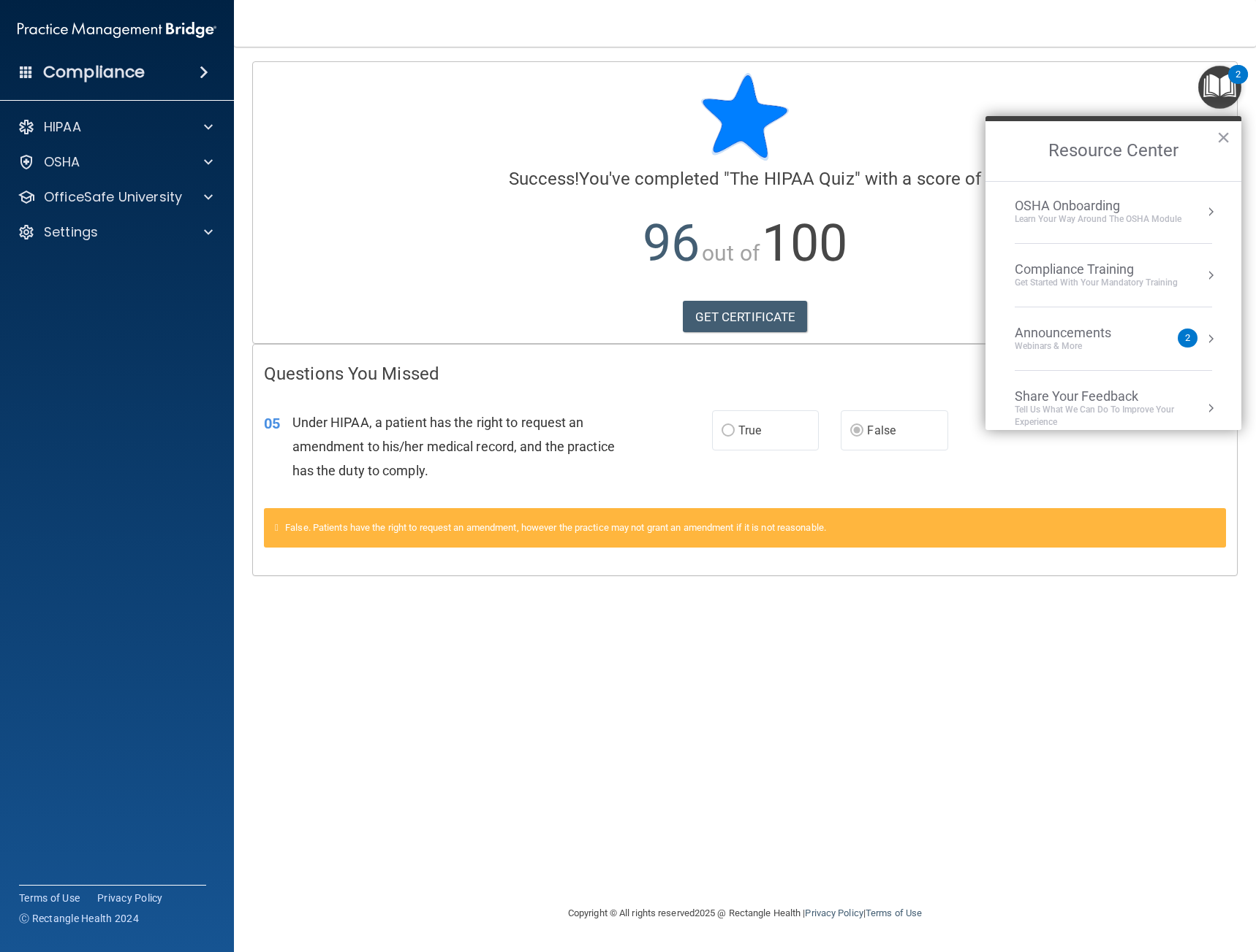
scroll to position [82, 0]
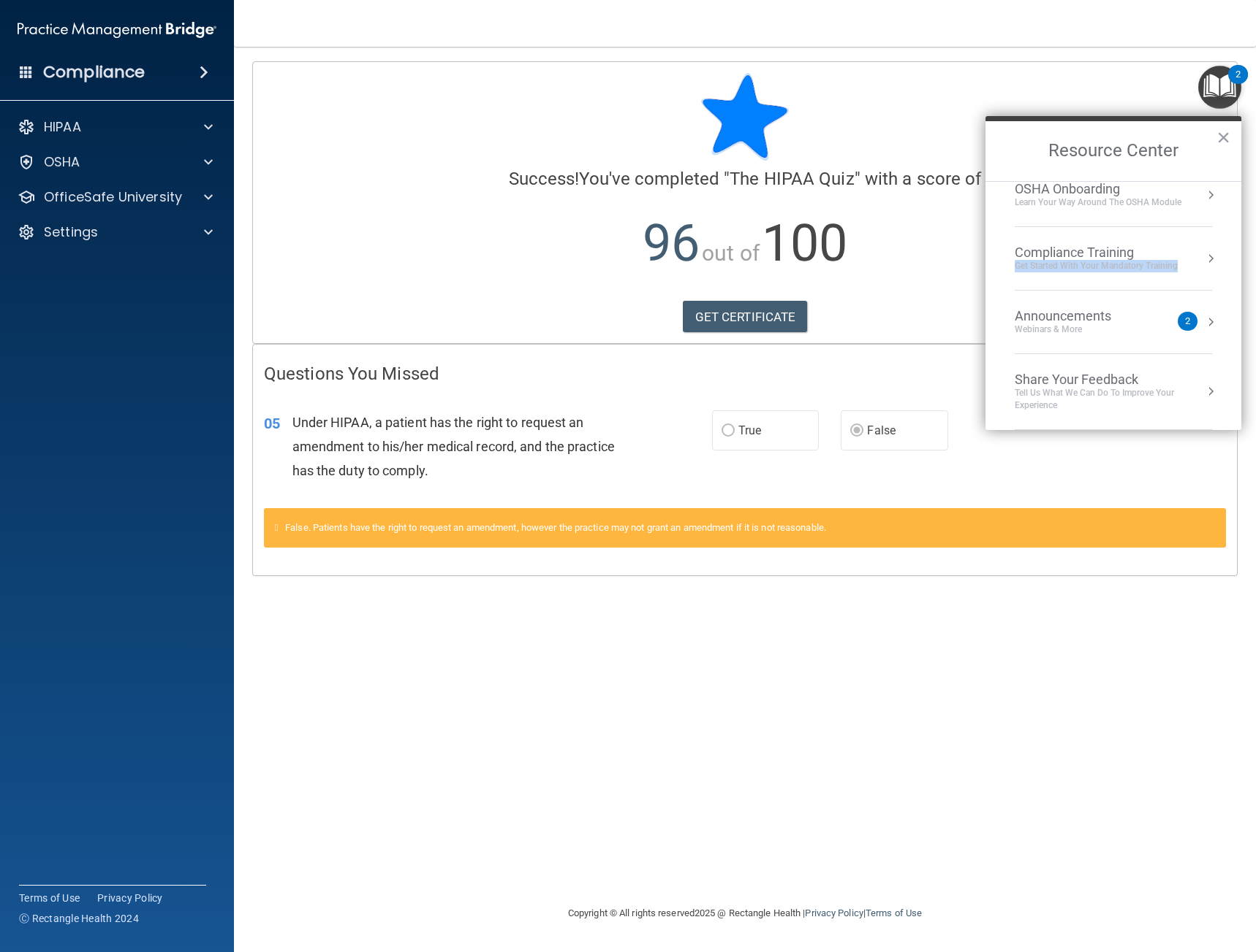
drag, startPoint x: 1148, startPoint y: 254, endPoint x: 1186, endPoint y: 275, distance: 43.4
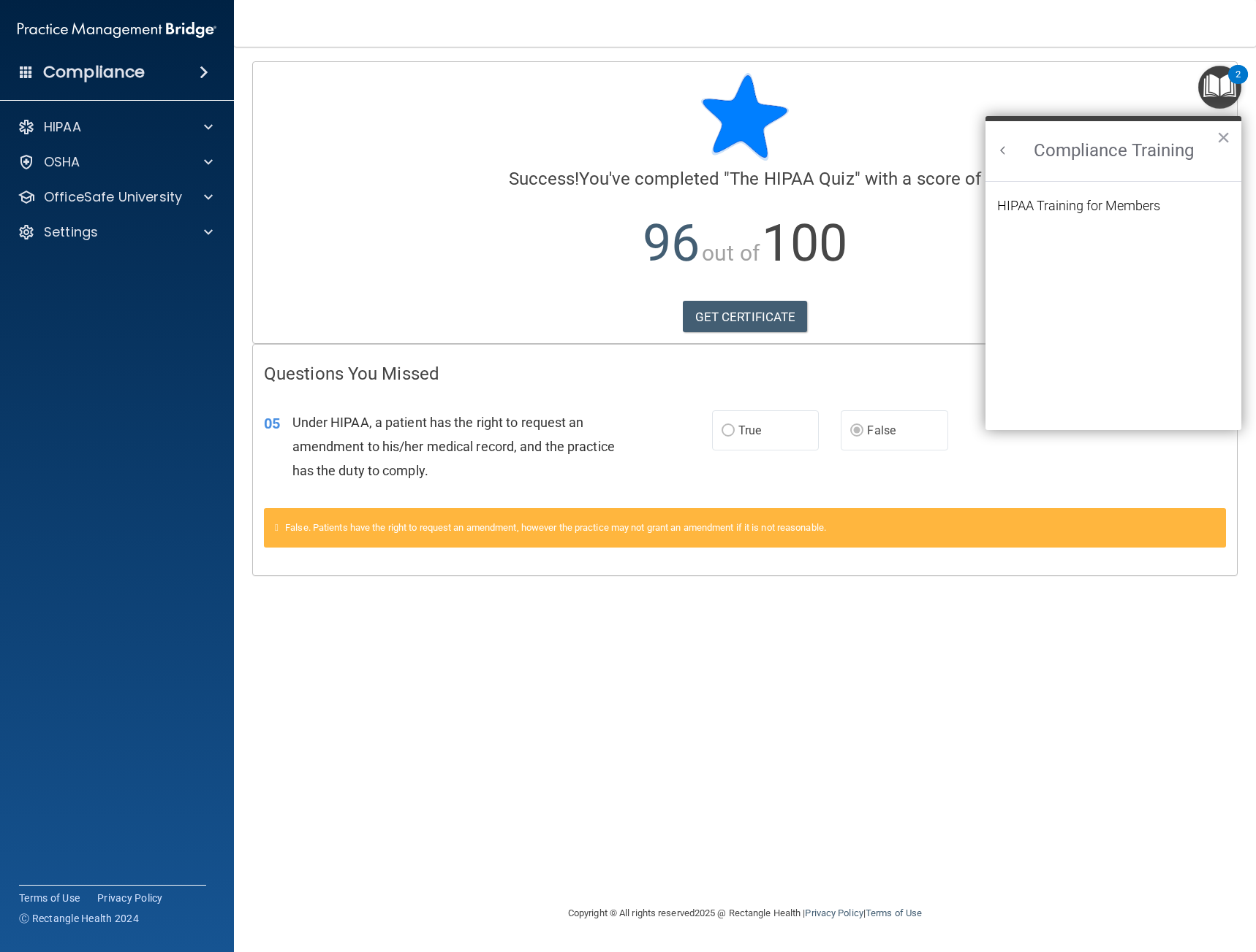
scroll to position [0, 0]
click at [1139, 206] on div "HIPAA Training for Members" at bounding box center [1077, 205] width 163 height 13
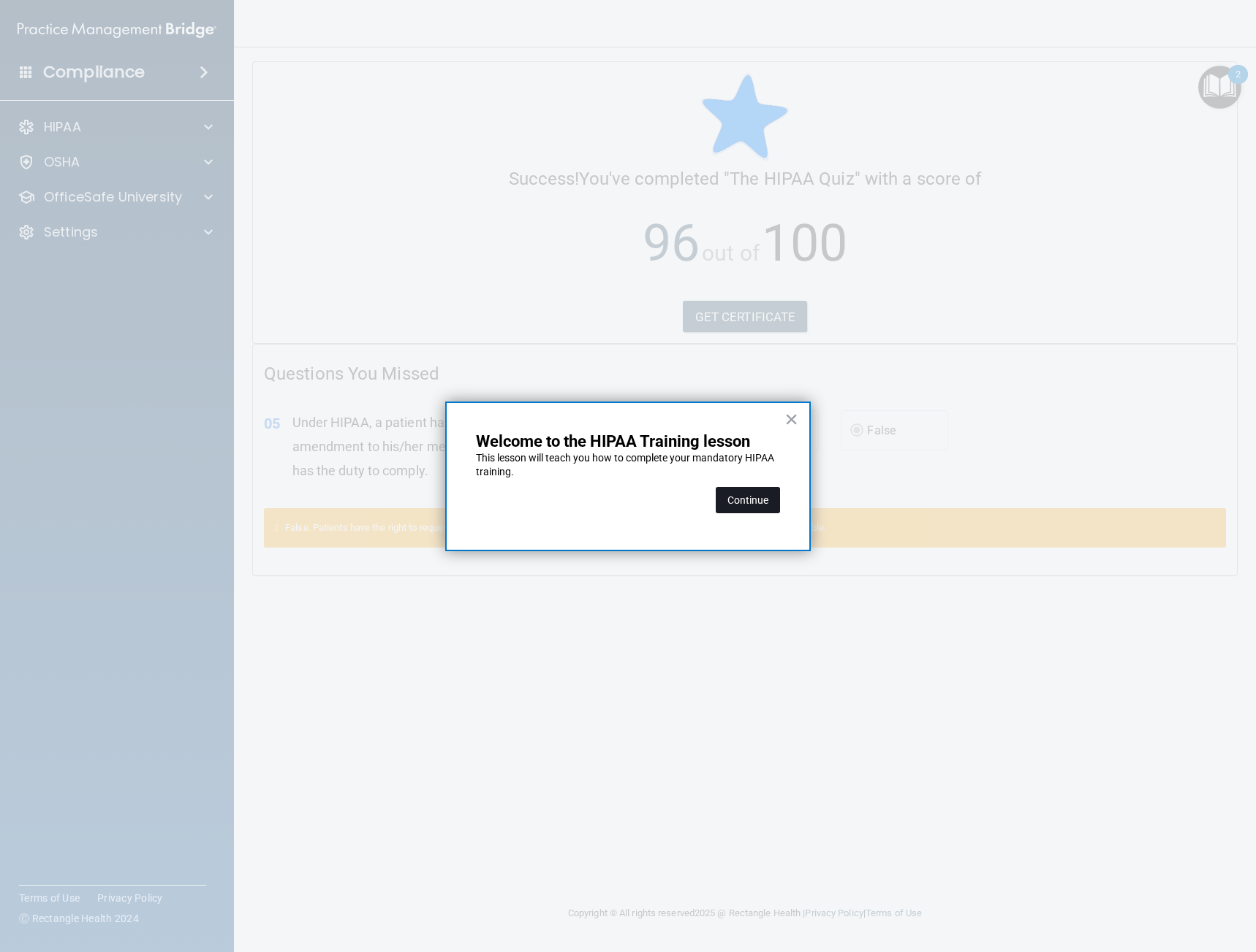
click at [764, 510] on button "Continue" at bounding box center [748, 499] width 64 height 26
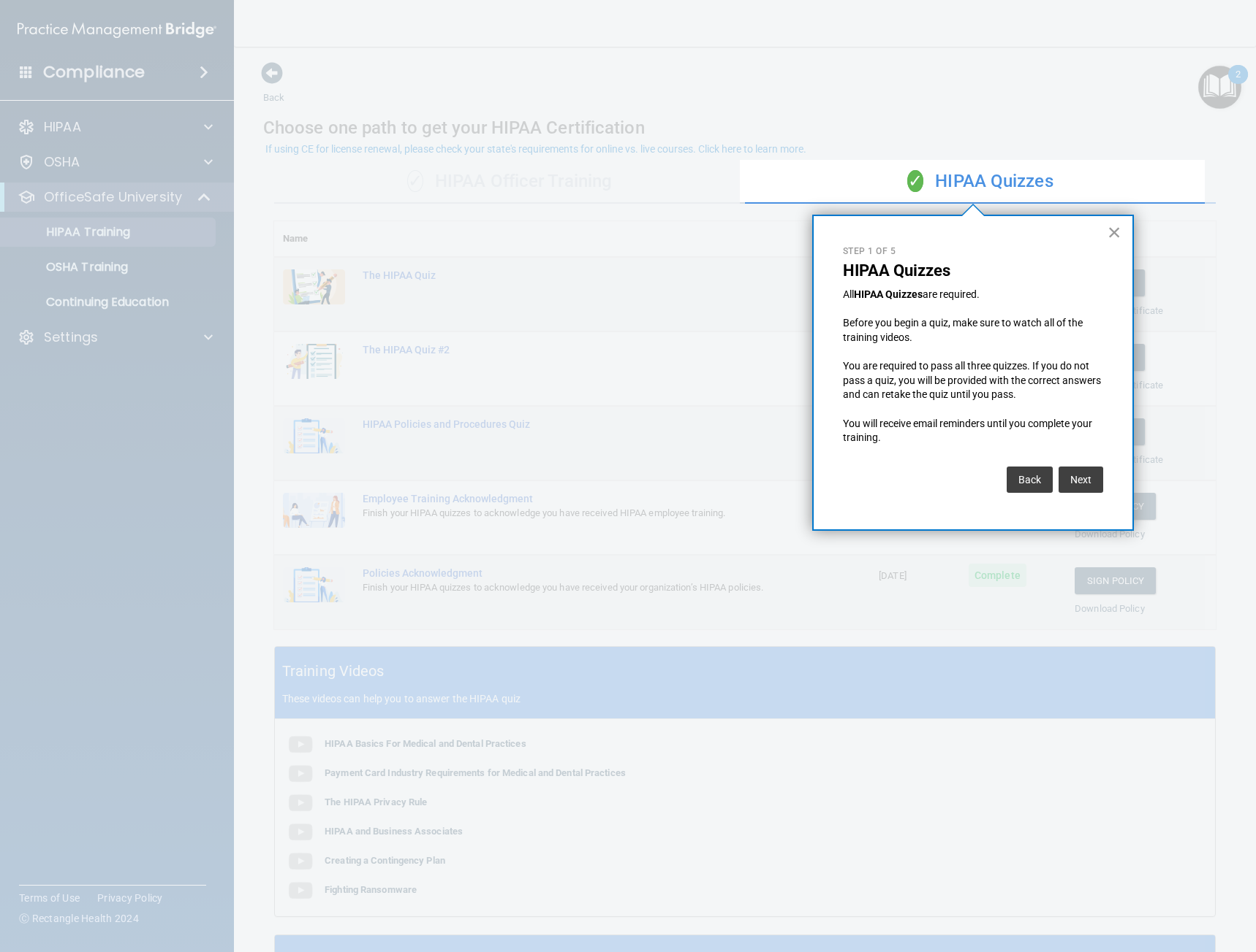
click at [1119, 233] on button "×" at bounding box center [1114, 232] width 14 height 23
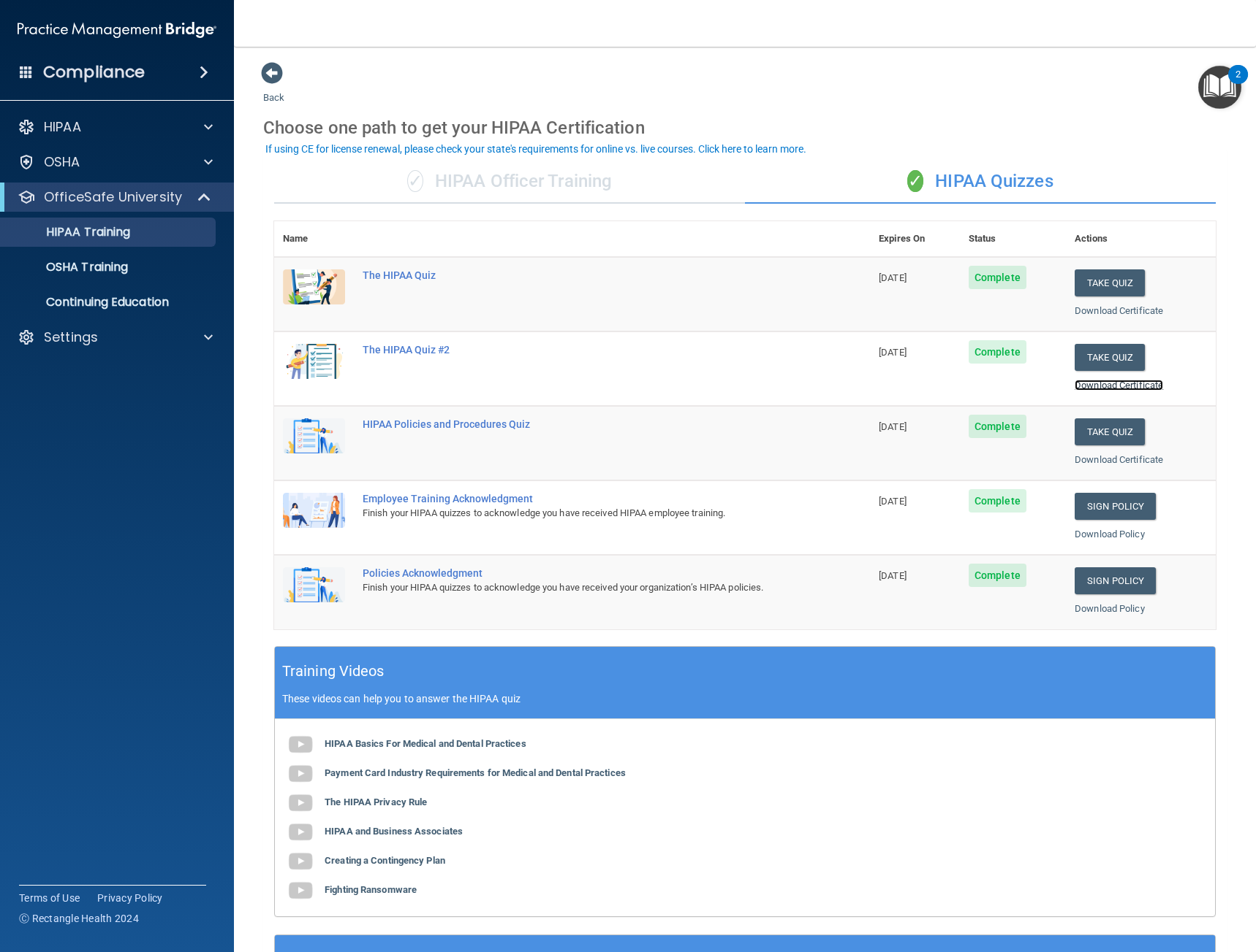
click at [1104, 386] on link "Download Certificate" at bounding box center [1118, 384] width 89 height 11
drag, startPoint x: 1119, startPoint y: 353, endPoint x: 1181, endPoint y: 260, distance: 111.8
click at [1181, 260] on td "Take Quiz Download Certificate" at bounding box center [1141, 295] width 150 height 74
drag, startPoint x: 1102, startPoint y: 358, endPoint x: 1210, endPoint y: 313, distance: 117.0
click at [1210, 313] on div "✓ HIPAA Officer Training ✓ HIPAA Quizzes Name Expires On Status Actions The HIP…" at bounding box center [745, 595] width 963 height 892
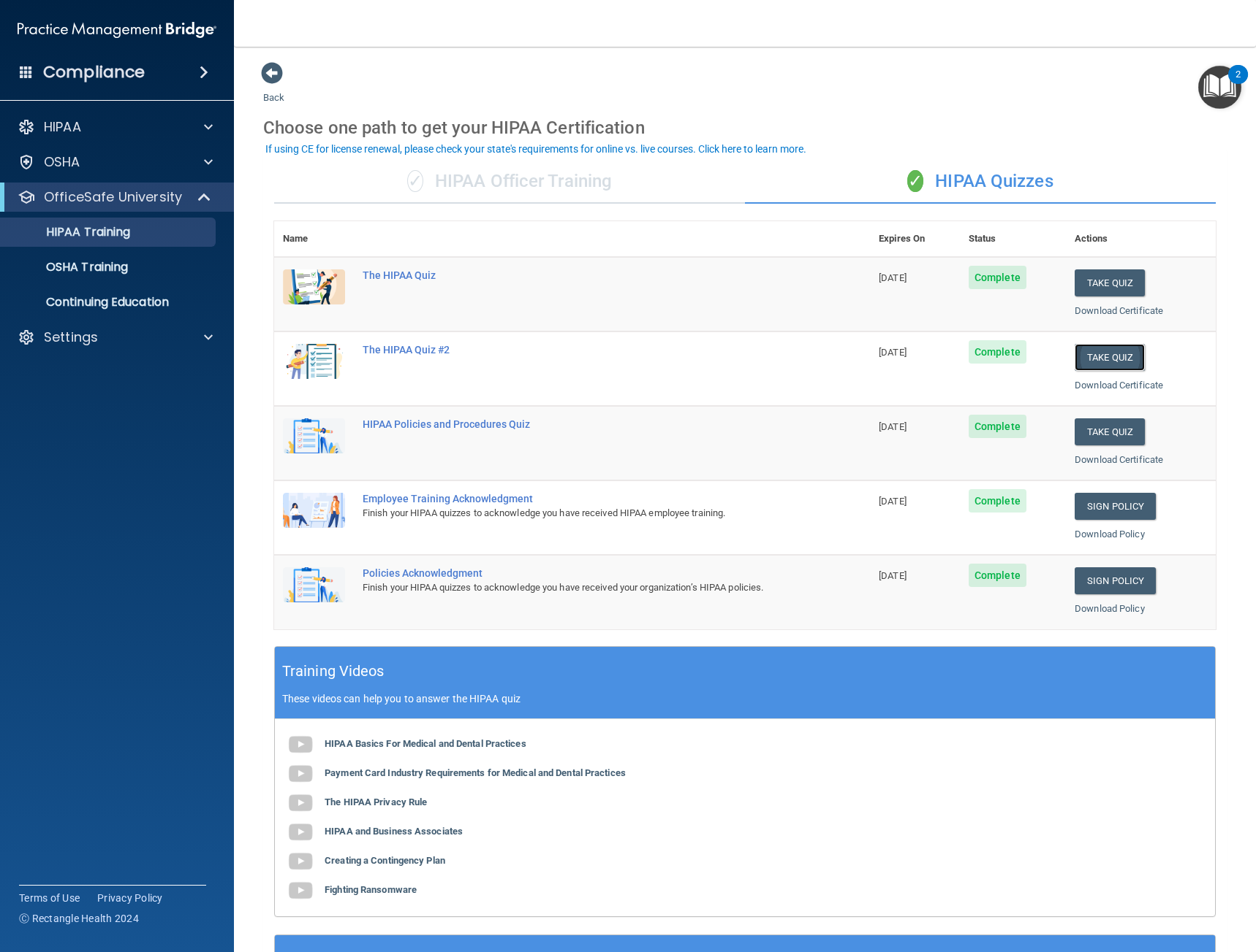
click at [1091, 358] on button "Take Quiz" at bounding box center [1110, 358] width 70 height 27
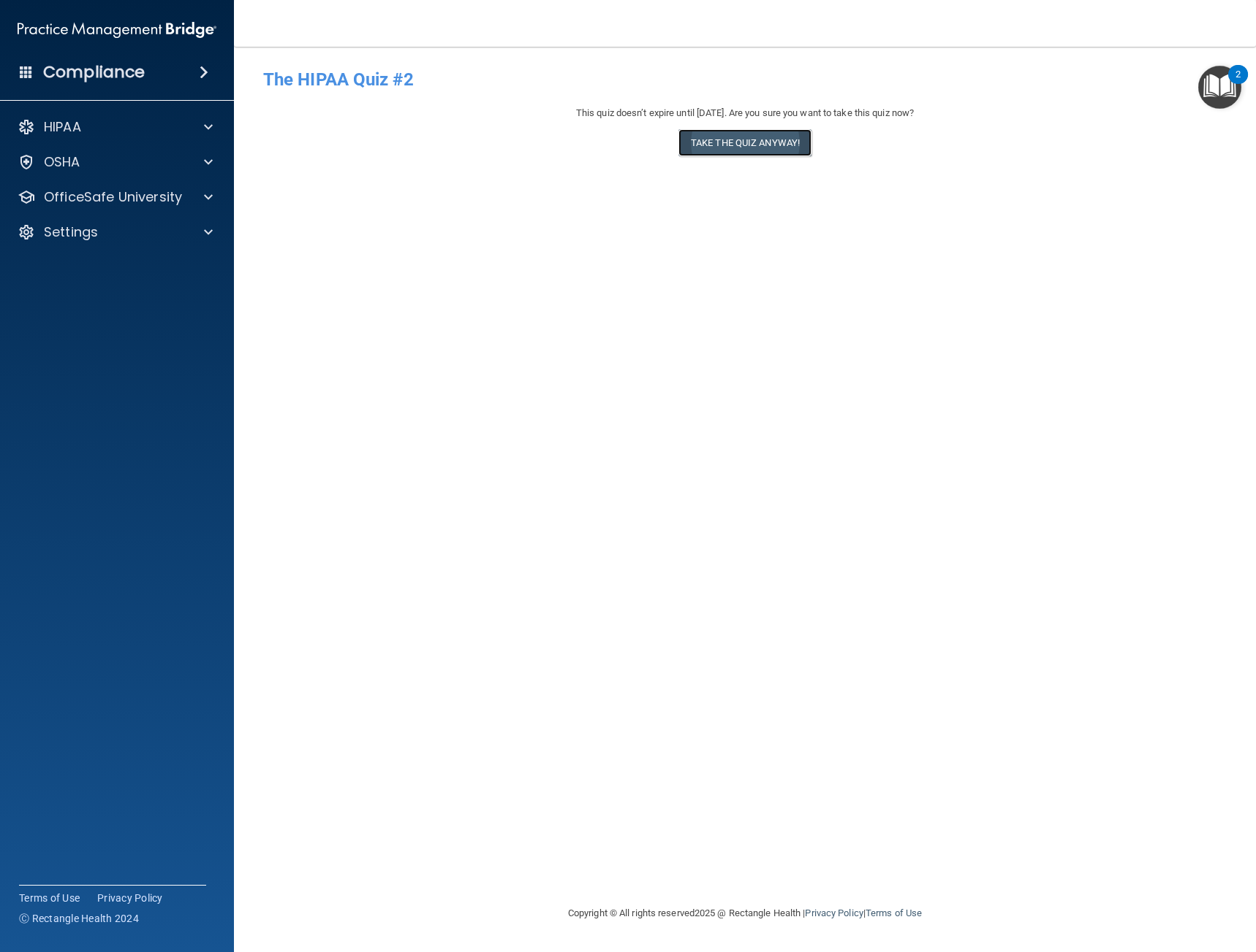
click at [757, 135] on button "Take the quiz anyway!" at bounding box center [745, 143] width 133 height 27
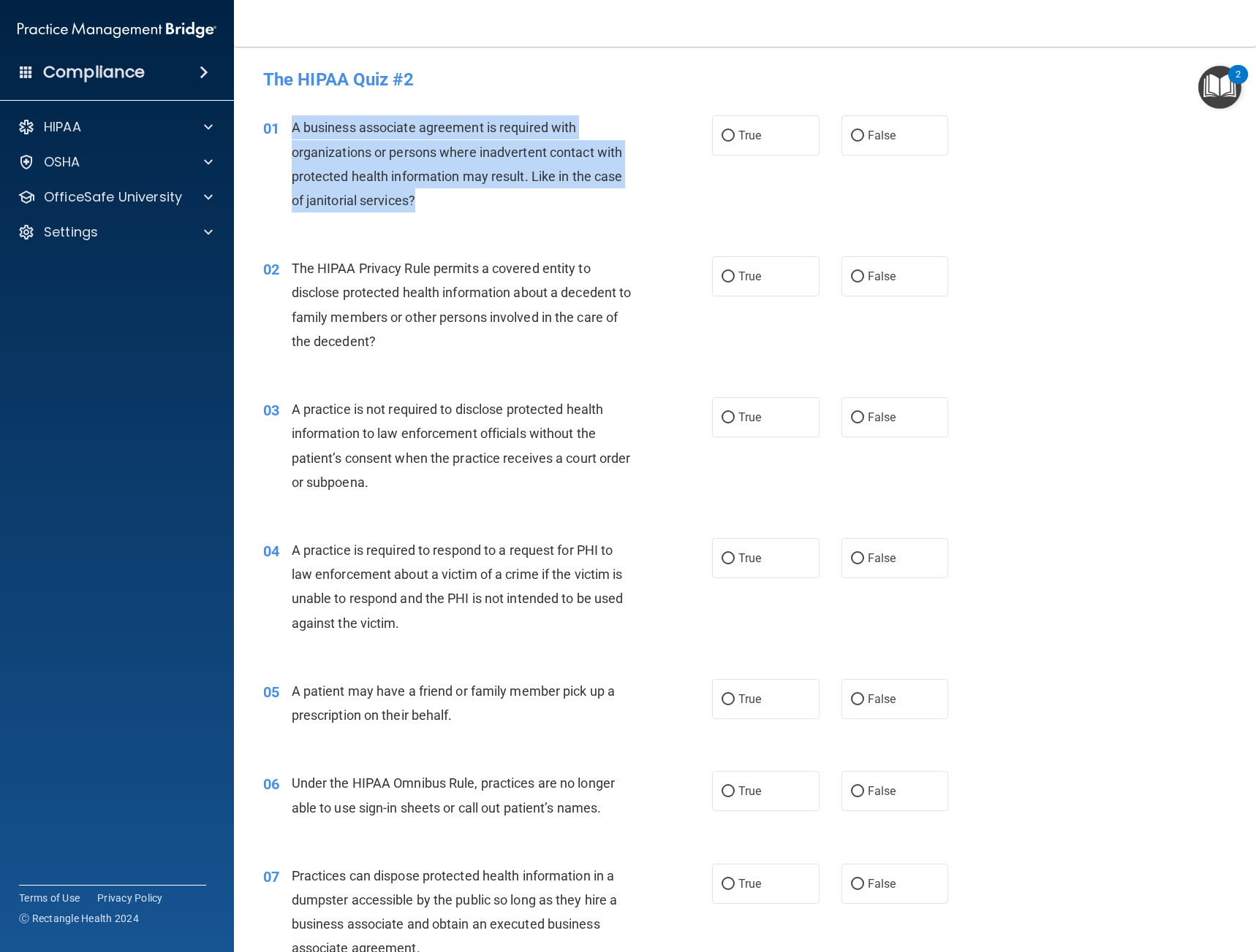
drag, startPoint x: 433, startPoint y: 193, endPoint x: 293, endPoint y: 135, distance: 151.5
click at [293, 135] on div "A business associate agreement is required with organizations or persons where …" at bounding box center [468, 164] width 353 height 98
click at [534, 208] on div "A business associate agreement is required with organizations or persons where …" at bounding box center [468, 164] width 353 height 98
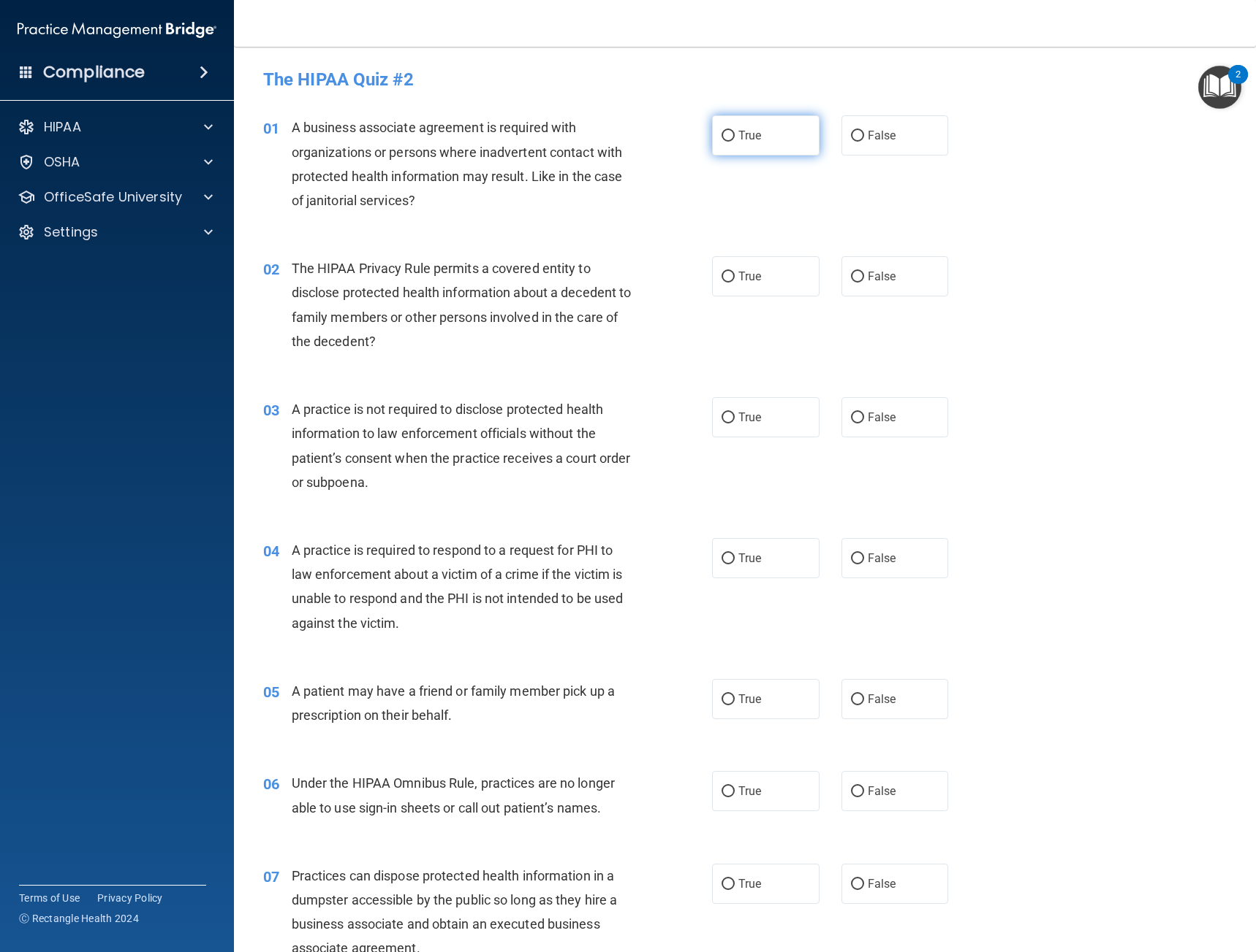
click at [739, 140] on span "True" at bounding box center [749, 136] width 22 height 14
click at [735, 140] on input "True" at bounding box center [727, 136] width 13 height 11
radio input "true"
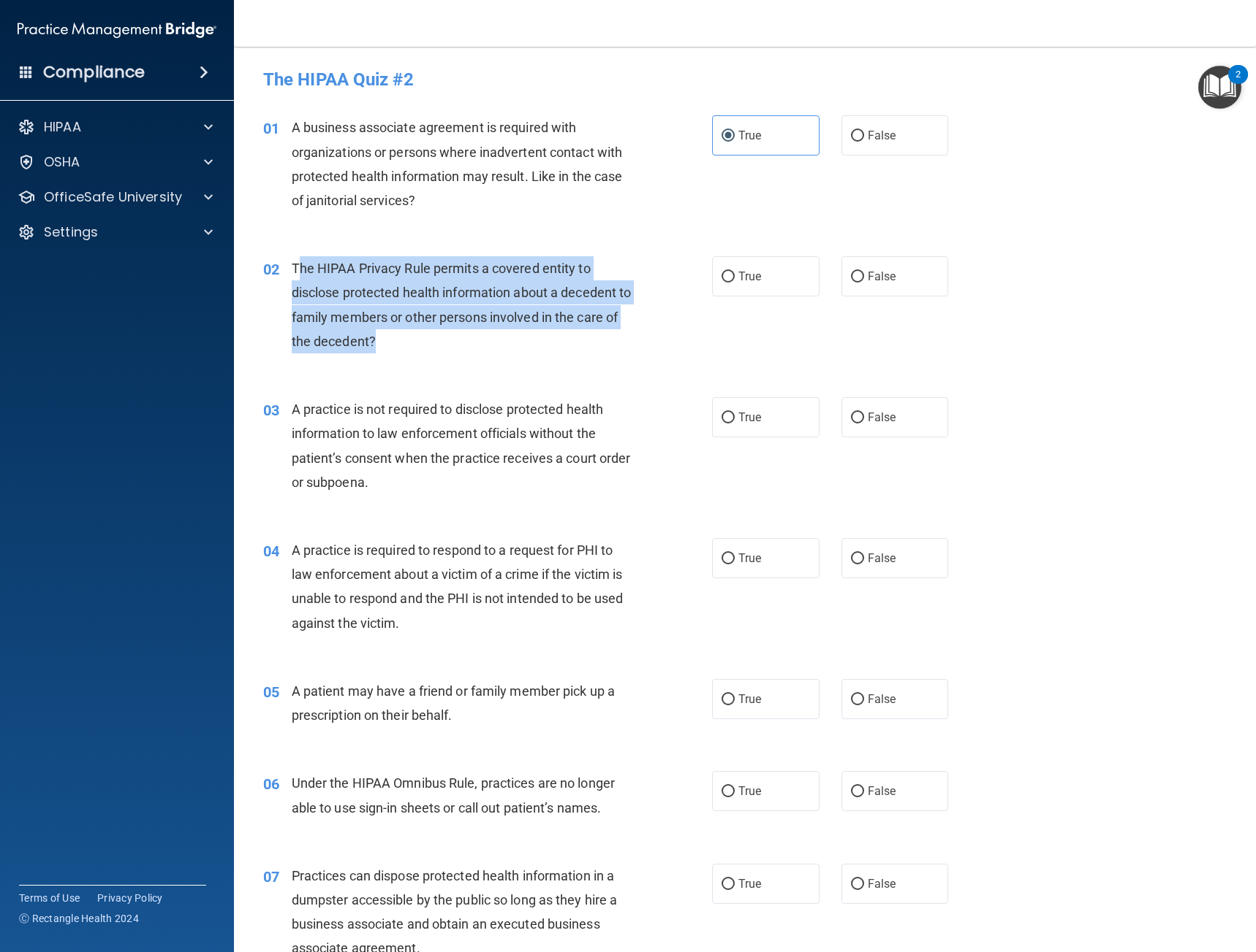
drag, startPoint x: 421, startPoint y: 336, endPoint x: 297, endPoint y: 262, distance: 144.4
click at [297, 262] on div "The HIPAA Privacy Rule permits a covered entity to disclose protected health in…" at bounding box center [468, 305] width 353 height 98
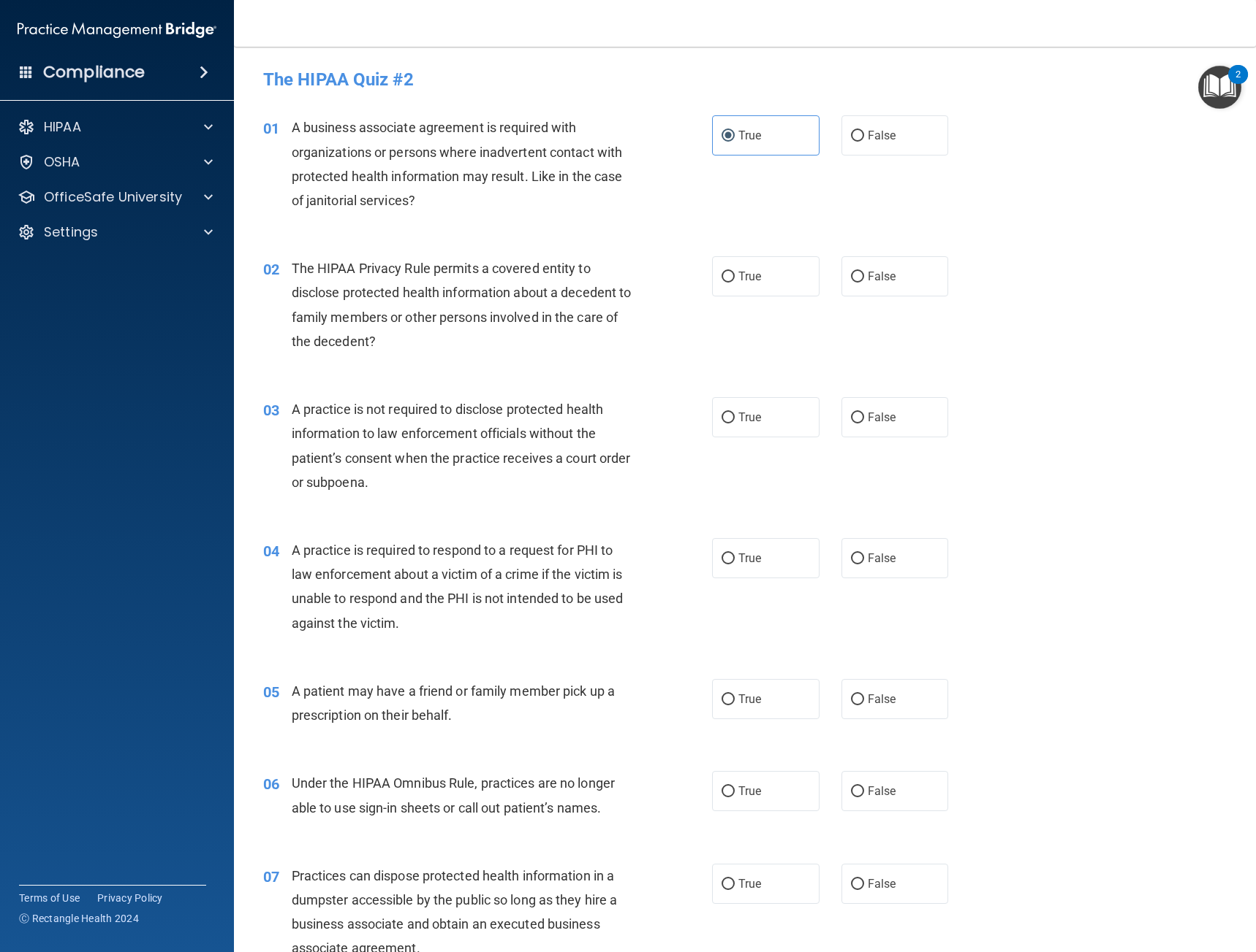
click at [288, 261] on div "02" at bounding box center [271, 270] width 39 height 27
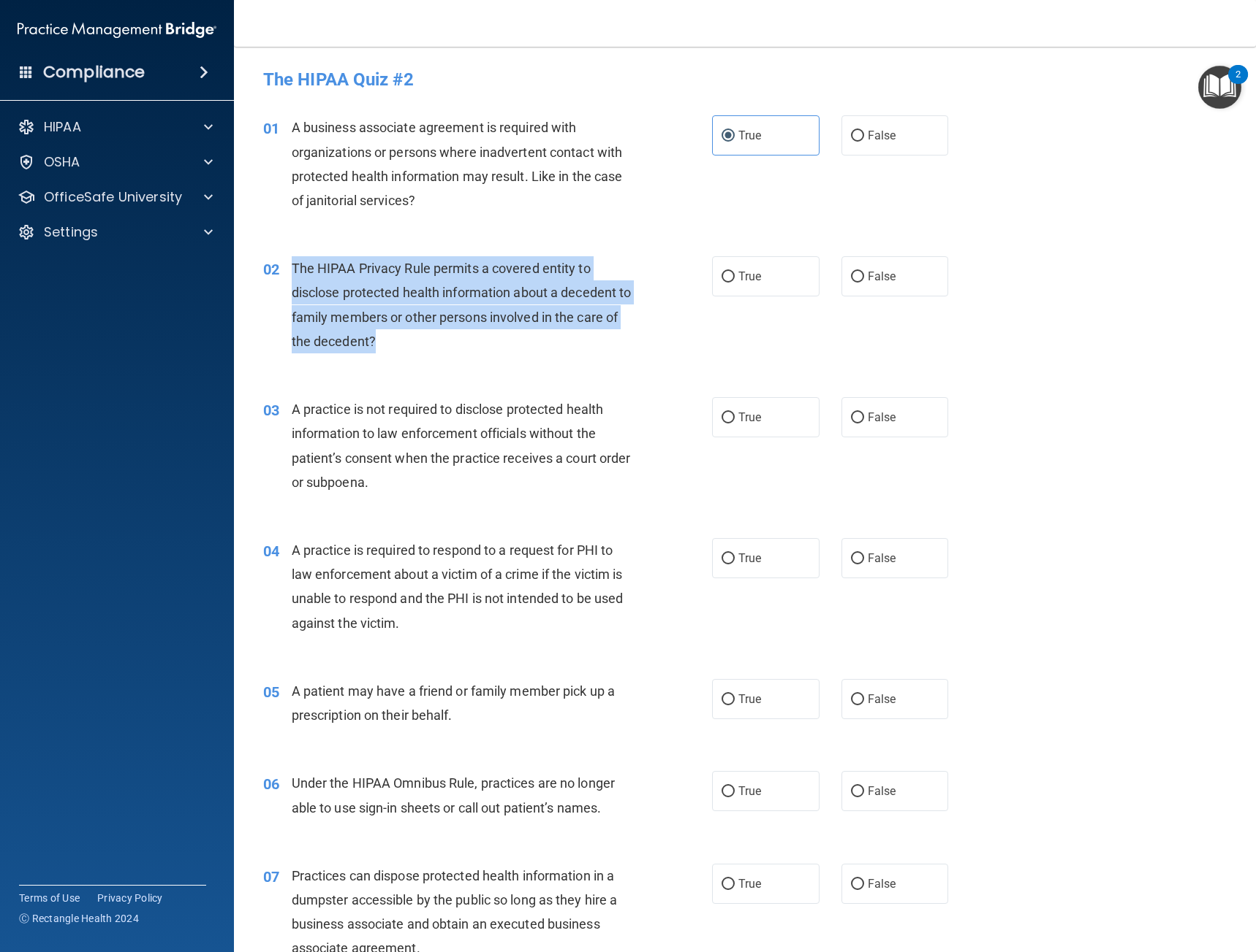
drag, startPoint x: 294, startPoint y: 260, endPoint x: 409, endPoint y: 330, distance: 134.6
click at [409, 330] on div "02 The HIPAA Privacy Rule permits a covered entity to disclose protected health…" at bounding box center [487, 308] width 493 height 104
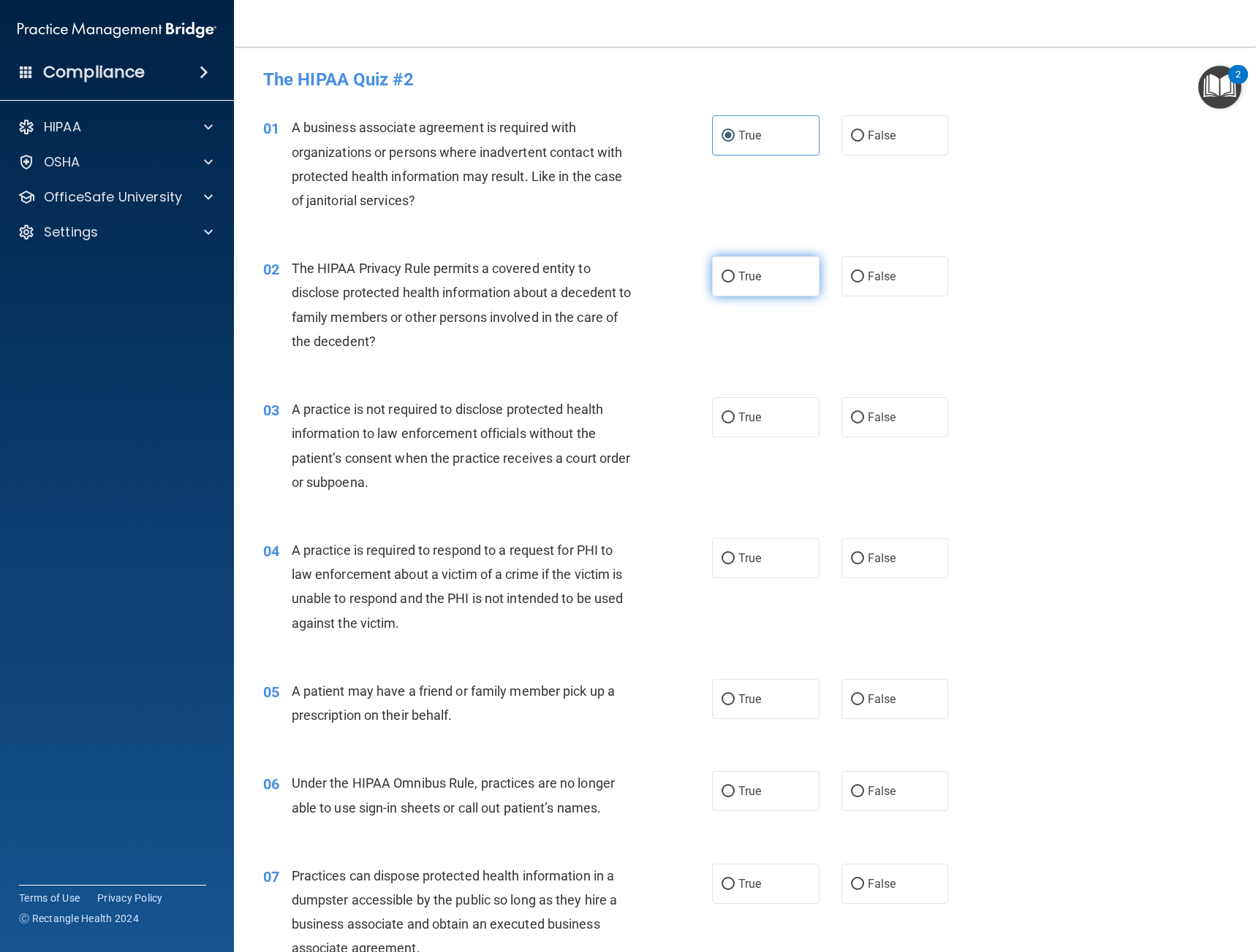
click at [752, 285] on label "True" at bounding box center [765, 276] width 107 height 40
click at [735, 283] on input "True" at bounding box center [727, 277] width 13 height 11
radio input "true"
click at [607, 351] on div "The HIPAA Privacy Rule permits a covered entity to disclose protected health in…" at bounding box center [468, 305] width 353 height 98
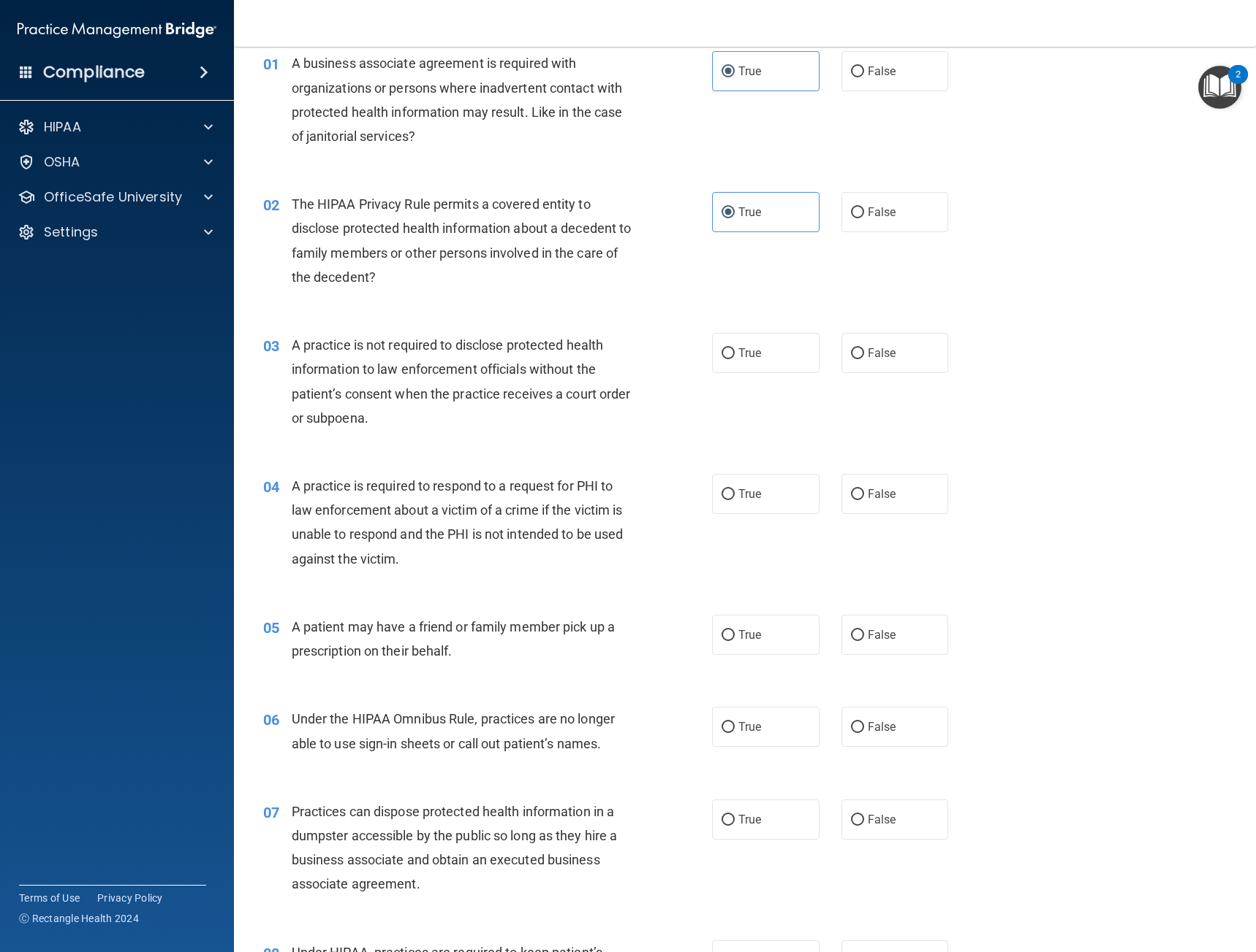
scroll to position [73, 0]
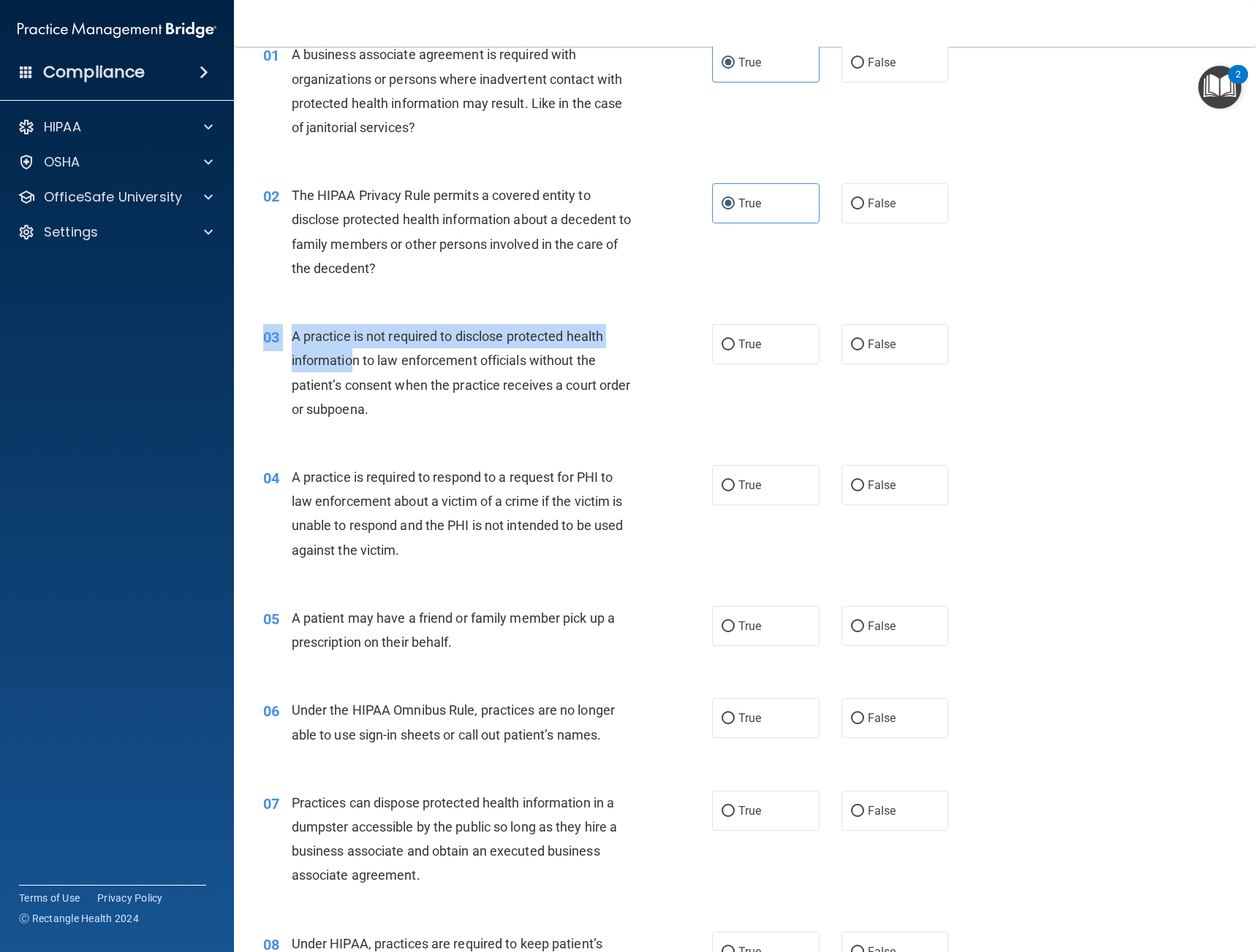
drag, startPoint x: 393, startPoint y: 405, endPoint x: 356, endPoint y: 367, distance: 53.0
click at [355, 367] on div "03 A practice is not required to disclose protected health information to law e…" at bounding box center [744, 377] width 985 height 141
click at [434, 416] on div "A practice is not required to disclose protected health information to law enfo…" at bounding box center [468, 373] width 353 height 98
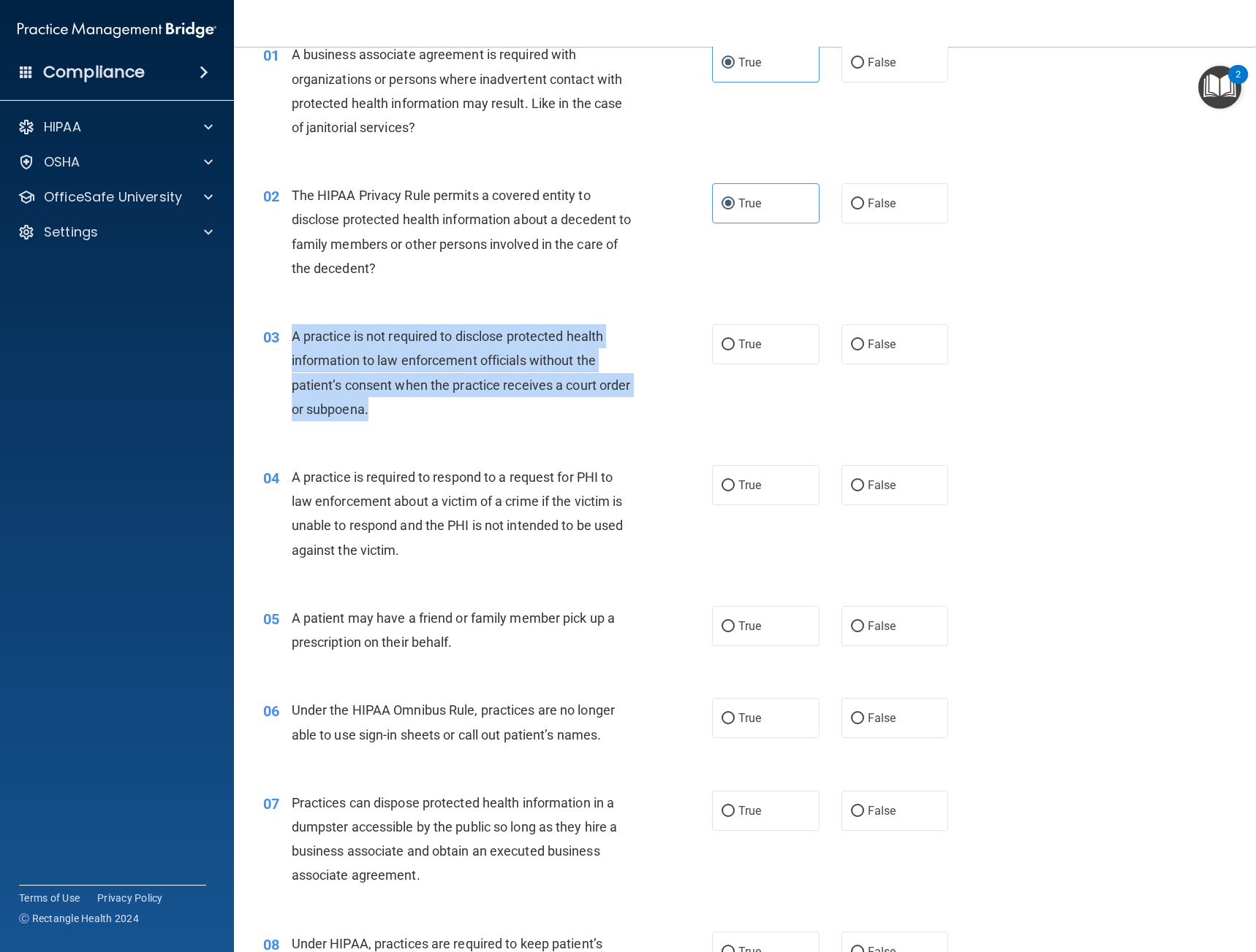
drag, startPoint x: 415, startPoint y: 407, endPoint x: 293, endPoint y: 325, distance: 147.0
click at [293, 325] on div "A practice is not required to disclose protected health information to law enfo…" at bounding box center [468, 373] width 353 height 98
drag, startPoint x: 605, startPoint y: 402, endPoint x: 706, endPoint y: 382, distance: 103.0
click at [605, 402] on div "A practice is not required to disclose protected health information to law enfo…" at bounding box center [468, 373] width 353 height 98
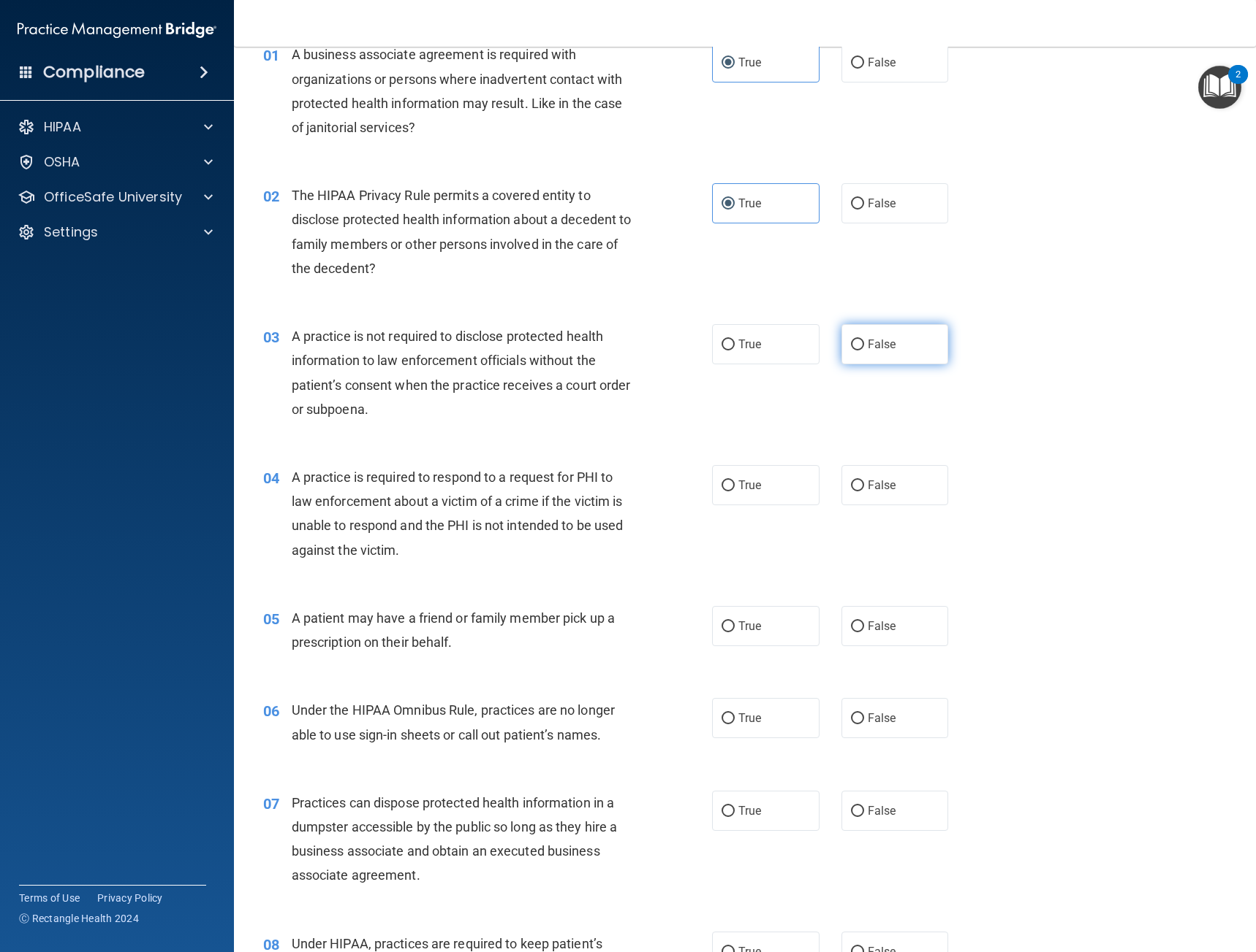
click at [885, 338] on span "False" at bounding box center [881, 344] width 28 height 14
click at [864, 339] on input "False" at bounding box center [857, 344] width 13 height 11
radio input "true"
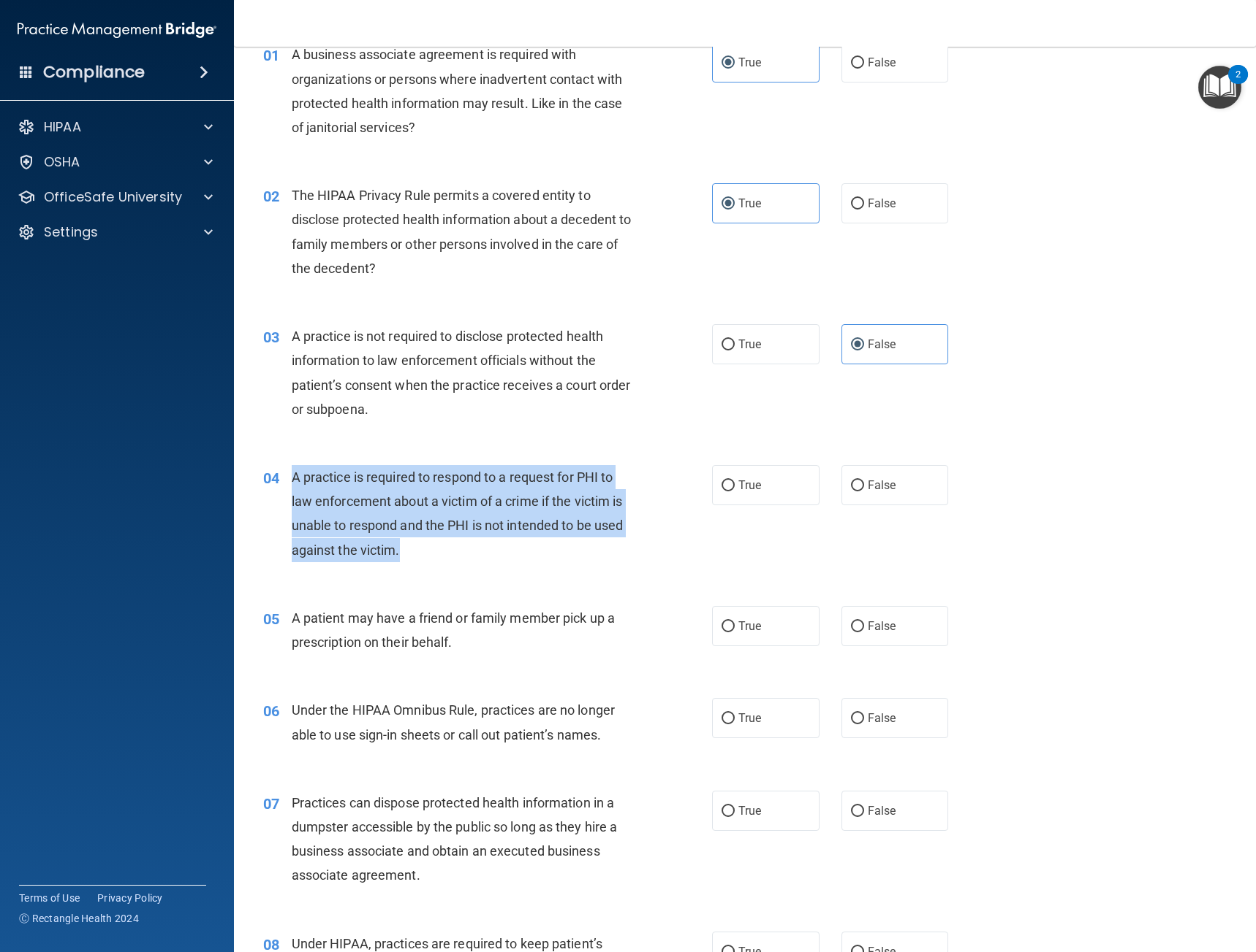
drag, startPoint x: 384, startPoint y: 542, endPoint x: 285, endPoint y: 474, distance: 120.1
click at [285, 474] on div "04 A practice is required to respond to a request for PHI to law enforcement ab…" at bounding box center [487, 517] width 493 height 104
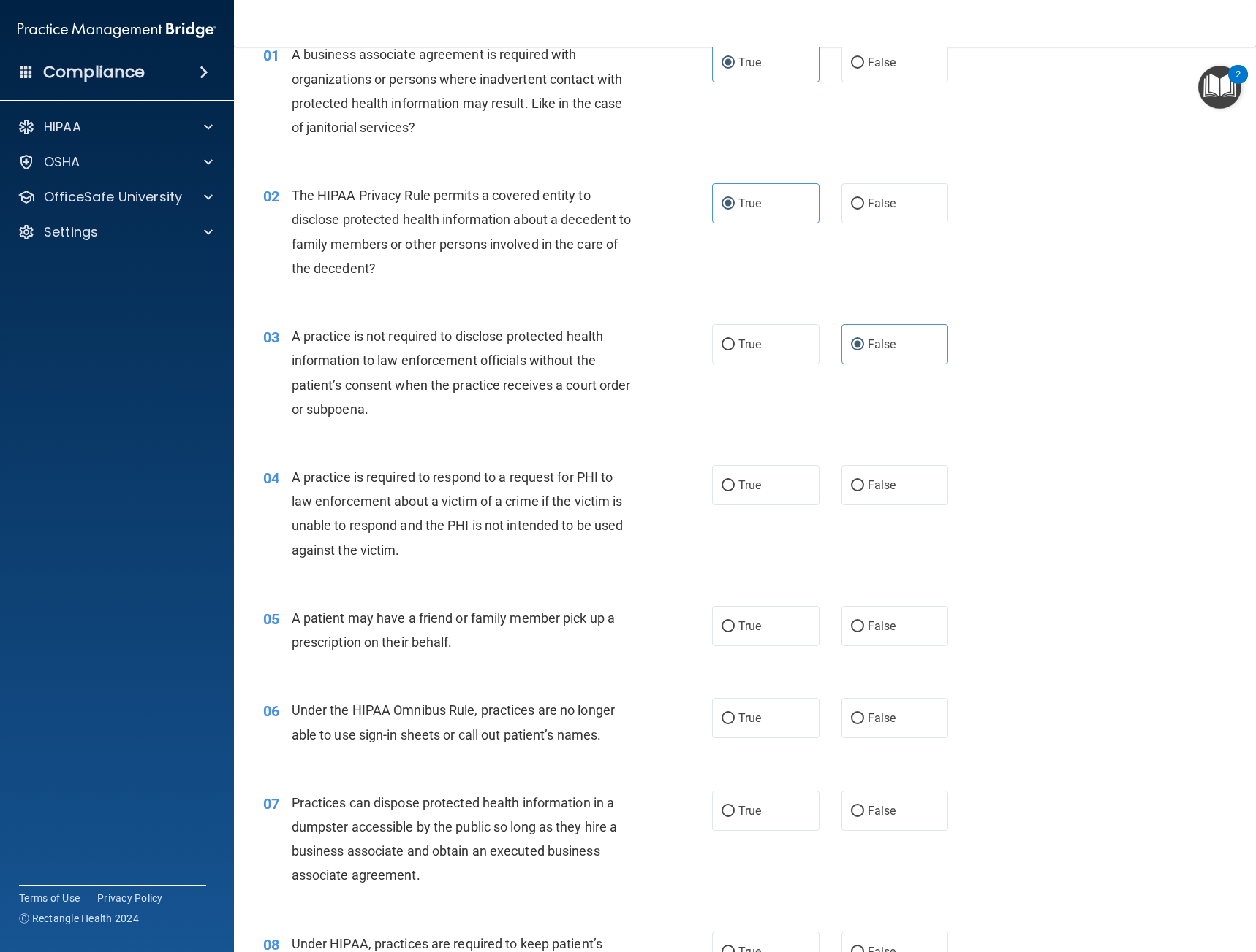
click at [1152, 391] on div "03 A practice is not required to disclose protected health information to law e…" at bounding box center [744, 377] width 985 height 141
click at [779, 492] on label "True" at bounding box center [765, 485] width 107 height 40
click at [735, 492] on input "True" at bounding box center [727, 486] width 13 height 11
radio input "true"
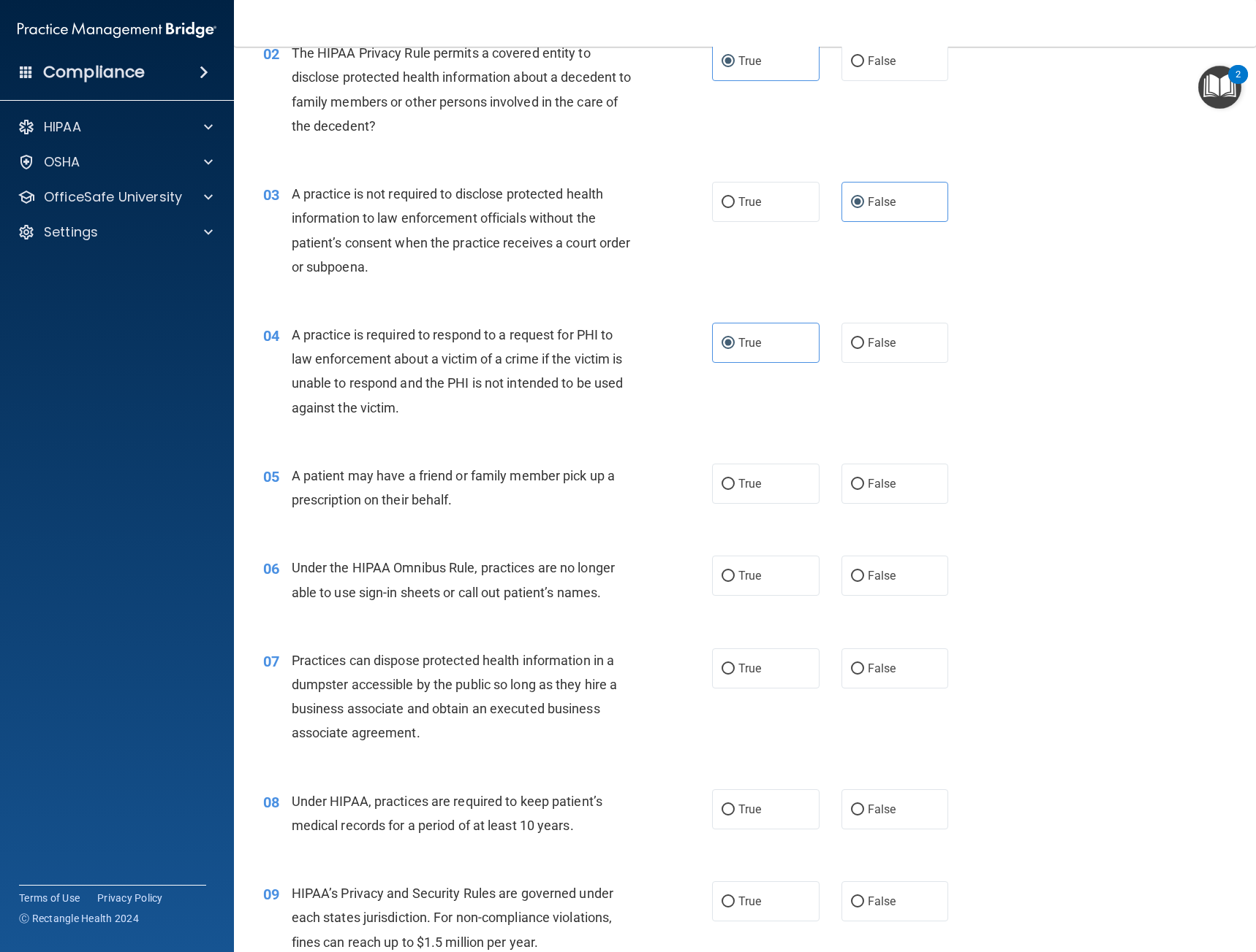
scroll to position [219, 0]
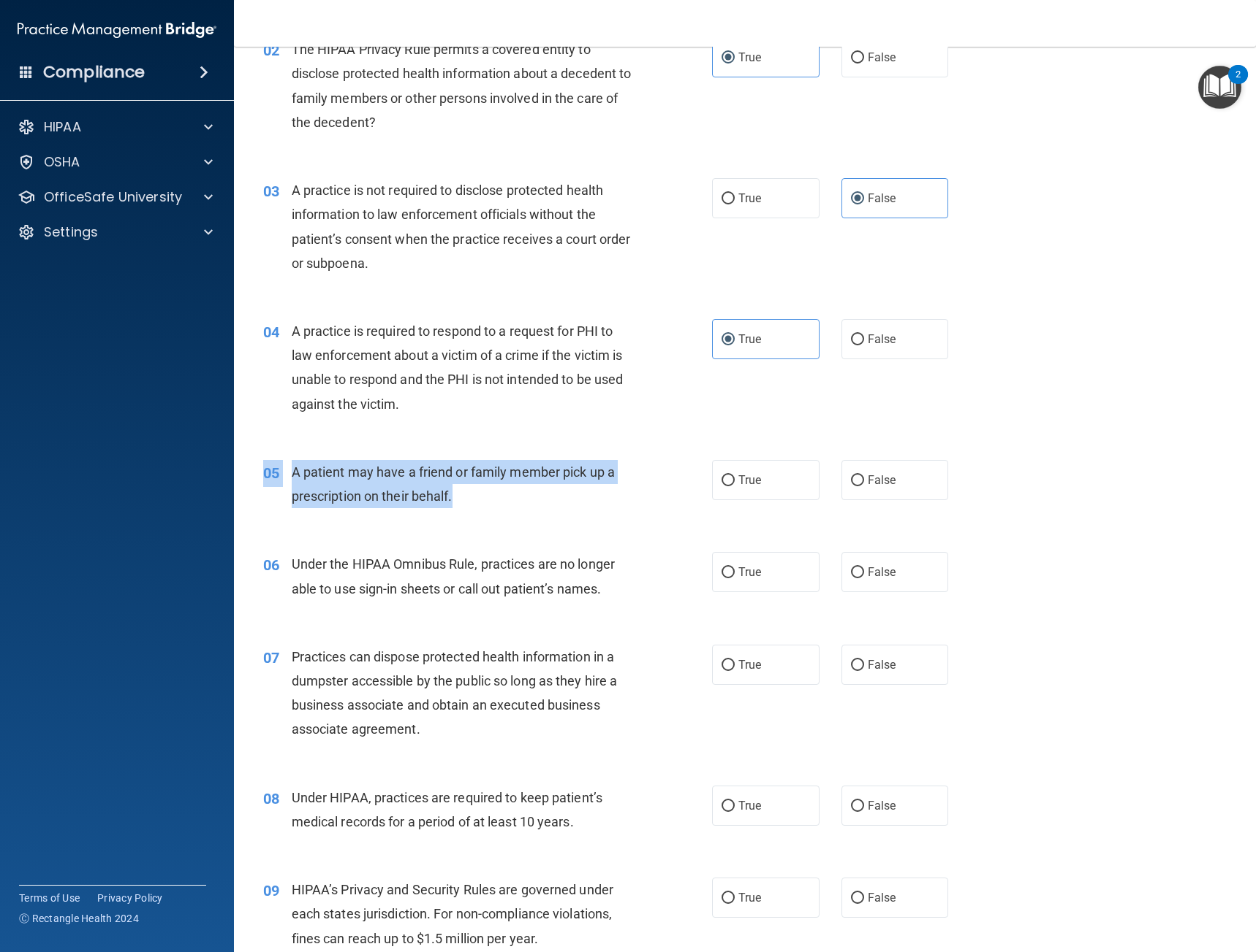
drag, startPoint x: 462, startPoint y: 504, endPoint x: 319, endPoint y: 452, distance: 152.2
click at [319, 452] on div "05 A patient may have a friend or family member pick up a prescription on their…" at bounding box center [744, 488] width 985 height 92
click at [483, 498] on div "A patient may have a friend or family member pick up a prescription on their be…" at bounding box center [468, 484] width 353 height 48
drag, startPoint x: 480, startPoint y: 499, endPoint x: 280, endPoint y: 469, distance: 202.2
click at [280, 469] on div "05 A patient may have a friend or family member pick up a prescription on their…" at bounding box center [487, 488] width 493 height 56
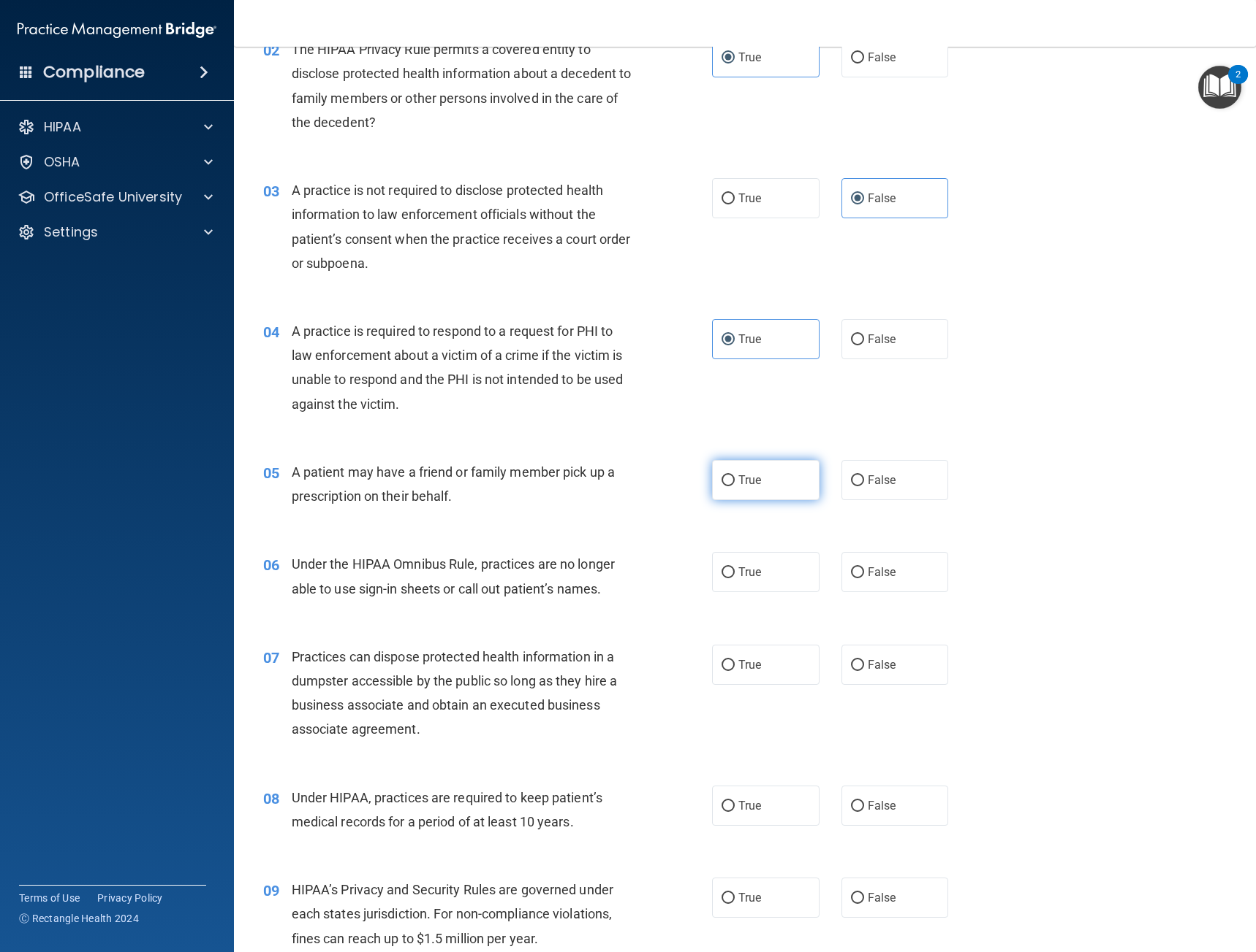
click at [772, 486] on label "True" at bounding box center [765, 480] width 107 height 40
click at [735, 486] on input "True" at bounding box center [727, 480] width 13 height 11
radio input "true"
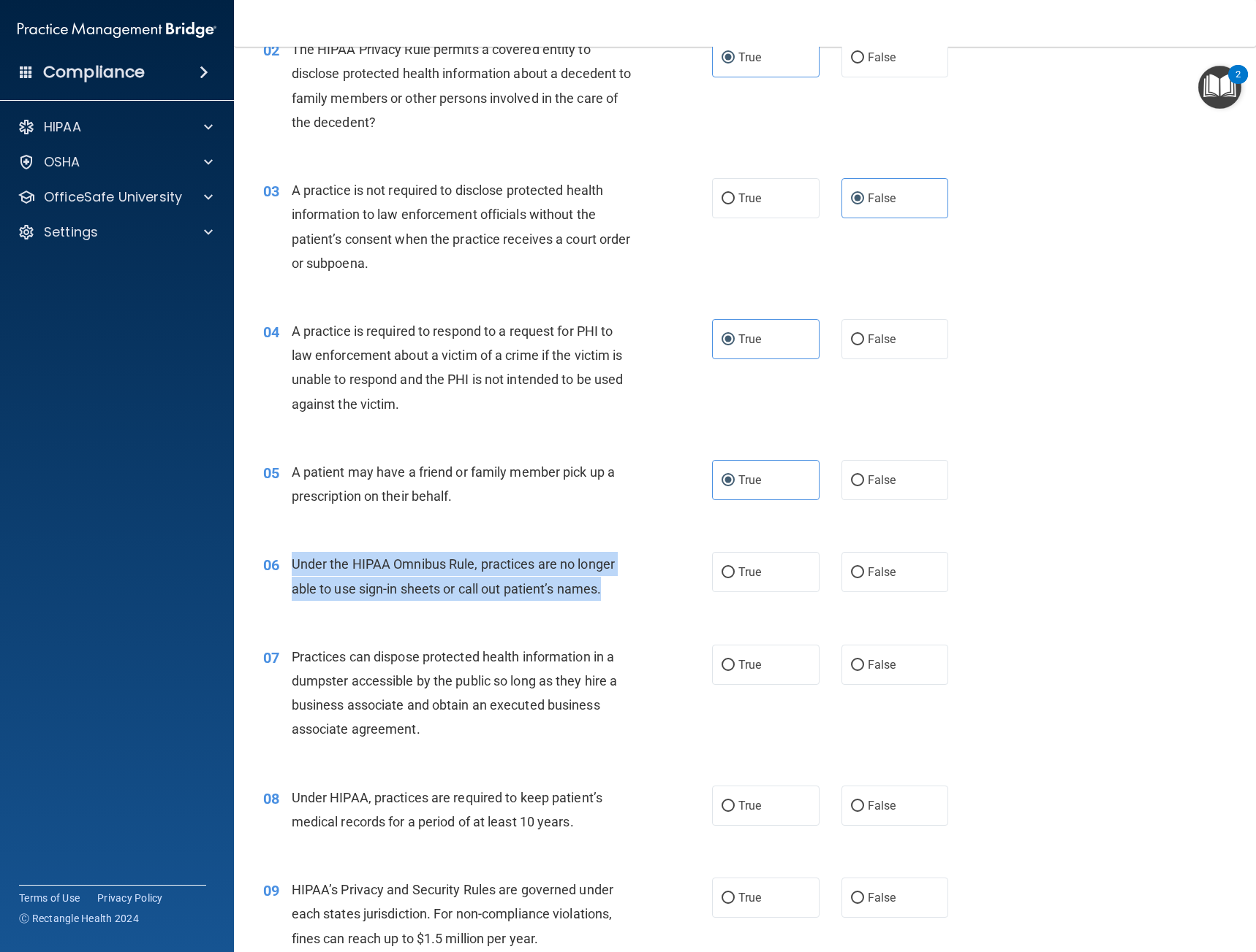
drag, startPoint x: 623, startPoint y: 590, endPoint x: 278, endPoint y: 570, distance: 345.6
click at [278, 570] on div "06 Under the HIPAA Omnibus Rule, practices are no longer able to use sign-in sh…" at bounding box center [487, 579] width 493 height 56
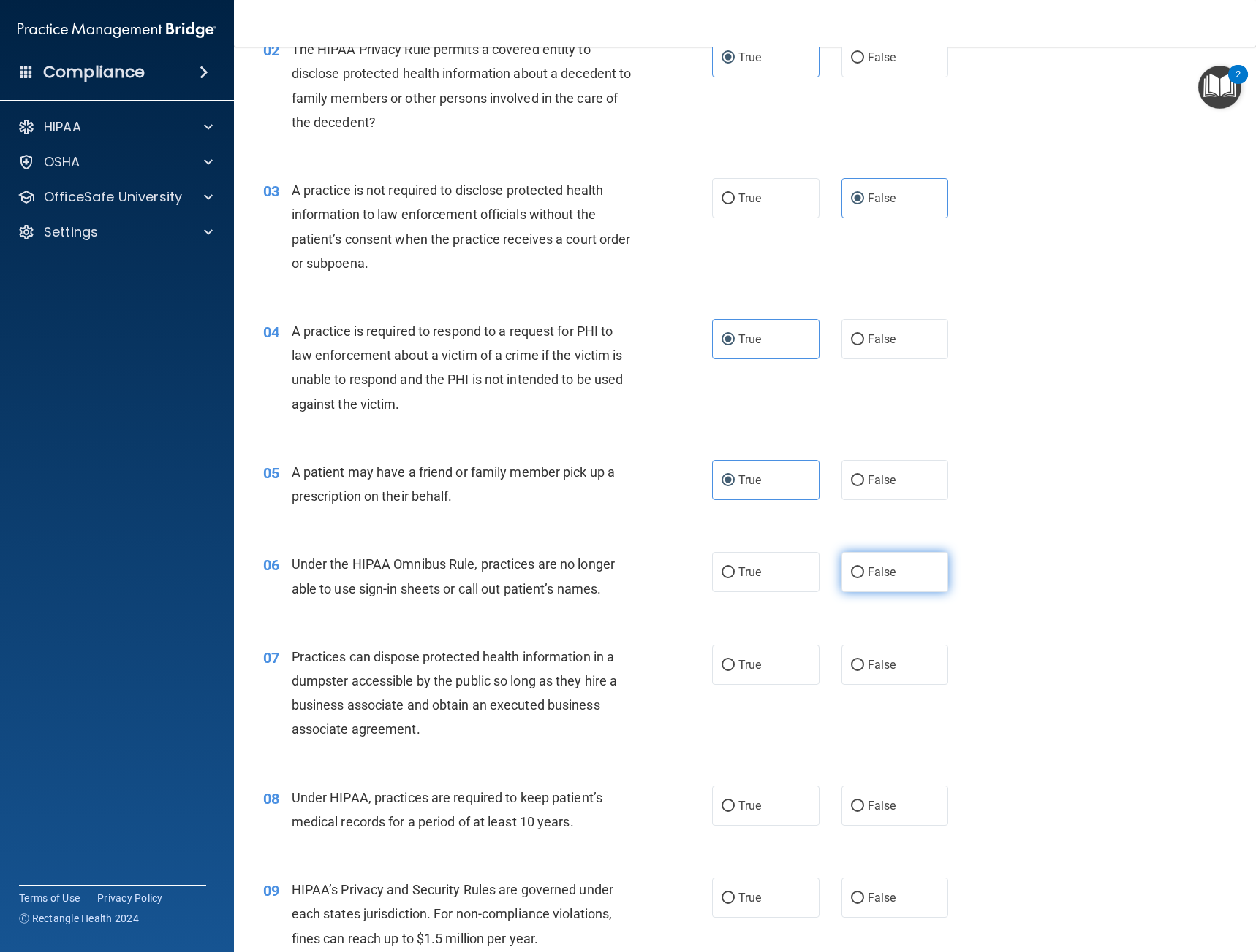
click at [921, 584] on label "False" at bounding box center [895, 572] width 107 height 40
click at [864, 578] on input "False" at bounding box center [857, 573] width 13 height 11
radio input "true"
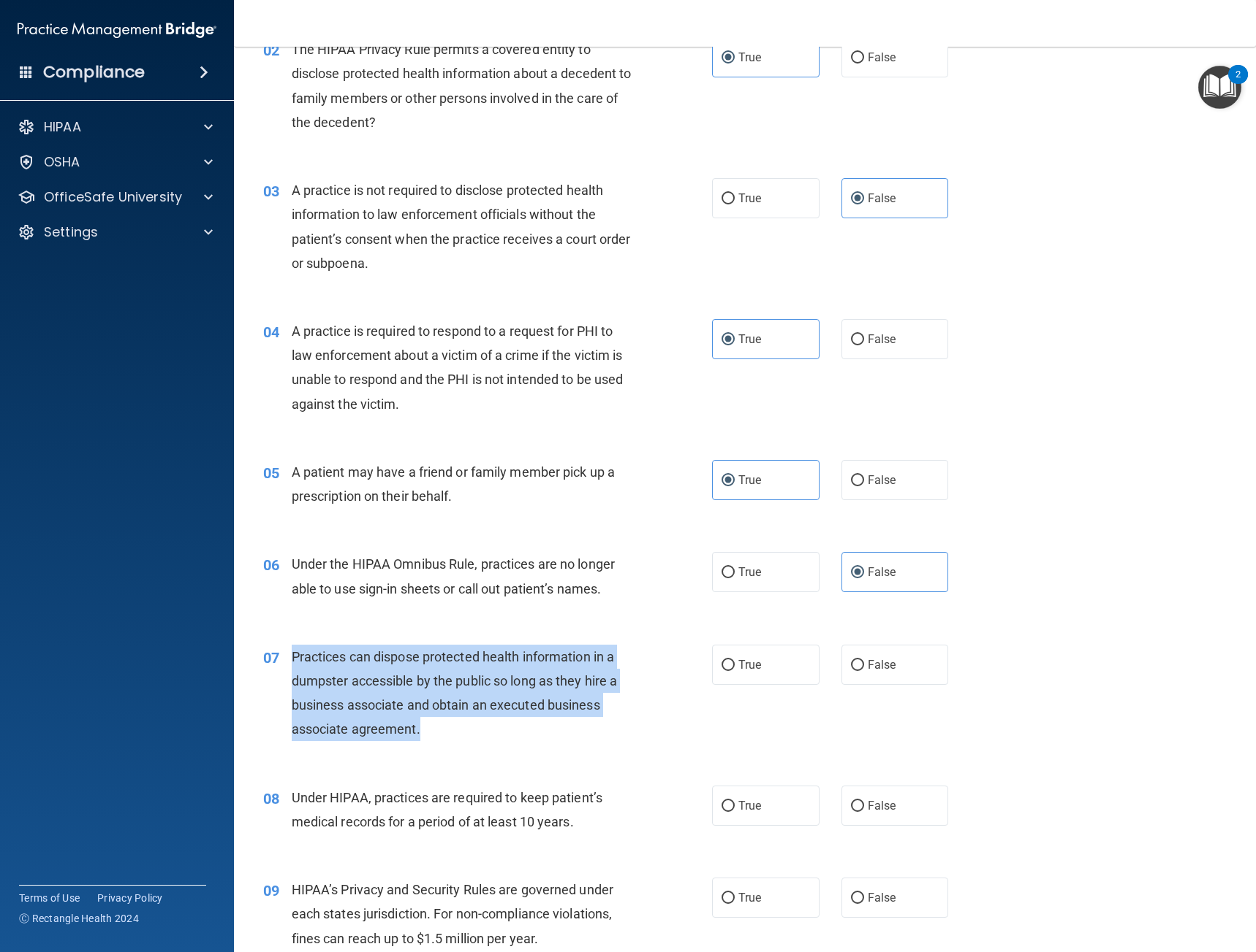
drag, startPoint x: 432, startPoint y: 740, endPoint x: 294, endPoint y: 657, distance: 161.0
click at [294, 657] on div "Practices can dispose protected health information in a dumpster accessible by …" at bounding box center [468, 694] width 353 height 98
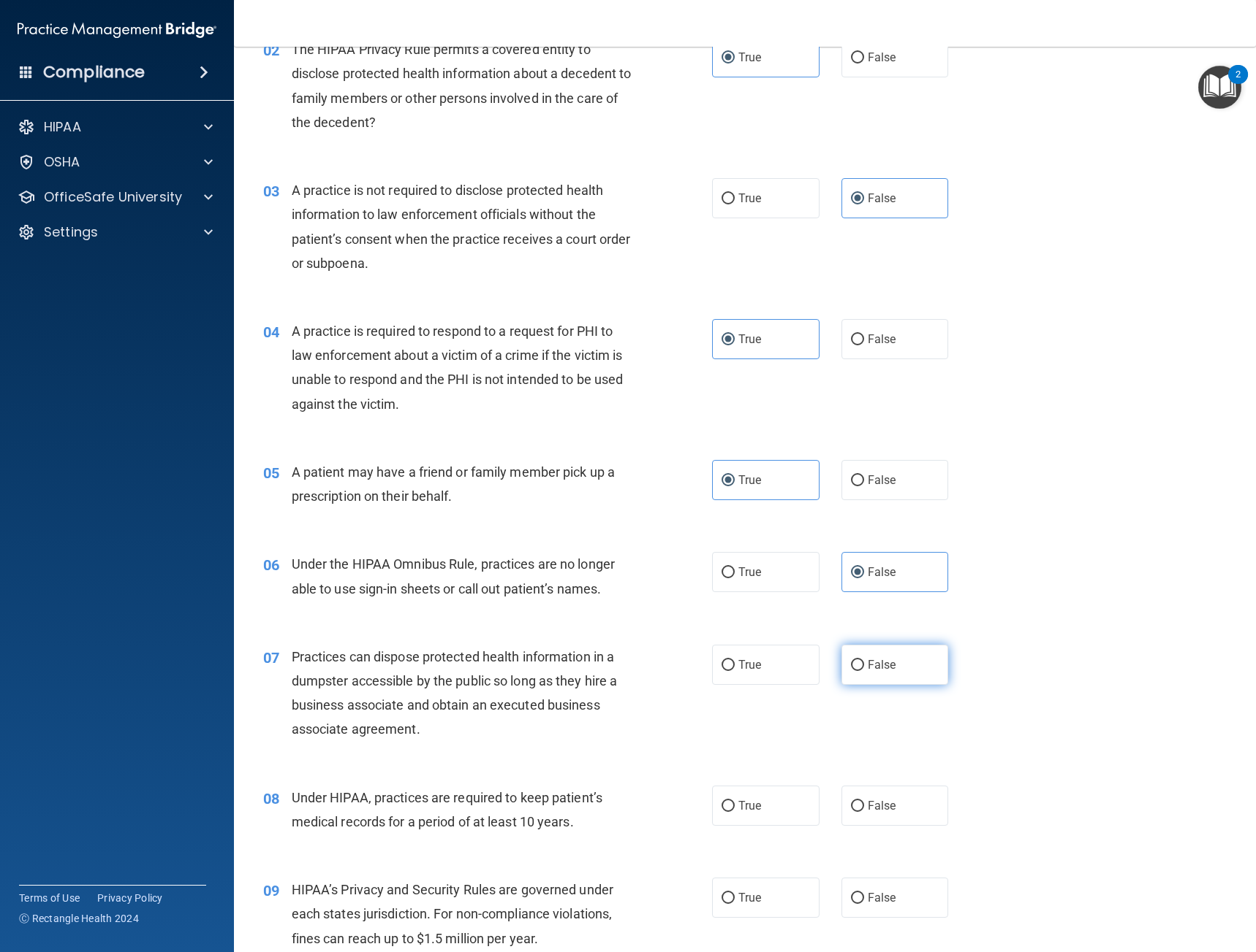
click at [883, 680] on label "False" at bounding box center [895, 664] width 107 height 40
click at [864, 671] on input "False" at bounding box center [857, 665] width 13 height 11
radio input "true"
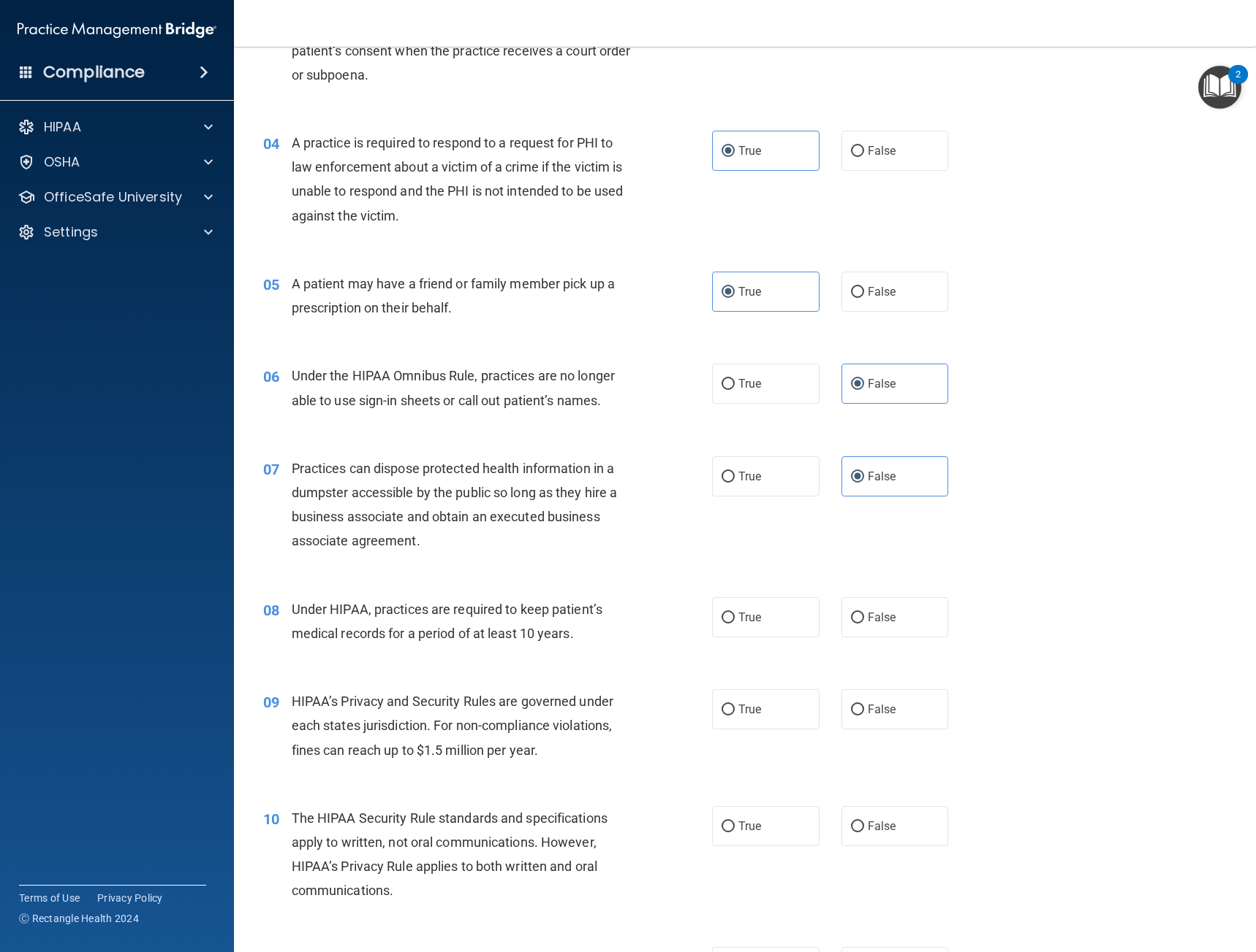
scroll to position [438, 0]
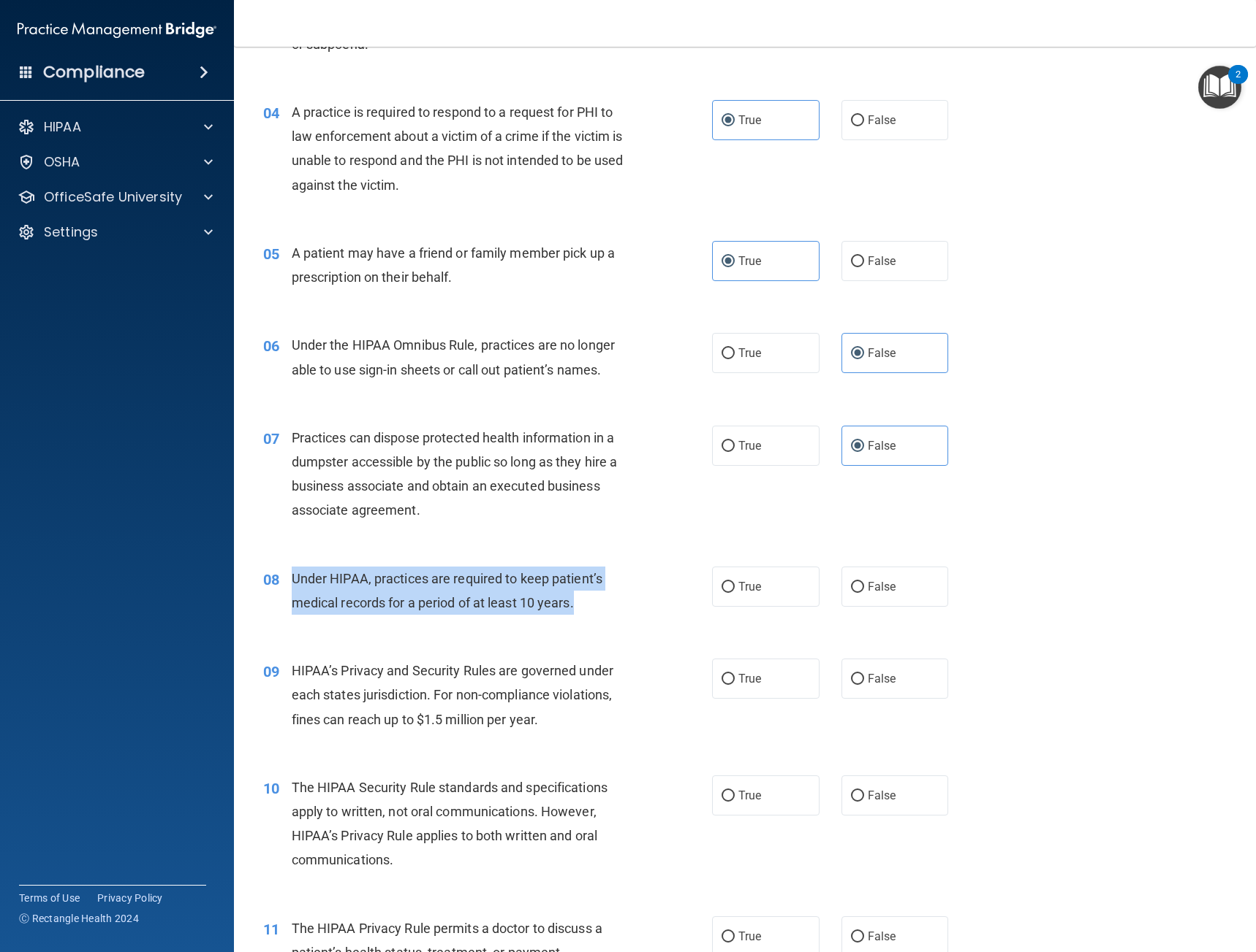
drag, startPoint x: 566, startPoint y: 609, endPoint x: 293, endPoint y: 571, distance: 275.6
click at [293, 571] on div "Under HIPAA, practices are required to keep patient’s medical records for a per…" at bounding box center [468, 590] width 353 height 48
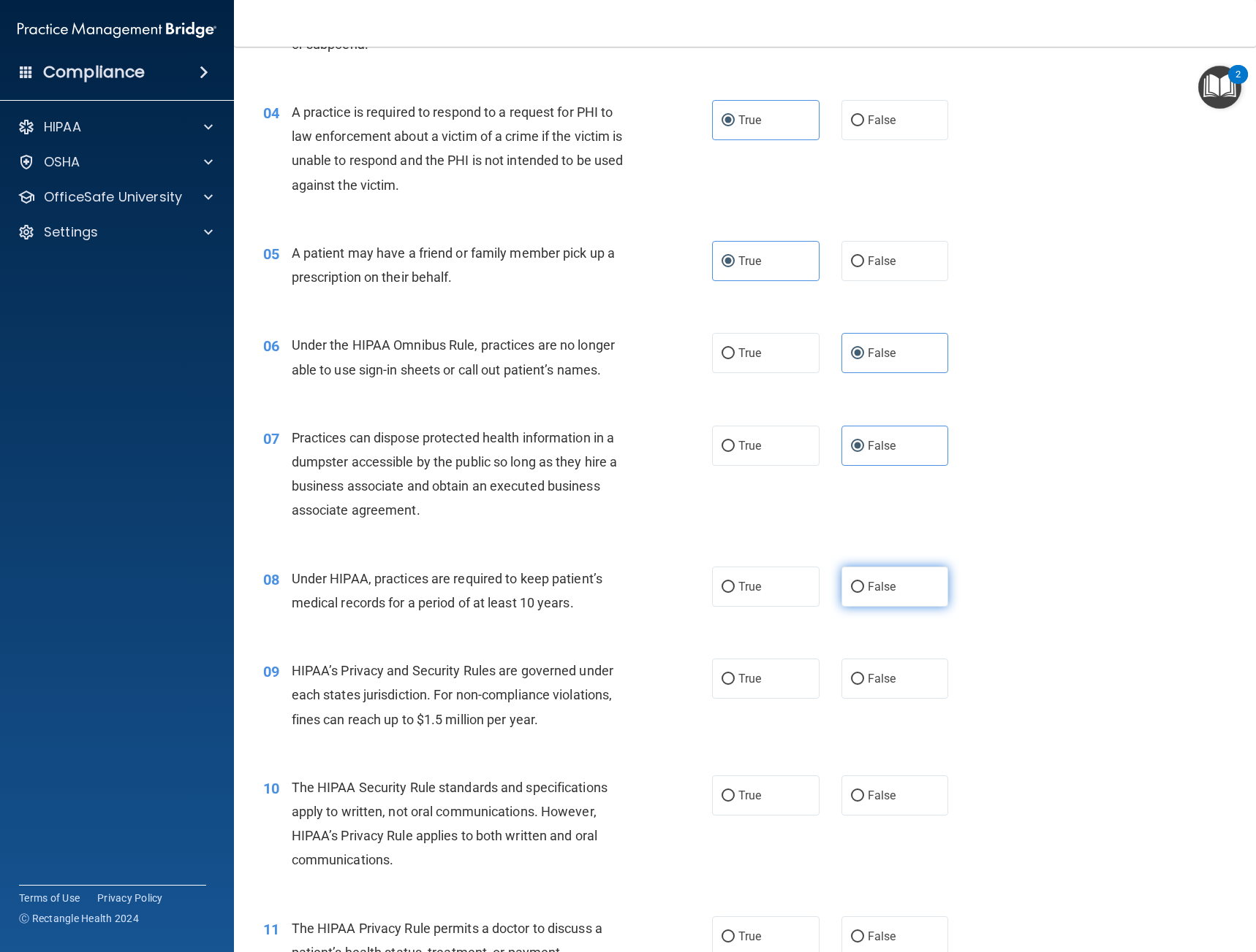
drag, startPoint x: 855, startPoint y: 598, endPoint x: 846, endPoint y: 601, distance: 9.5
click at [855, 598] on label "False" at bounding box center [895, 586] width 107 height 40
click at [855, 593] on input "False" at bounding box center [857, 587] width 13 height 11
radio input "true"
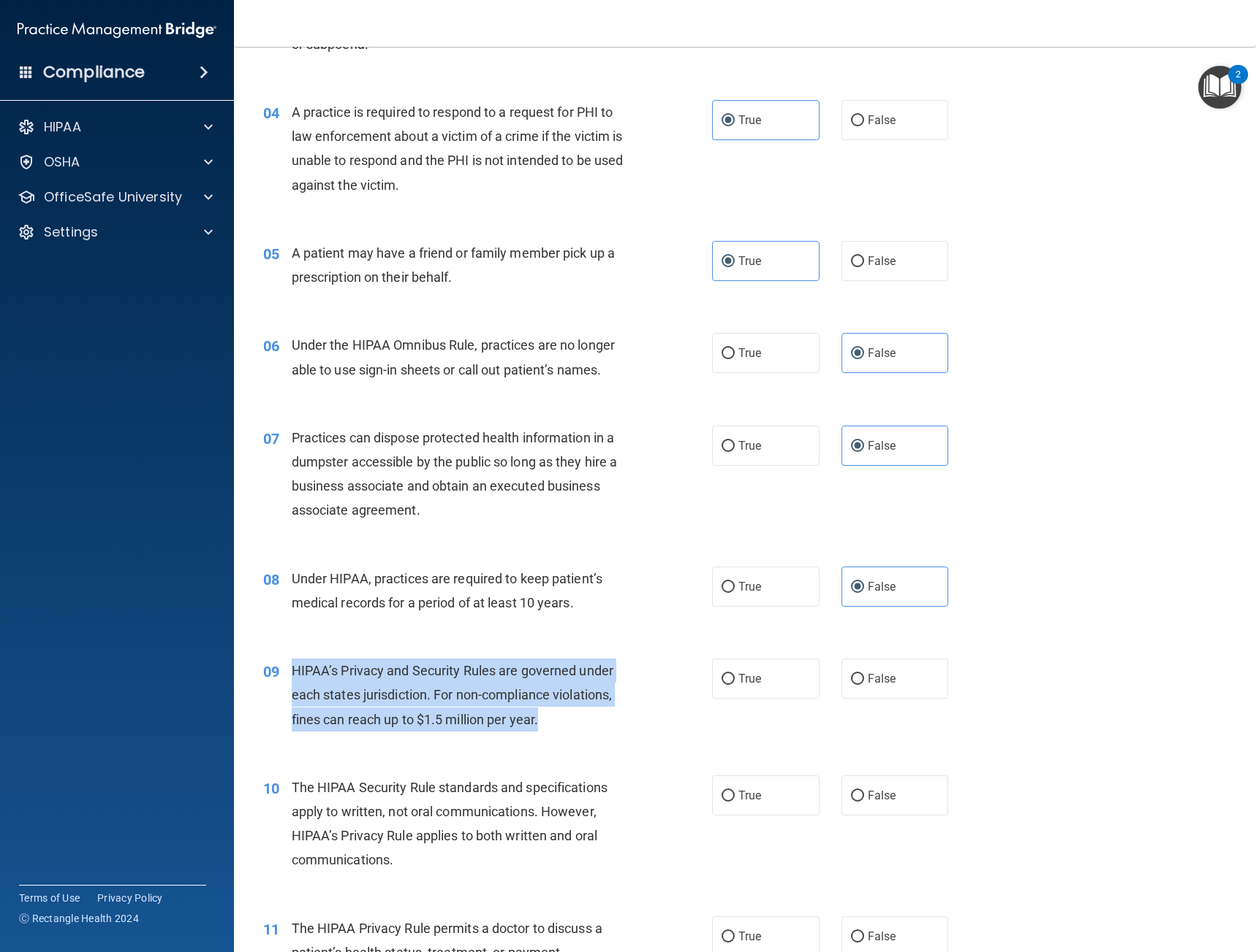
drag, startPoint x: 558, startPoint y: 726, endPoint x: 292, endPoint y: 670, distance: 271.8
click at [292, 670] on div "HIPAA’s Privacy and Security Rules are governed under each states jurisdiction.…" at bounding box center [468, 694] width 353 height 73
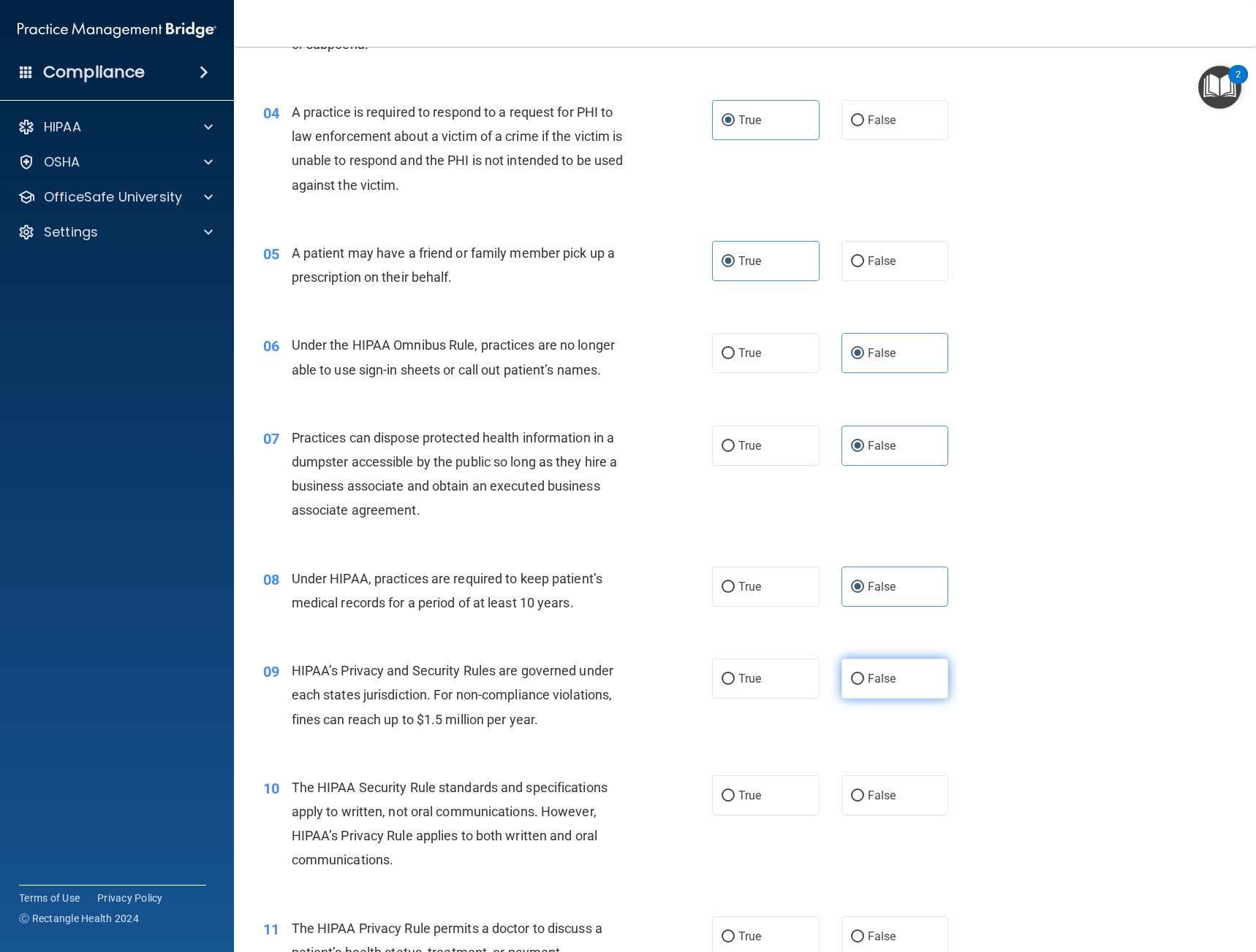
click at [880, 683] on span "False" at bounding box center [881, 679] width 28 height 14
click at [864, 683] on input "False" at bounding box center [857, 679] width 13 height 11
radio input "true"
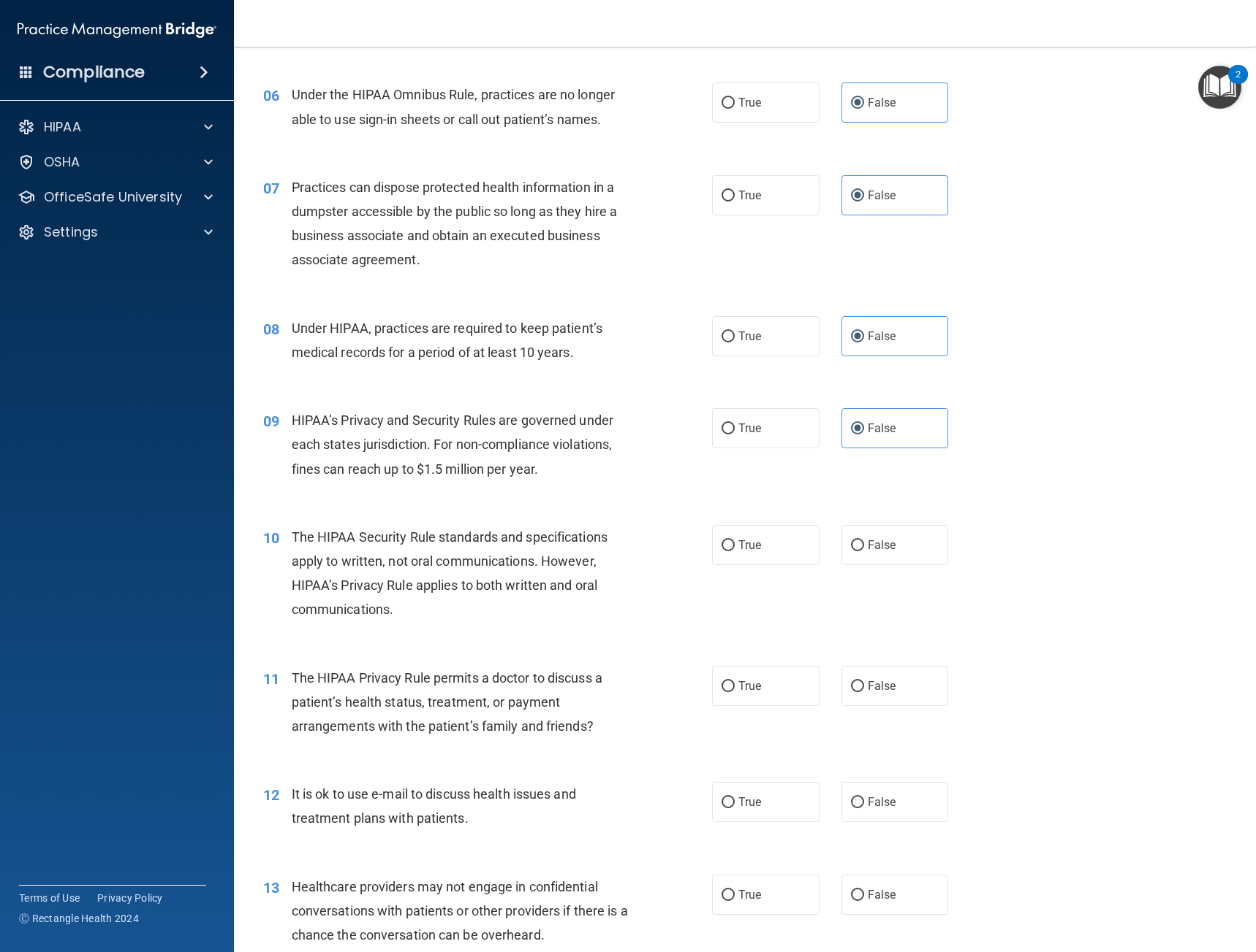
scroll to position [804, 0]
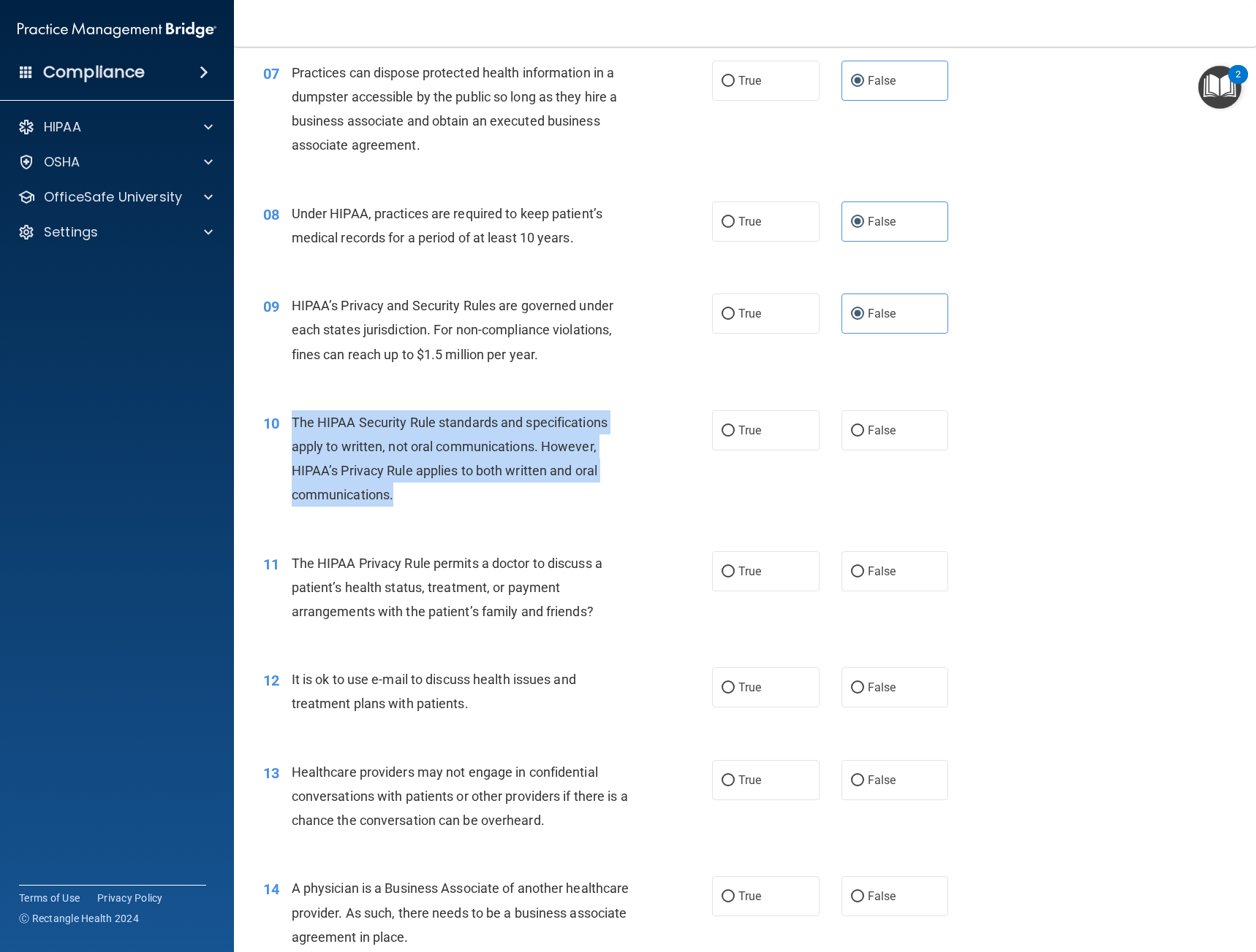
drag, startPoint x: 403, startPoint y: 490, endPoint x: 289, endPoint y: 431, distance: 128.4
click at [289, 431] on div "10 The HIPAA Security Rule standards and specifications apply to written, not o…" at bounding box center [487, 462] width 493 height 104
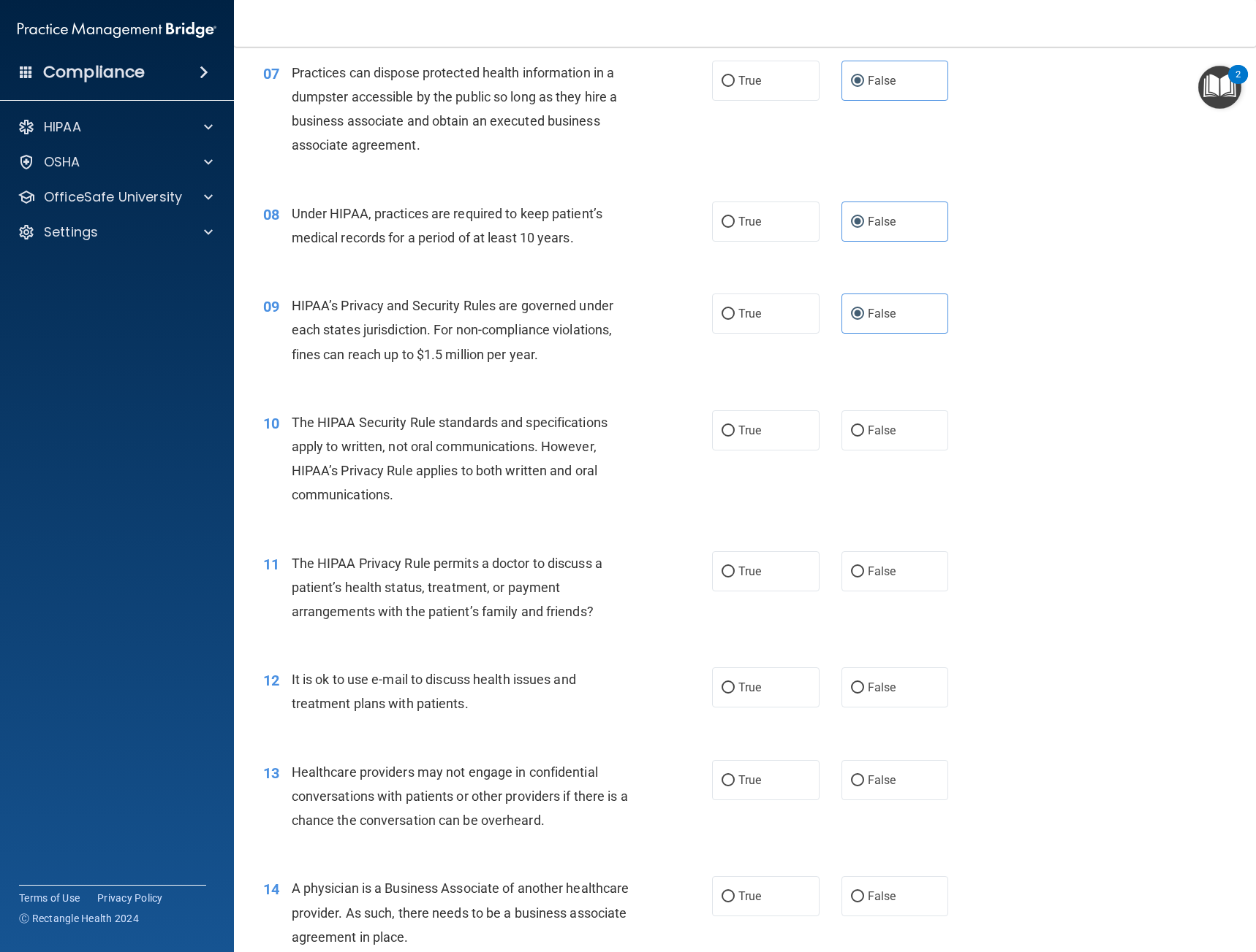
drag, startPoint x: 729, startPoint y: 449, endPoint x: 723, endPoint y: 453, distance: 7.2
click at [729, 449] on label "True" at bounding box center [765, 430] width 107 height 40
click at [729, 437] on input "True" at bounding box center [727, 431] width 13 height 11
radio input "true"
click at [560, 547] on div "11 The HIPAA Privacy Rule permits a doctor to discuss a patient’s health status…" at bounding box center [744, 592] width 985 height 117
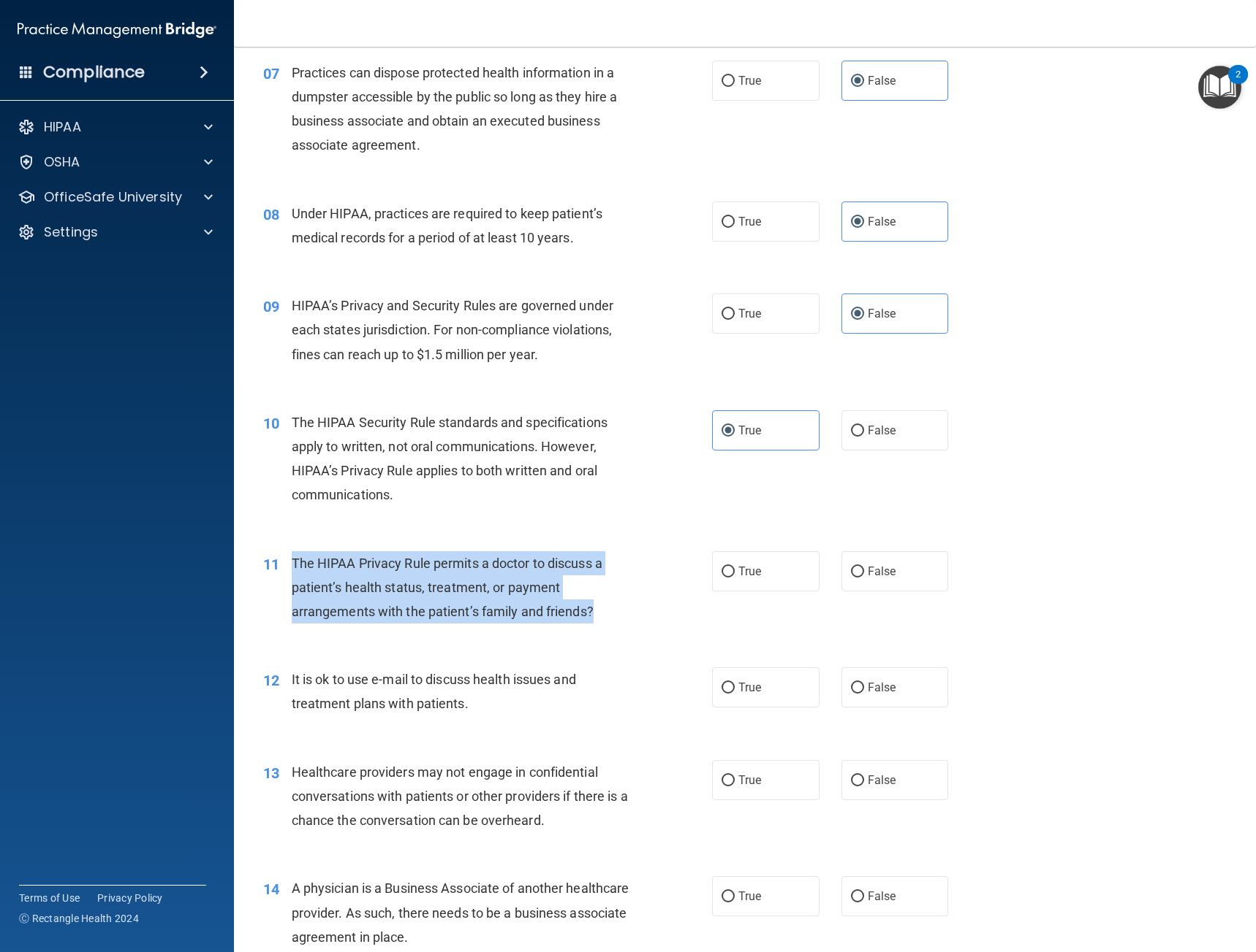
drag, startPoint x: 601, startPoint y: 610, endPoint x: 284, endPoint y: 572, distance: 319.3
click at [284, 572] on div "11 The HIPAA Privacy Rule permits a doctor to discuss a patient’s health status…" at bounding box center [487, 591] width 493 height 80
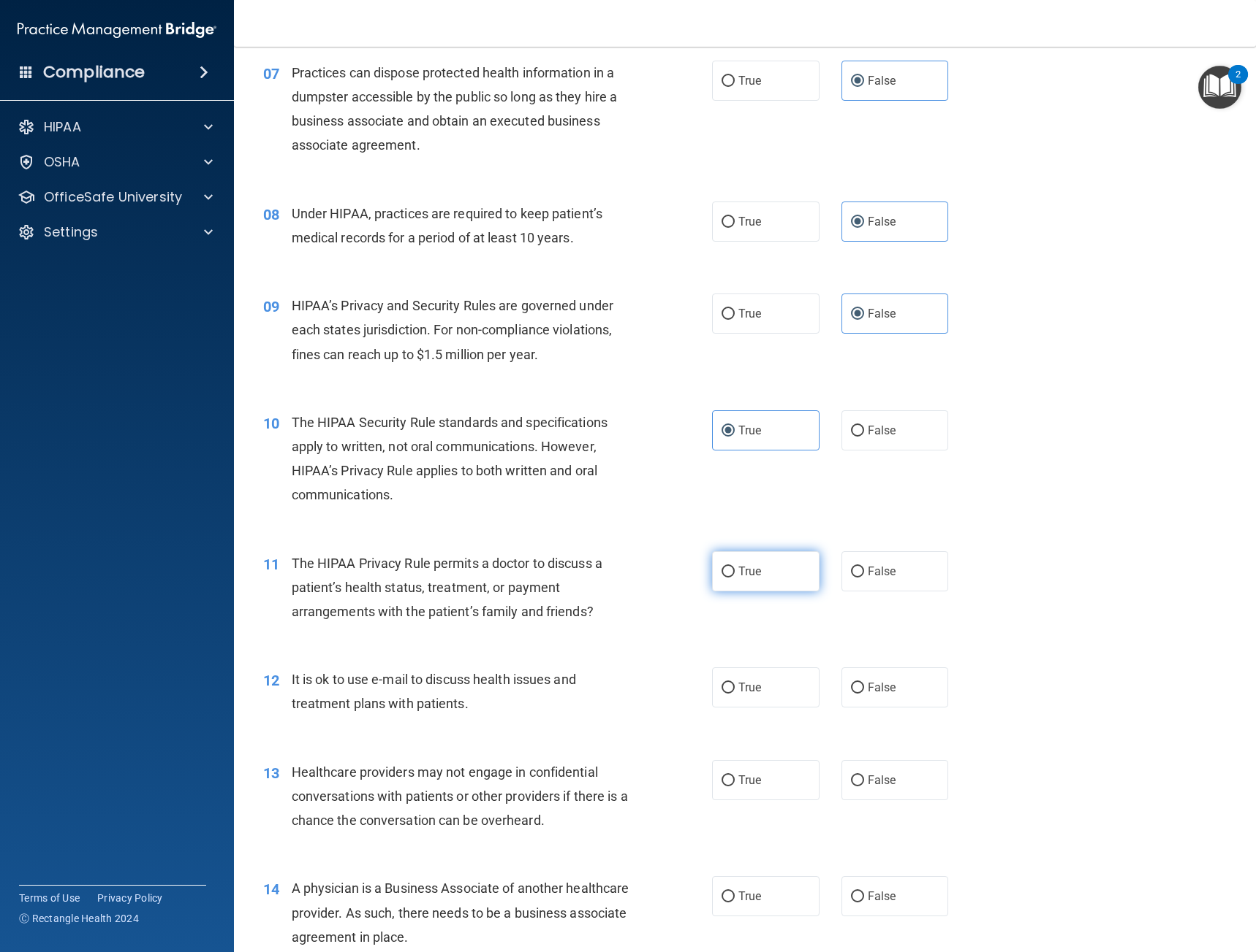
click at [772, 582] on label "True" at bounding box center [765, 571] width 107 height 40
click at [735, 577] on input "True" at bounding box center [727, 572] width 13 height 11
radio input "true"
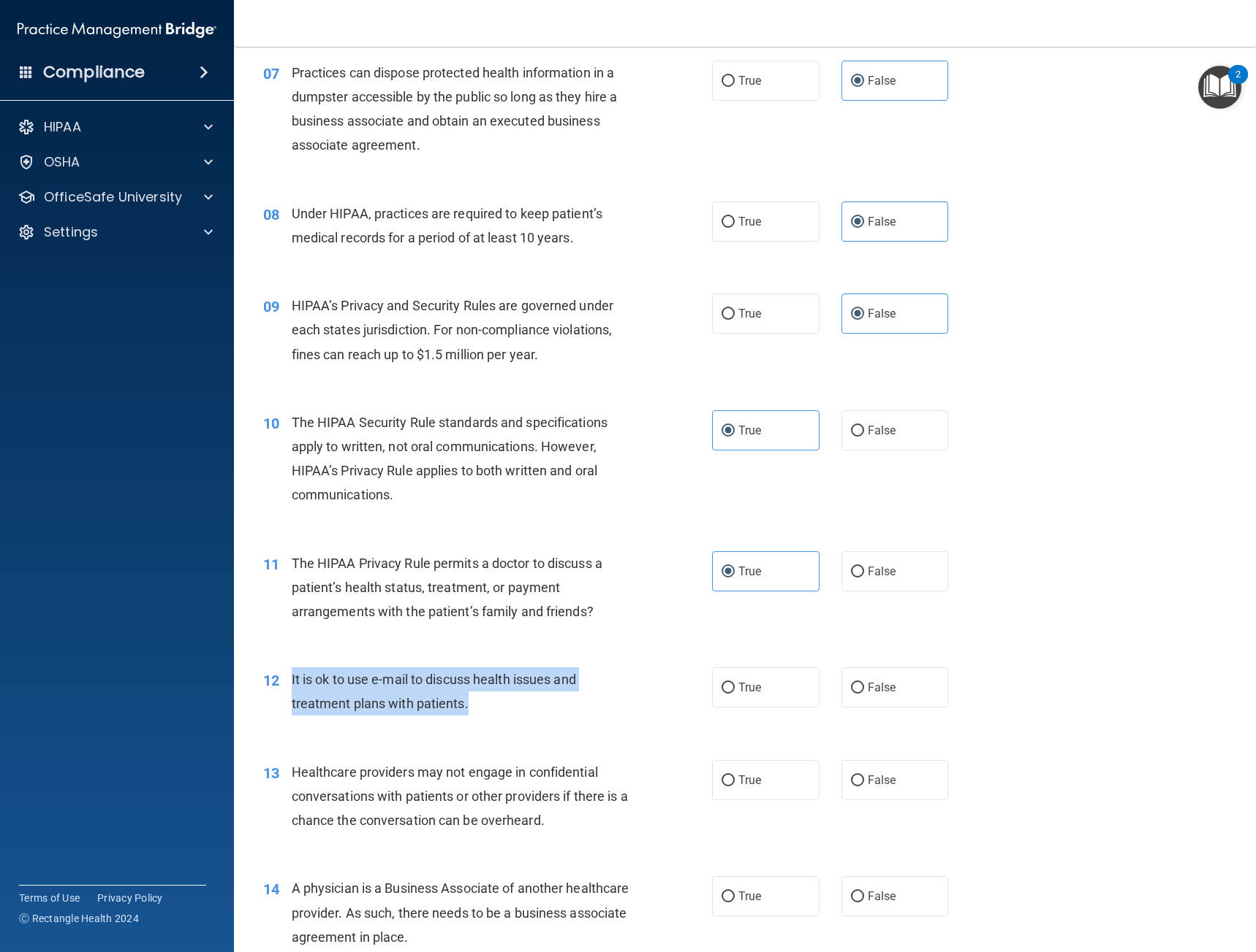
drag, startPoint x: 483, startPoint y: 708, endPoint x: 281, endPoint y: 679, distance: 204.1
click at [281, 679] on div "12 It is ok to use e-mail to discuss health issues and treatment plans with pat…" at bounding box center [487, 694] width 493 height 56
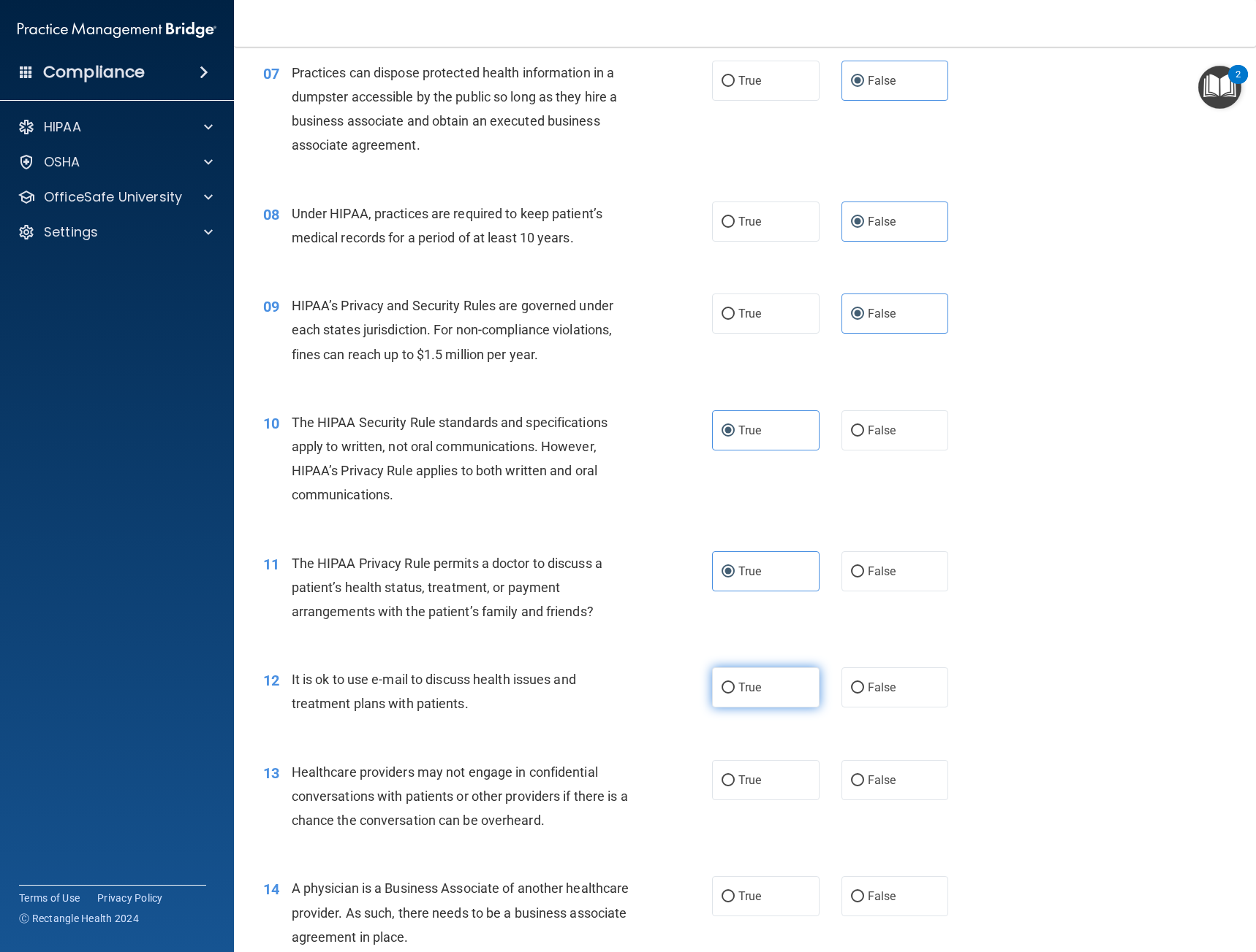
click at [744, 699] on label "True" at bounding box center [765, 687] width 107 height 40
click at [735, 694] on input "True" at bounding box center [727, 688] width 13 height 11
radio input "true"
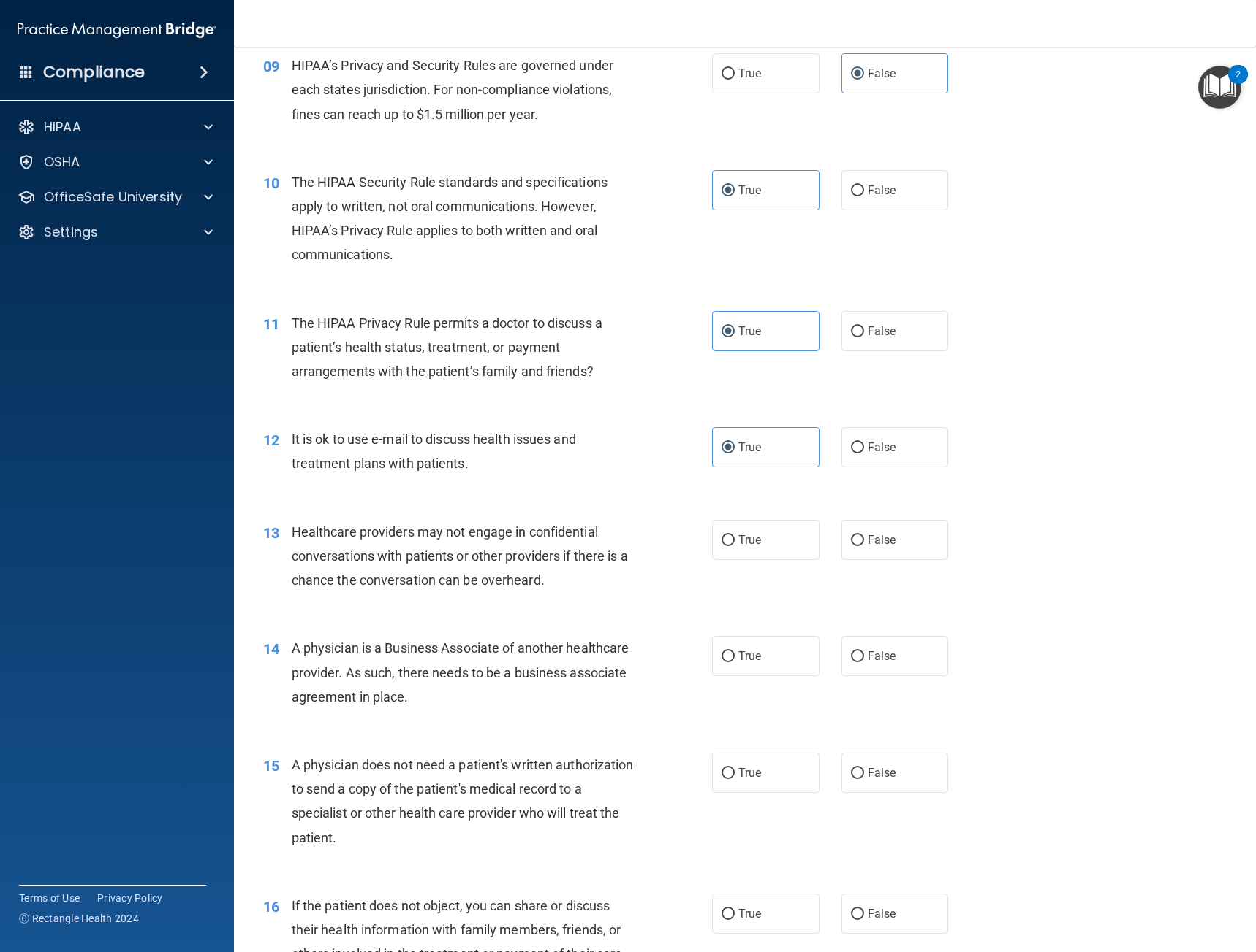
scroll to position [1095, 0]
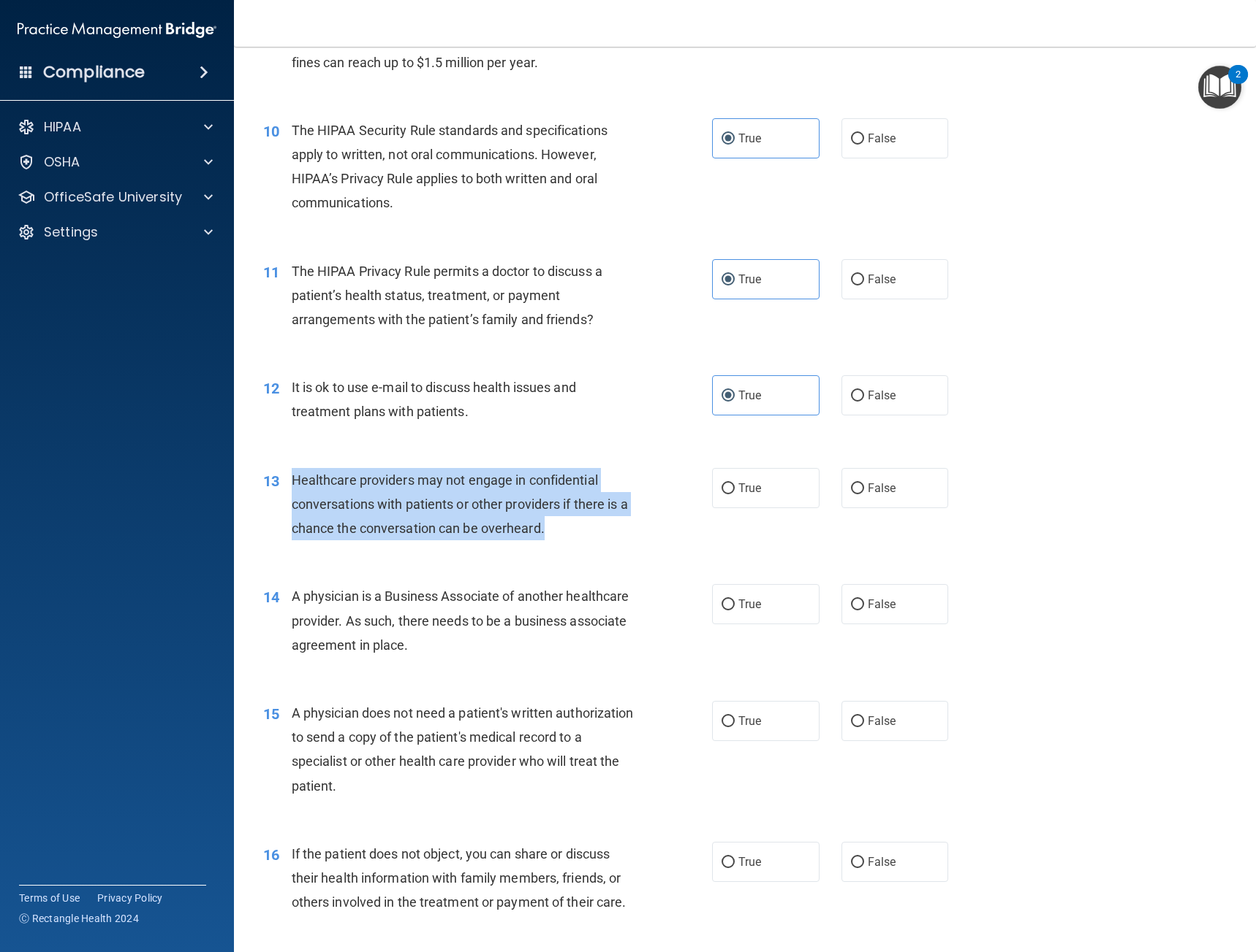
drag, startPoint x: 557, startPoint y: 529, endPoint x: 288, endPoint y: 484, distance: 272.7
click at [288, 484] on div "13 Healthcare providers may not engage in confidential conversations with patie…" at bounding box center [487, 508] width 493 height 80
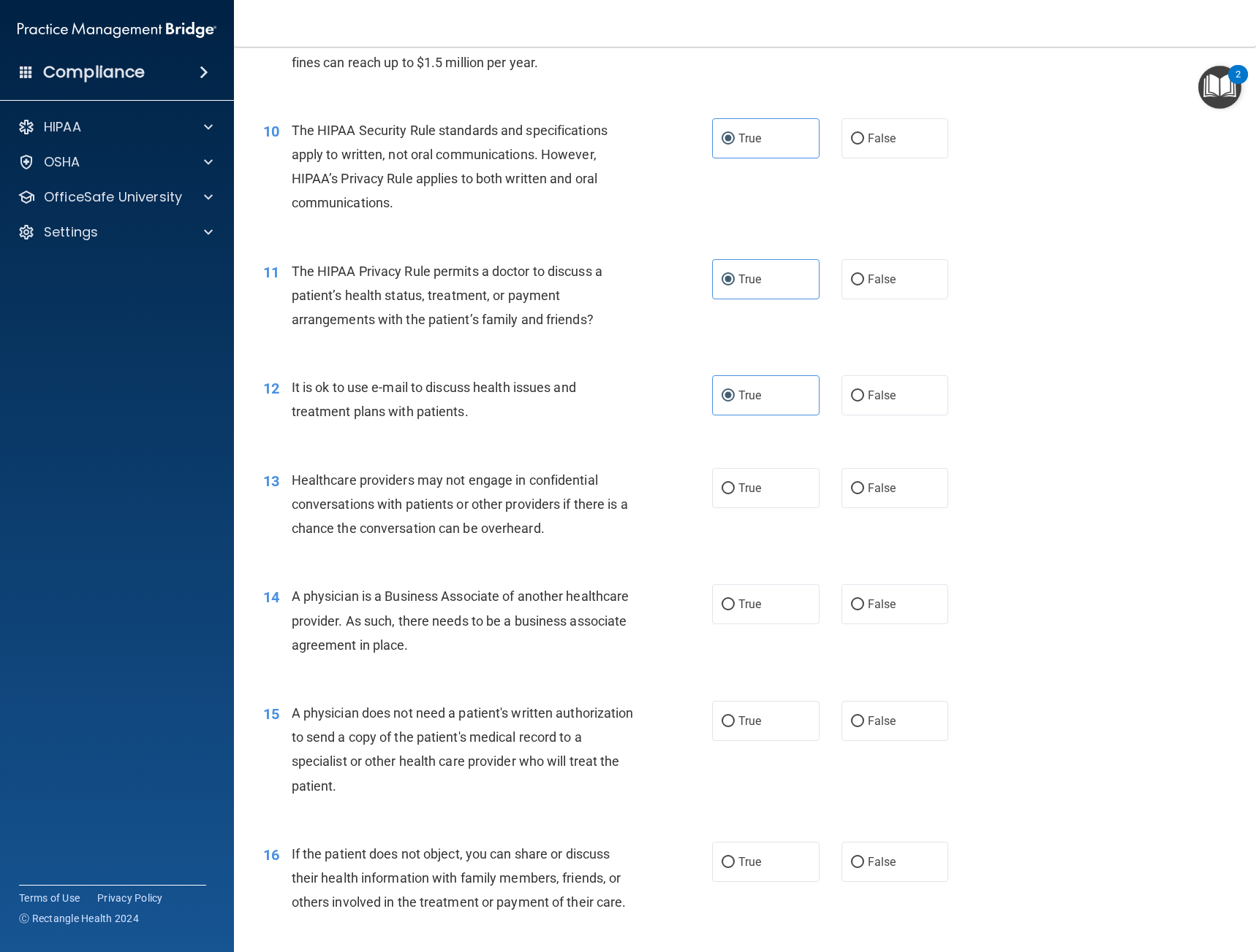
drag, startPoint x: 621, startPoint y: 554, endPoint x: 644, endPoint y: 547, distance: 24.0
click at [621, 554] on div "13 Healthcare providers may not engage in confidential conversations with patie…" at bounding box center [744, 508] width 985 height 117
click at [763, 496] on label "True" at bounding box center [765, 488] width 107 height 40
click at [735, 495] on input "True" at bounding box center [727, 489] width 13 height 11
radio input "true"
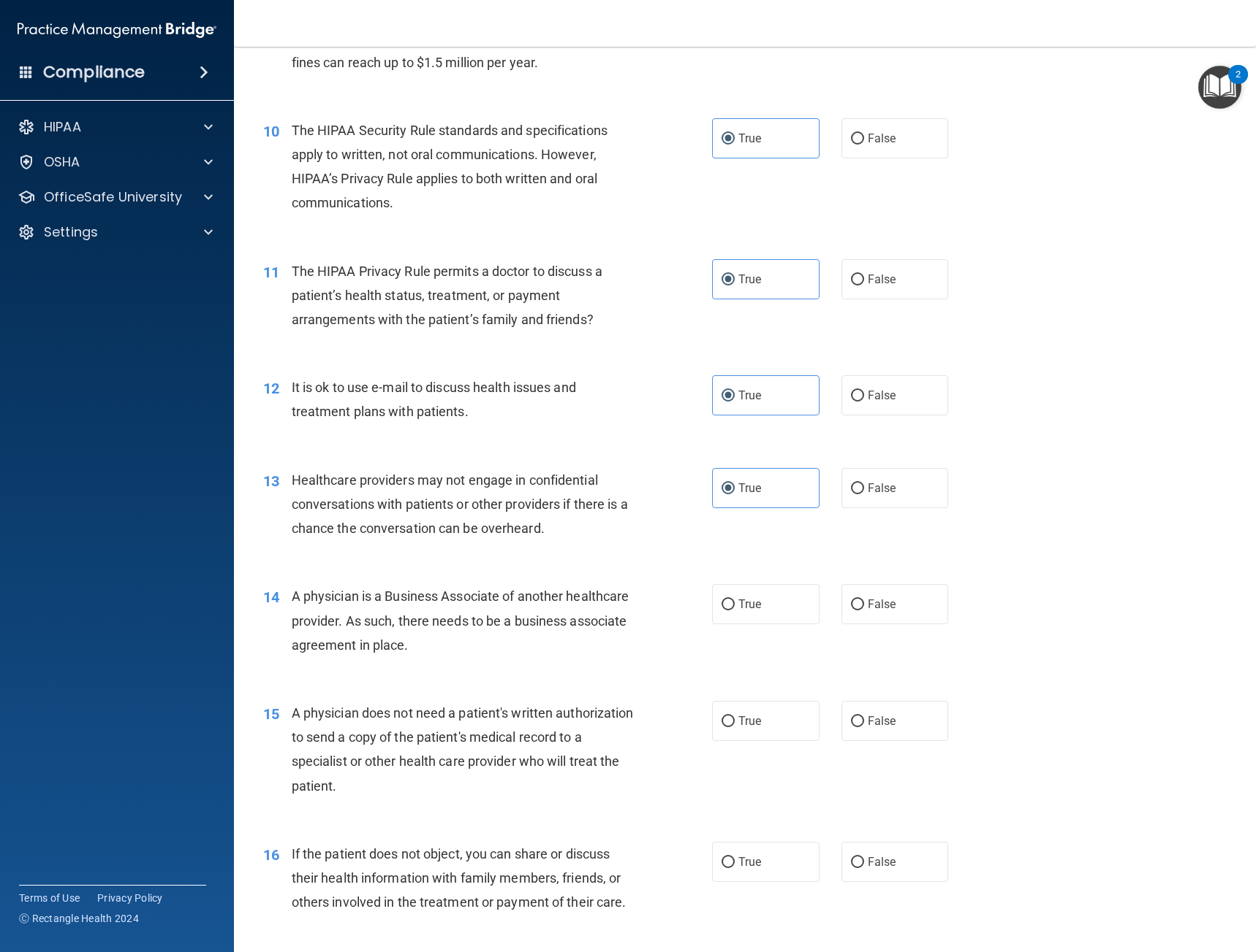
drag, startPoint x: 517, startPoint y: 638, endPoint x: 289, endPoint y: 601, distance: 231.0
click at [289, 601] on div "14 A physician is a Business Associate of another healthcare provider. As such,…" at bounding box center [487, 624] width 493 height 80
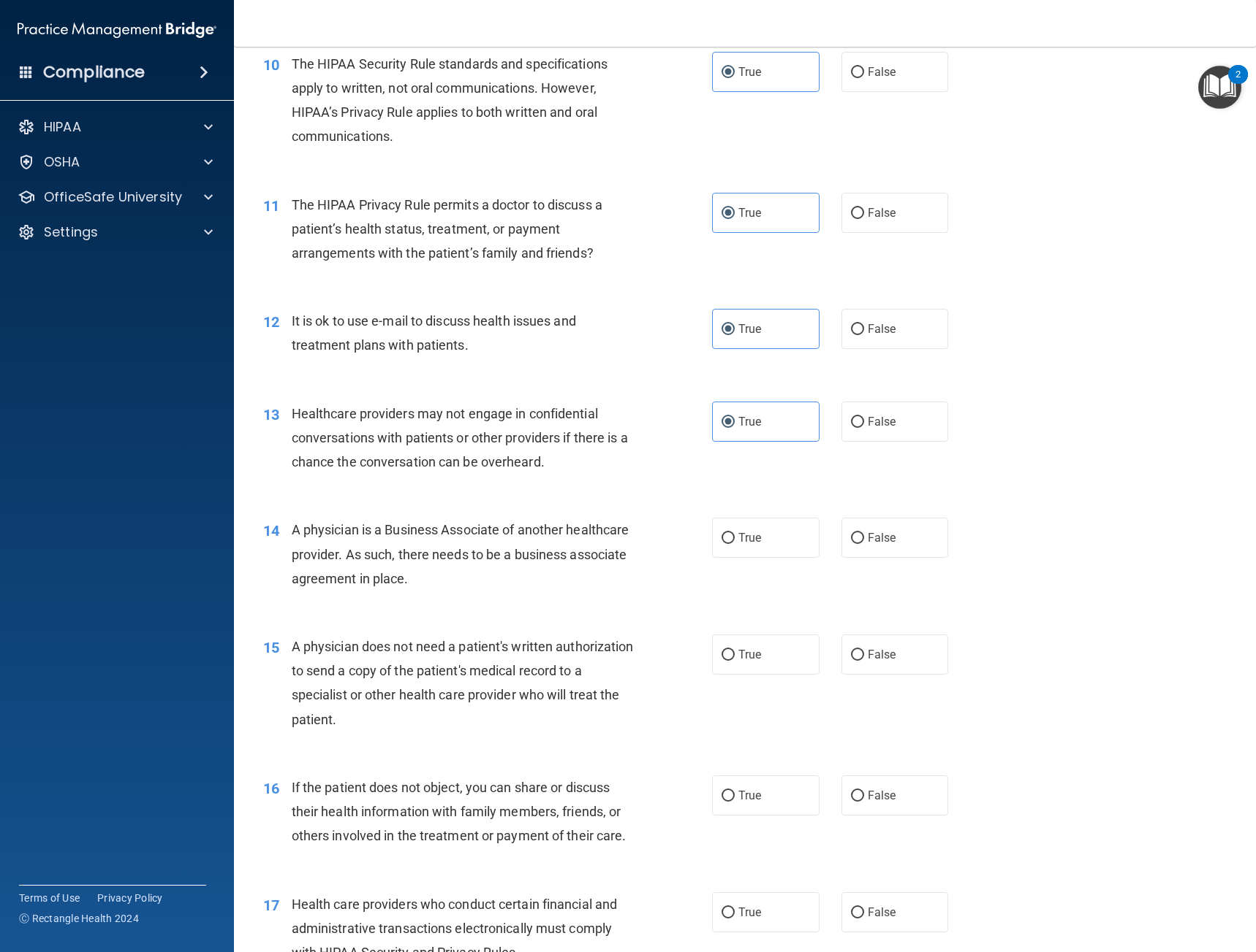
scroll to position [1169, 0]
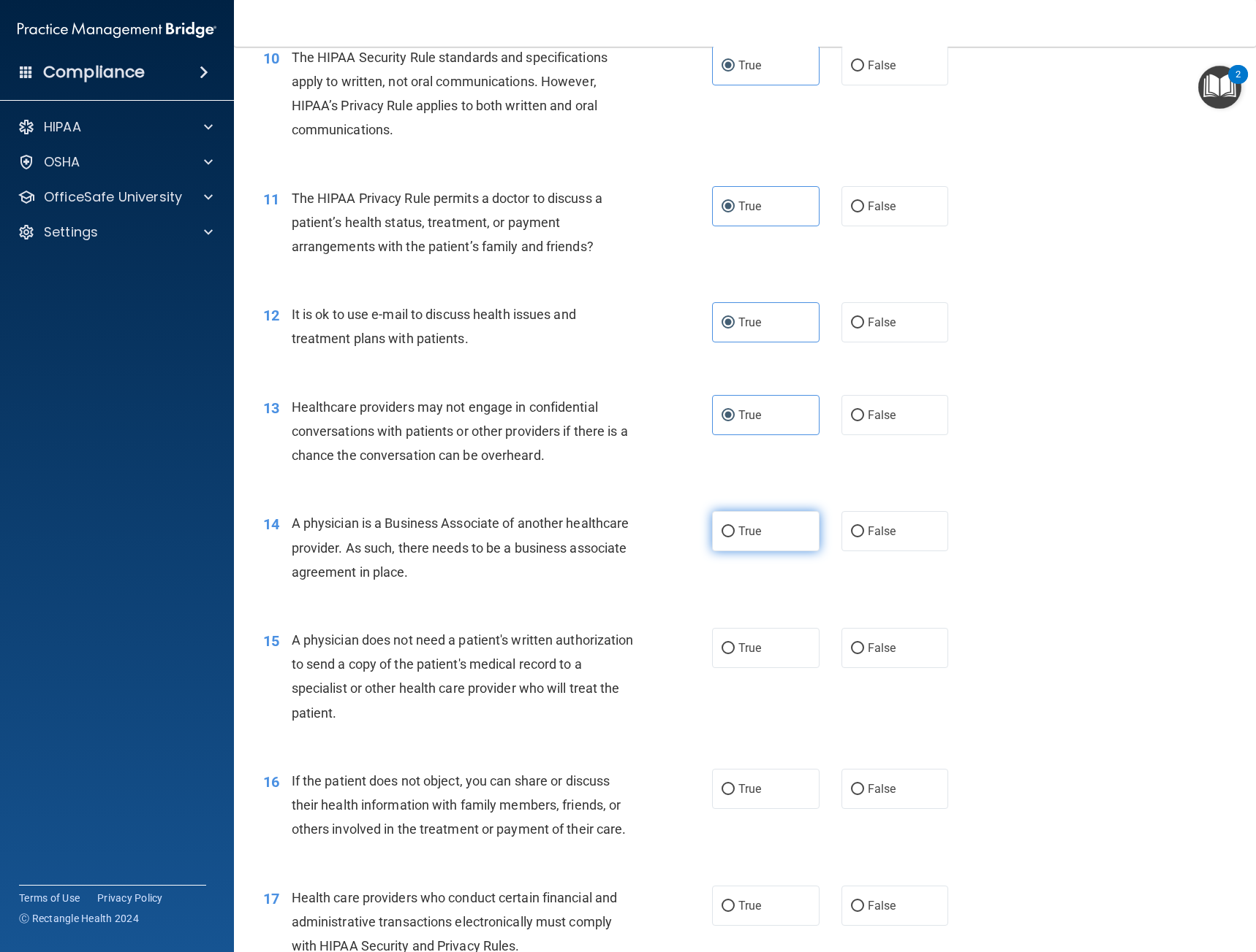
click at [774, 525] on label "True" at bounding box center [765, 531] width 107 height 40
click at [735, 527] on input "True" at bounding box center [727, 532] width 13 height 11
radio input "true"
click at [915, 548] on label "False" at bounding box center [895, 531] width 107 height 40
click at [864, 537] on input "False" at bounding box center [857, 532] width 13 height 11
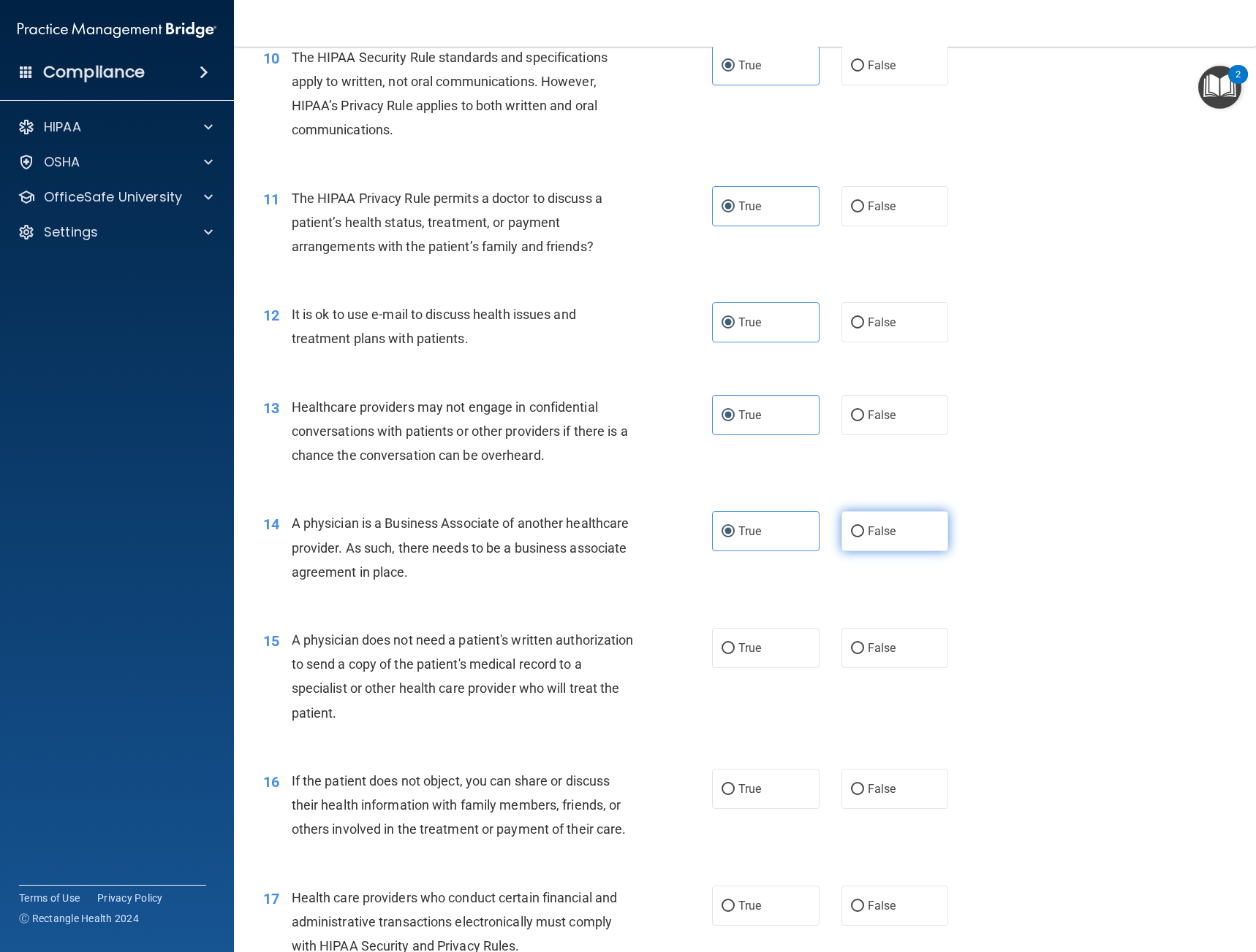
radio input "true"
click at [798, 544] on label "True" at bounding box center [765, 531] width 107 height 40
click at [735, 537] on input "True" at bounding box center [727, 532] width 13 height 11
radio input "true"
radio input "false"
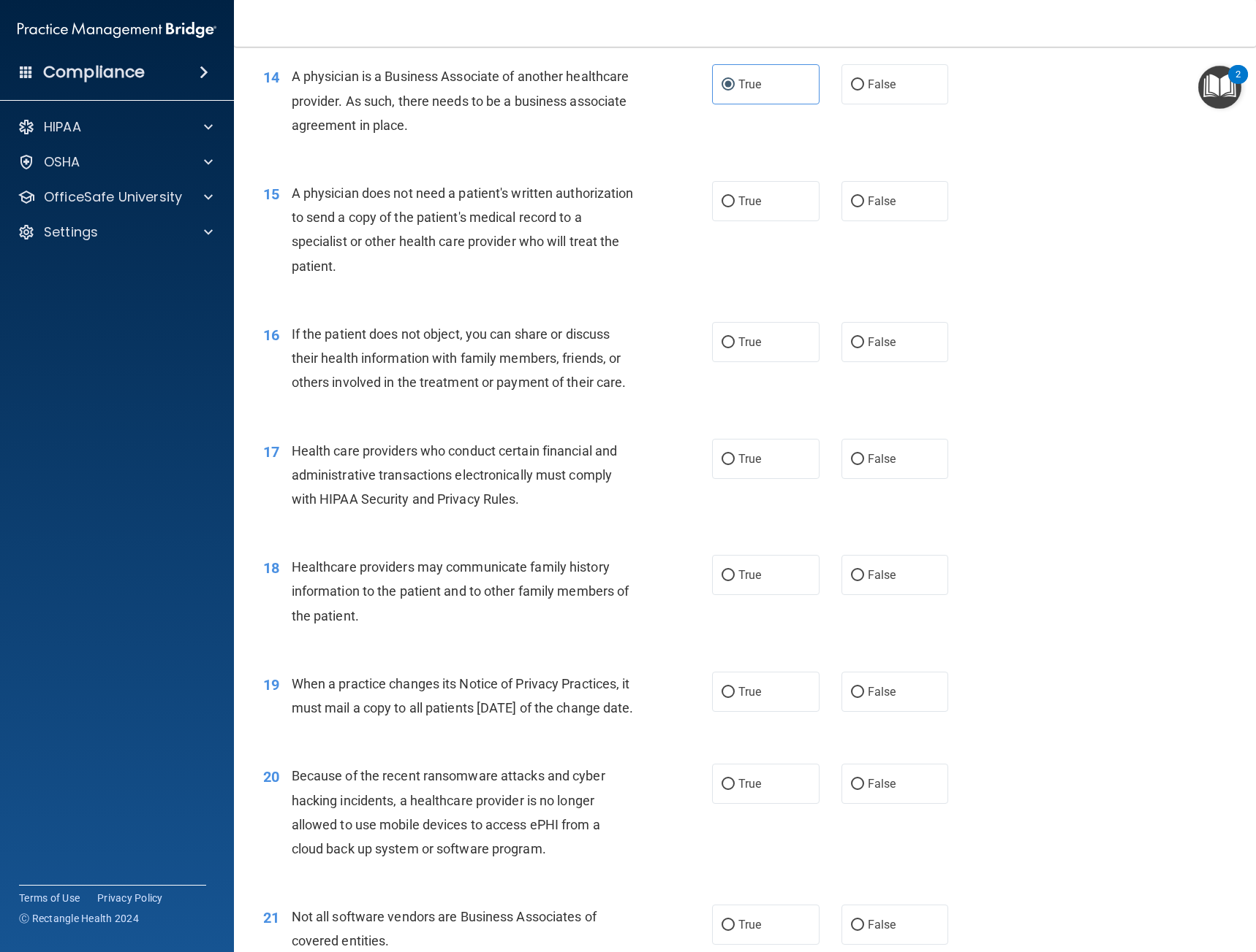
scroll to position [1606, 0]
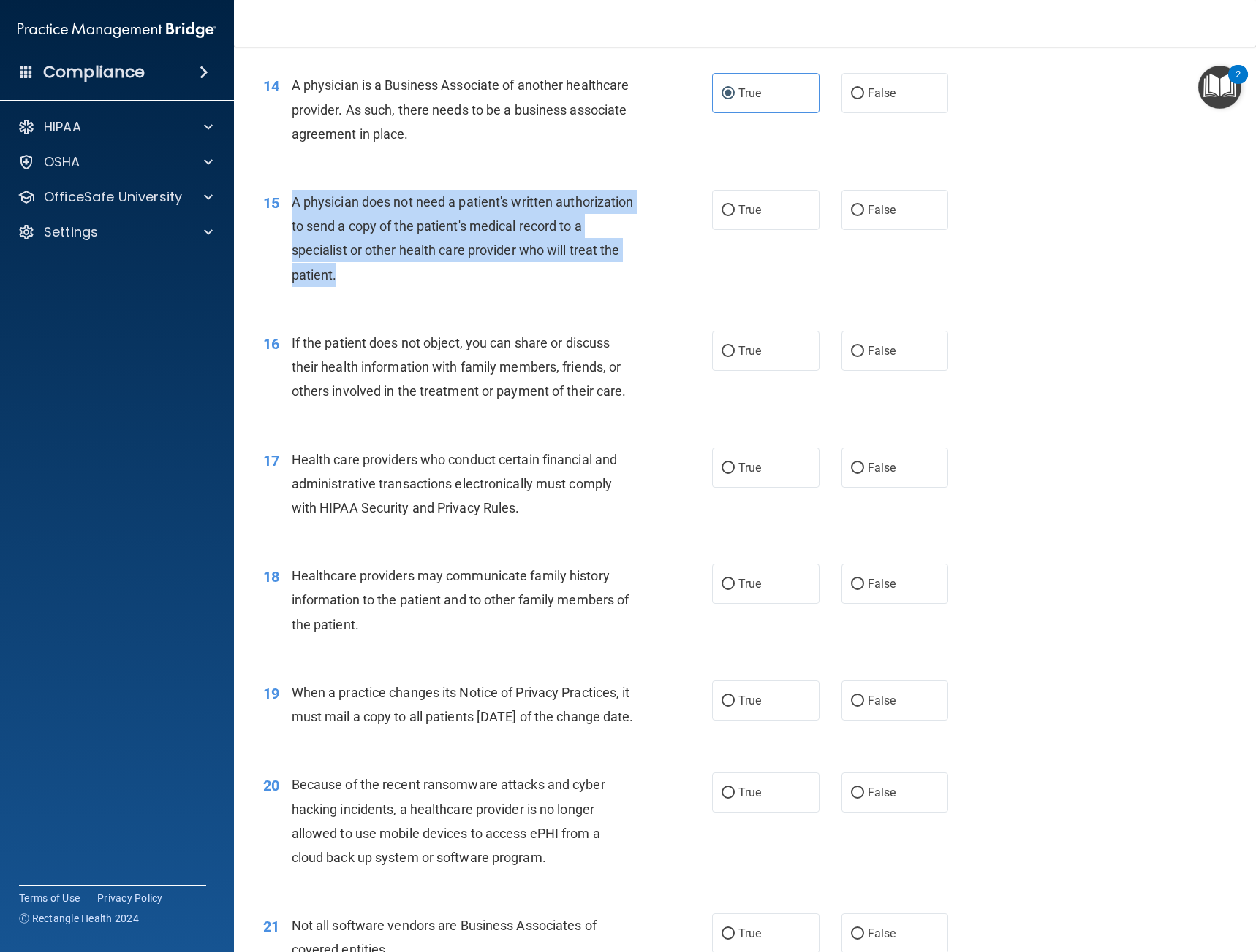
drag, startPoint x: 377, startPoint y: 258, endPoint x: 286, endPoint y: 202, distance: 106.9
click at [286, 202] on div "15 A physician does not need a patient's written authorization to send a copy o…" at bounding box center [487, 242] width 493 height 104
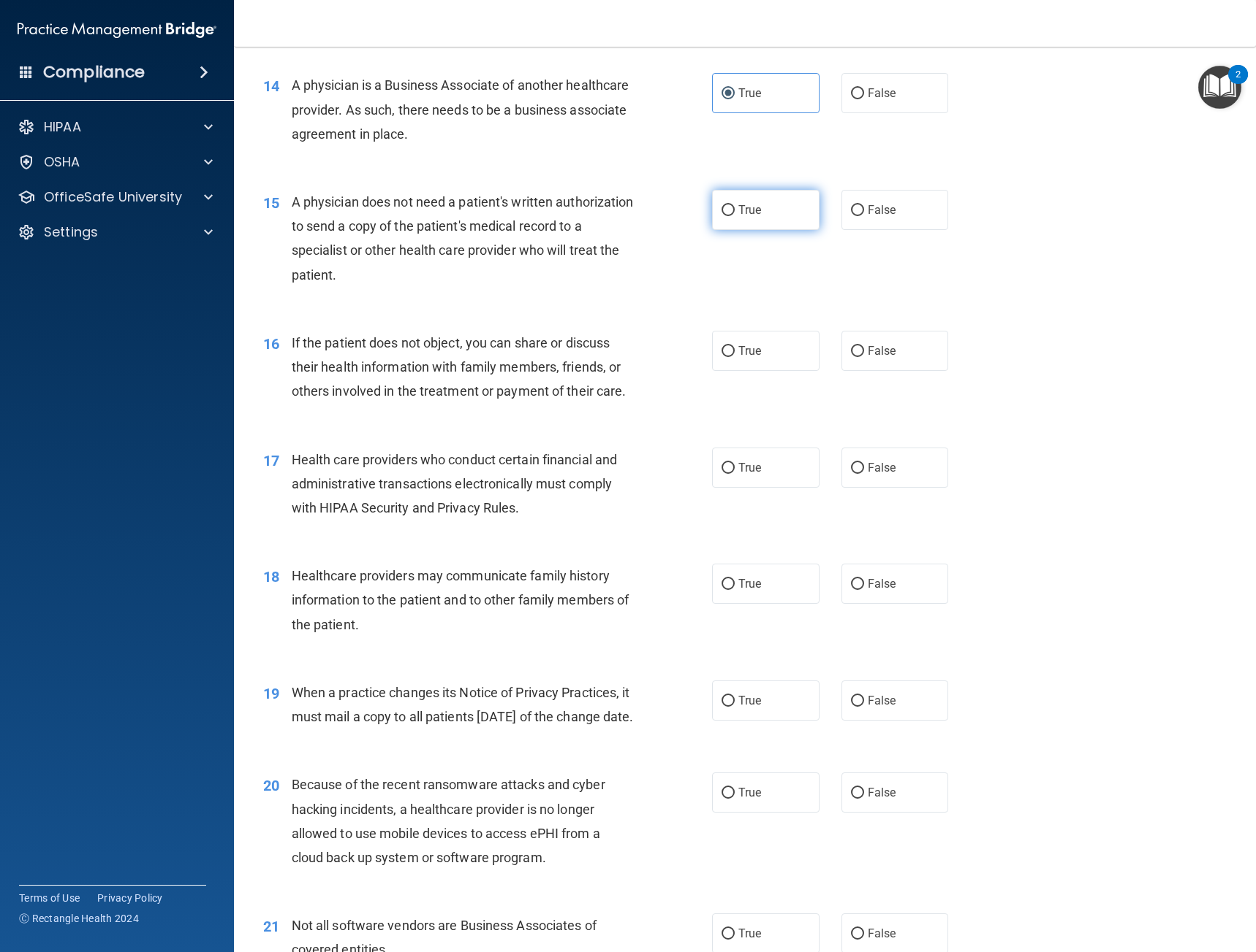
click at [756, 222] on label "True" at bounding box center [765, 210] width 107 height 40
click at [735, 217] on input "True" at bounding box center [727, 210] width 13 height 11
radio input "true"
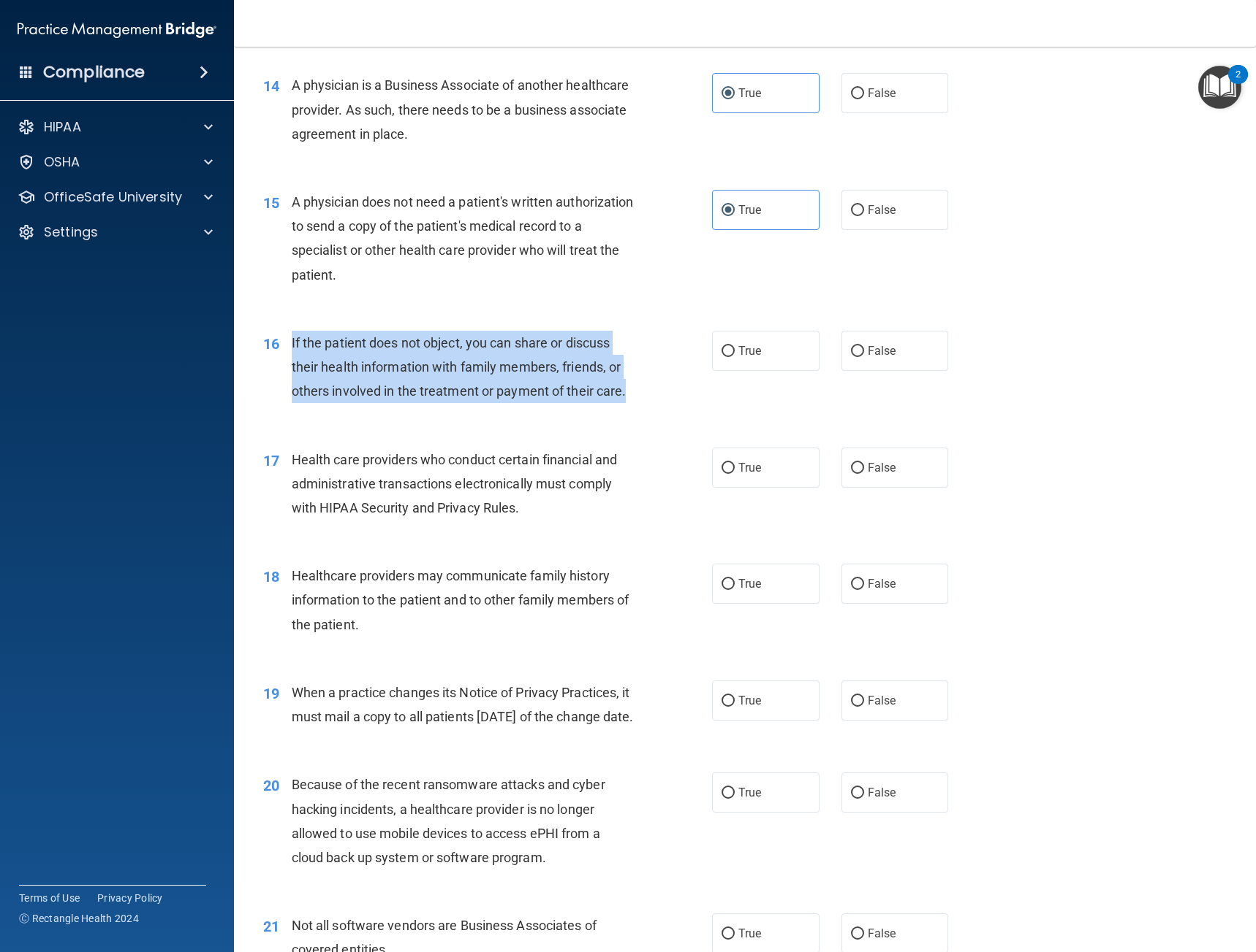
drag, startPoint x: 627, startPoint y: 393, endPoint x: 287, endPoint y: 337, distance: 344.6
click at [287, 337] on div "16 If the patient does not object, you can share or discuss their health inform…" at bounding box center [487, 371] width 493 height 80
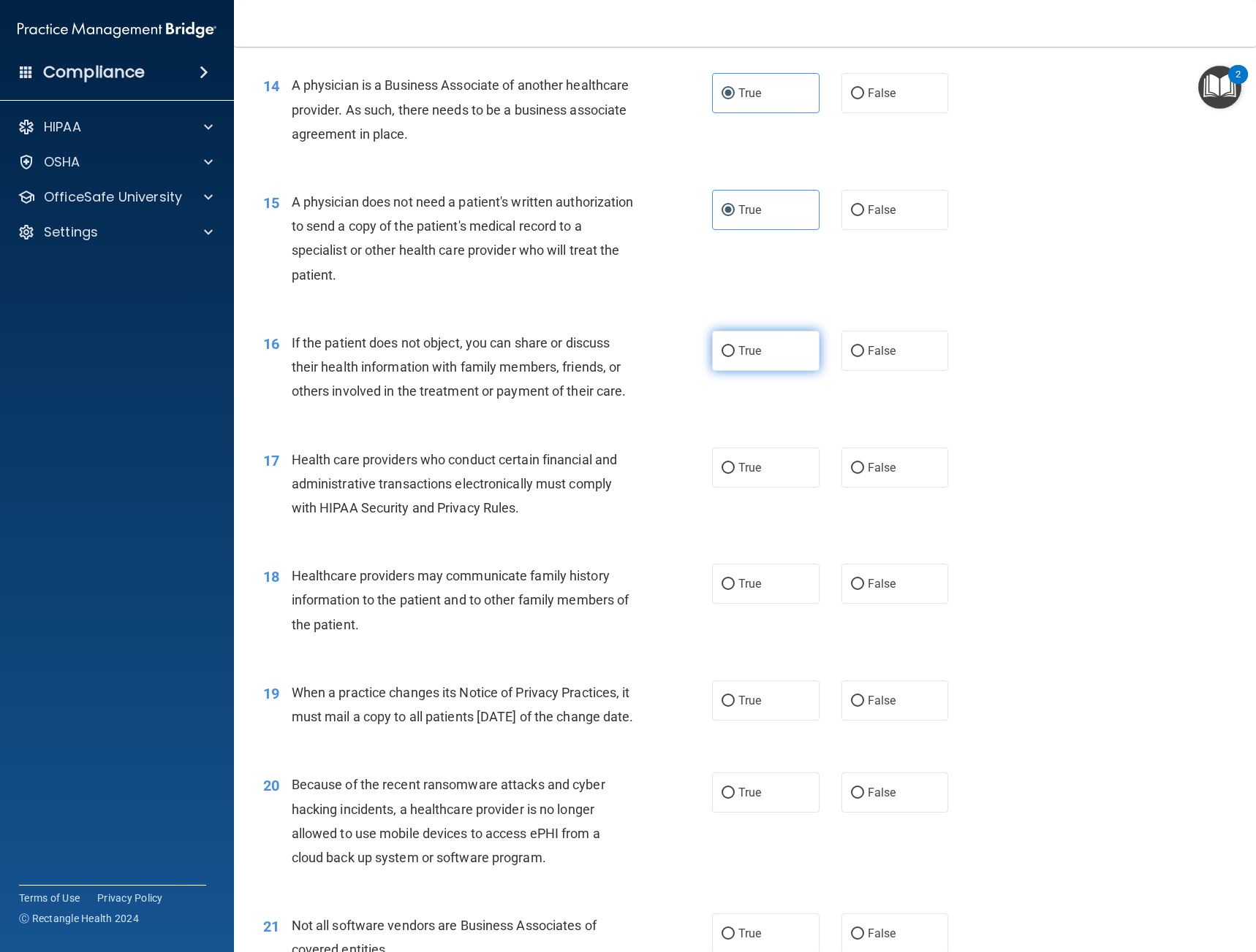
click at [768, 370] on label "True" at bounding box center [765, 350] width 107 height 40
click at [735, 357] on input "True" at bounding box center [727, 351] width 13 height 11
radio input "true"
click at [551, 506] on div "Health care providers who conduct certain financial and administrative transact…" at bounding box center [468, 484] width 353 height 73
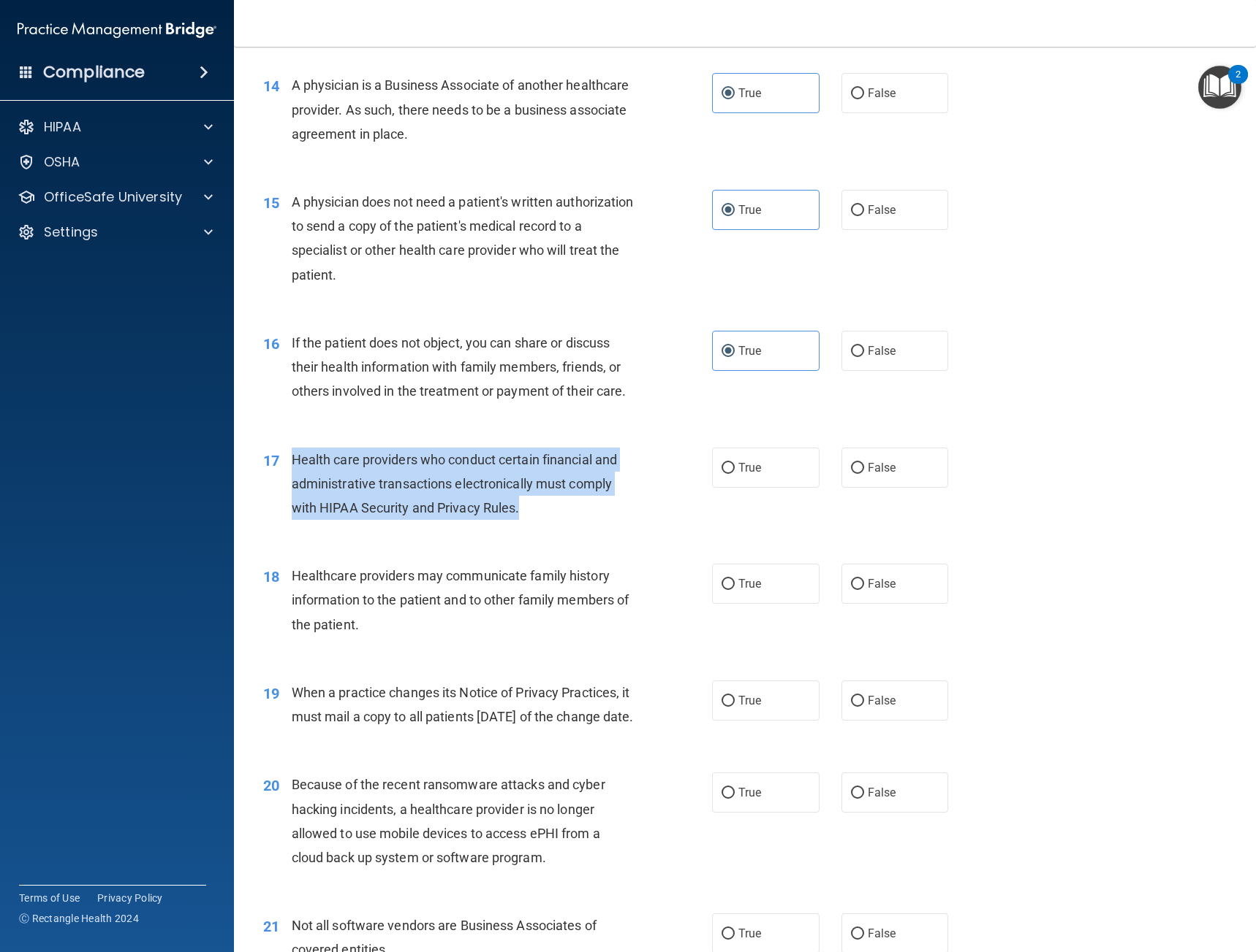
drag, startPoint x: 450, startPoint y: 484, endPoint x: 286, endPoint y: 461, distance: 165.6
click at [286, 461] on div "17 Health care providers who conduct certain financial and administrative trans…" at bounding box center [487, 488] width 493 height 80
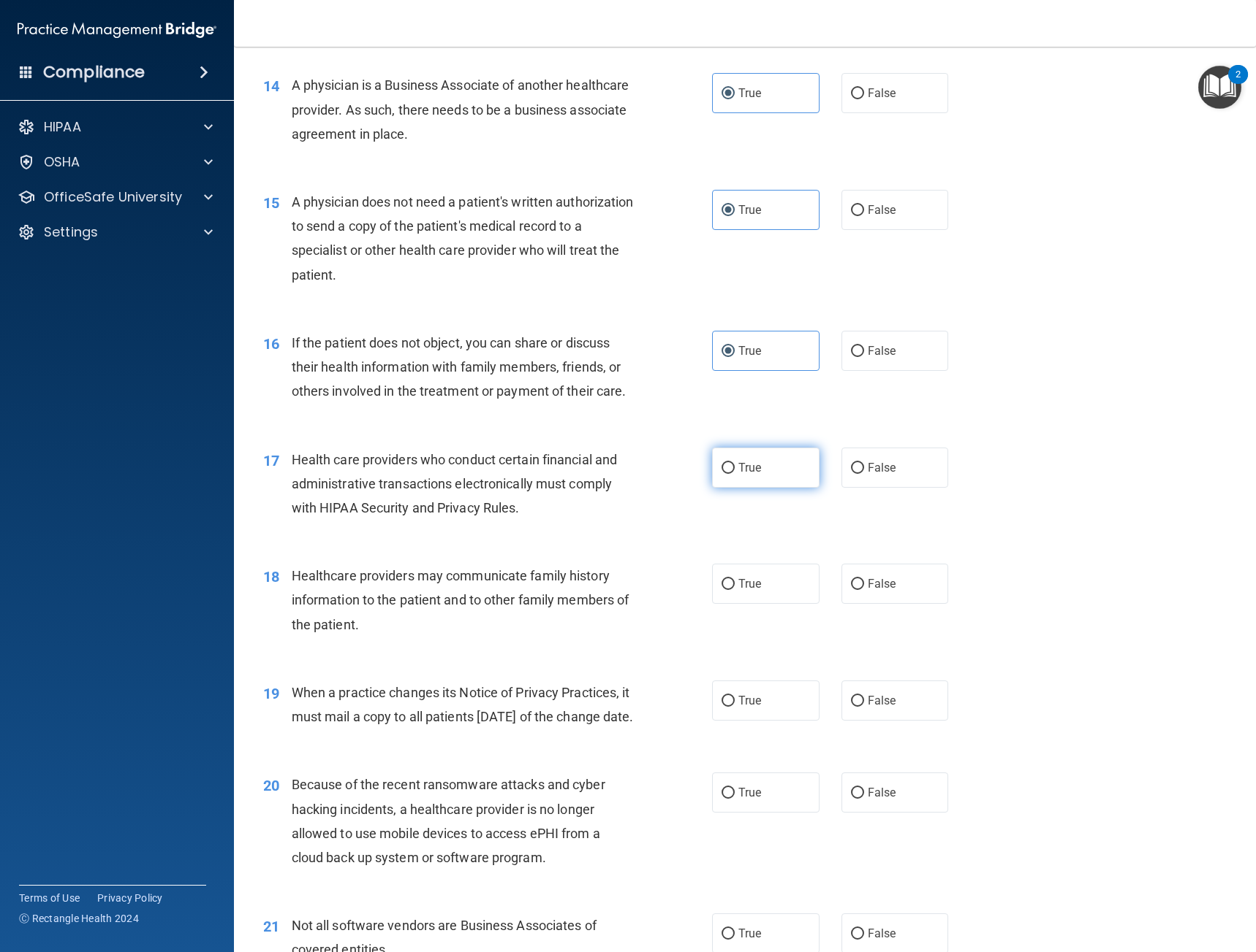
click at [767, 483] on label "True" at bounding box center [765, 467] width 107 height 40
click at [735, 474] on input "True" at bounding box center [727, 468] width 13 height 11
radio input "true"
drag, startPoint x: 548, startPoint y: 613, endPoint x: 454, endPoint y: 624, distance: 94.6
click at [547, 614] on div "Healthcare providers may communicate family history information to the patient …" at bounding box center [468, 600] width 353 height 73
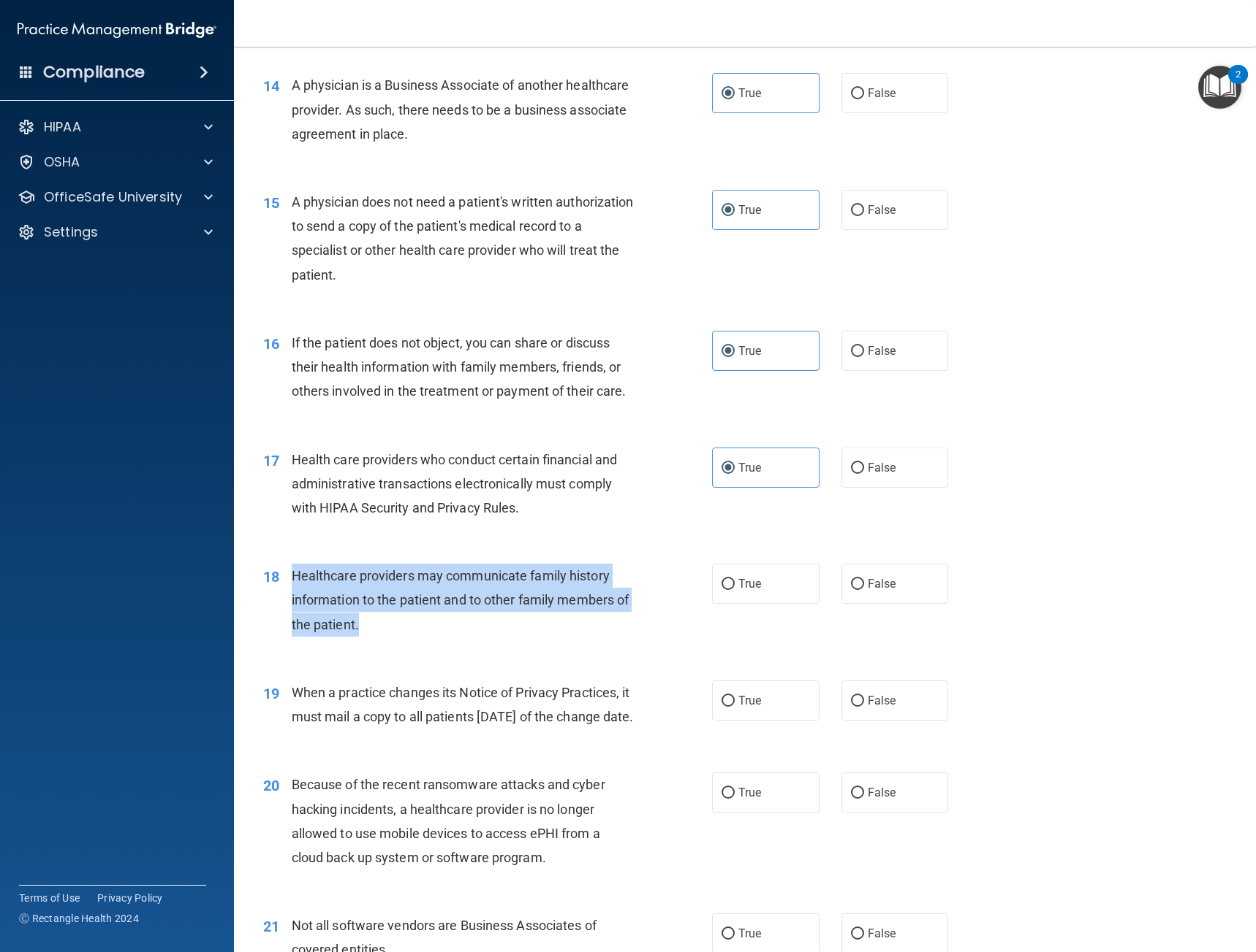
drag, startPoint x: 431, startPoint y: 625, endPoint x: 293, endPoint y: 575, distance: 146.8
click at [293, 575] on div "Healthcare providers may communicate family history information to the patient …" at bounding box center [468, 600] width 353 height 73
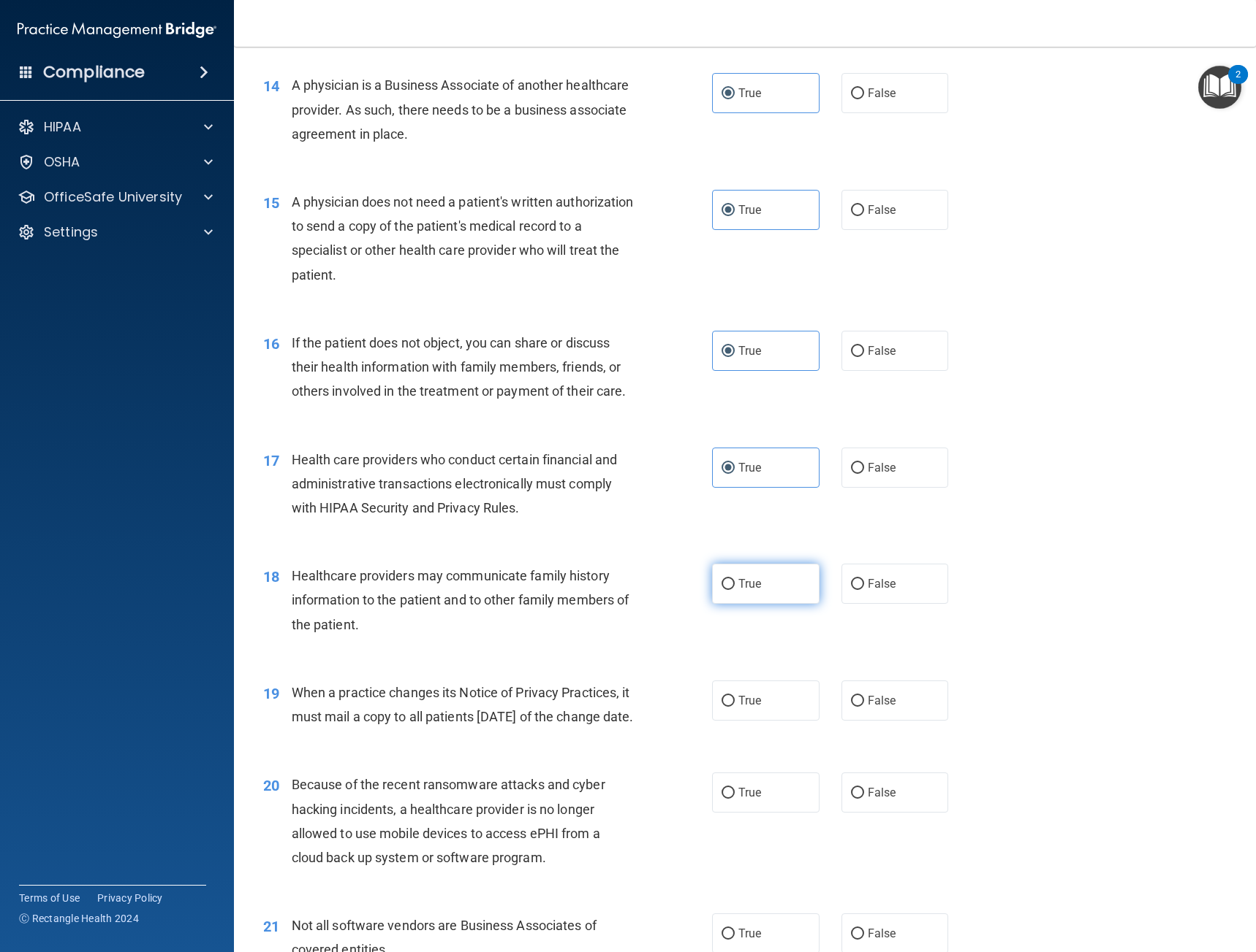
click at [787, 584] on label "True" at bounding box center [765, 583] width 107 height 40
click at [735, 584] on input "True" at bounding box center [727, 584] width 13 height 11
radio input "true"
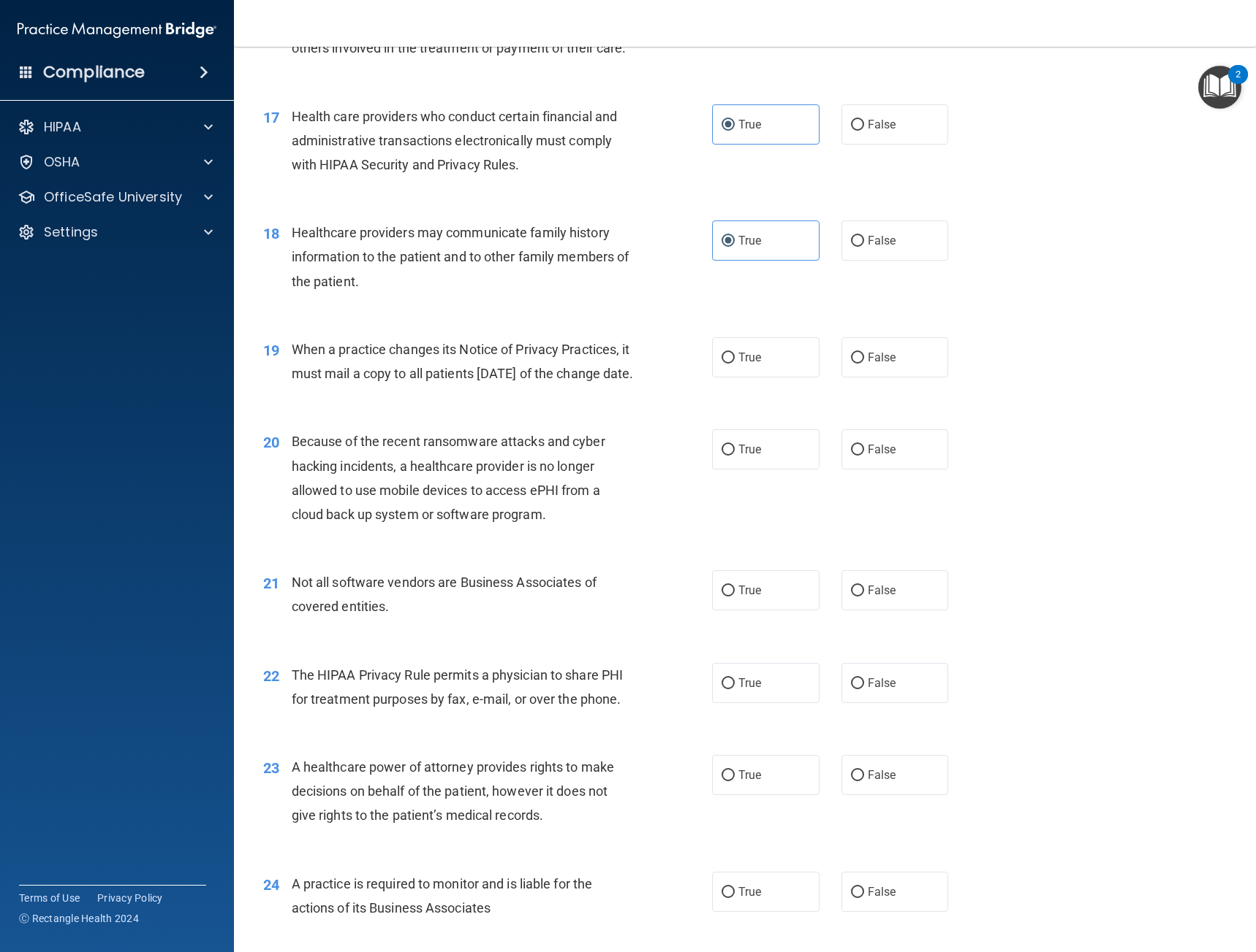
scroll to position [1911, 0]
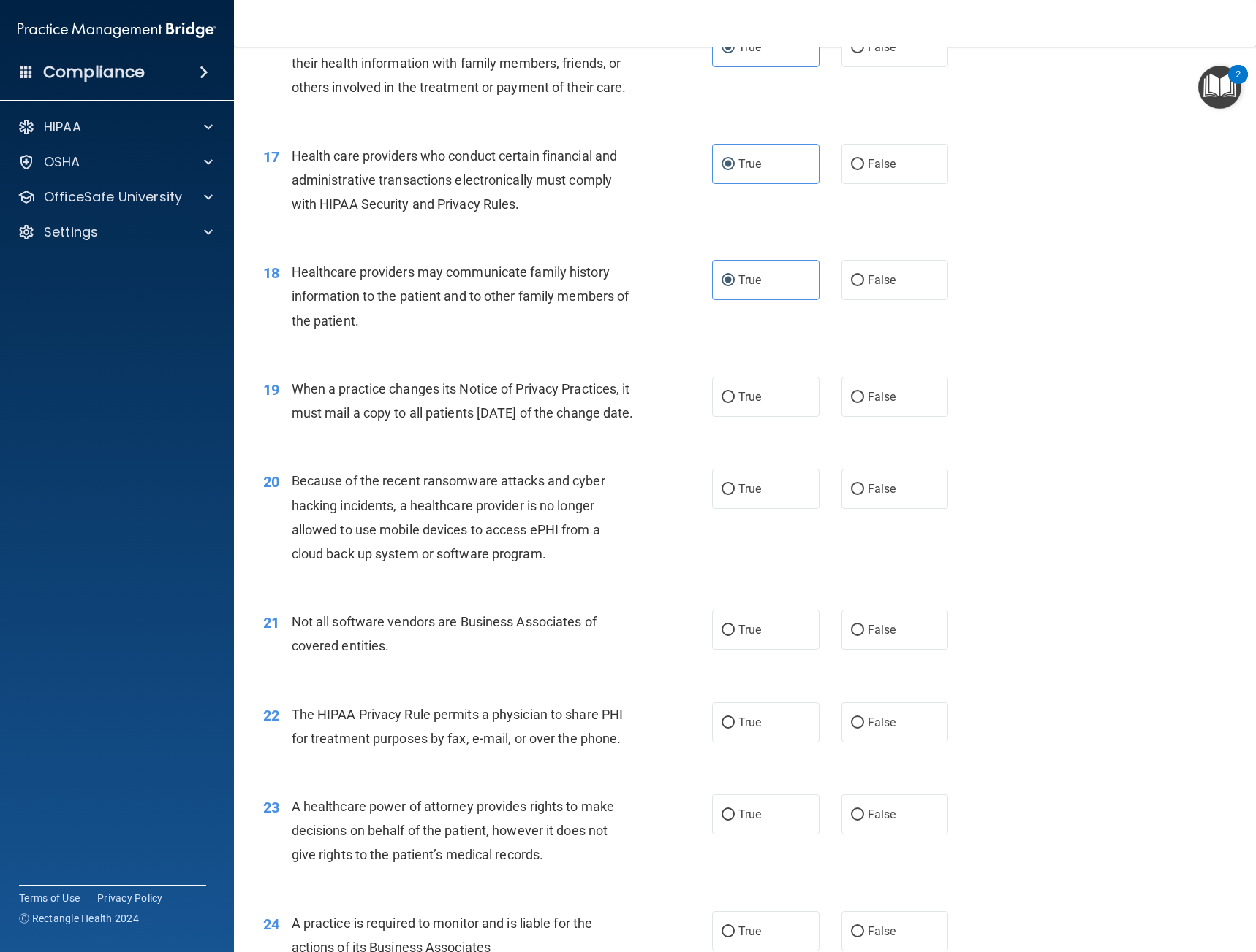
drag, startPoint x: 384, startPoint y: 434, endPoint x: 290, endPoint y: 383, distance: 106.9
click at [290, 383] on div "19 When a practice changes its Notice of Privacy Practices, it must mail a copy…" at bounding box center [487, 404] width 493 height 56
click at [1101, 413] on div "19 When a practice changes its Notice of Privacy Practices, it must mail a copy…" at bounding box center [744, 405] width 985 height 92
click at [737, 410] on label "True" at bounding box center [765, 396] width 107 height 40
click at [735, 403] on input "True" at bounding box center [727, 397] width 13 height 11
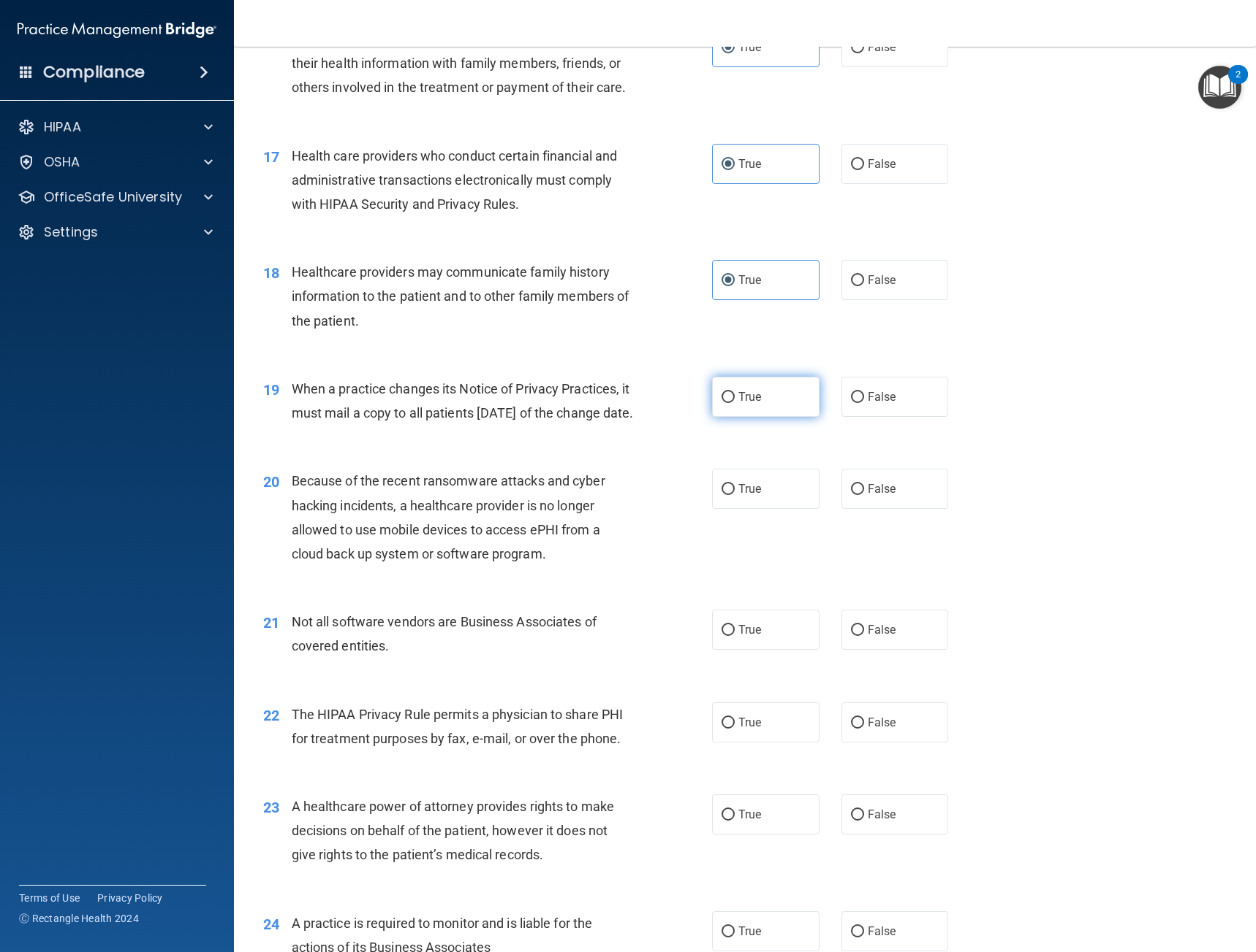
radio input "true"
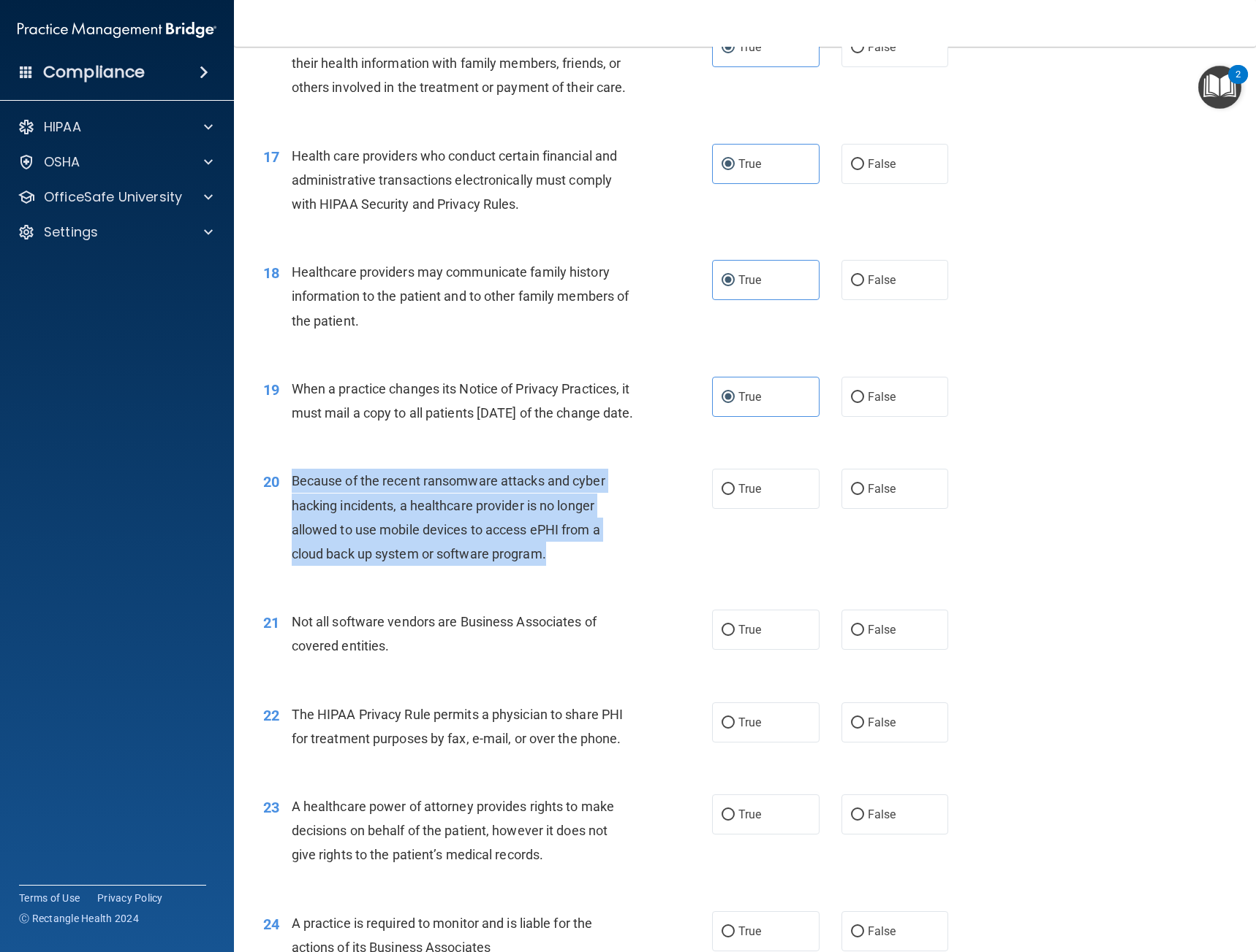
drag, startPoint x: 587, startPoint y: 584, endPoint x: 287, endPoint y: 505, distance: 310.2
click at [287, 505] on div "20 Because of the recent ransomware attacks and cyber hacking incidents, a heal…" at bounding box center [487, 521] width 493 height 104
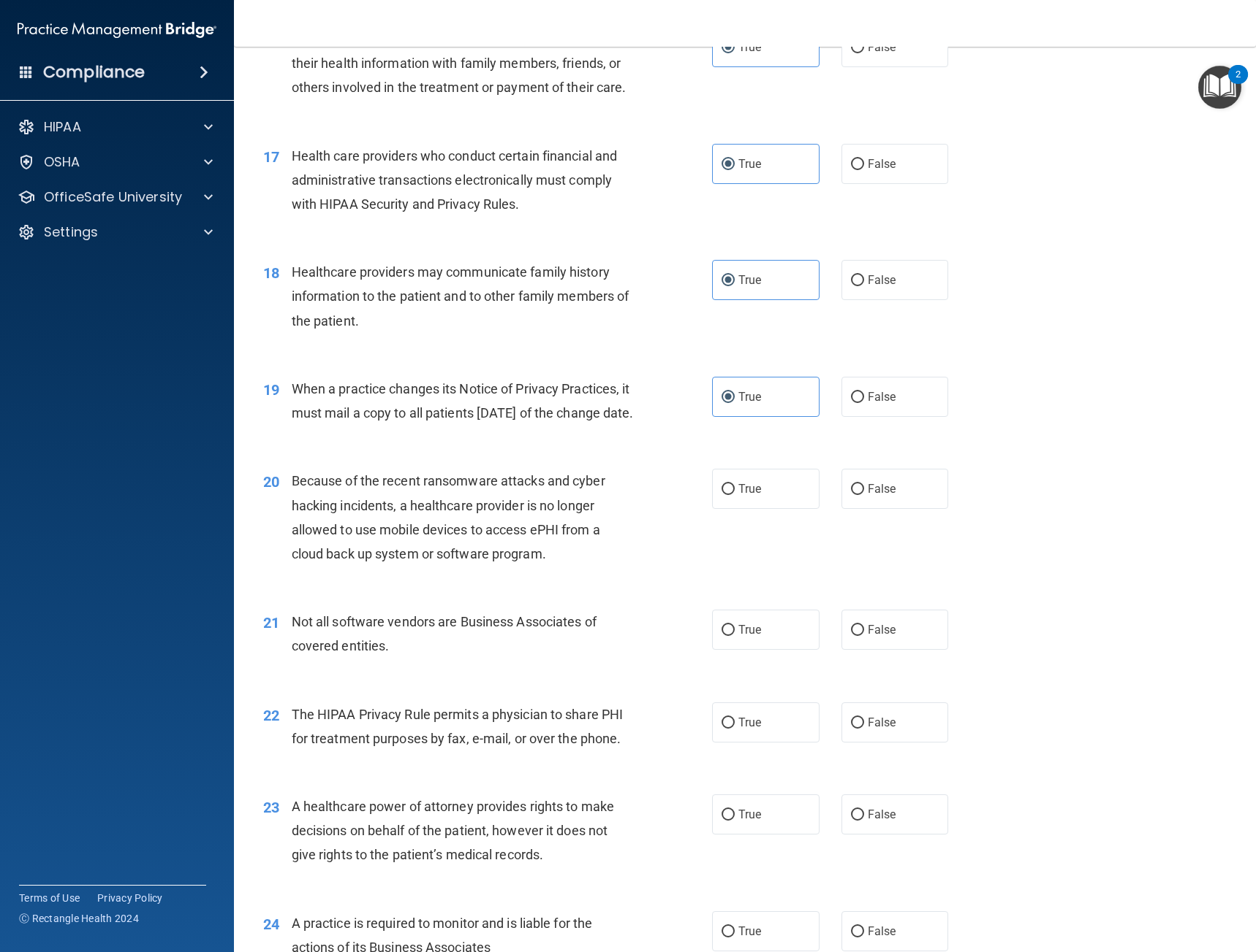
click at [936, 553] on div "20 Because of the recent ransomware attacks and cyber hacking incidents, a heal…" at bounding box center [744, 521] width 985 height 141
click at [912, 509] on label "False" at bounding box center [895, 489] width 107 height 40
click at [864, 496] on input "False" at bounding box center [857, 489] width 13 height 11
radio input "true"
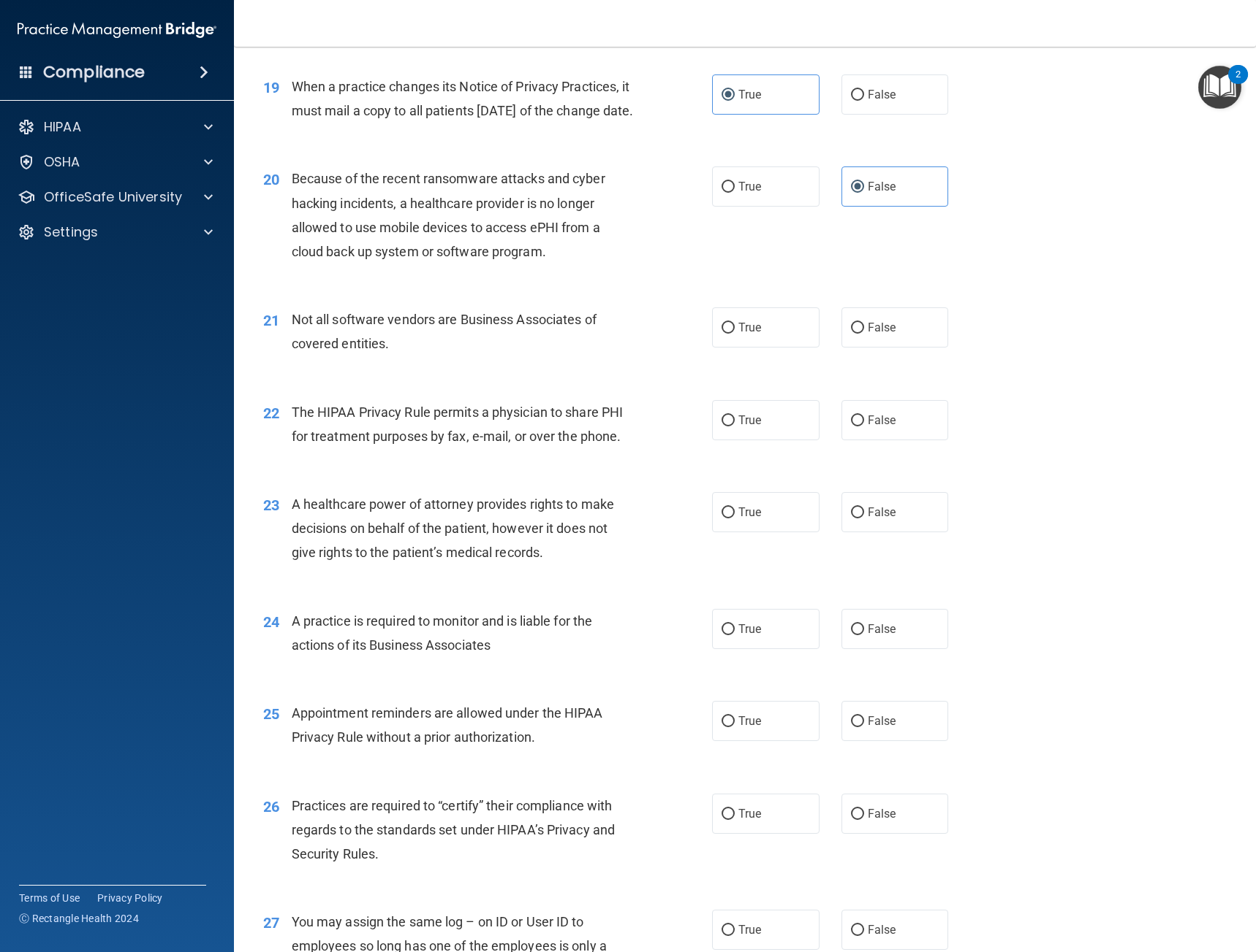
scroll to position [2202, 0]
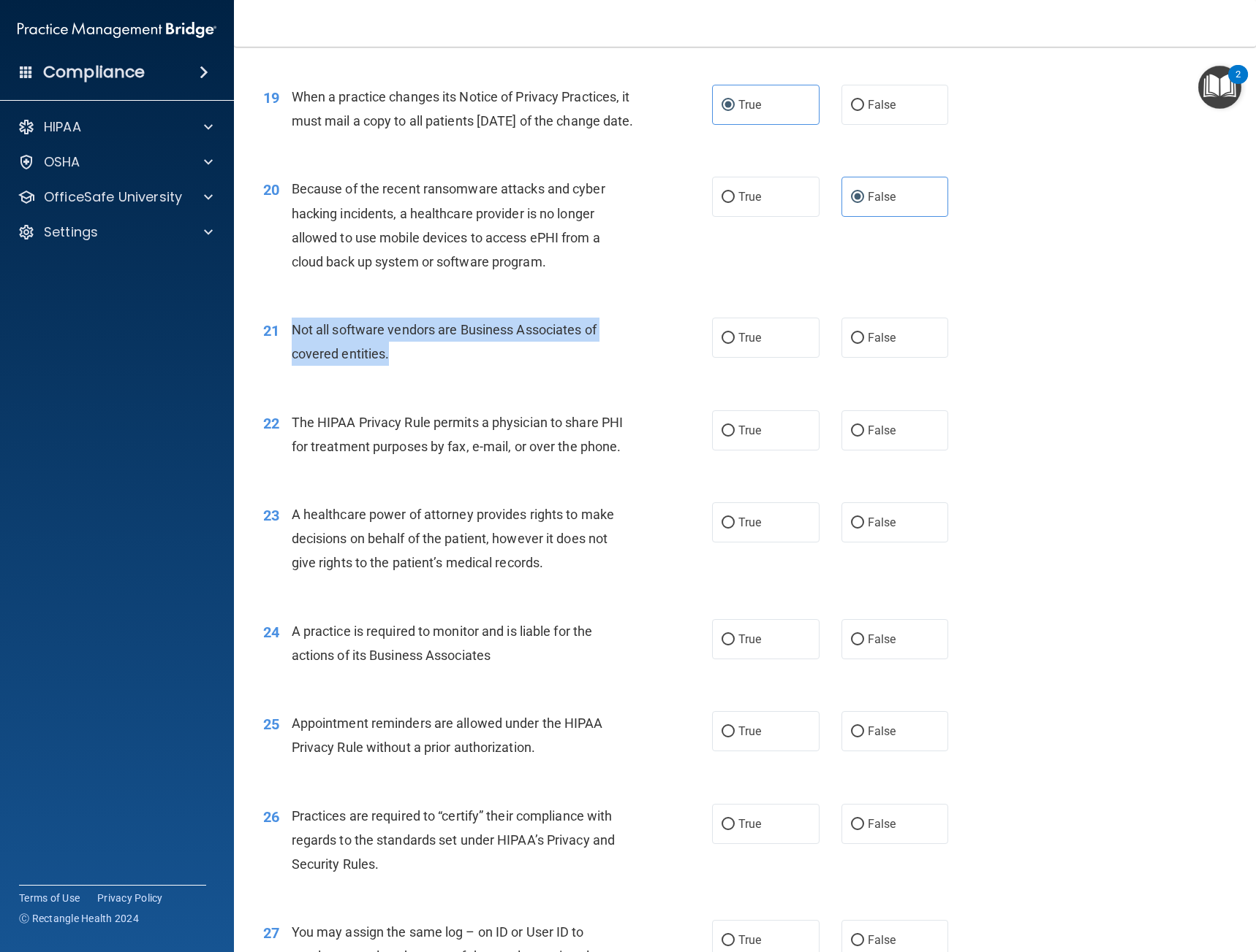
drag, startPoint x: 354, startPoint y: 375, endPoint x: 293, endPoint y: 350, distance: 65.9
click at [293, 350] on div "Not all software vendors are Business Associates of covered entities." at bounding box center [468, 341] width 353 height 48
click at [548, 391] on div "21 Not all software vendors are Business Associates of covered entities. True F…" at bounding box center [744, 345] width 985 height 92
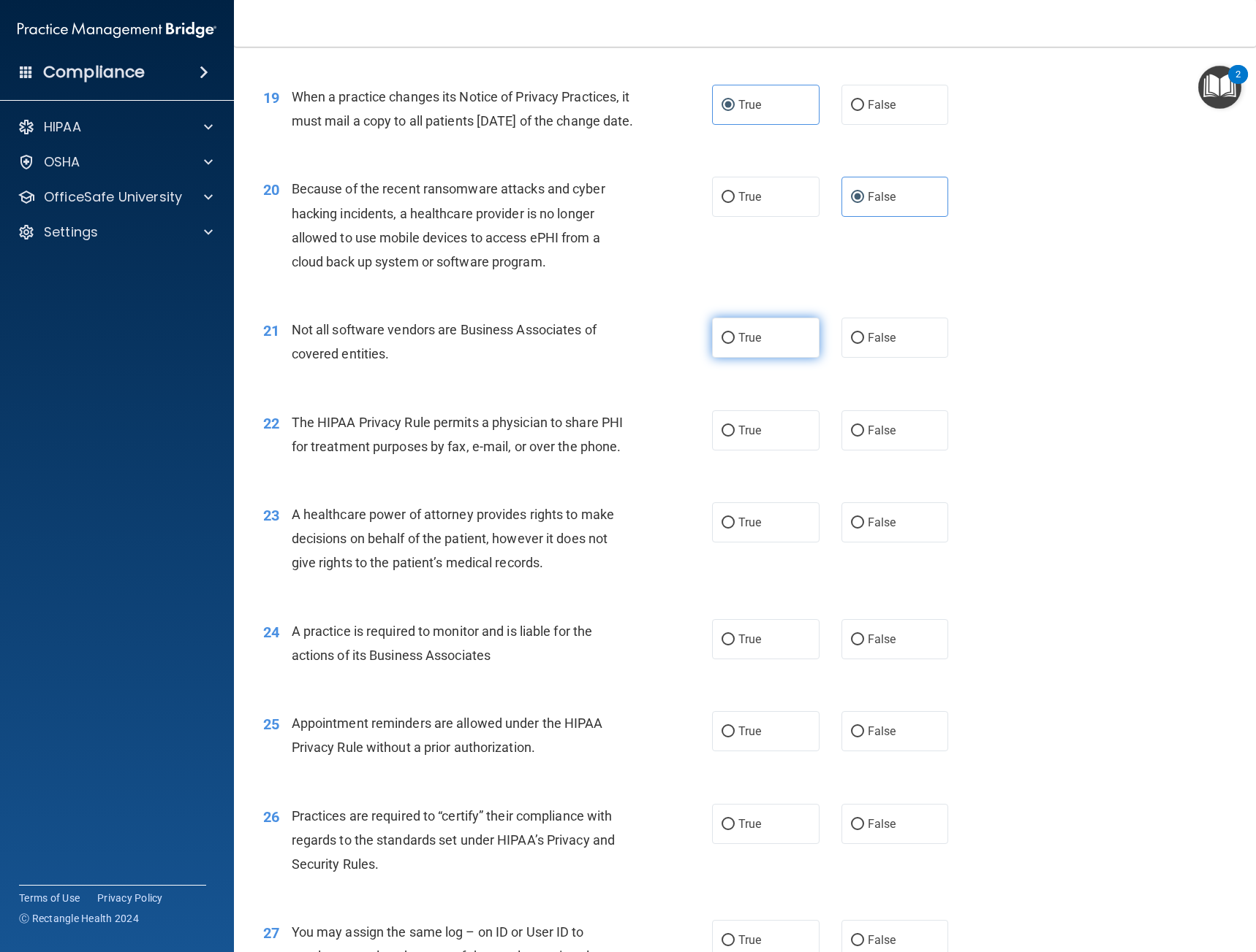
click at [722, 344] on input "True" at bounding box center [727, 337] width 13 height 11
radio input "true"
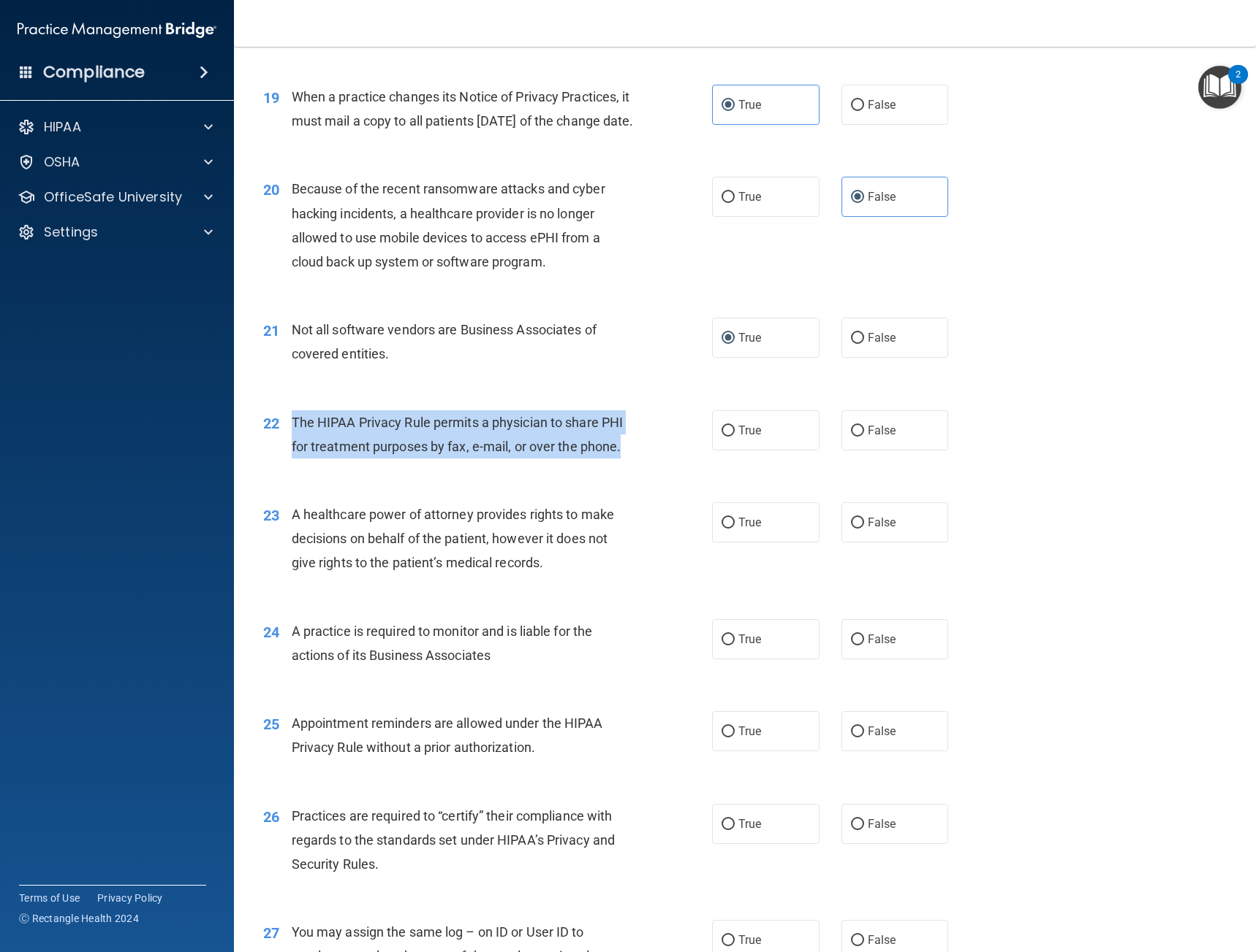
drag, startPoint x: 628, startPoint y: 470, endPoint x: 290, endPoint y: 450, distance: 338.6
click at [290, 450] on div "22 The HIPAA Privacy Rule permits a physician to share PHI for treatment purpos…" at bounding box center [487, 438] width 493 height 56
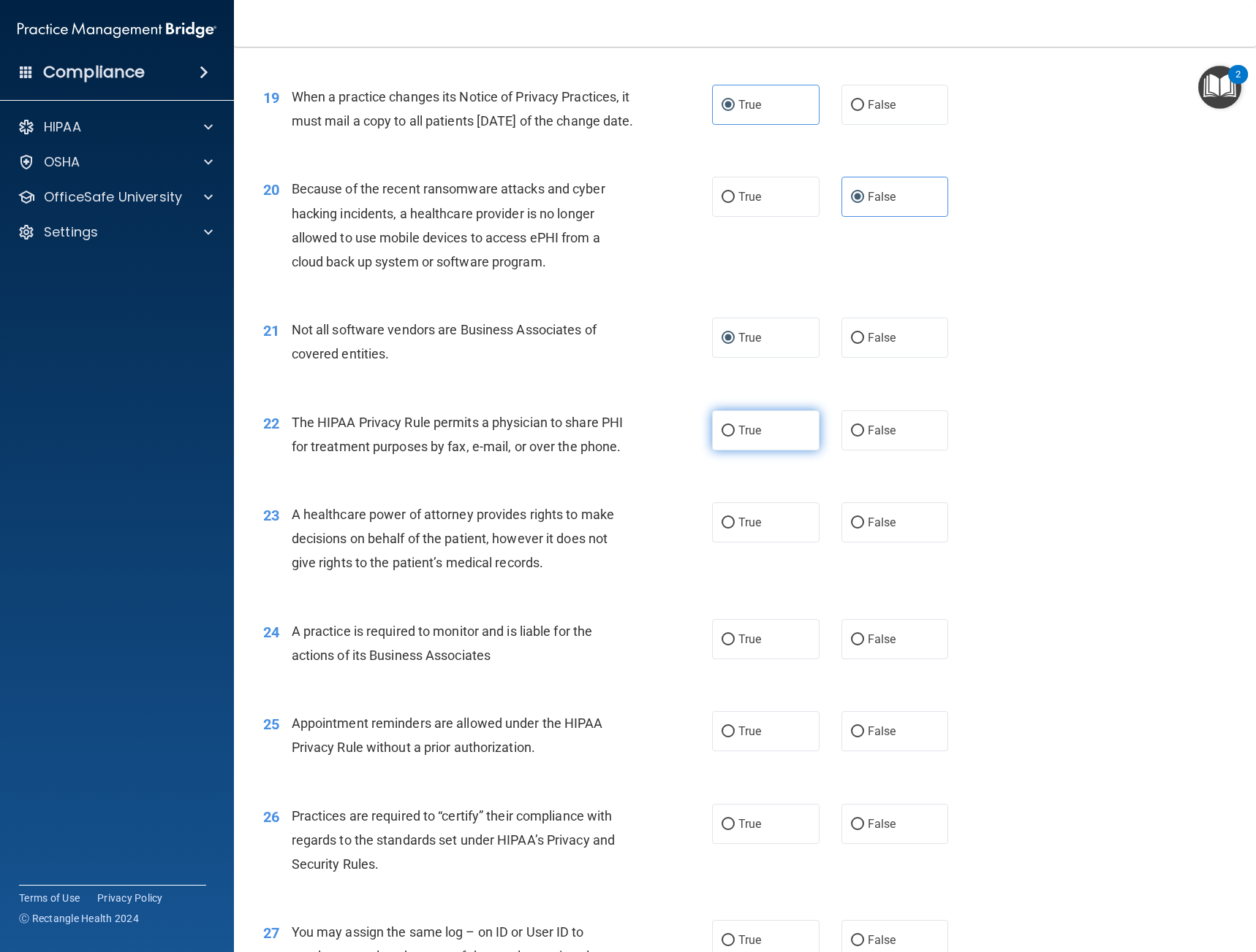
click at [783, 451] on label "True" at bounding box center [765, 430] width 107 height 40
click at [735, 437] on input "True" at bounding box center [727, 431] width 13 height 11
radio input "true"
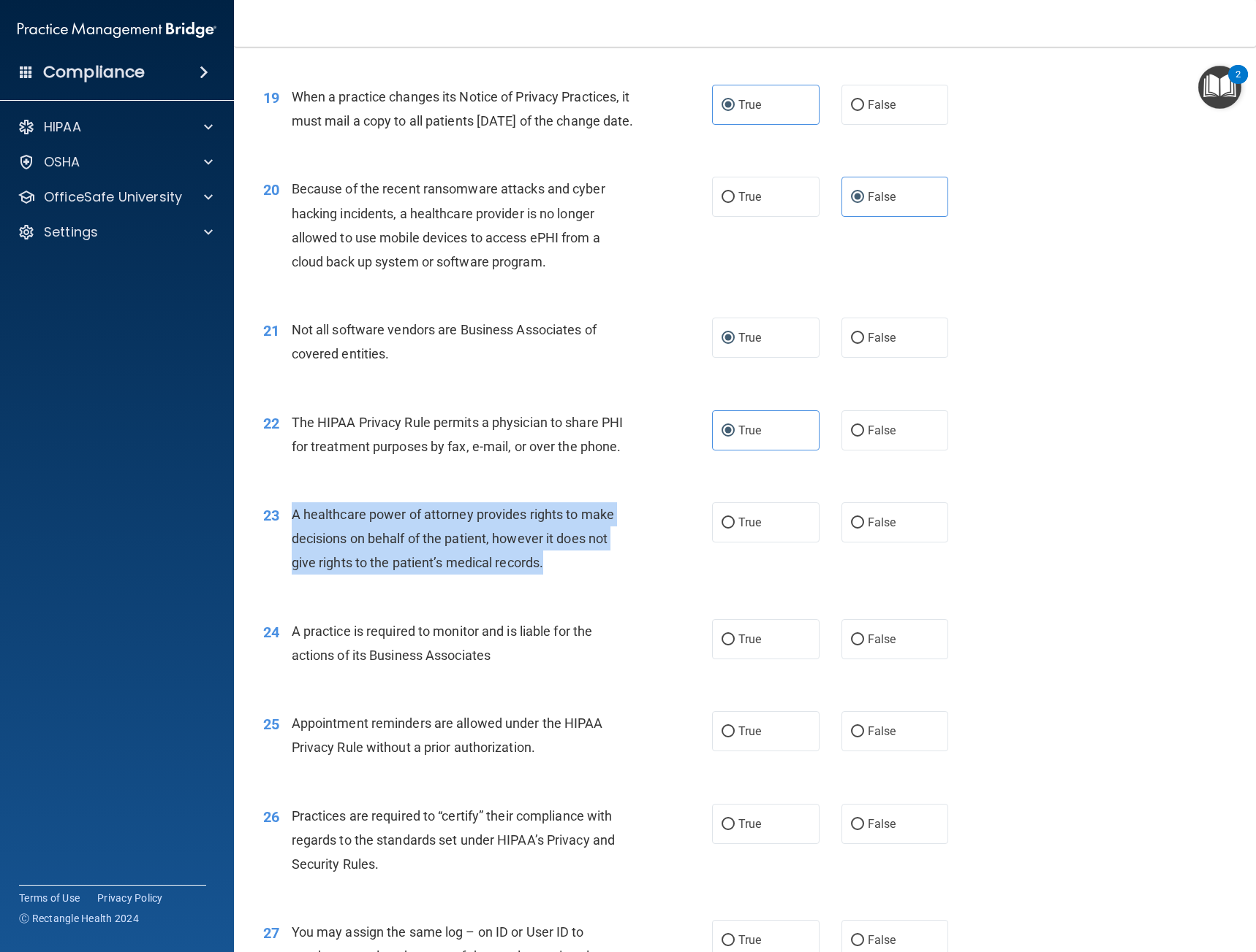
drag, startPoint x: 563, startPoint y: 590, endPoint x: 289, endPoint y: 539, distance: 278.7
click at [289, 539] on div "23 A healthcare power of attorney provides rights to make decisions on behalf o…" at bounding box center [487, 542] width 493 height 80
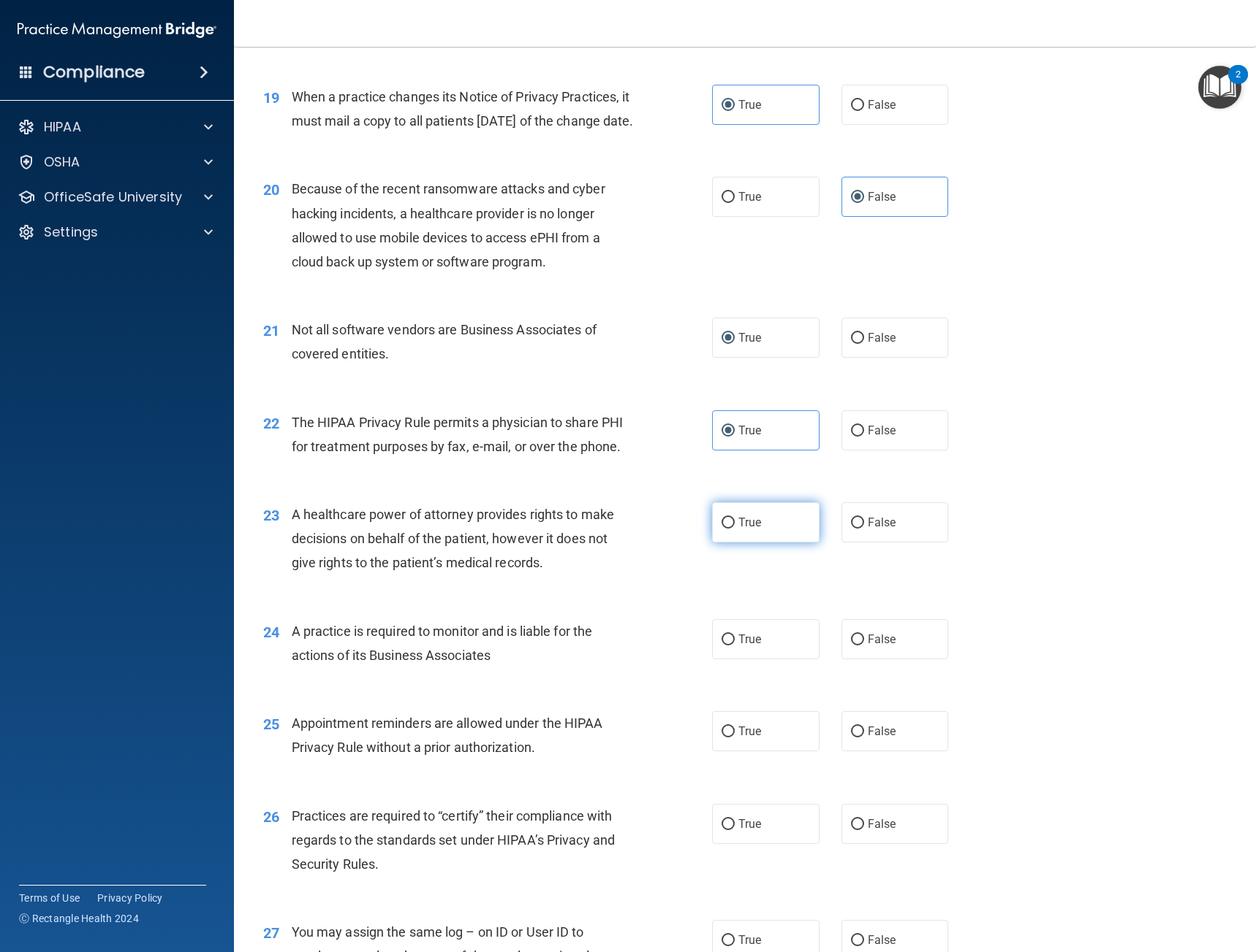
click at [768, 542] on label "True" at bounding box center [765, 522] width 107 height 40
click at [735, 529] on input "True" at bounding box center [727, 523] width 13 height 11
radio input "true"
click at [584, 575] on div "A healthcare power of attorney provides rights to make decisions on behalf of t…" at bounding box center [468, 538] width 353 height 73
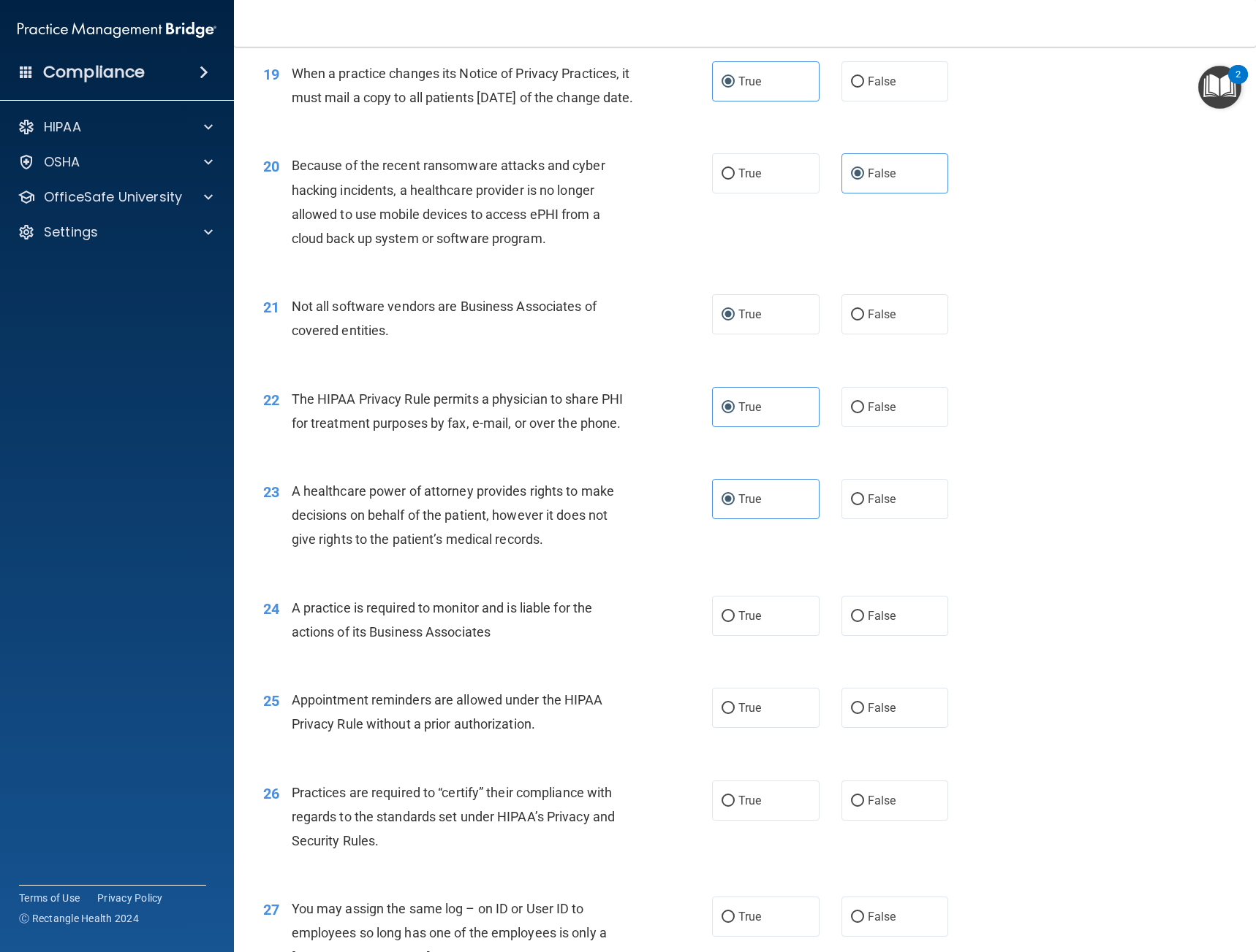
scroll to position [2276, 0]
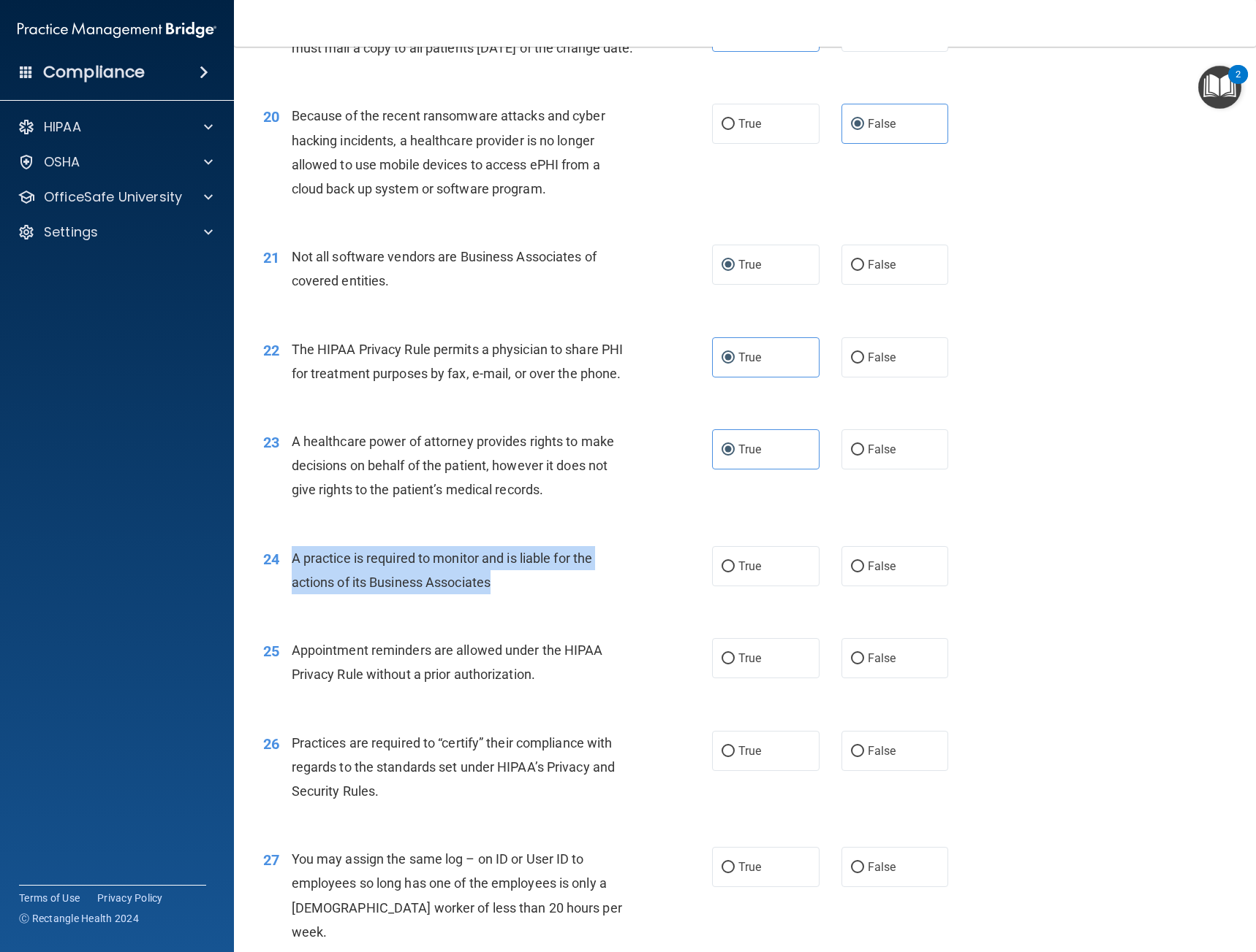
drag, startPoint x: 489, startPoint y: 609, endPoint x: 292, endPoint y: 581, distance: 199.0
click at [292, 581] on div "A practice is required to monitor and is liable for the actions of its Business…" at bounding box center [468, 570] width 353 height 48
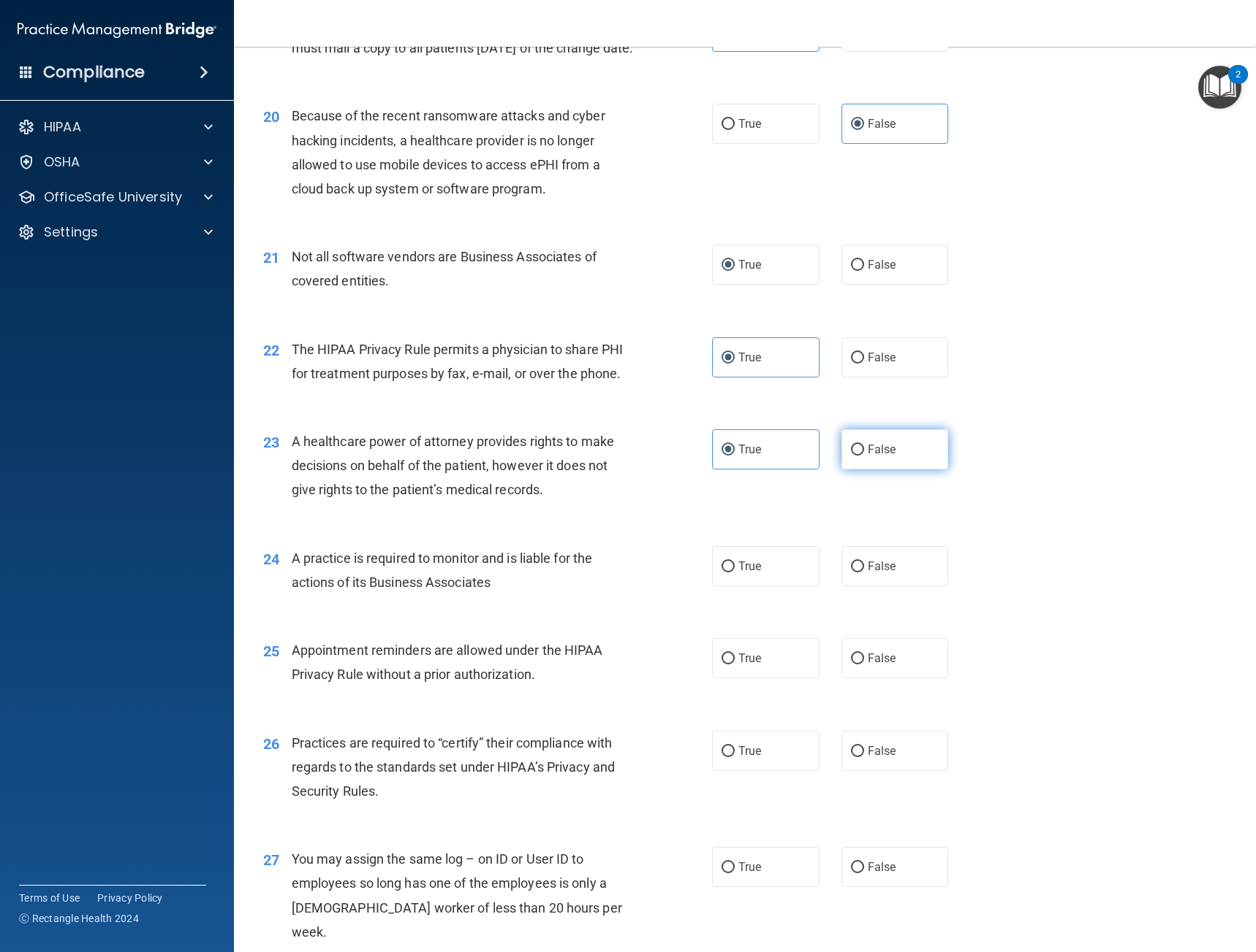
click at [918, 470] on label "False" at bounding box center [895, 449] width 107 height 40
click at [864, 456] on input "False" at bounding box center [857, 450] width 13 height 11
radio input "true"
radio input "false"
click at [888, 574] on span "False" at bounding box center [881, 567] width 28 height 14
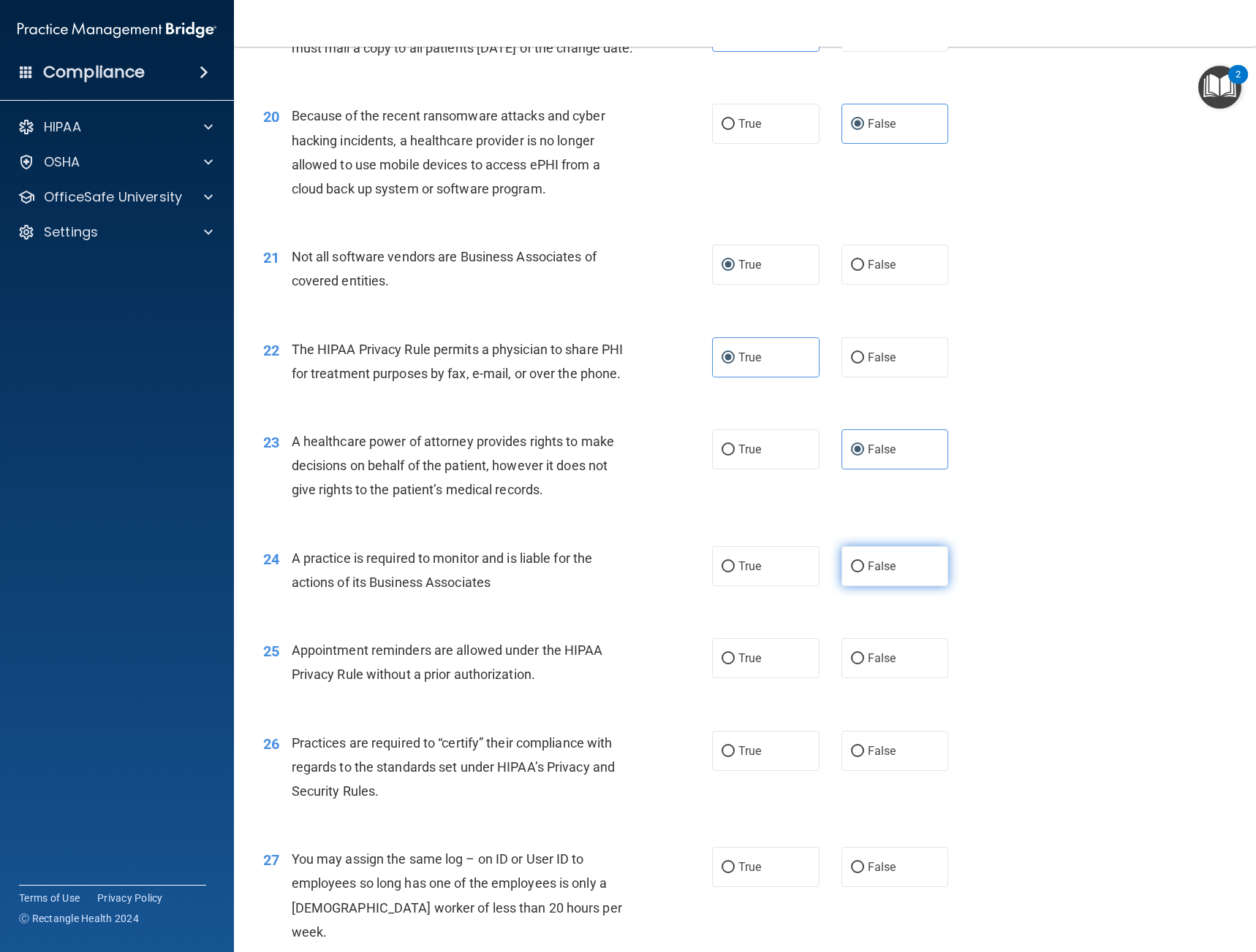
click at [864, 573] on input "False" at bounding box center [857, 567] width 13 height 11
radio input "true"
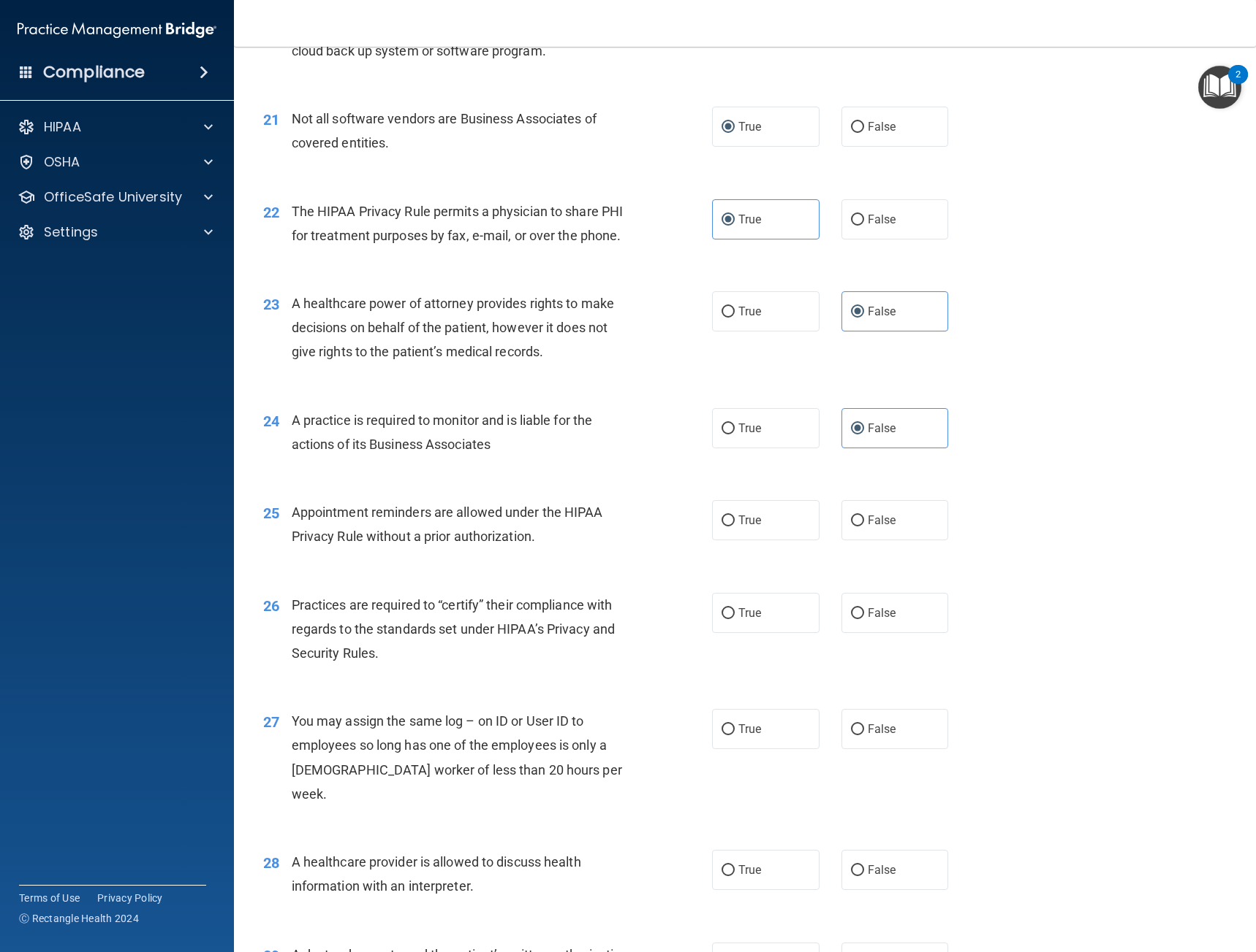
scroll to position [2422, 0]
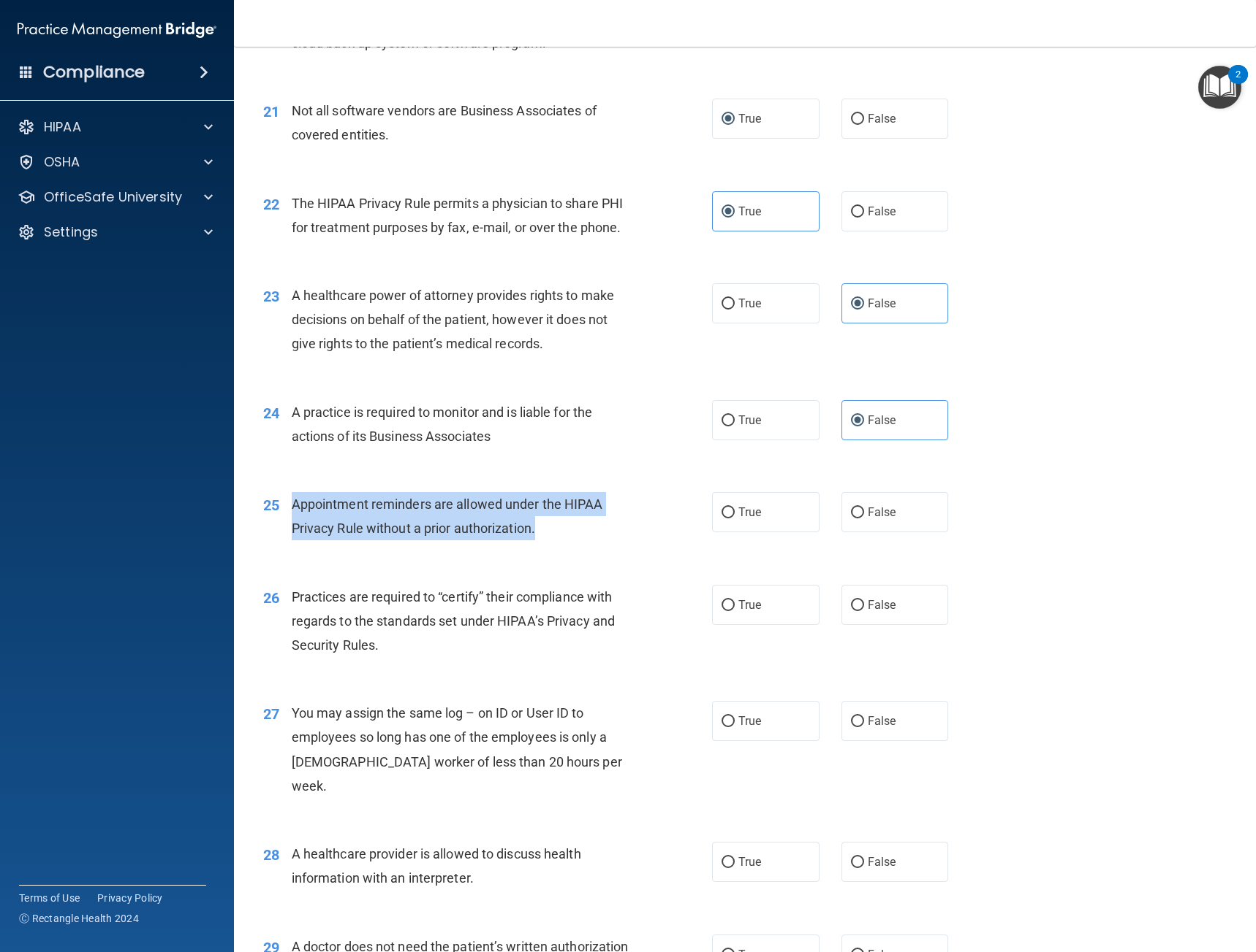
drag, startPoint x: 543, startPoint y: 552, endPoint x: 291, endPoint y: 540, distance: 252.3
click at [292, 540] on div "Appointment reminders are allowed under the HIPAA Privacy Rule without a prior …" at bounding box center [468, 516] width 353 height 48
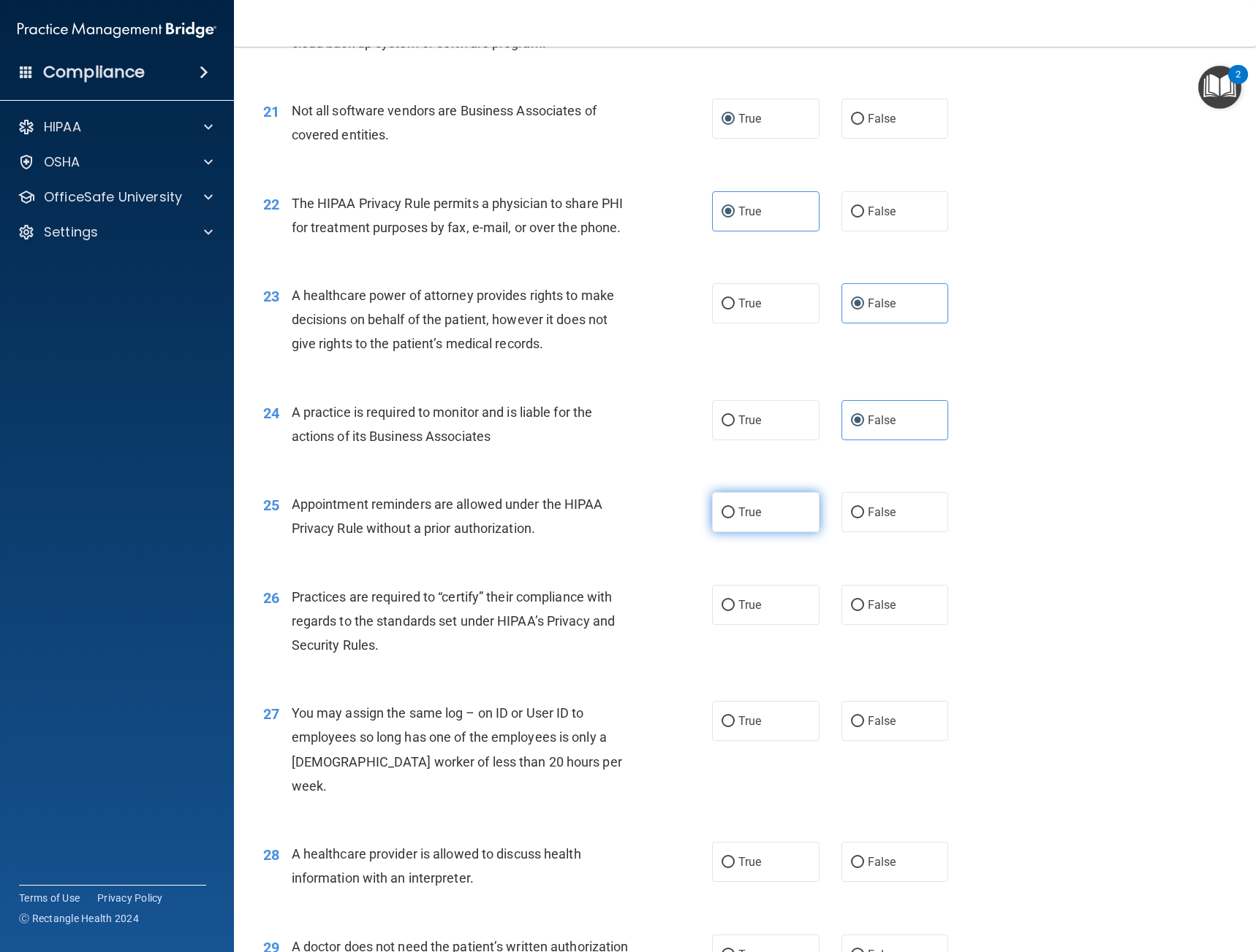
click at [749, 533] on label "True" at bounding box center [765, 512] width 107 height 40
click at [735, 519] on input "True" at bounding box center [727, 512] width 13 height 11
radio input "true"
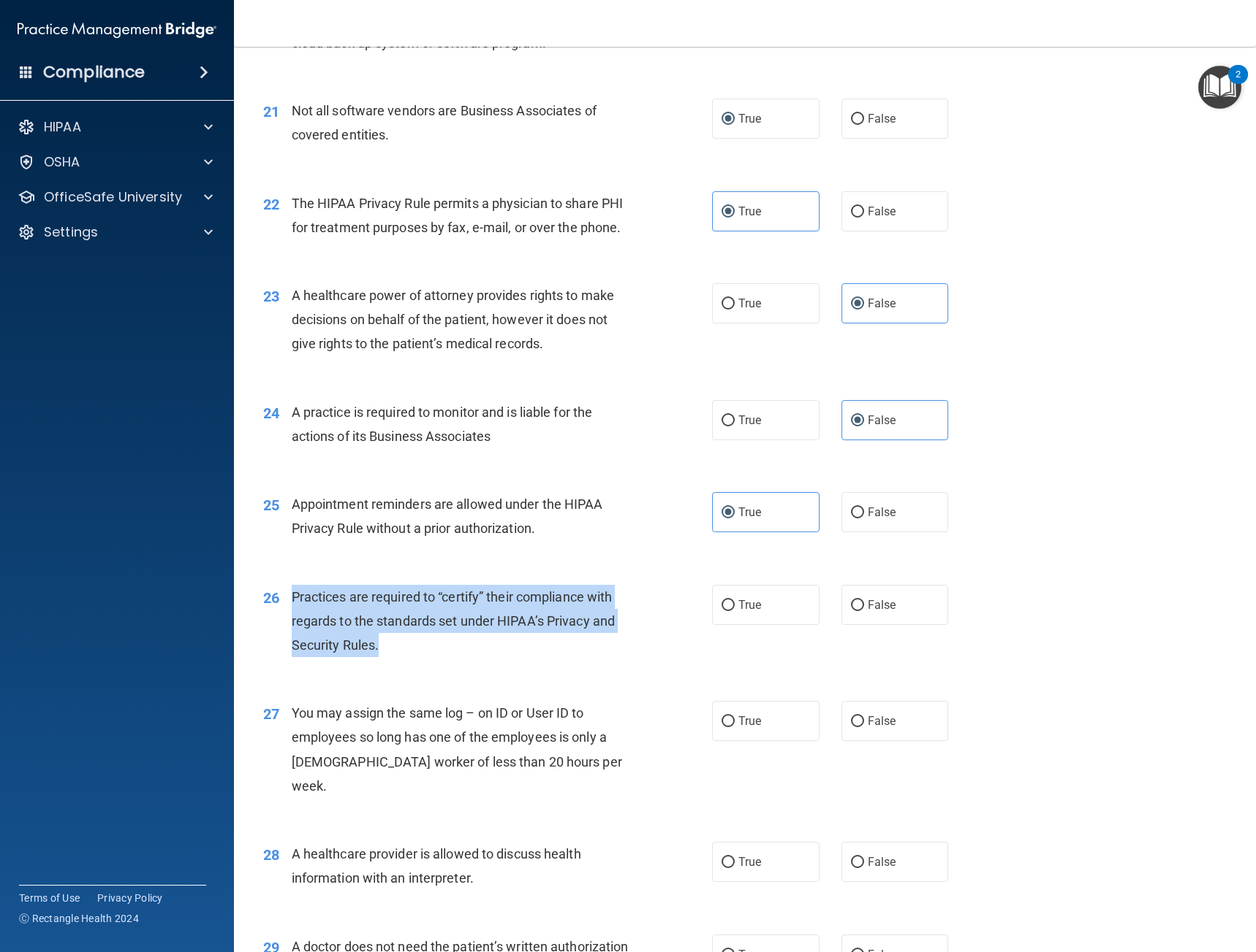
drag, startPoint x: 379, startPoint y: 671, endPoint x: 282, endPoint y: 618, distance: 110.5
click at [282, 618] on div "26 Practices are required to “certify” their compliance with regards to the sta…" at bounding box center [487, 625] width 493 height 80
click at [610, 657] on div "Practices are required to “certify” their compliance with regards to the standa…" at bounding box center [468, 621] width 353 height 73
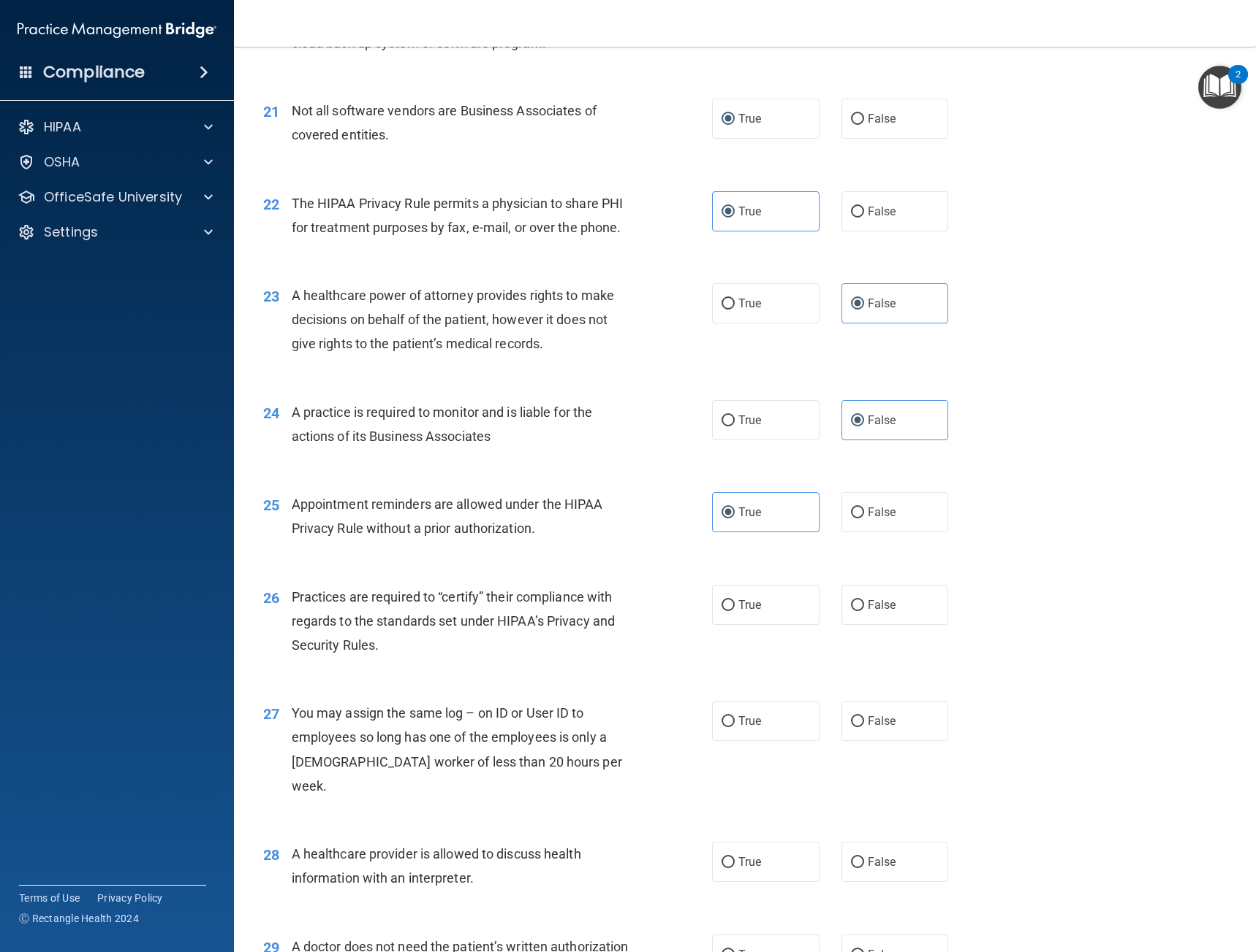
click at [669, 661] on div "26 Practices are required to “certify” their compliance with regards to the sta…" at bounding box center [487, 625] width 493 height 80
click at [921, 625] on label "False" at bounding box center [895, 605] width 107 height 40
click at [864, 612] on input "False" at bounding box center [857, 606] width 13 height 11
radio input "true"
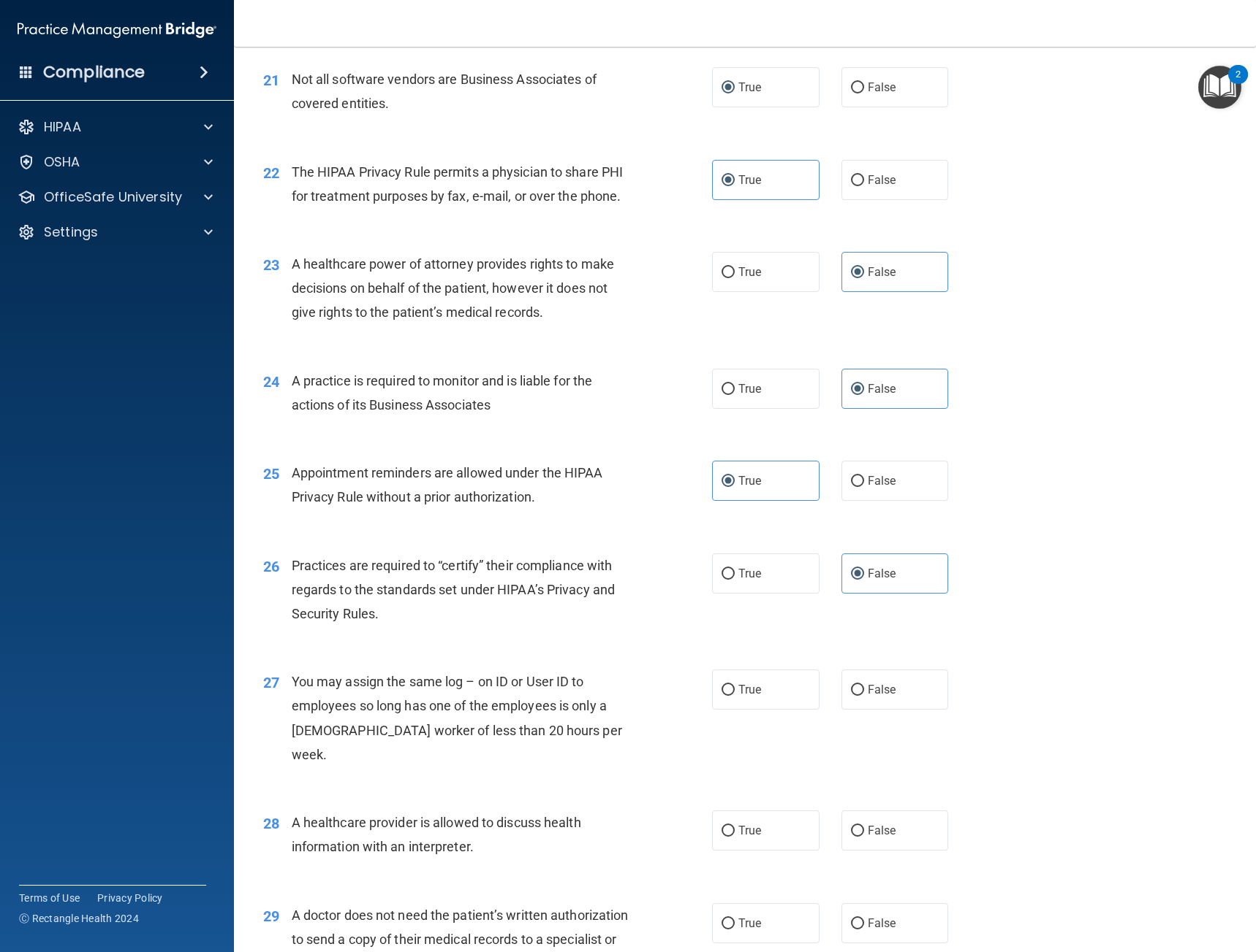
scroll to position [2641, 0]
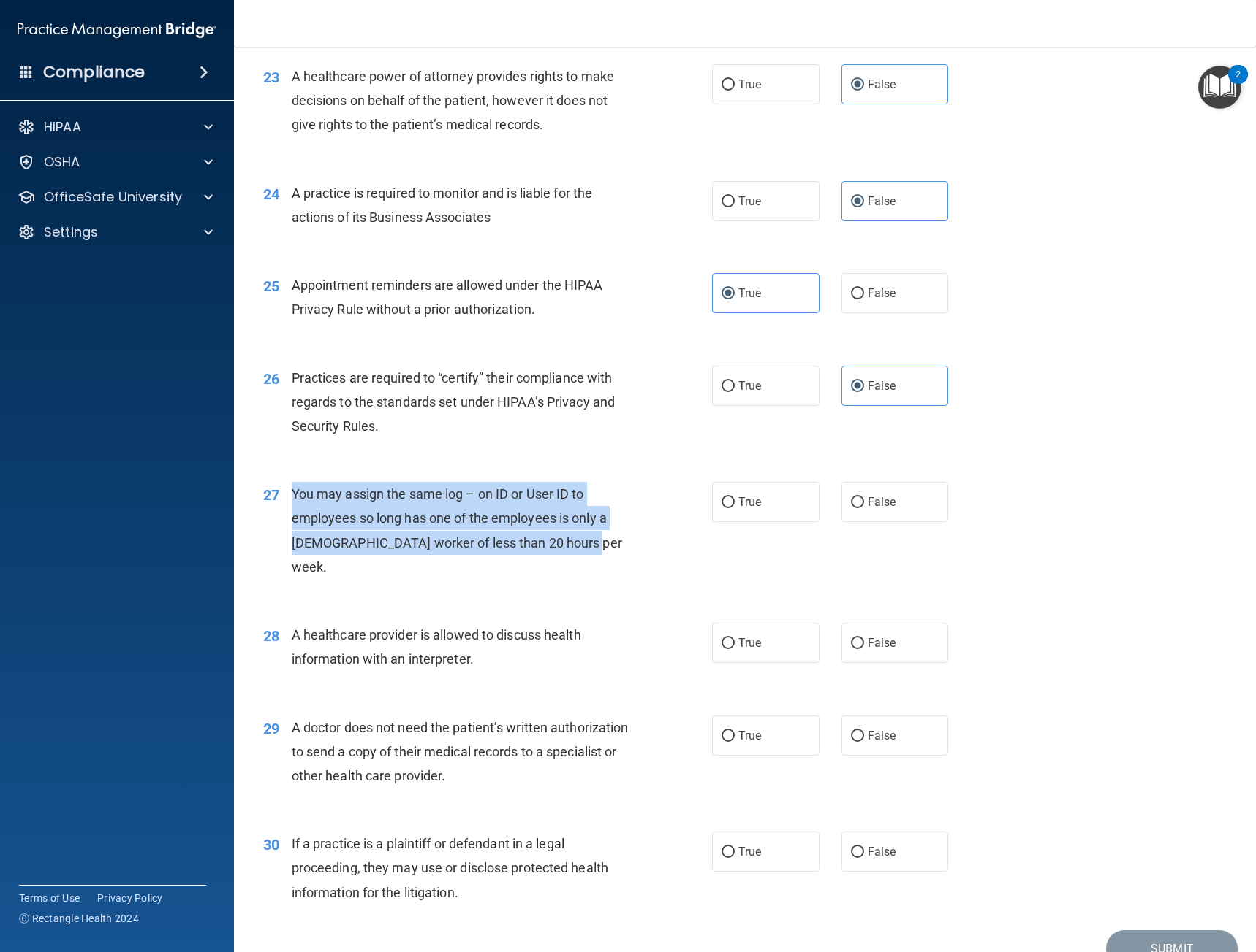
drag, startPoint x: 543, startPoint y: 563, endPoint x: 289, endPoint y: 517, distance: 258.1
click at [289, 517] on div "27 You may assign the same log – on ID or User ID to employees so long has one …" at bounding box center [487, 534] width 493 height 104
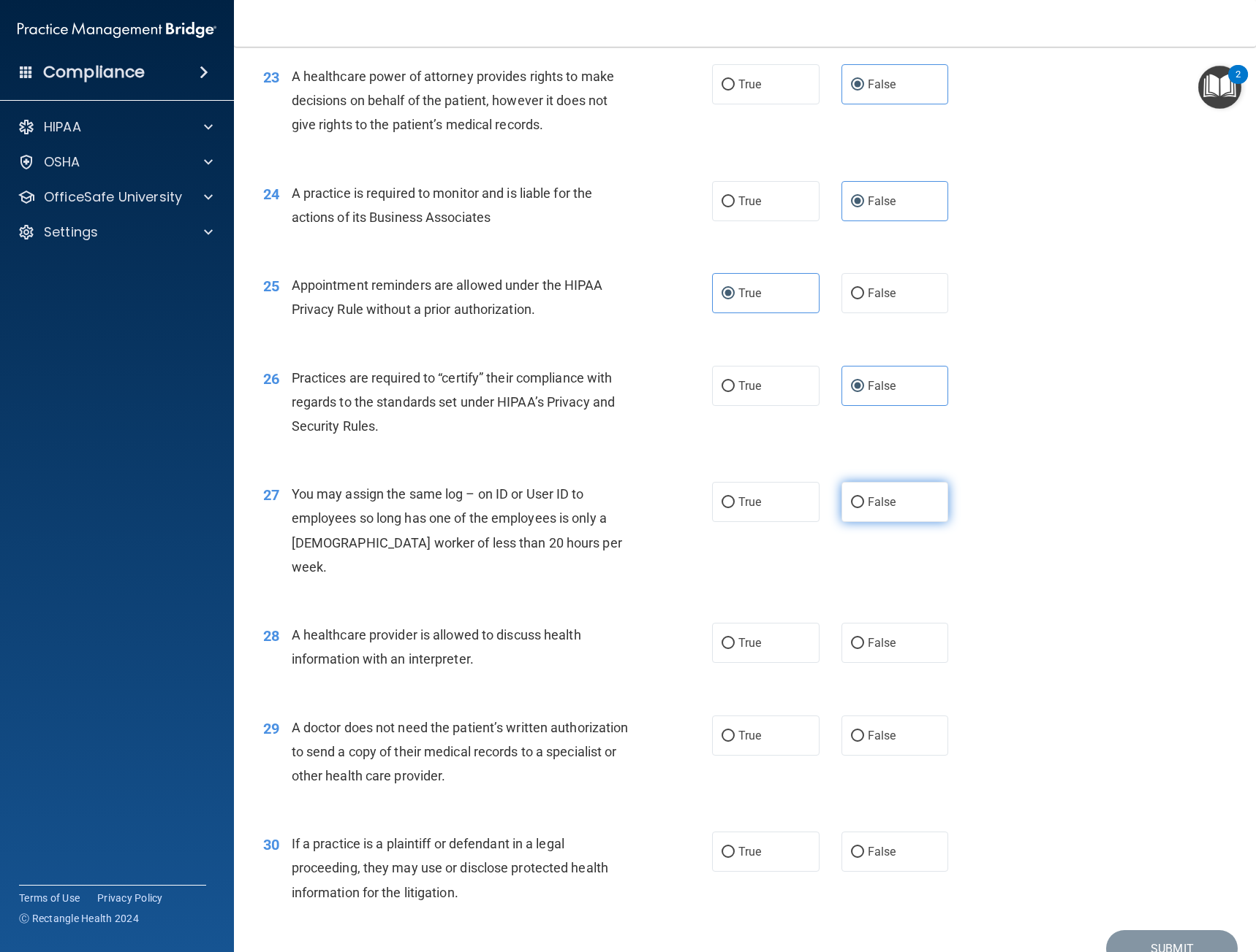
click at [923, 522] on label "False" at bounding box center [895, 501] width 107 height 40
click at [864, 508] on input "False" at bounding box center [857, 502] width 13 height 11
radio input "true"
click at [472, 641] on span "A healthcare provider is allowed to discuss health information with an interpre…" at bounding box center [436, 647] width 290 height 39
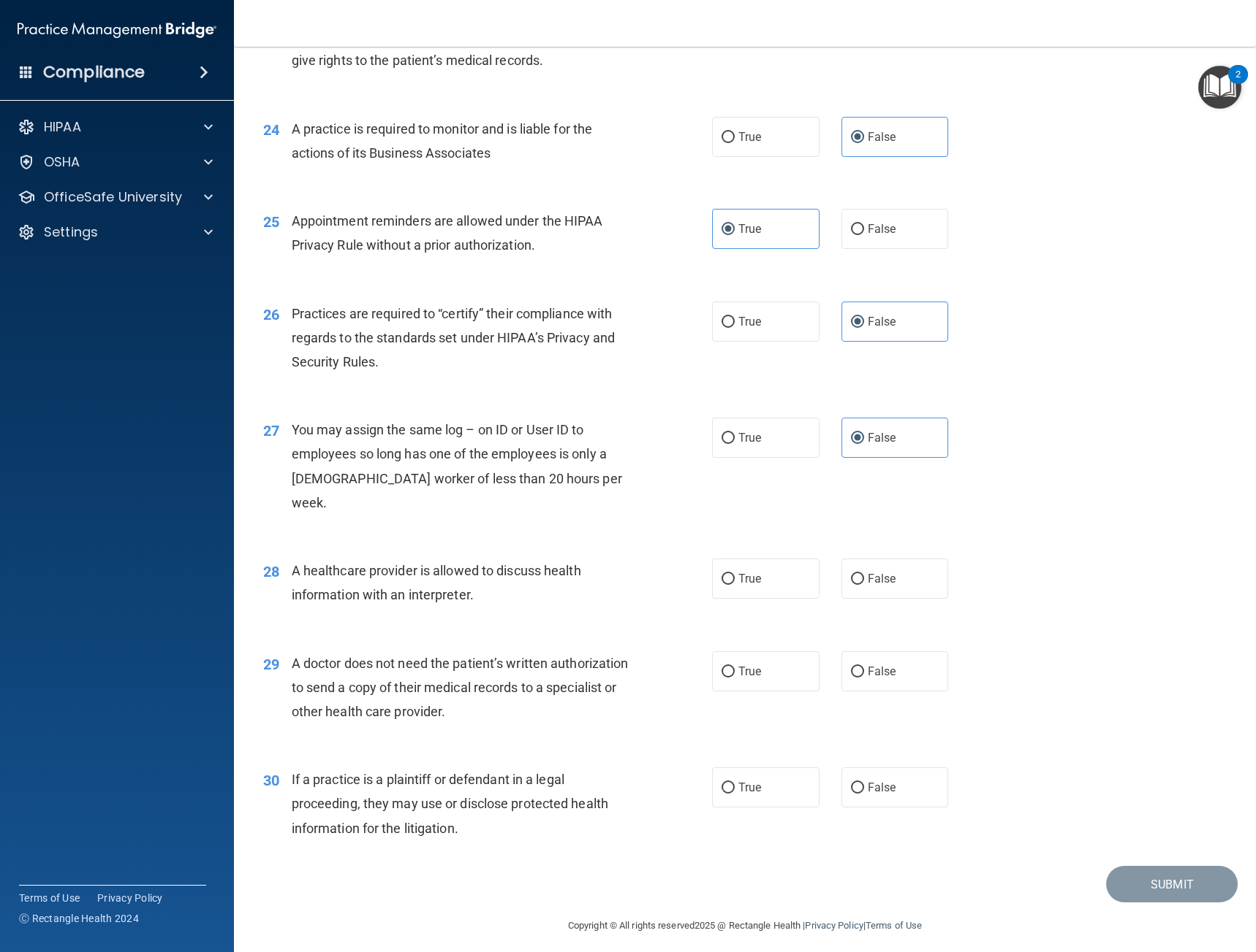
scroll to position [2715, 0]
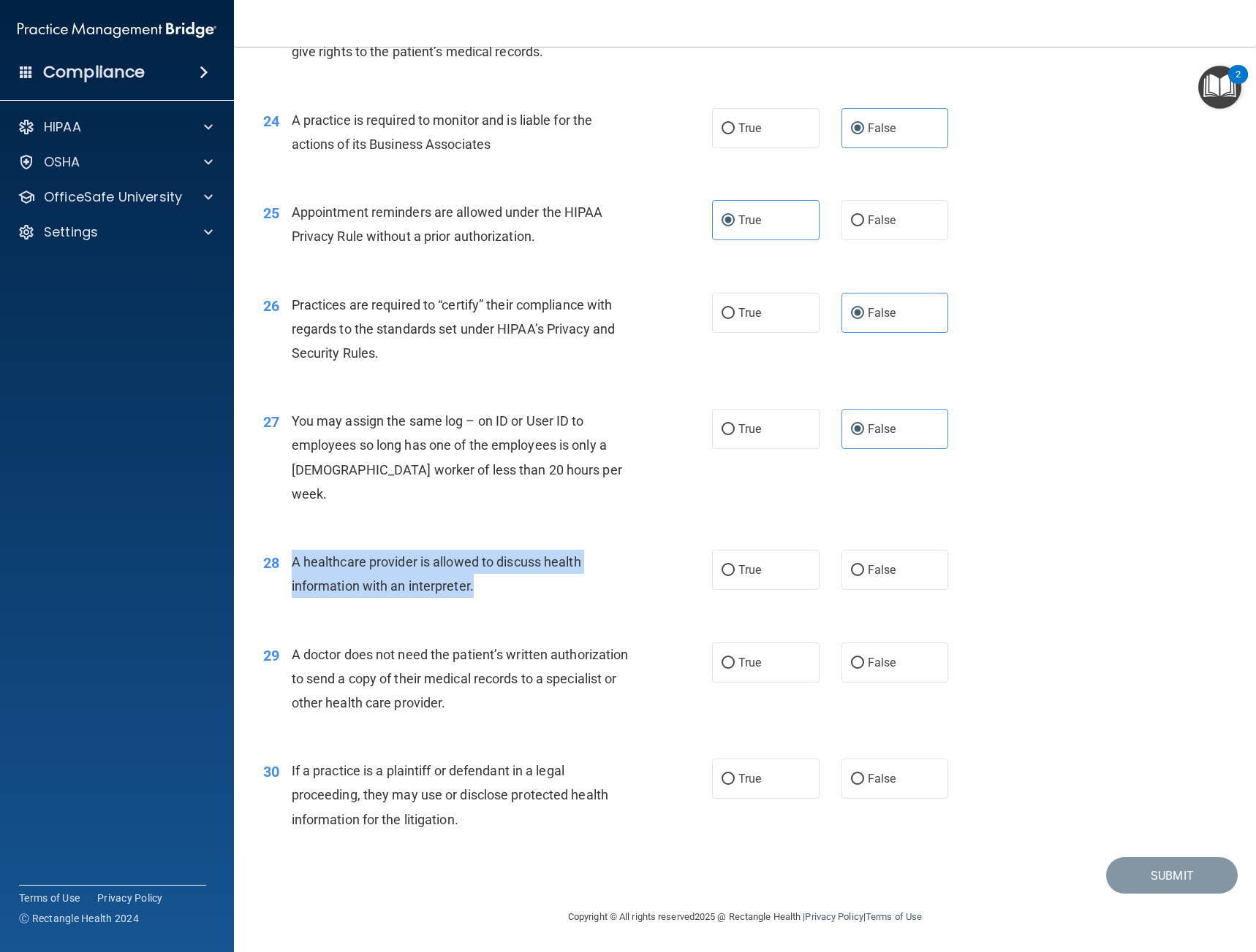
drag, startPoint x: 480, startPoint y: 595, endPoint x: 290, endPoint y: 567, distance: 192.1
click at [290, 567] on div "28 A healthcare provider is allowed to discuss health information with an inter…" at bounding box center [487, 577] width 493 height 56
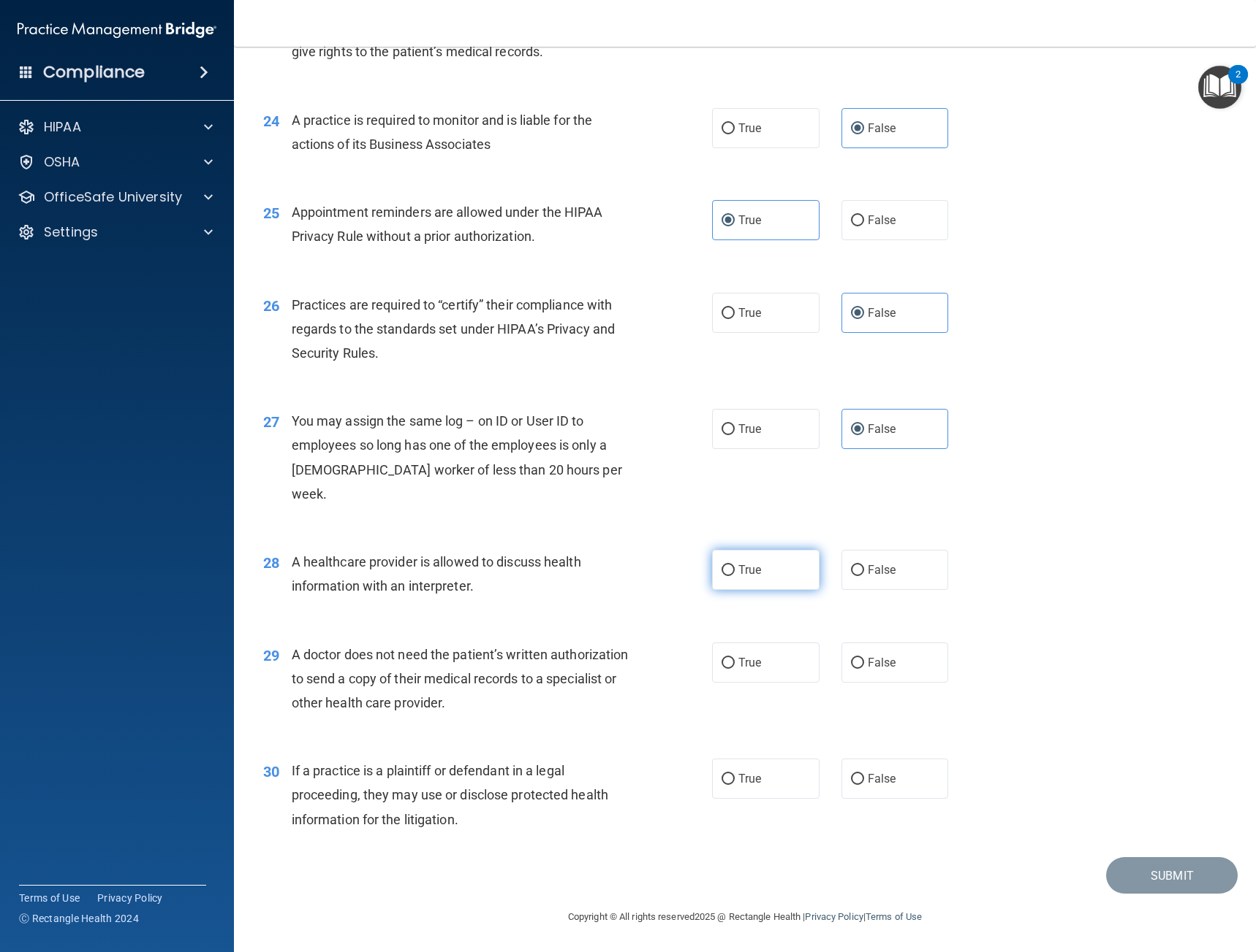
click at [738, 590] on label "True" at bounding box center [765, 570] width 107 height 40
click at [735, 576] on input "True" at bounding box center [727, 571] width 13 height 11
radio input "true"
drag, startPoint x: 532, startPoint y: 707, endPoint x: 289, endPoint y: 657, distance: 248.1
click at [289, 657] on div "29 A doctor does not need the patient’s written authorization to send a copy of…" at bounding box center [487, 683] width 493 height 80
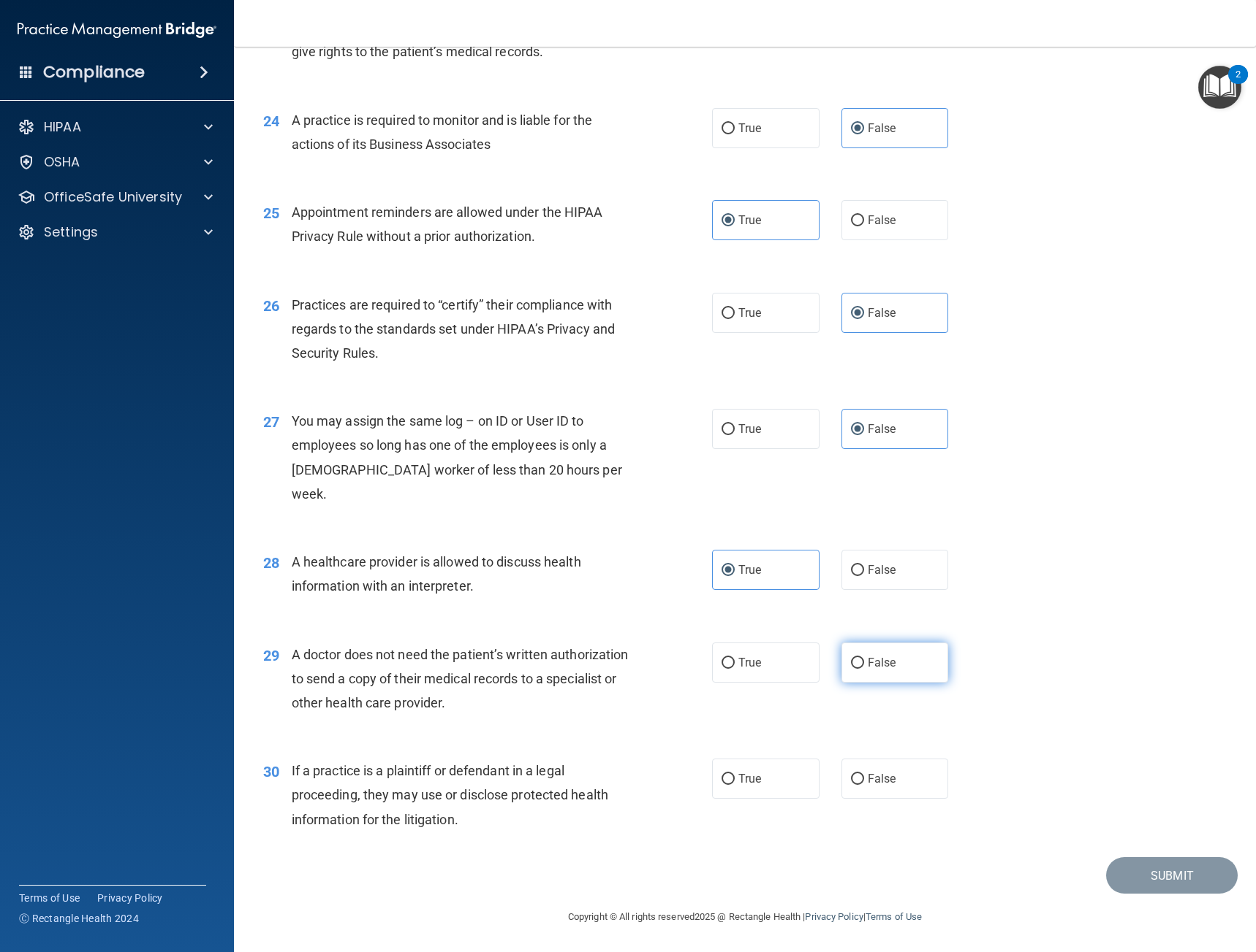
click at [907, 647] on label "False" at bounding box center [895, 662] width 107 height 40
click at [864, 658] on input "False" at bounding box center [857, 663] width 13 height 11
radio input "true"
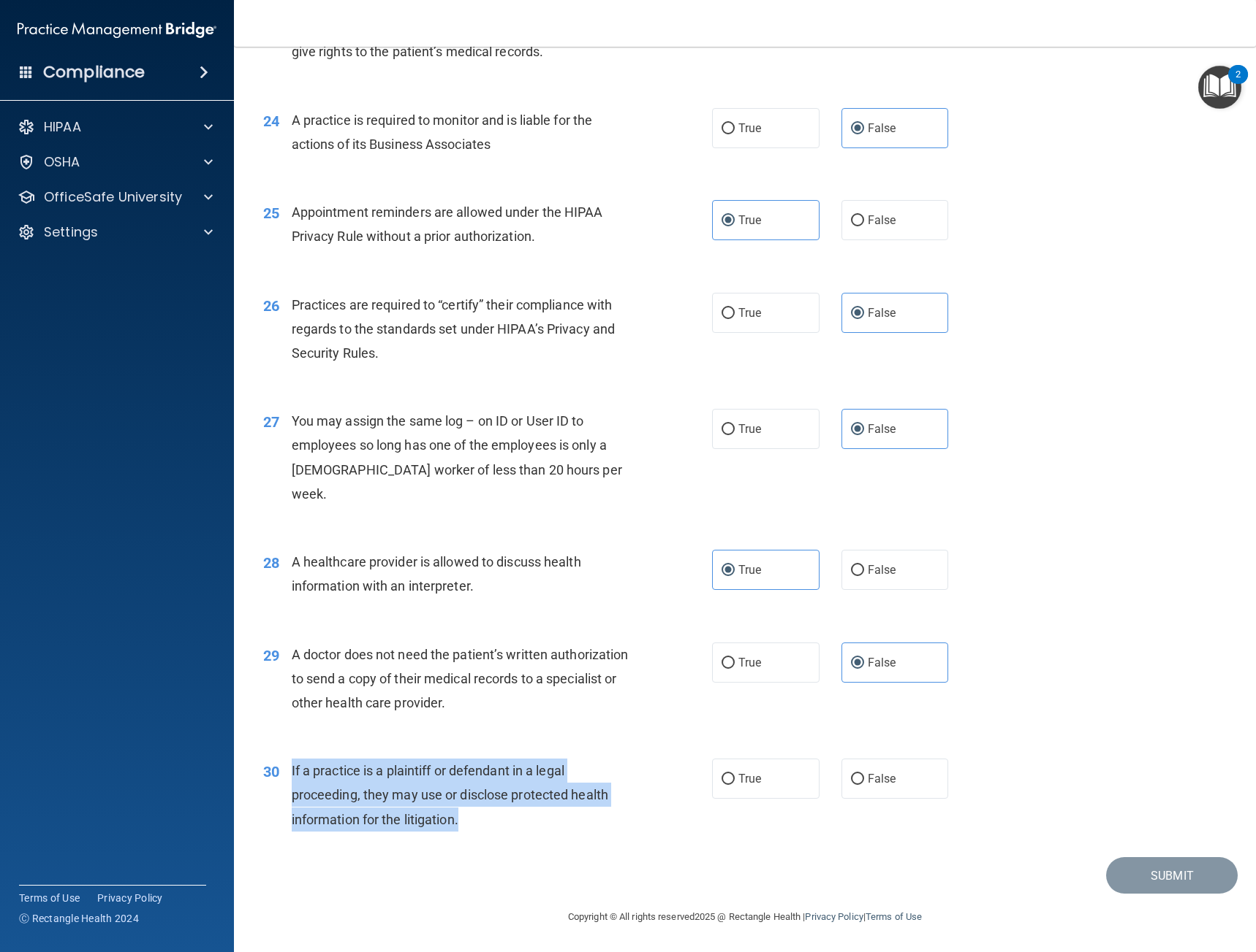
drag, startPoint x: 444, startPoint y: 809, endPoint x: 285, endPoint y: 773, distance: 163.0
click at [285, 773] on div "30 If a practice is a plaintiff or defendant in a legal proceeding, they may us…" at bounding box center [487, 799] width 493 height 80
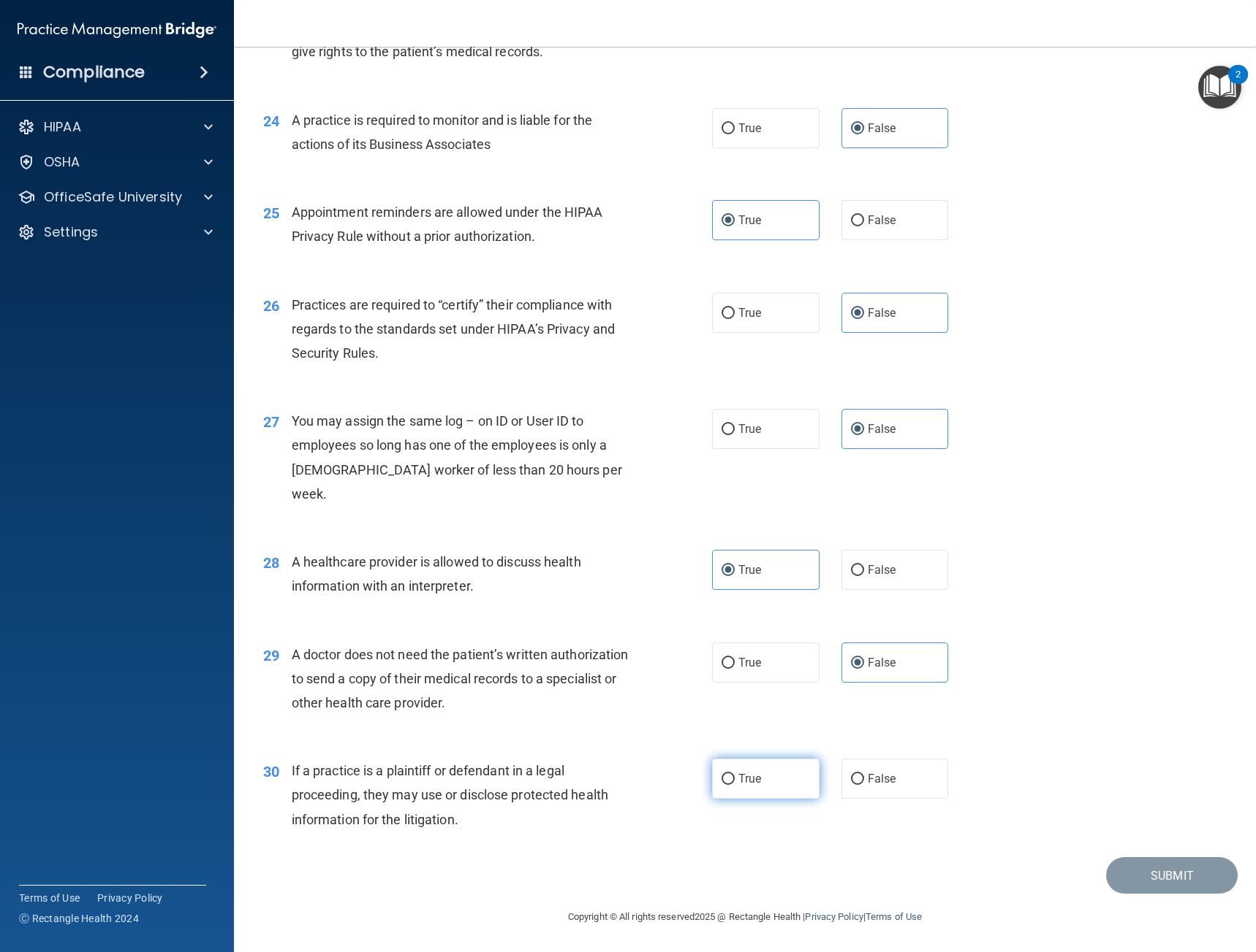
click at [763, 773] on label "True" at bounding box center [765, 778] width 107 height 40
click at [735, 774] on input "True" at bounding box center [727, 779] width 13 height 11
radio input "true"
click at [1153, 883] on button "Submit" at bounding box center [1171, 876] width 132 height 37
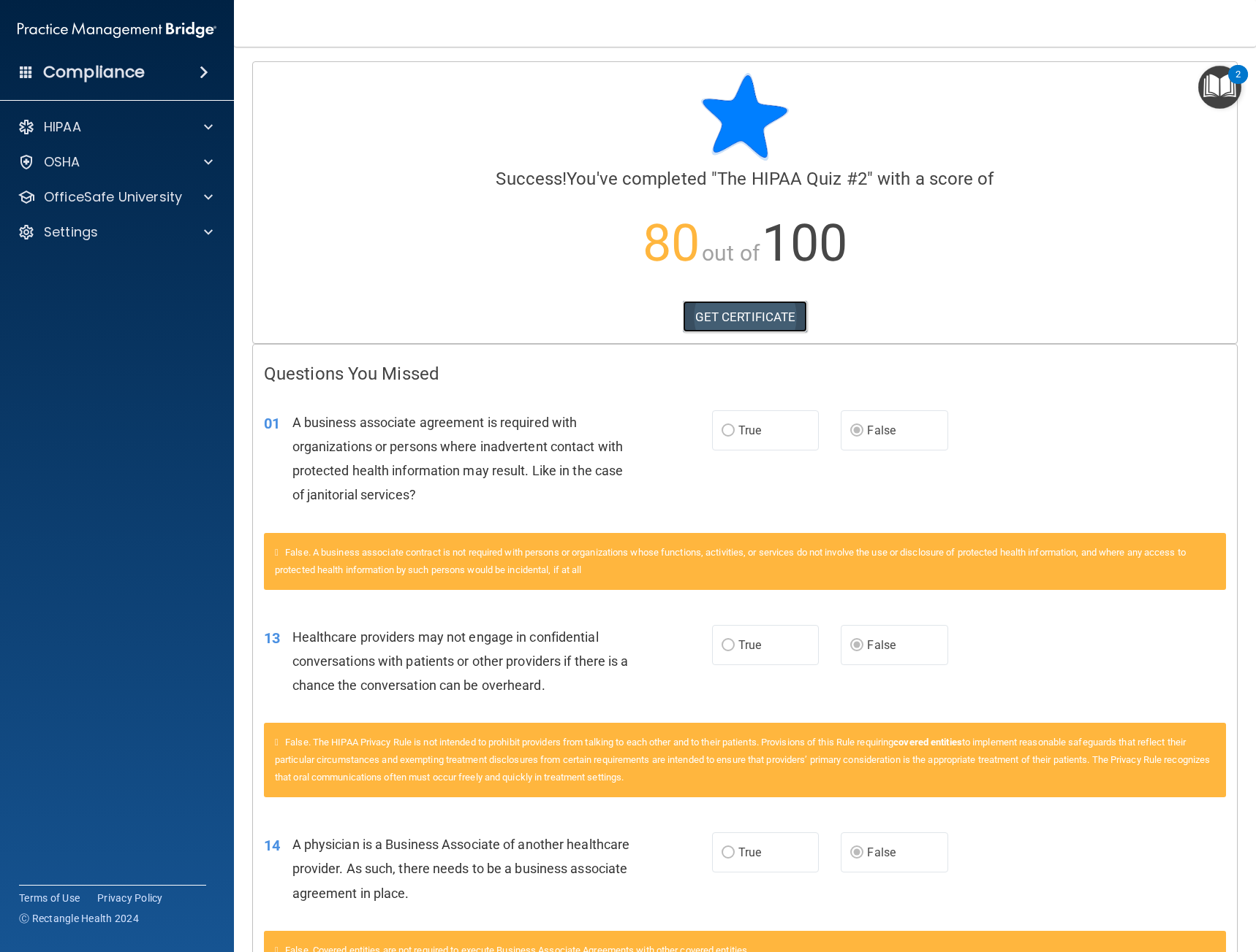
click at [787, 321] on link "GET CERTIFICATE" at bounding box center [745, 317] width 125 height 32
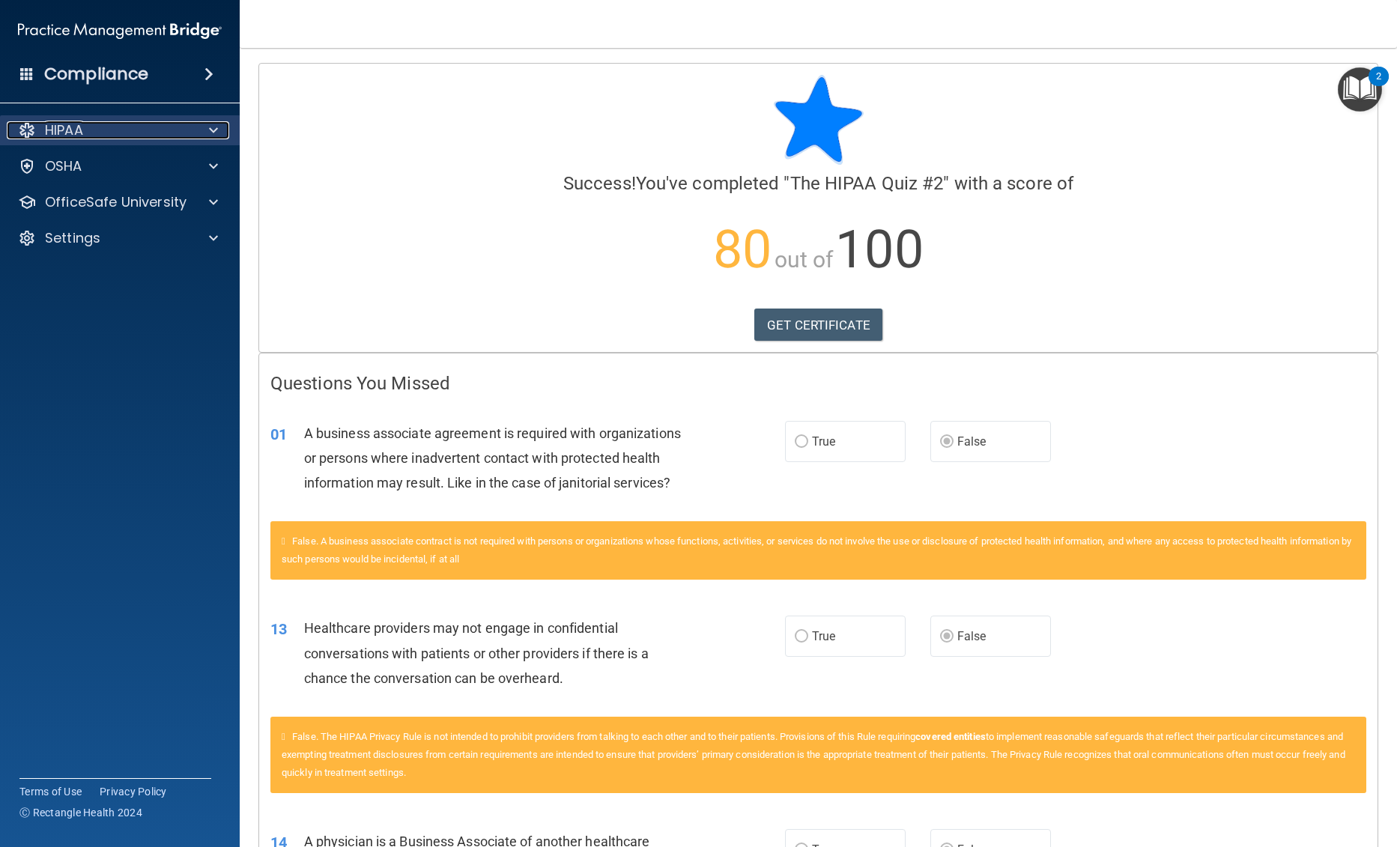
click at [163, 135] on div "HIPAA" at bounding box center [100, 130] width 186 height 18
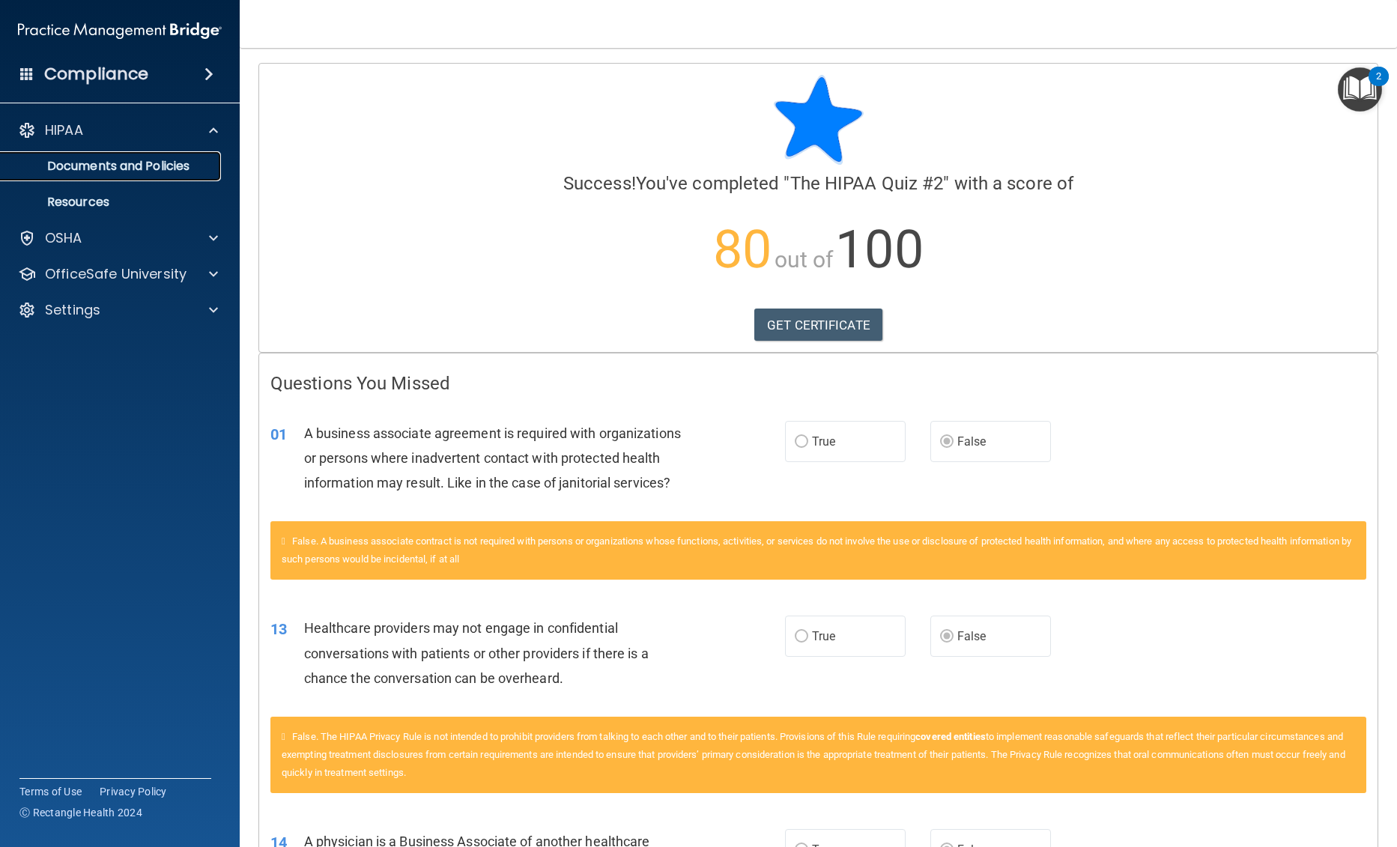
click at [148, 171] on p "Documents and Policies" at bounding box center [112, 166] width 204 height 15
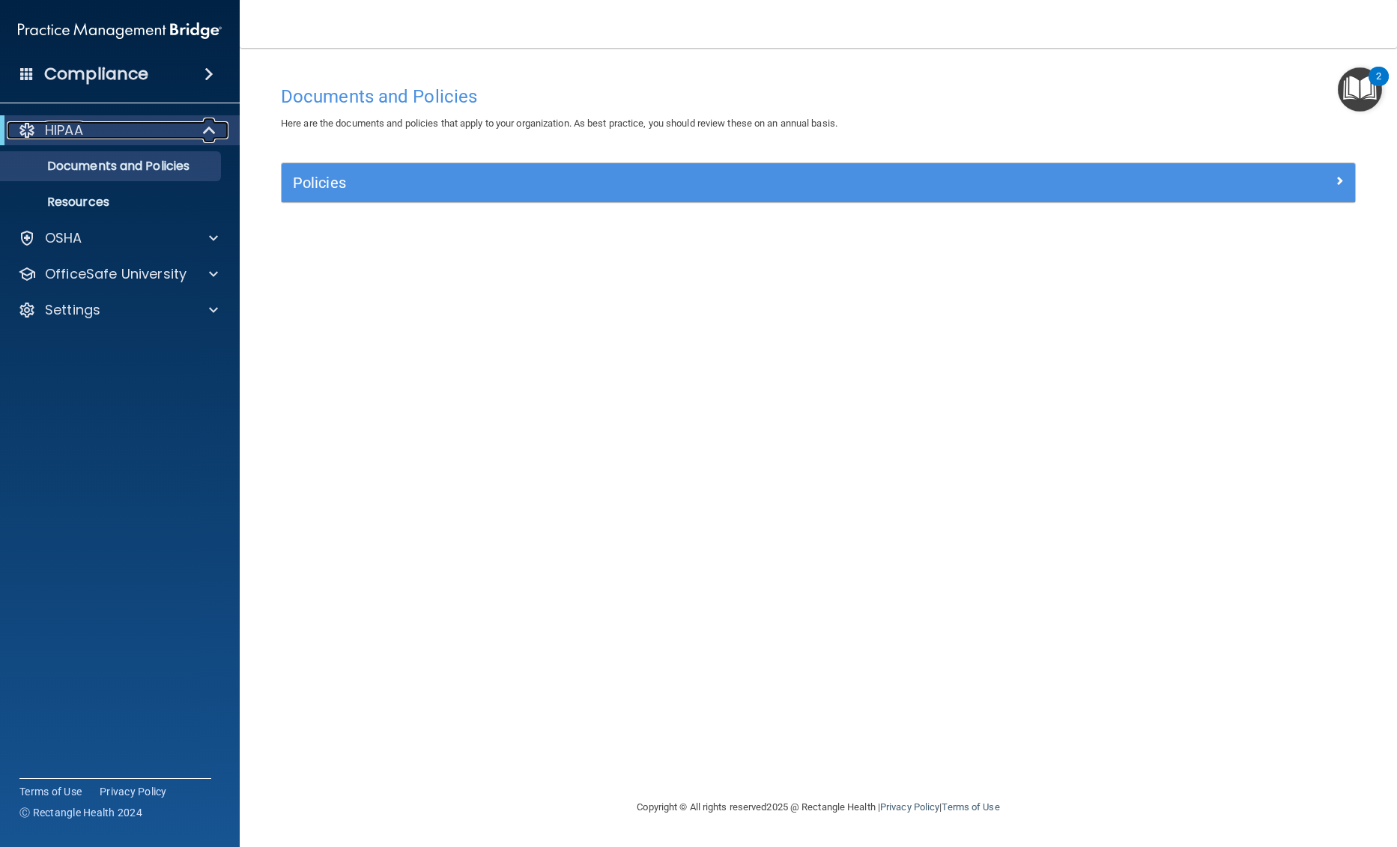
click at [180, 133] on div "HIPAA" at bounding box center [99, 130] width 185 height 18
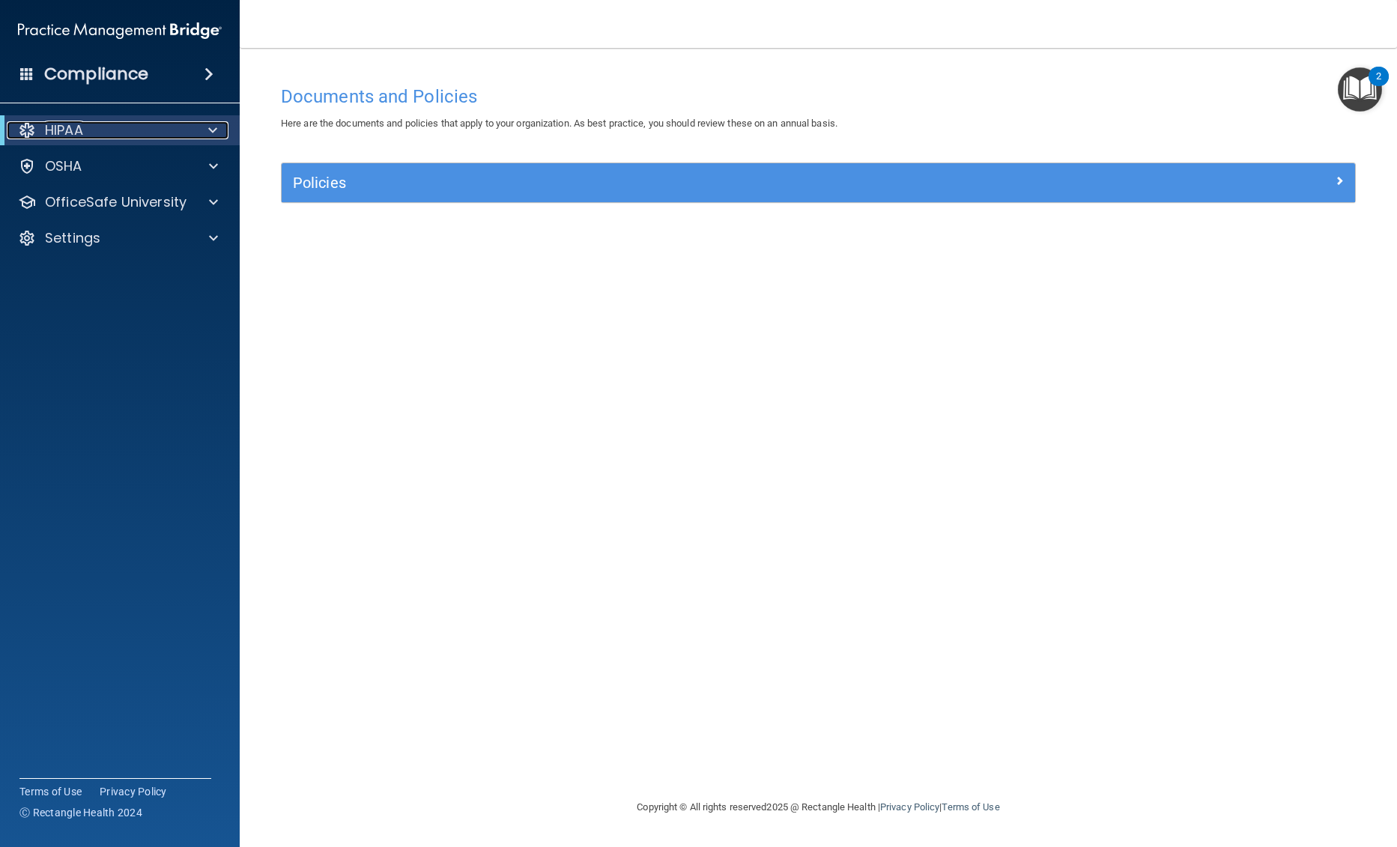
click at [180, 133] on div "HIPAA" at bounding box center [99, 130] width 185 height 18
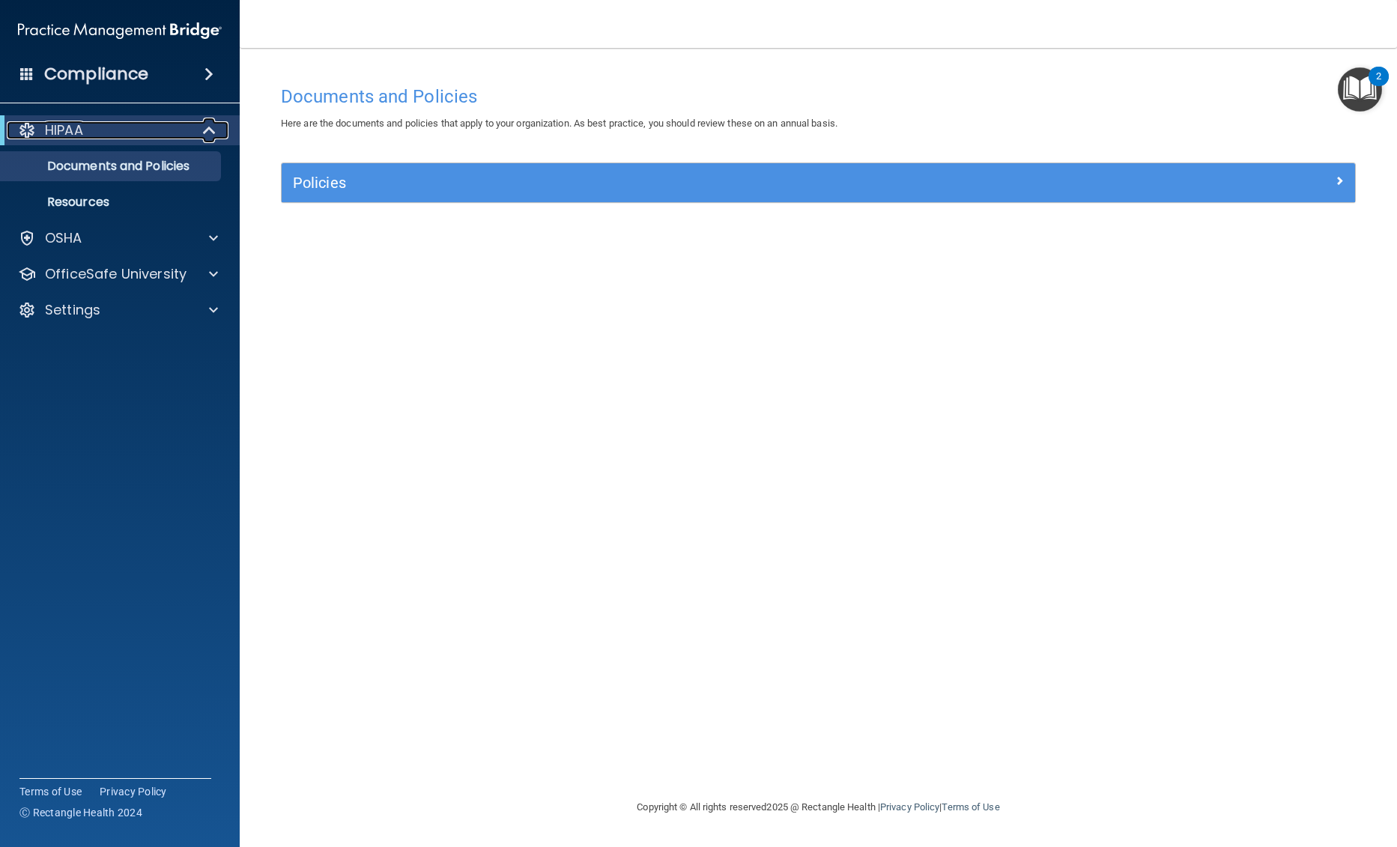
click at [169, 133] on div "HIPAA" at bounding box center [99, 130] width 185 height 18
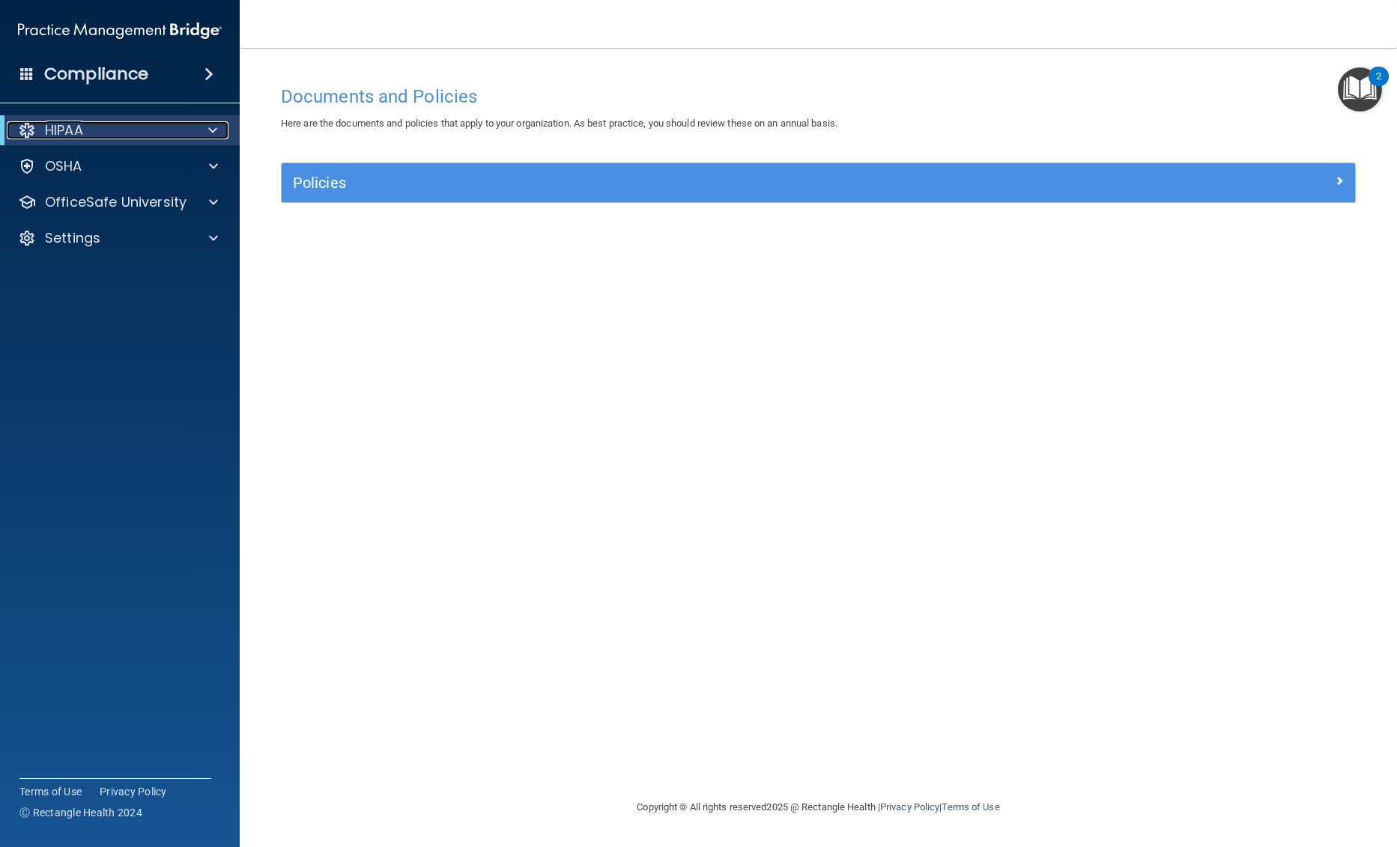
click at [169, 133] on div "HIPAA" at bounding box center [99, 130] width 185 height 18
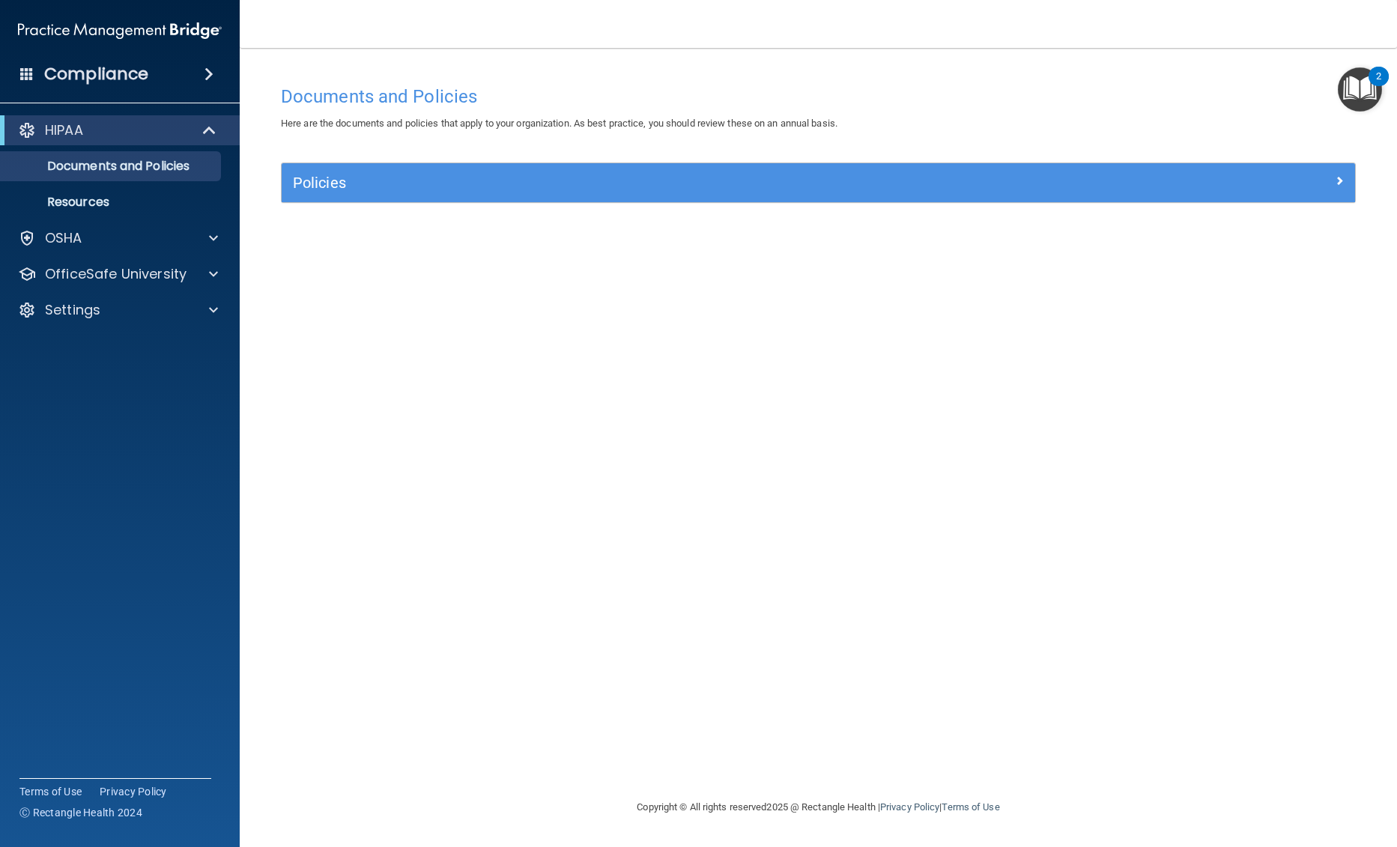
click at [153, 90] on div "Compliance" at bounding box center [120, 74] width 240 height 33
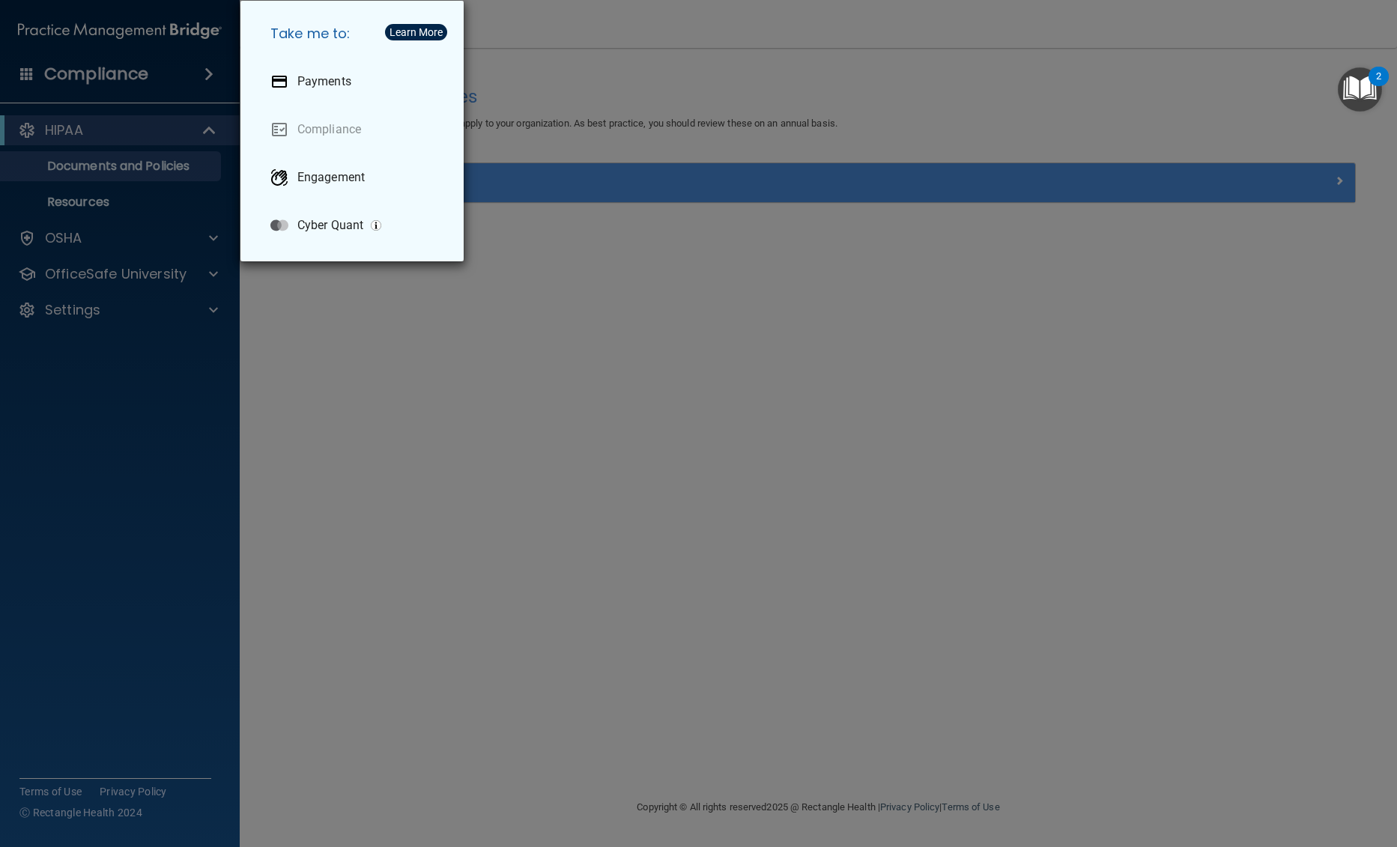
click at [300, 370] on div "Take me to: Payments Compliance Engagement Cyber Quant" at bounding box center [698, 423] width 1397 height 847
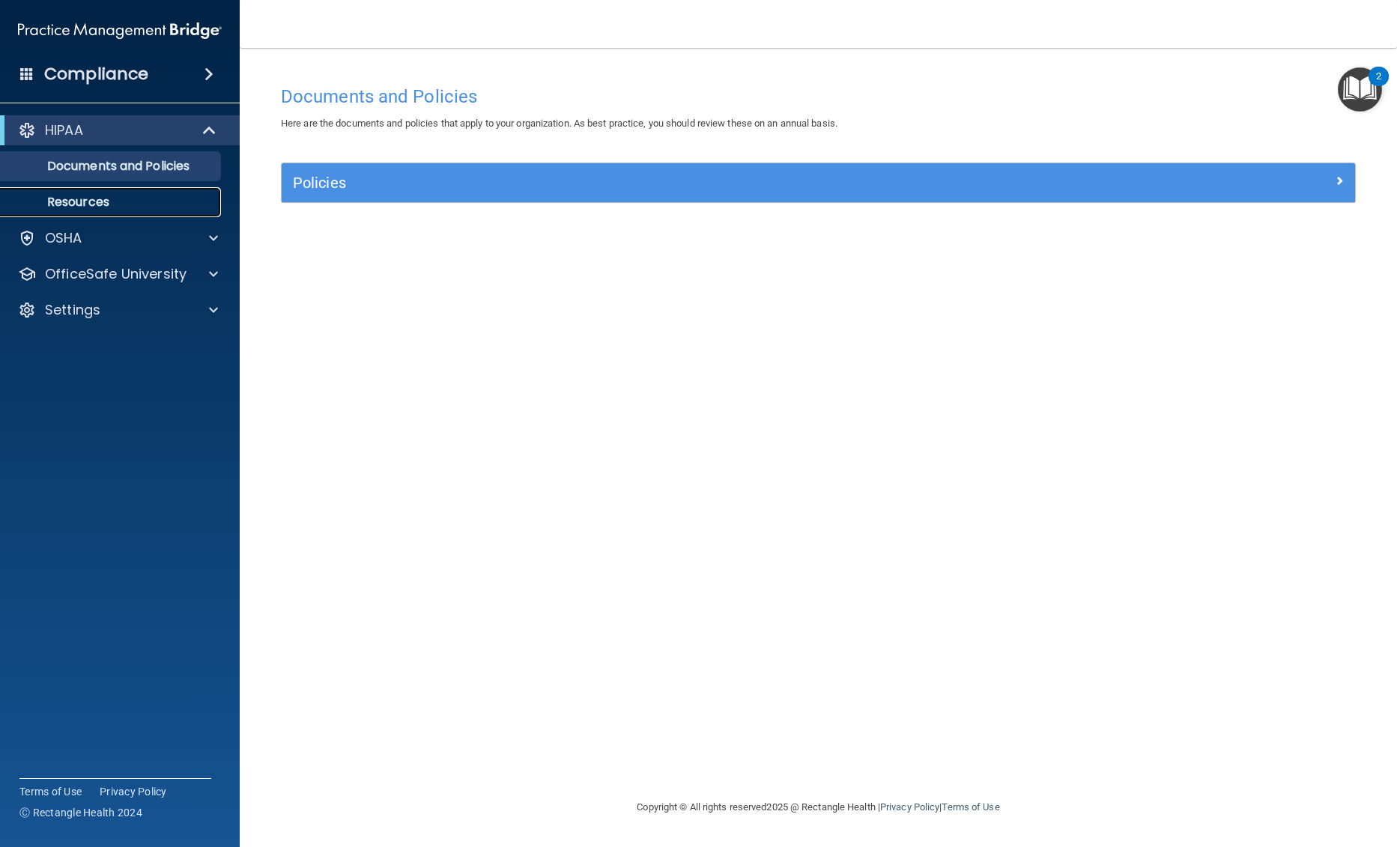
click at [87, 200] on p "Resources" at bounding box center [112, 202] width 204 height 15
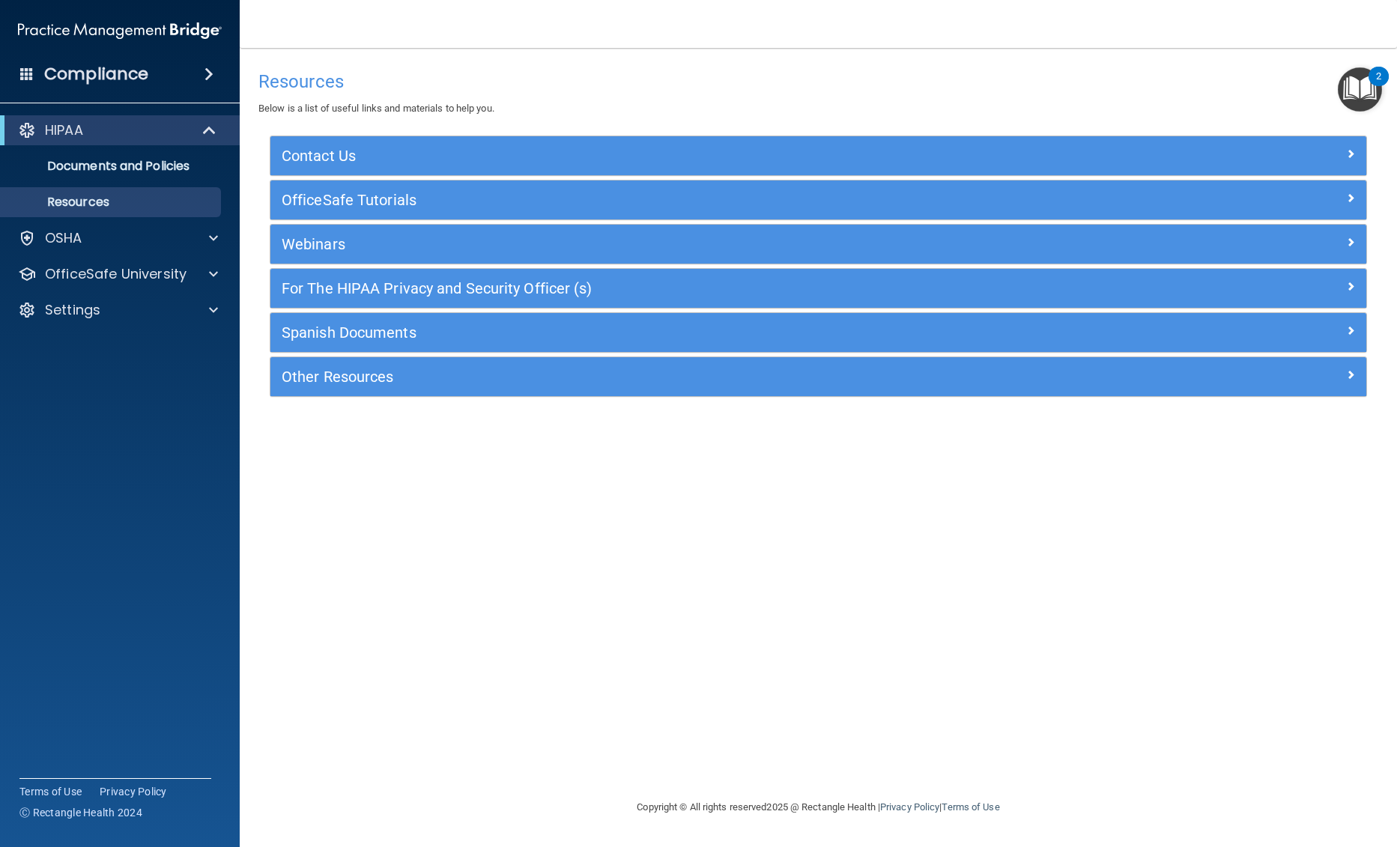
click at [27, 76] on span at bounding box center [26, 73] width 13 height 13
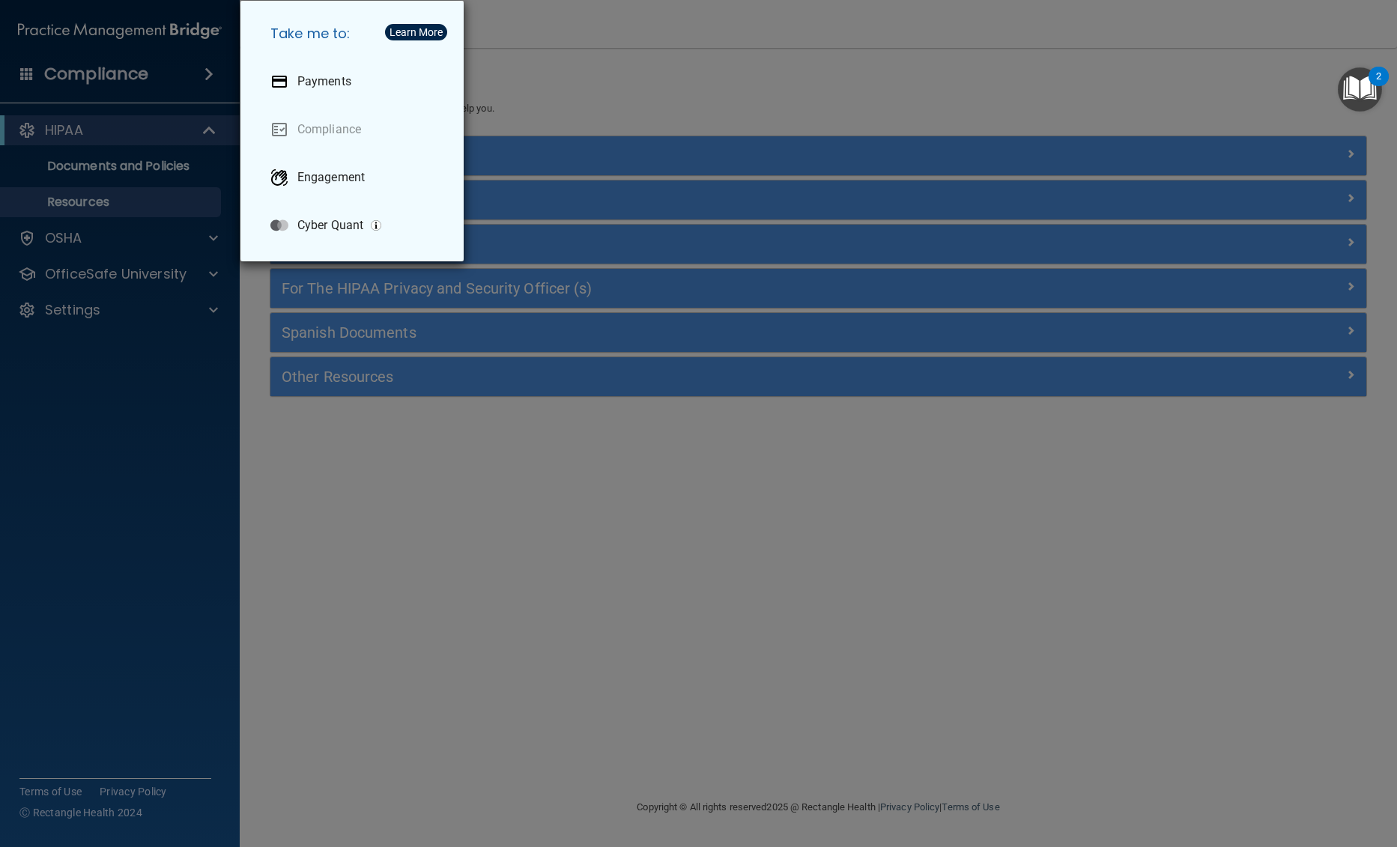
click at [49, 136] on div "Take me to: Payments Compliance Engagement Cyber Quant" at bounding box center [698, 423] width 1397 height 847
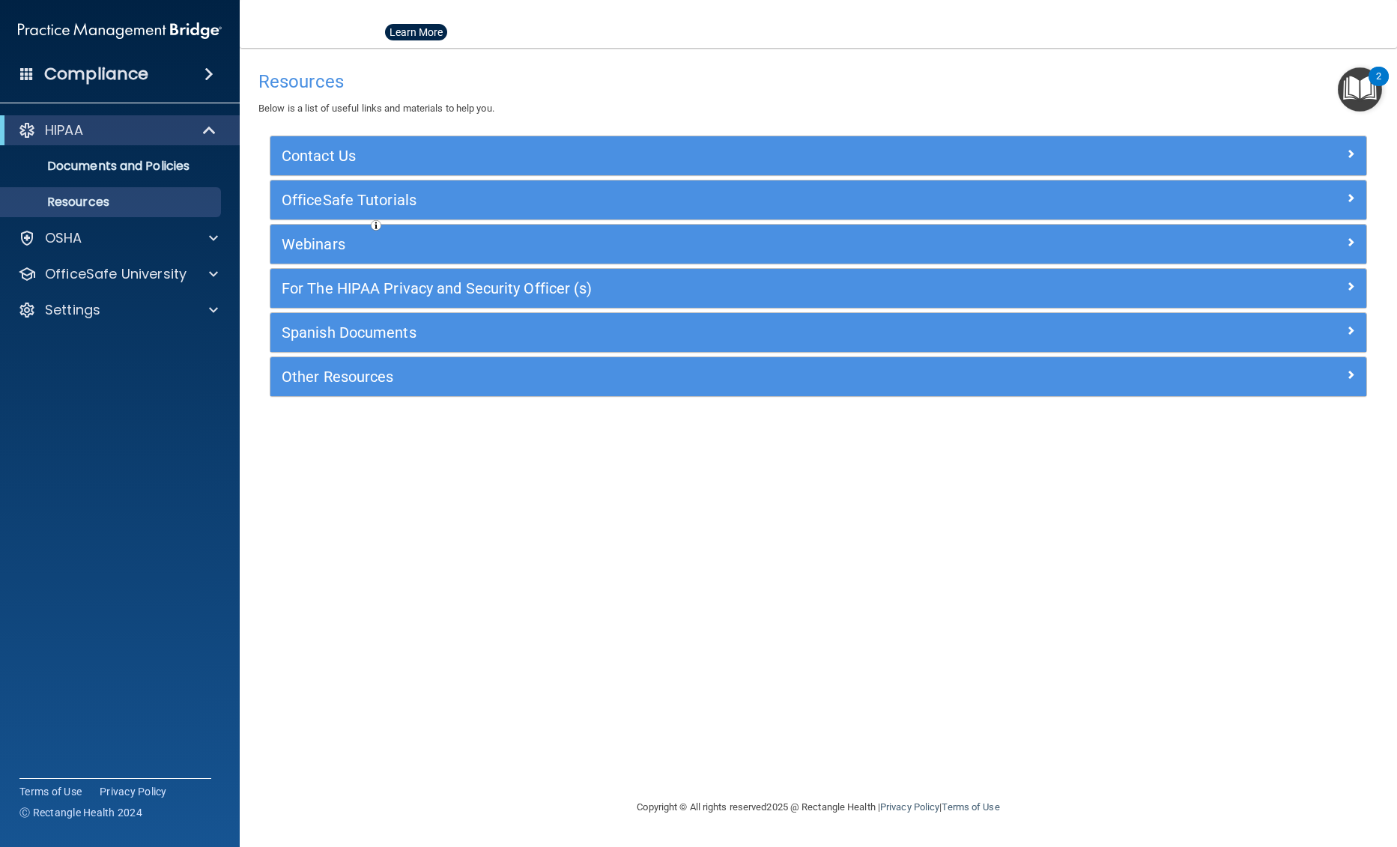
click at [85, 148] on div at bounding box center [698, 423] width 1397 height 847
click at [282, 549] on div "Resources Below is a list of useful links and materials to help you. Contact Us…" at bounding box center [818, 423] width 1097 height 720
click at [184, 17] on img at bounding box center [120, 31] width 204 height 30
drag, startPoint x: 174, startPoint y: 28, endPoint x: 139, endPoint y: 32, distance: 34.6
click at [174, 29] on img at bounding box center [120, 31] width 204 height 30
